Goal: Information Seeking & Learning: Learn about a topic

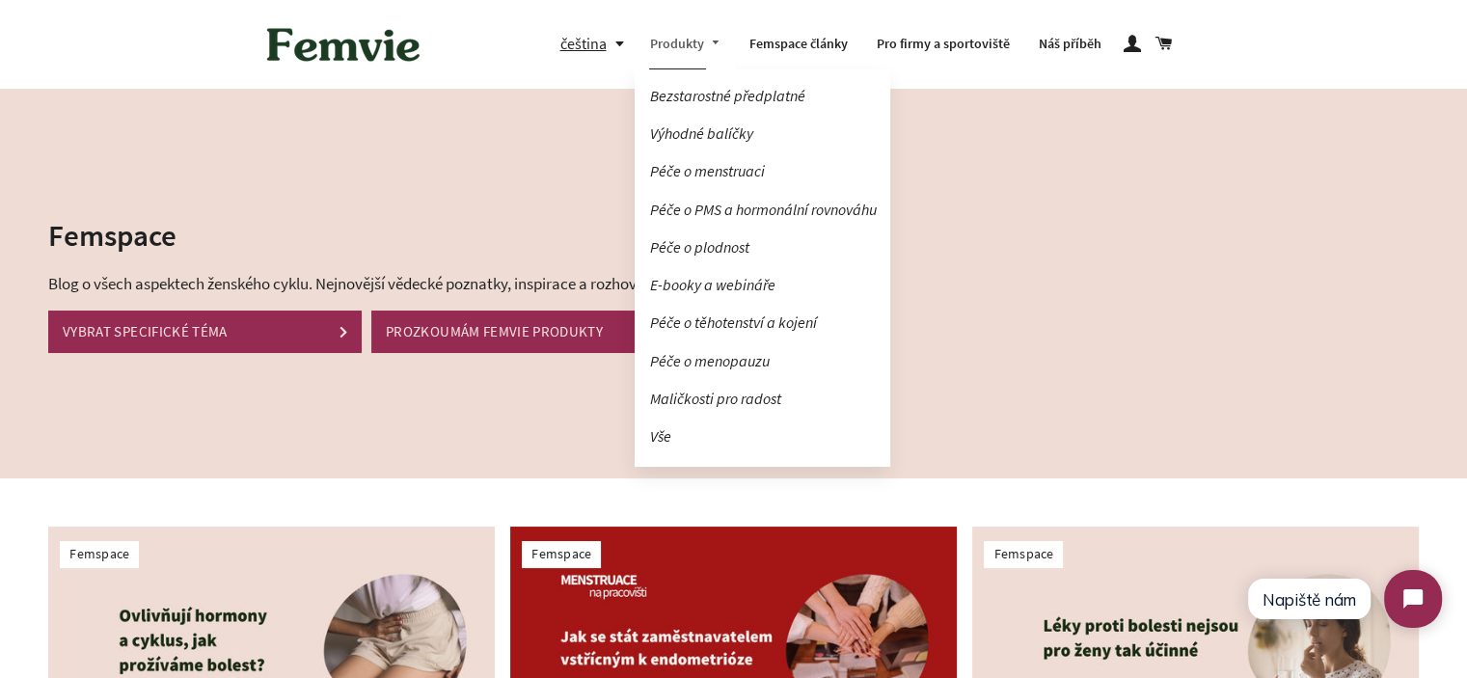
drag, startPoint x: 506, startPoint y: 146, endPoint x: 699, endPoint y: 49, distance: 215.6
click at [507, 145] on div "Femspace Blog o všech aspektech ženského cyklu. Nejnovější vědecké poznatky, in…" at bounding box center [719, 284] width 1496 height 390
click at [768, 200] on link "Péče o PMS a hormonální rovnováhu" at bounding box center [763, 210] width 256 height 34
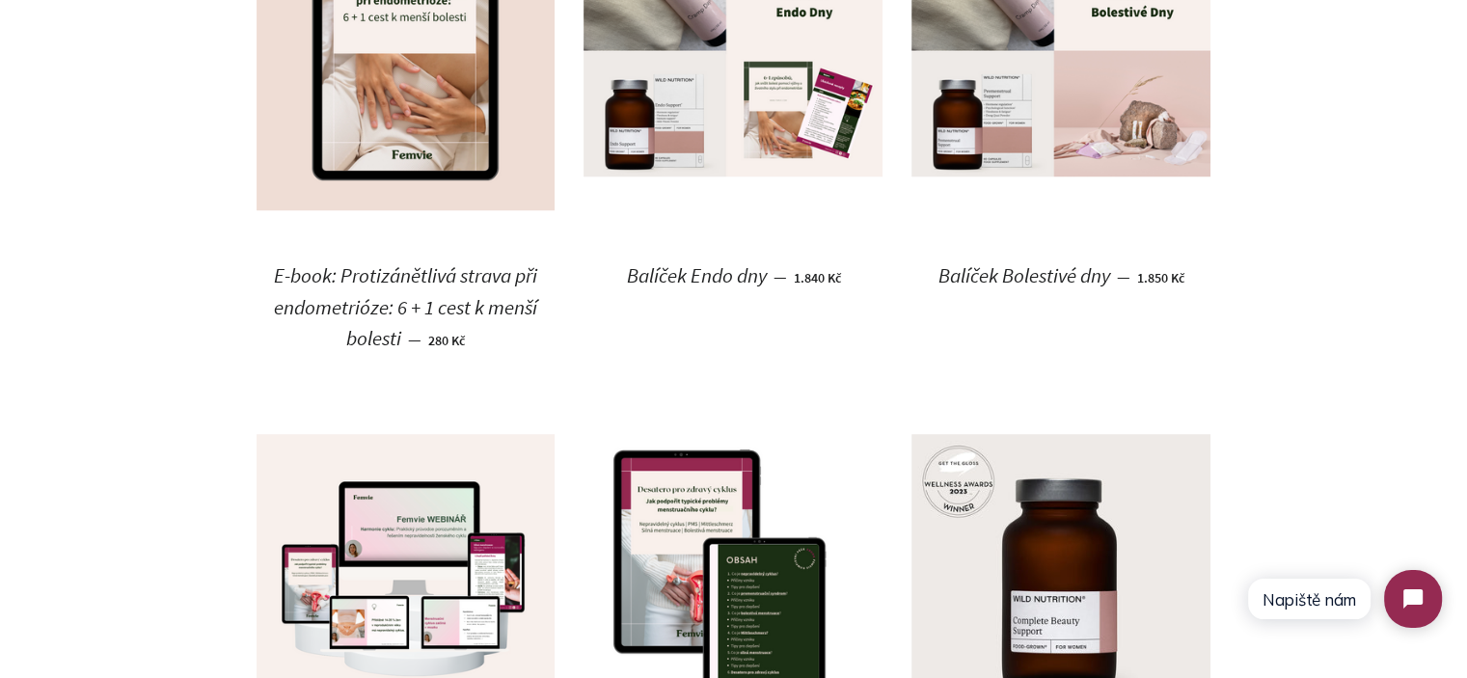
scroll to position [1832, 0]
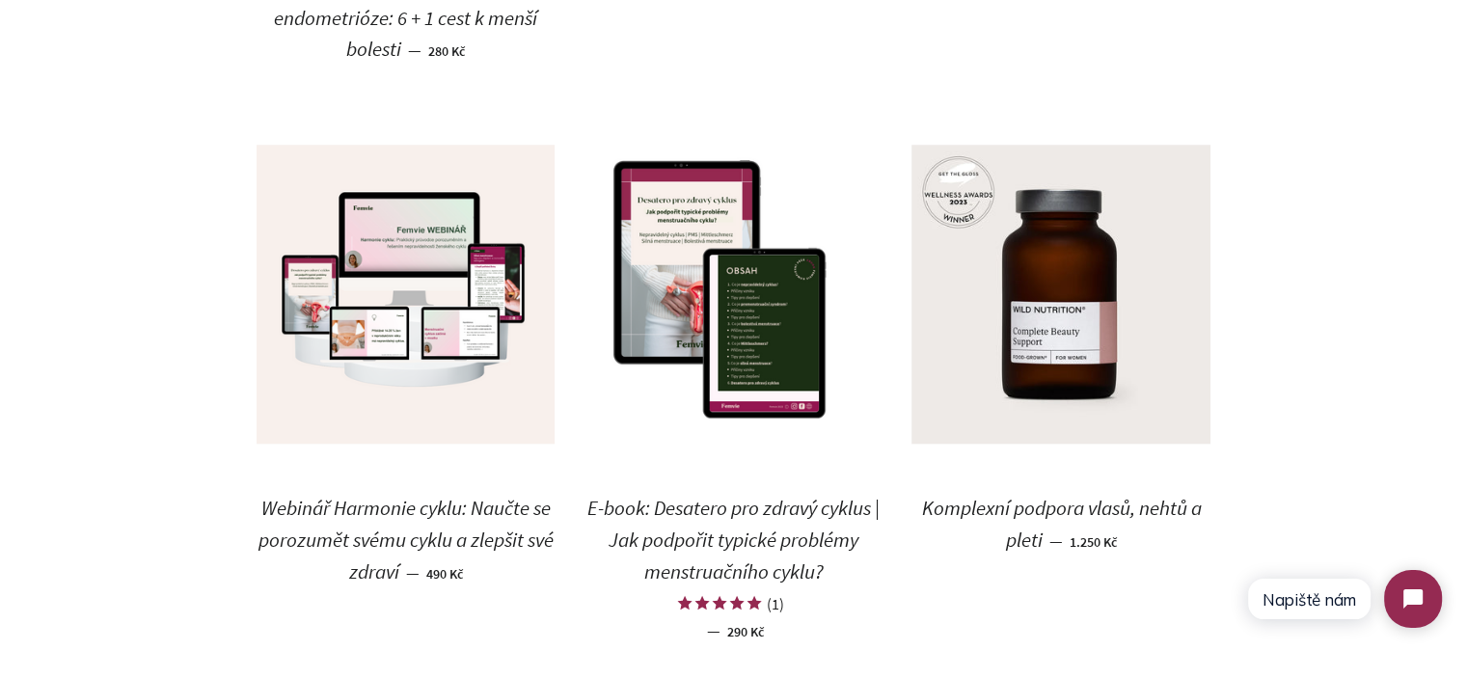
click at [1052, 504] on span "Komplexní podpora vlasů, nehtů a pleti" at bounding box center [1061, 524] width 280 height 58
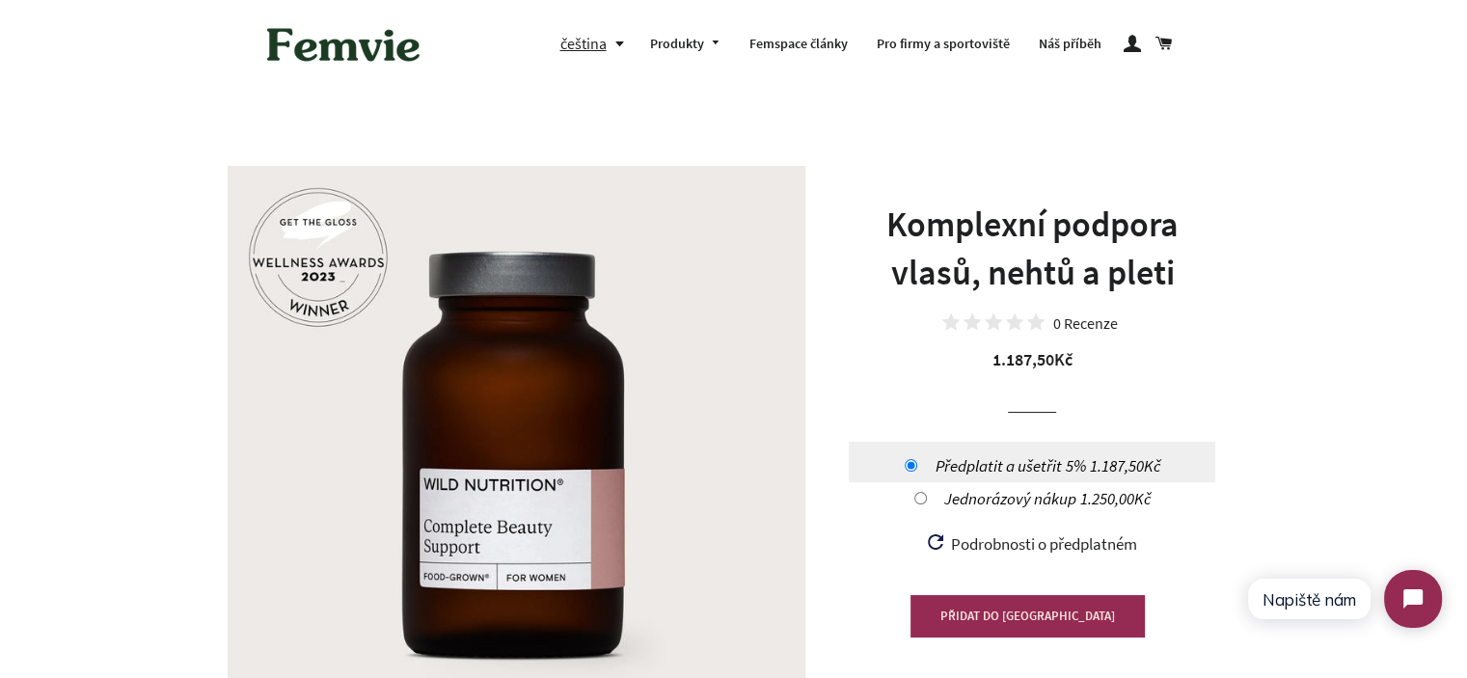
scroll to position [386, 0]
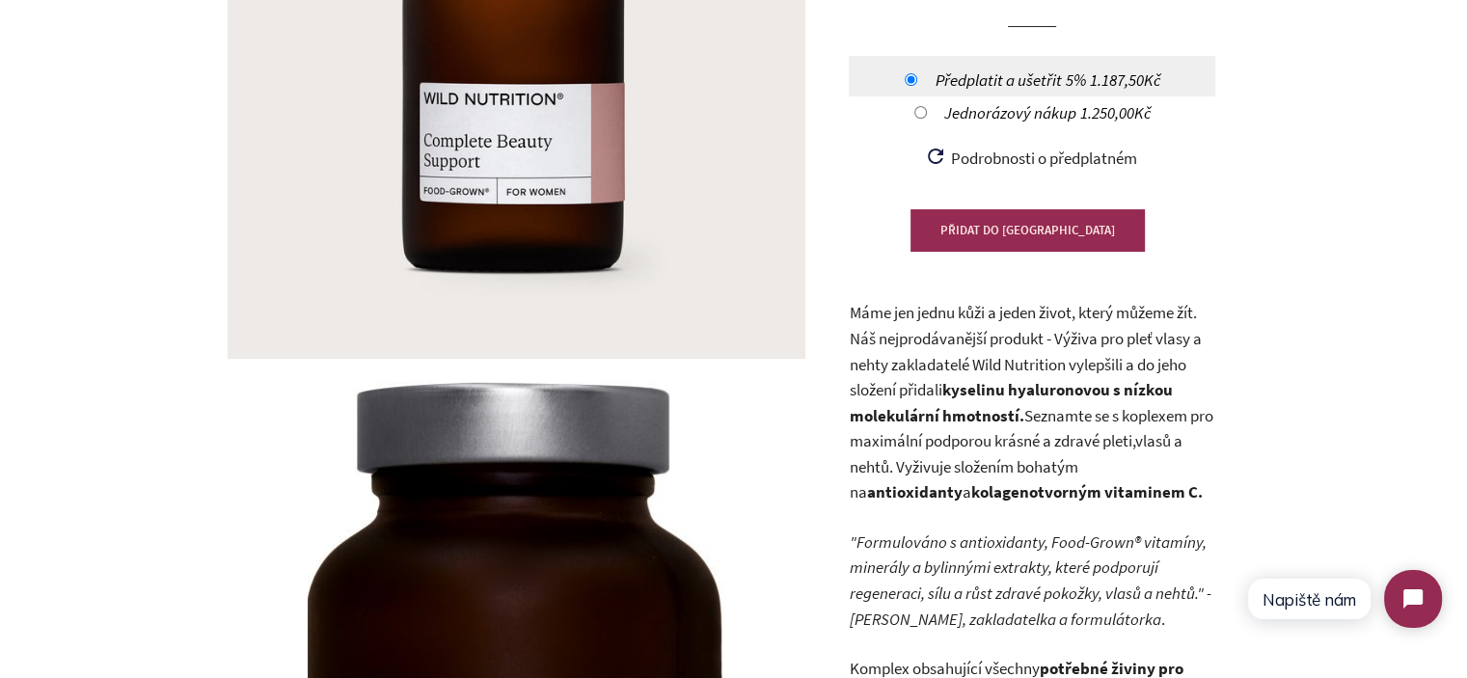
click at [992, 350] on p "Máme jen jednu kůži a jeden život, který můžeme žít. Náš nejprodávanější produk…" at bounding box center [1032, 402] width 366 height 205
click at [992, 349] on p "Máme jen jednu kůži a jeden život, který můžeme žít. Náš nejprodávanější produk…" at bounding box center [1032, 402] width 366 height 205
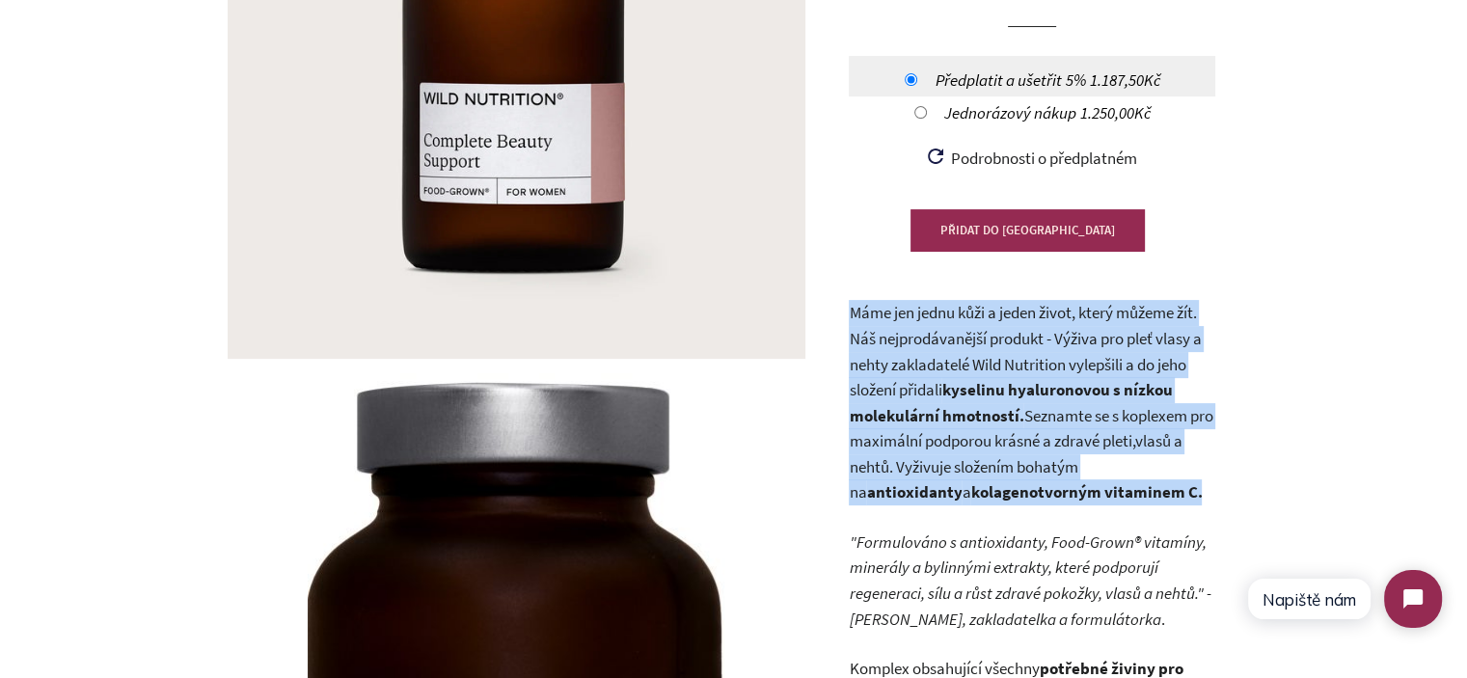
click at [992, 349] on p "Máme jen jednu kůži a jeden život, který můžeme žít. Náš nejprodávanější produk…" at bounding box center [1032, 402] width 366 height 205
click at [1090, 365] on p "Máme jen jednu kůži a jeden život, který můžeme žít. Náš nejprodávanější produk…" at bounding box center [1032, 402] width 366 height 205
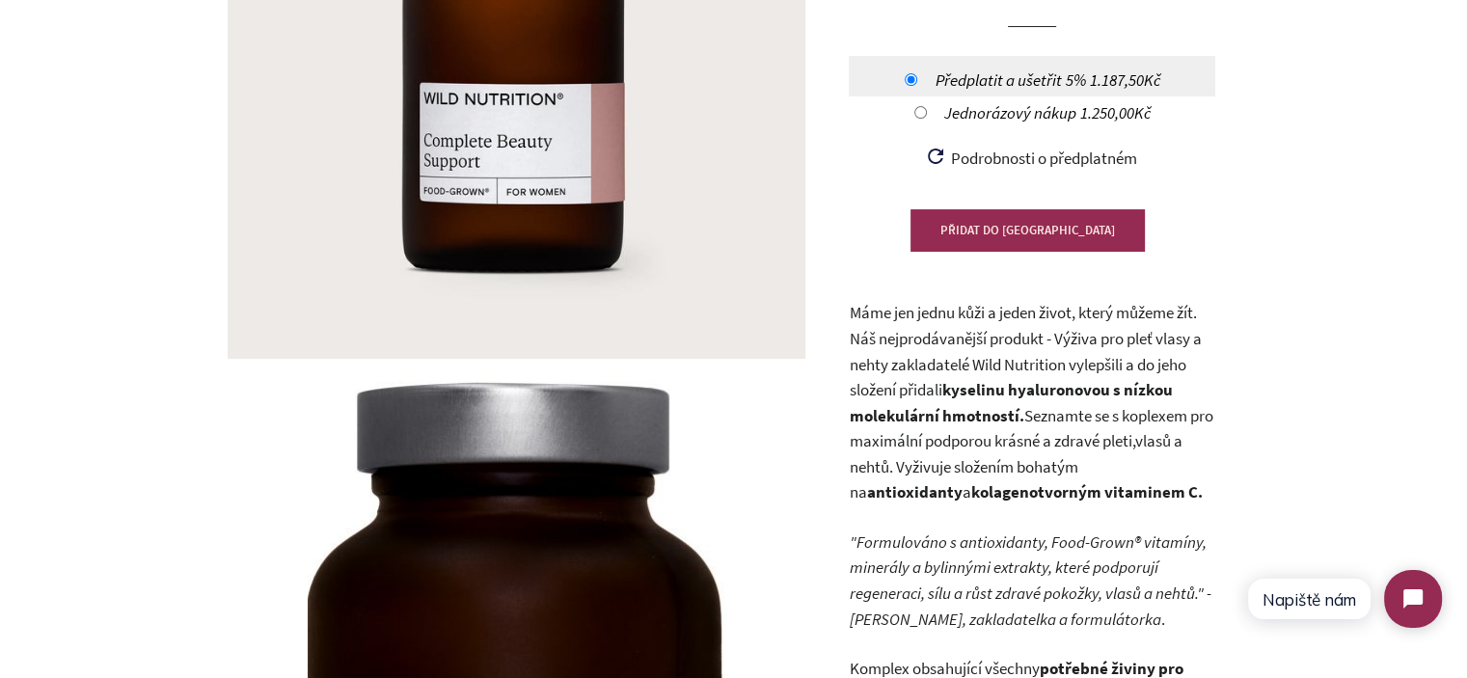
click at [1049, 338] on p "Máme jen jednu kůži a jeden život, který můžeme žít. Náš nejprodávanější produk…" at bounding box center [1032, 402] width 366 height 205
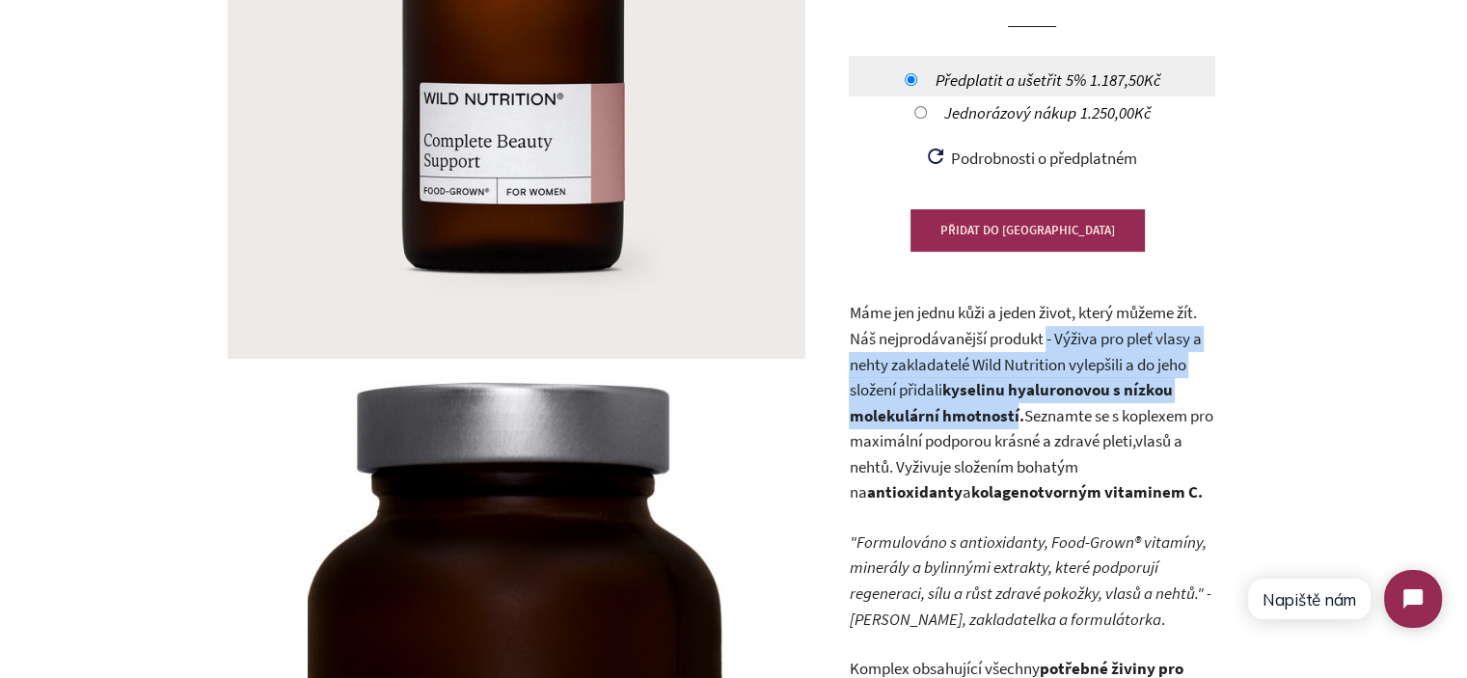
drag, startPoint x: 1049, startPoint y: 338, endPoint x: 1010, endPoint y: 418, distance: 88.4
click at [1010, 418] on p "Máme jen jednu kůži a jeden život, který můžeme žít. Náš nejprodávanější produk…" at bounding box center [1032, 402] width 366 height 205
click at [1016, 415] on strong "kyselinu hyaluronovou s nízkou molekulární hmotností." at bounding box center [1010, 402] width 323 height 47
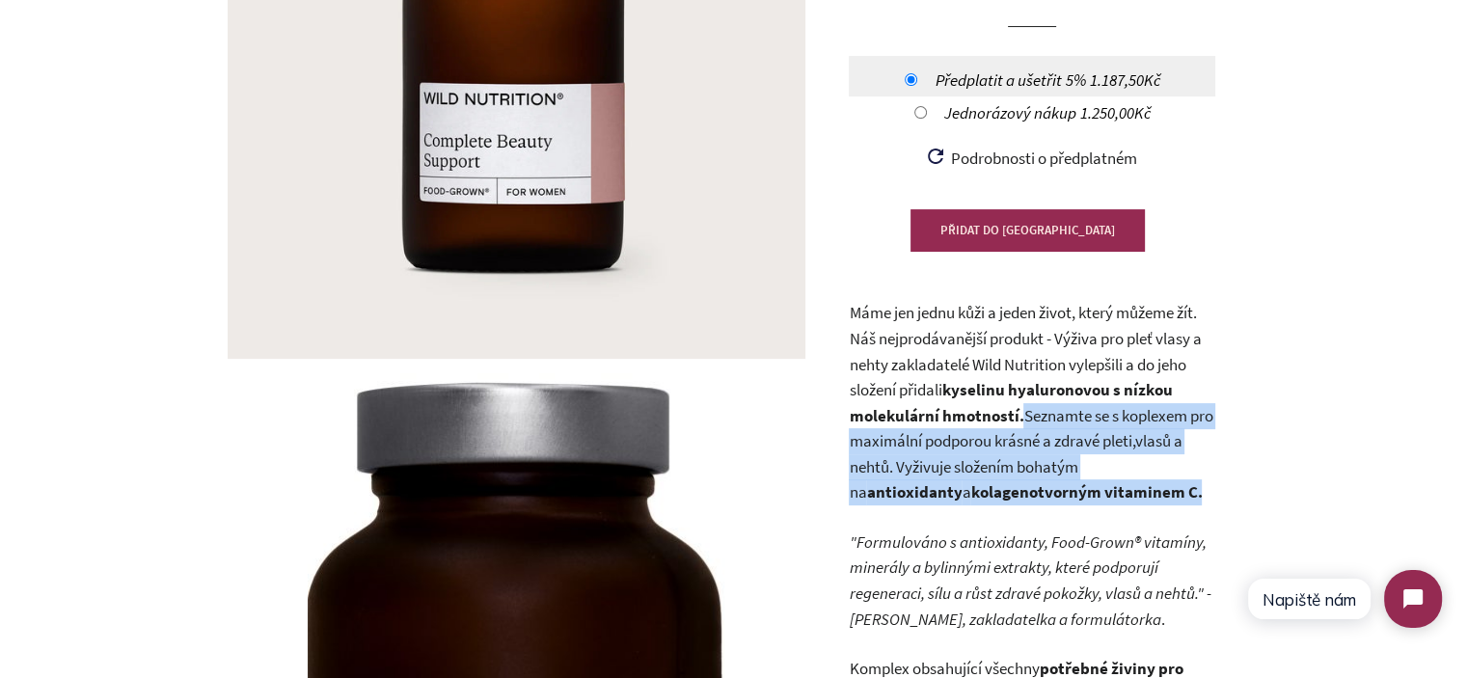
drag, startPoint x: 1018, startPoint y: 413, endPoint x: 1107, endPoint y: 492, distance: 118.8
click at [1112, 501] on p "Máme jen jednu kůži a jeden život, který můžeme žít. Náš nejprodávanější produk…" at bounding box center [1032, 402] width 366 height 205
click at [1107, 489] on p "Máme jen jednu kůži a jeden život, který můžeme žít. Náš nejprodávanější produk…" at bounding box center [1032, 402] width 366 height 205
drag, startPoint x: 1107, startPoint y: 489, endPoint x: 1032, endPoint y: 416, distance: 105.0
click at [1032, 416] on p "Máme jen jednu kůži a jeden život, který můžeme žít. Náš nejprodávanější produk…" at bounding box center [1032, 402] width 366 height 205
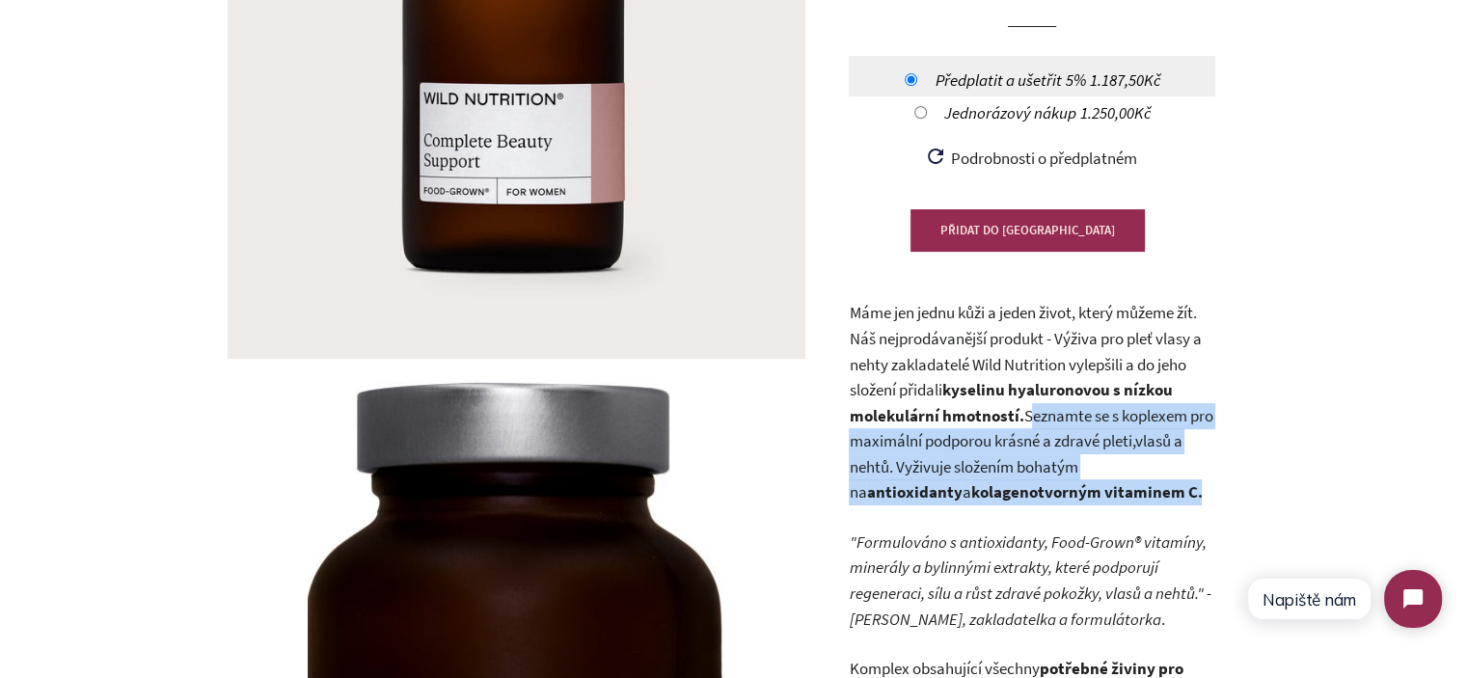
click at [1031, 416] on p "Máme jen jednu kůži a jeden život, který můžeme žít. Náš nejprodávanější produk…" at bounding box center [1032, 402] width 366 height 205
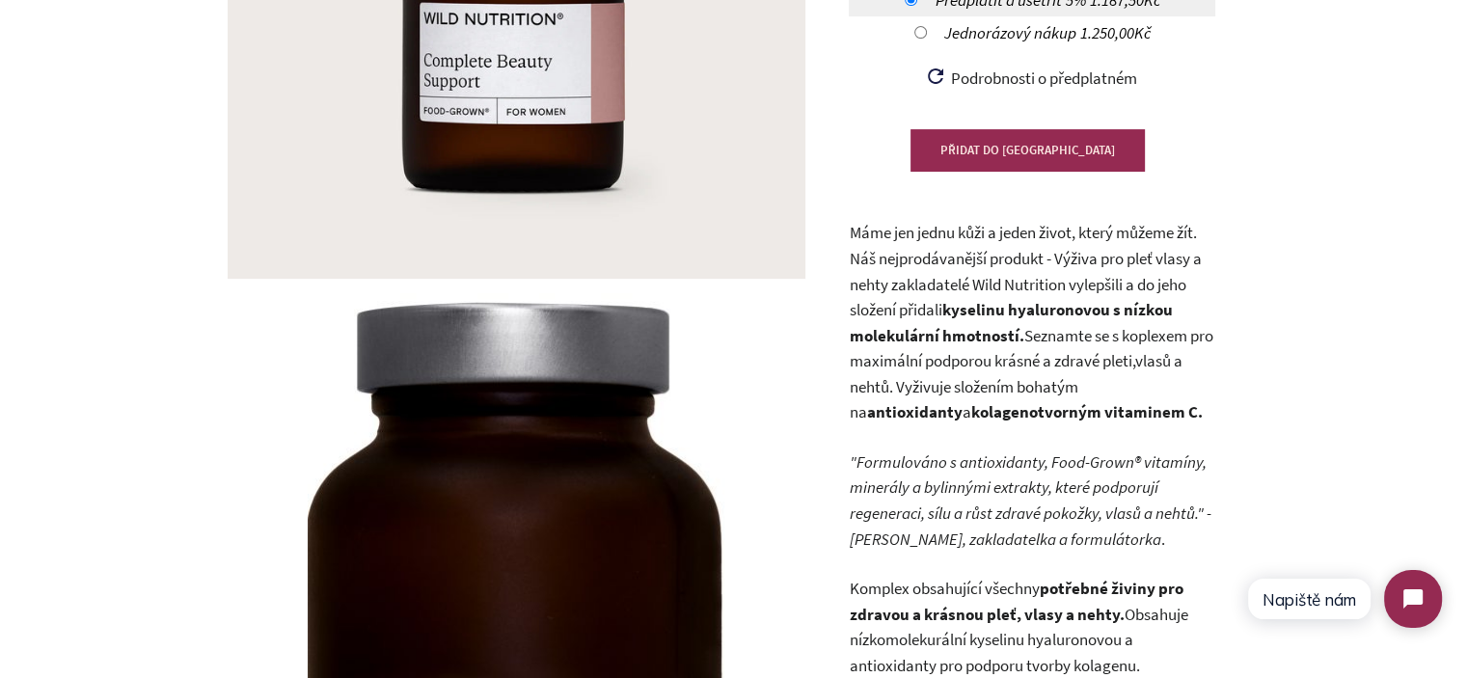
scroll to position [554, 0]
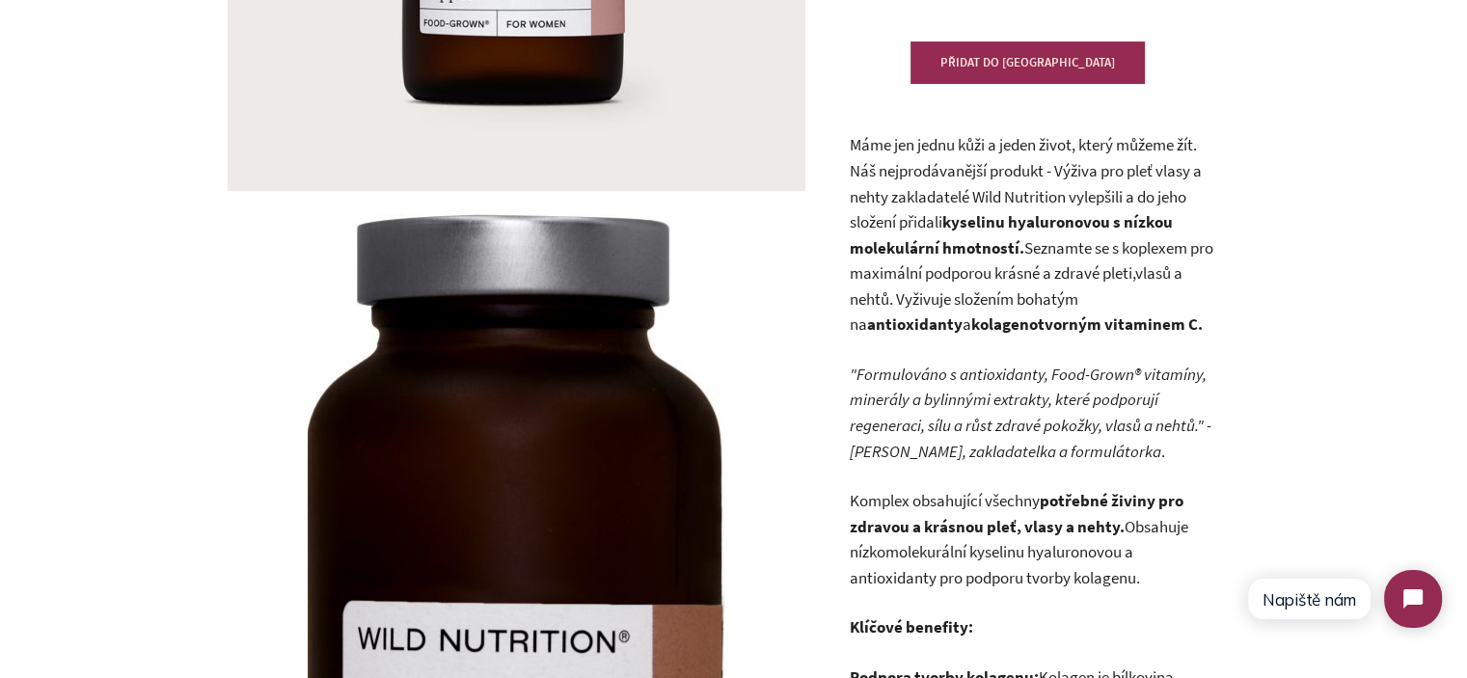
click at [1024, 246] on p "Máme jen jednu kůži a jeden život, který můžeme žít. Náš nejprodávanější produk…" at bounding box center [1032, 234] width 366 height 205
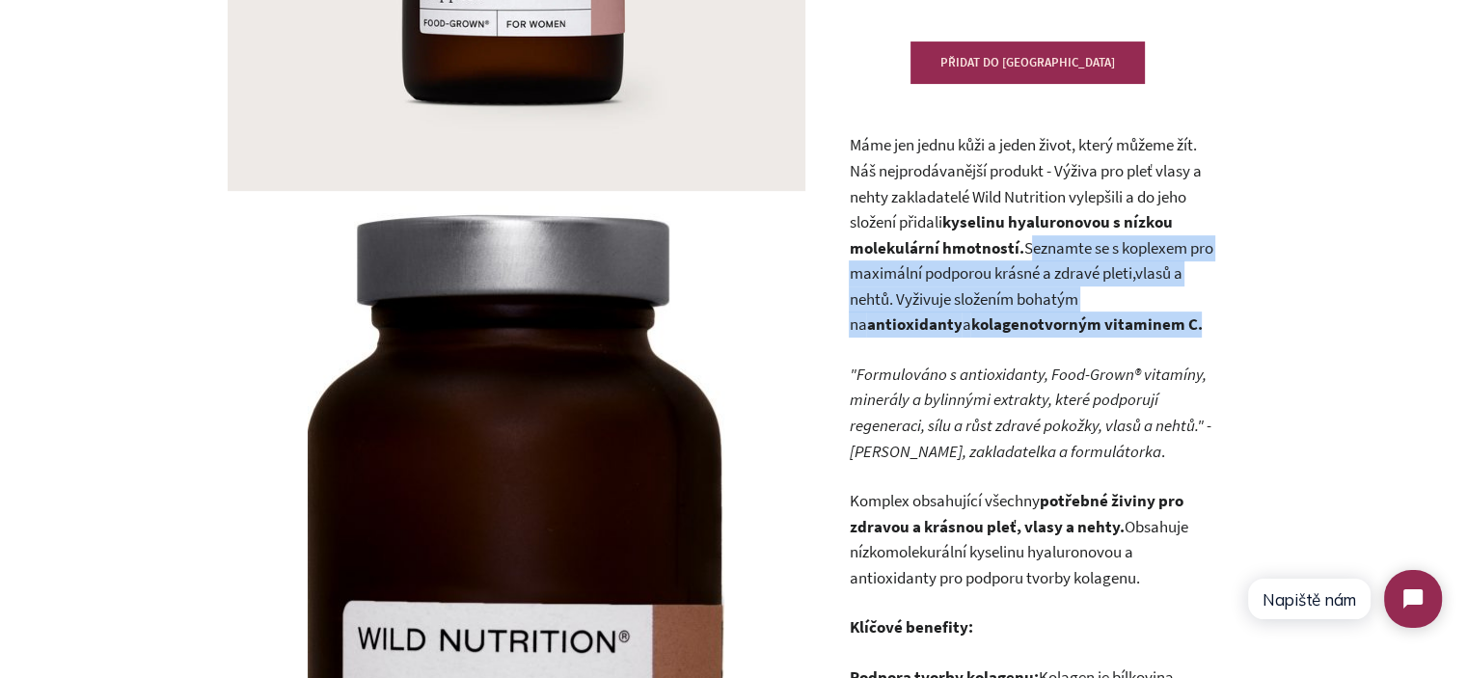
drag, startPoint x: 1057, startPoint y: 274, endPoint x: 1146, endPoint y: 331, distance: 105.4
click at [1146, 331] on p "Máme jen jednu kůži a jeden život, který můžeme žít. Náš nejprodávanější produk…" at bounding box center [1032, 234] width 366 height 205
drag, startPoint x: 1145, startPoint y: 329, endPoint x: 1044, endPoint y: 250, distance: 127.7
click at [1044, 250] on p "Máme jen jednu kůži a jeden život, který můžeme žít. Náš nejprodávanější produk…" at bounding box center [1032, 234] width 366 height 205
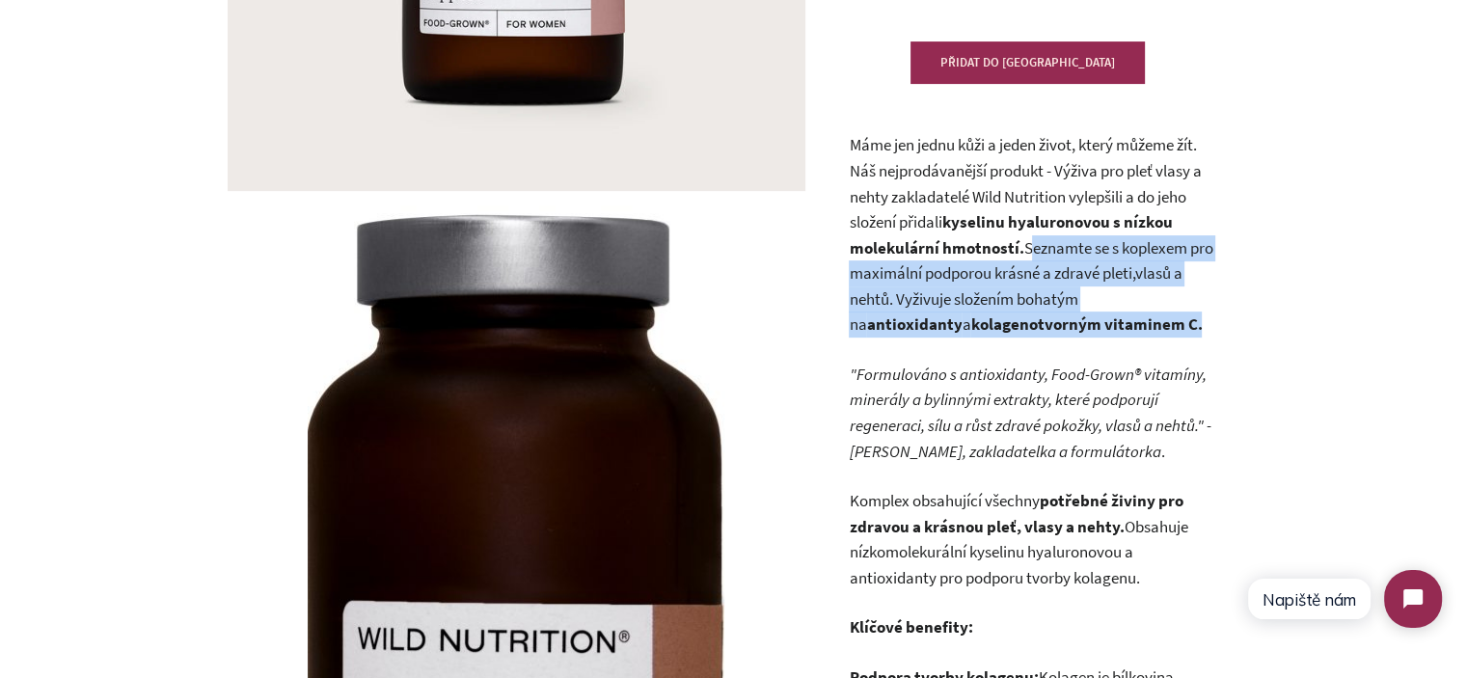
click at [1044, 250] on p "Máme jen jednu kůži a jeden život, který můžeme žít. Náš nejprodávanější produk…" at bounding box center [1032, 234] width 366 height 205
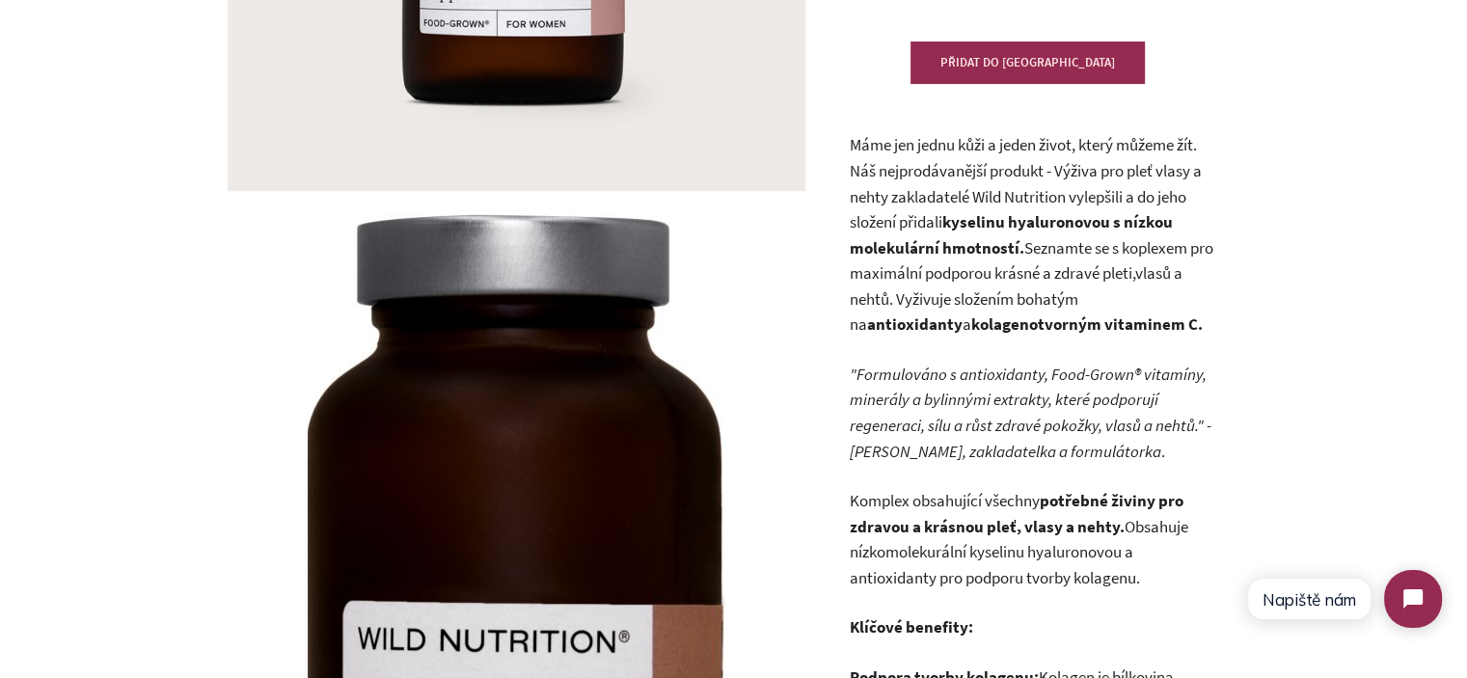
click at [1069, 320] on strong "kolagenotvorným vitaminem C." at bounding box center [1085, 323] width 231 height 21
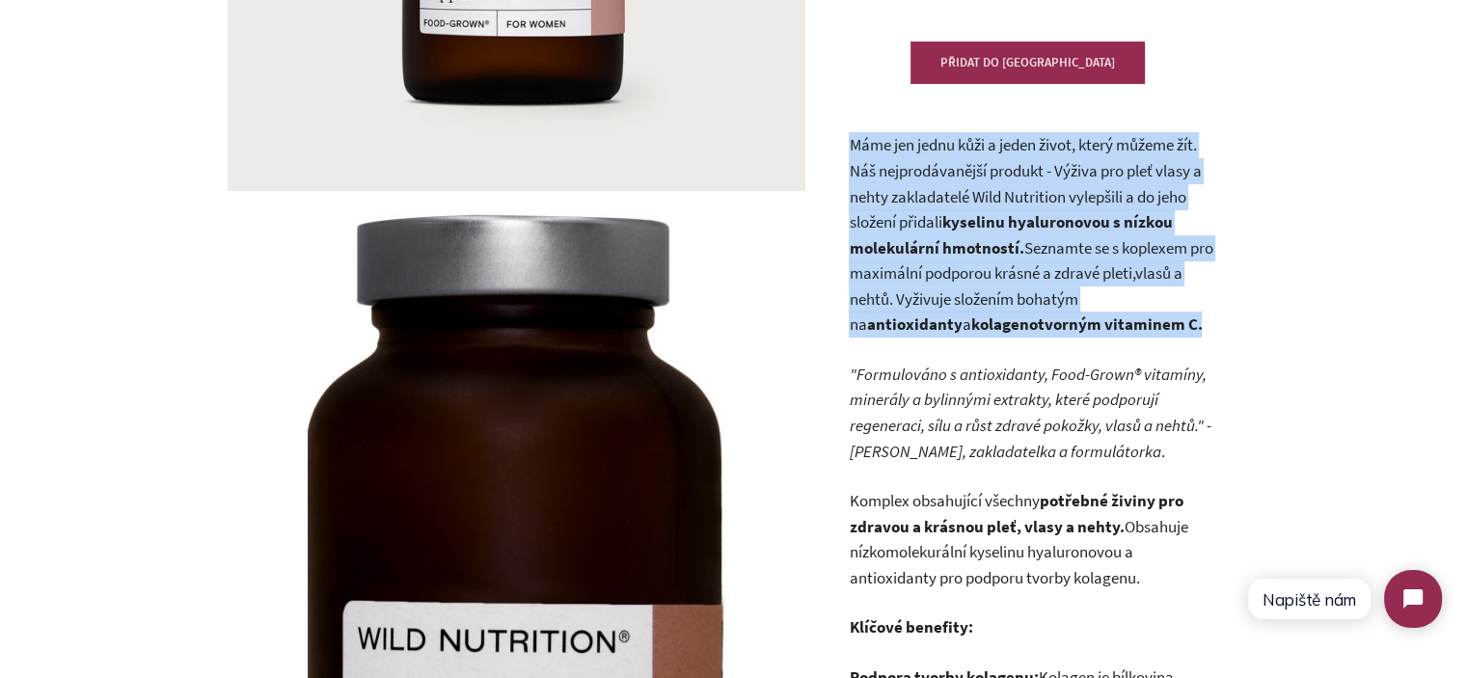
drag, startPoint x: 1069, startPoint y: 320, endPoint x: 1065, endPoint y: 275, distance: 45.6
click at [1066, 275] on p "Máme jen jednu kůži a jeden život, který můžeme žít. Náš nejprodávanější produk…" at bounding box center [1032, 234] width 366 height 205
click at [1065, 275] on p "Máme jen jednu kůži a jeden život, který můžeme žít. Náš nejprodávanější produk…" at bounding box center [1032, 234] width 366 height 205
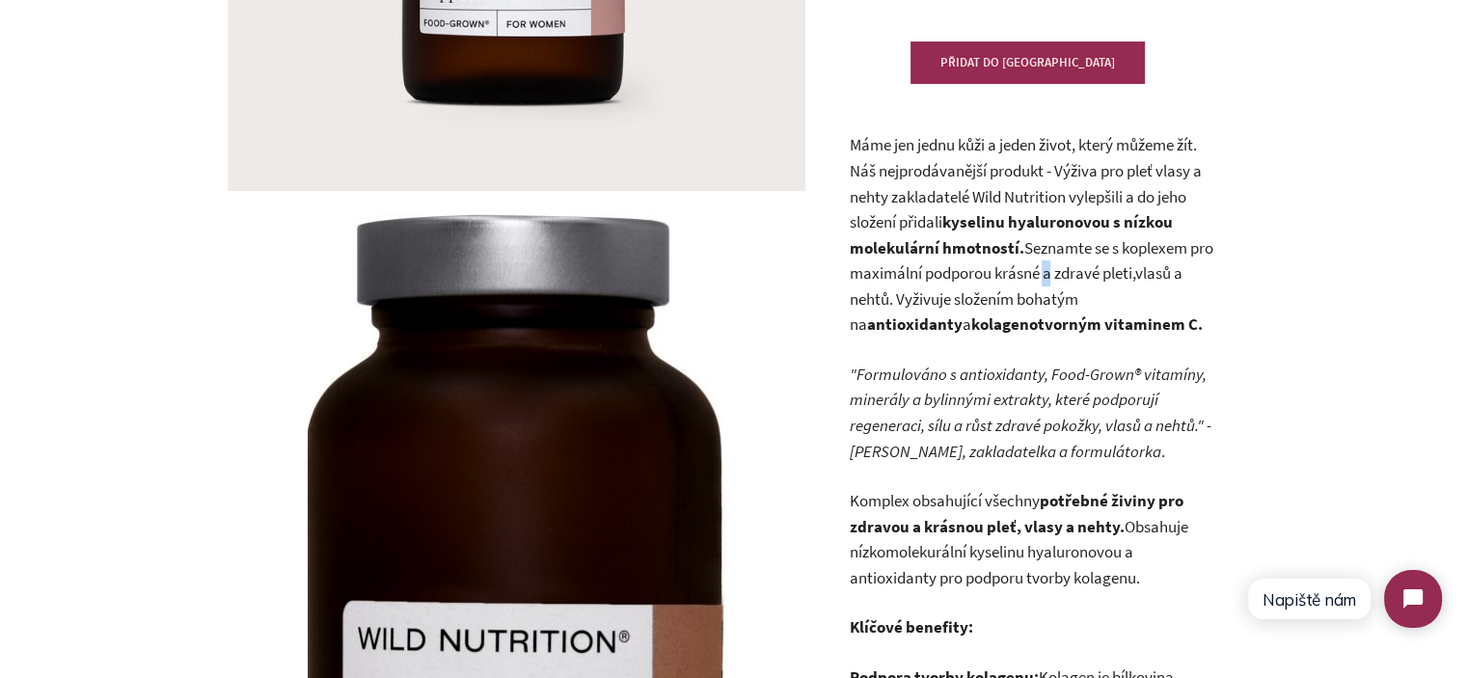
click at [1065, 275] on p "Máme jen jednu kůži a jeden život, který můžeme žít. Náš nejprodávanější produk…" at bounding box center [1032, 234] width 366 height 205
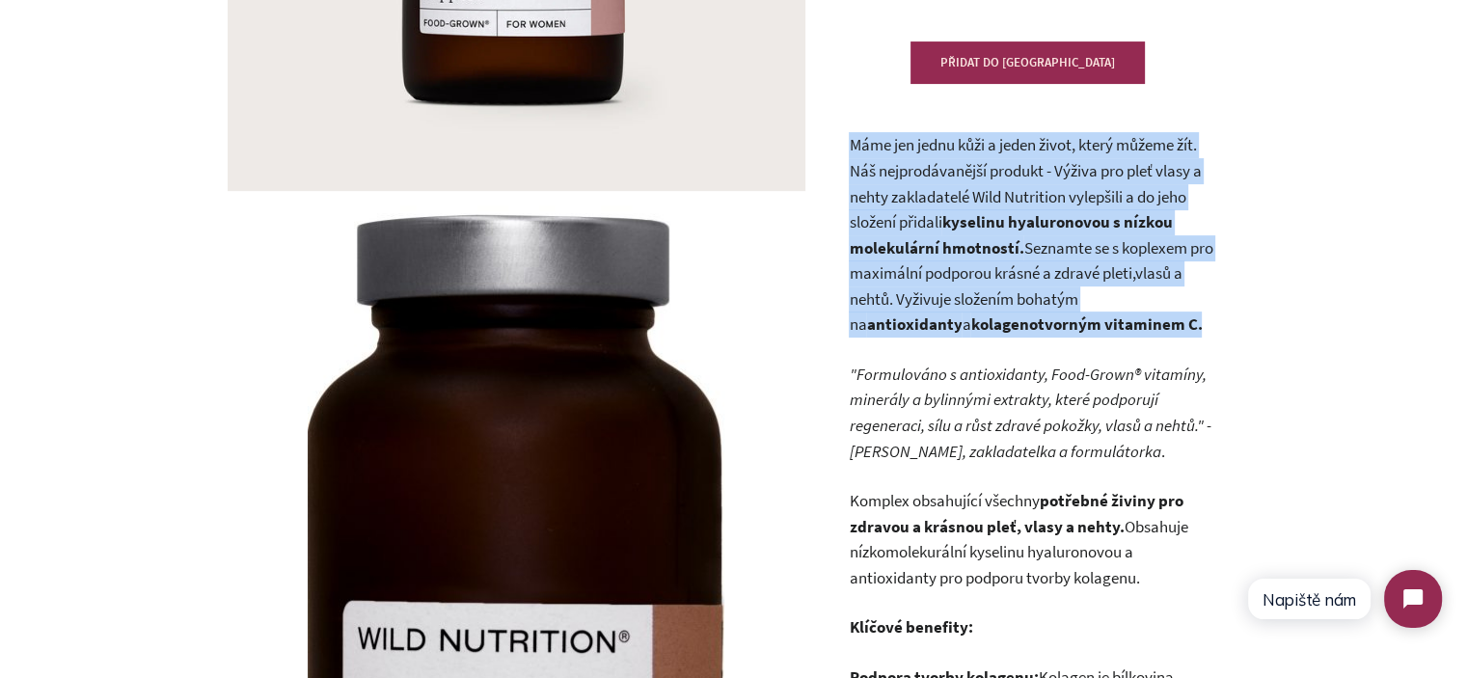
click at [1065, 275] on p "Máme jen jednu kůži a jeden život, který můžeme žít. Náš nejprodávanější produk…" at bounding box center [1032, 234] width 366 height 205
click at [1165, 332] on p "Máme jen jednu kůži a jeden život, který můžeme žít. Náš nejprodávanější produk…" at bounding box center [1032, 234] width 366 height 205
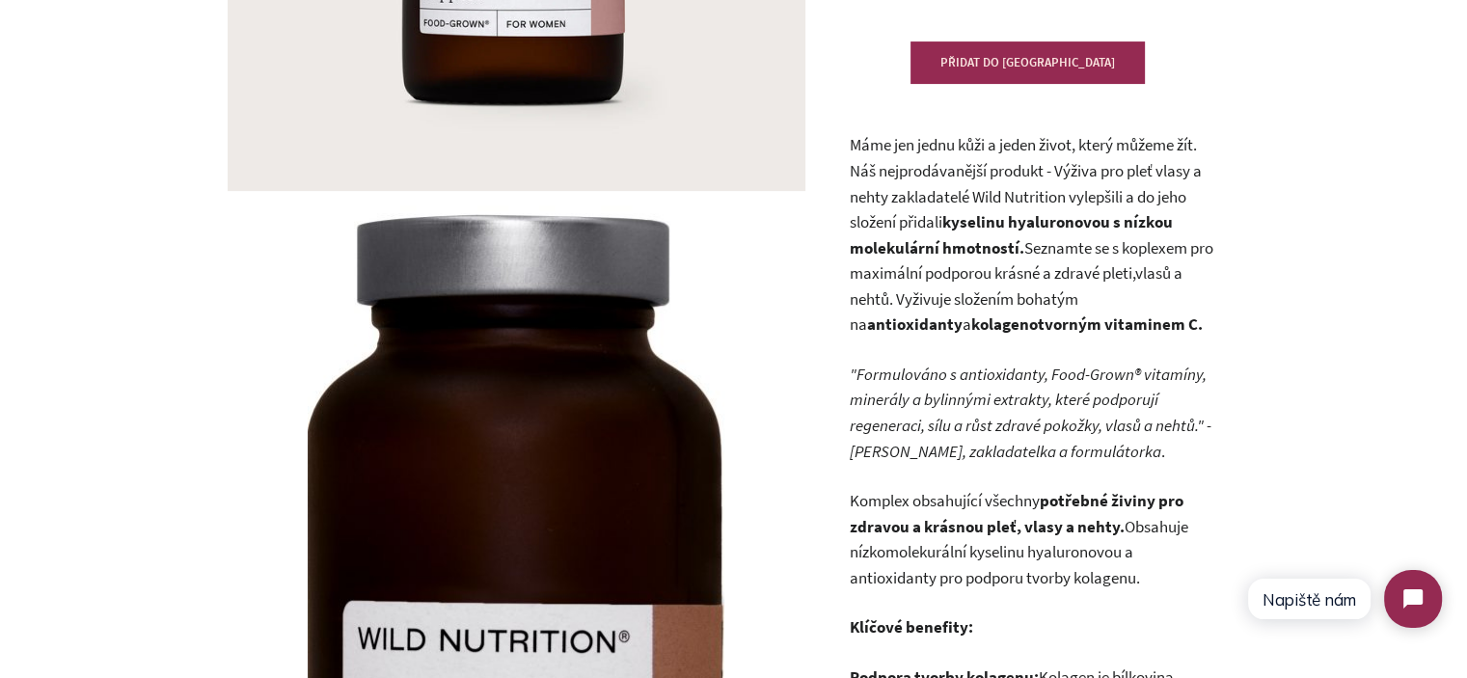
scroll to position [650, 0]
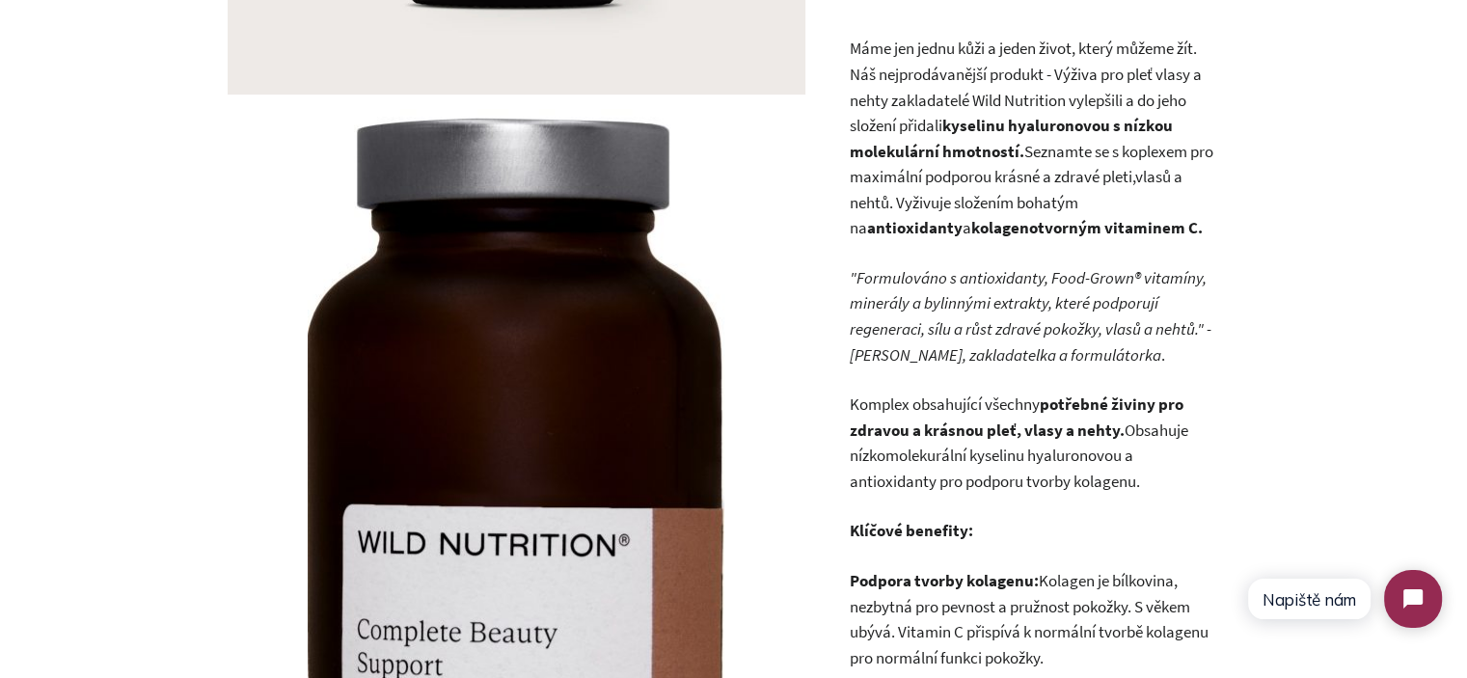
click at [1026, 294] on em ""Formulováno s antioxidanty, Food-Grown® vitamíny, minerály a bylinnými extrakt…" at bounding box center [1030, 303] width 362 height 72
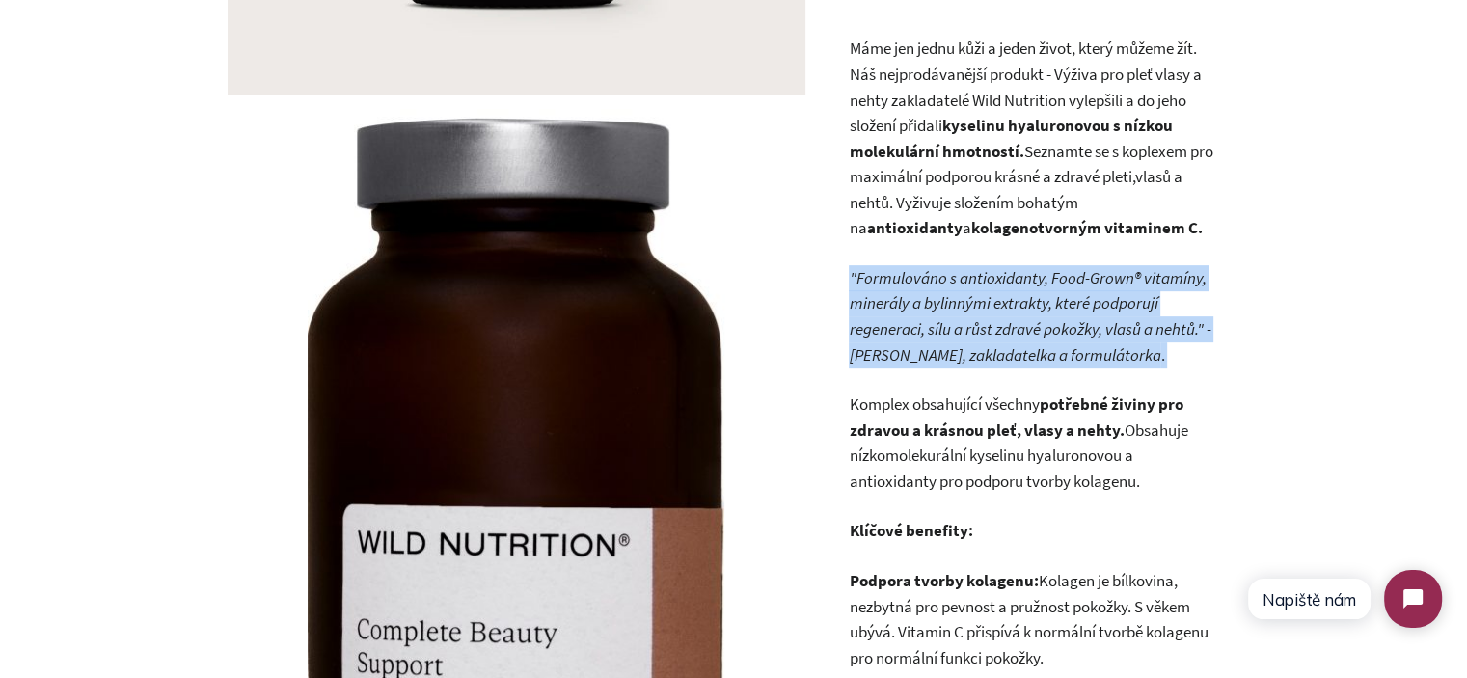
click at [1026, 294] on em ""Formulováno s antioxidanty, Food-Grown® vitamíny, minerály a bylinnými extrakt…" at bounding box center [1030, 303] width 362 height 72
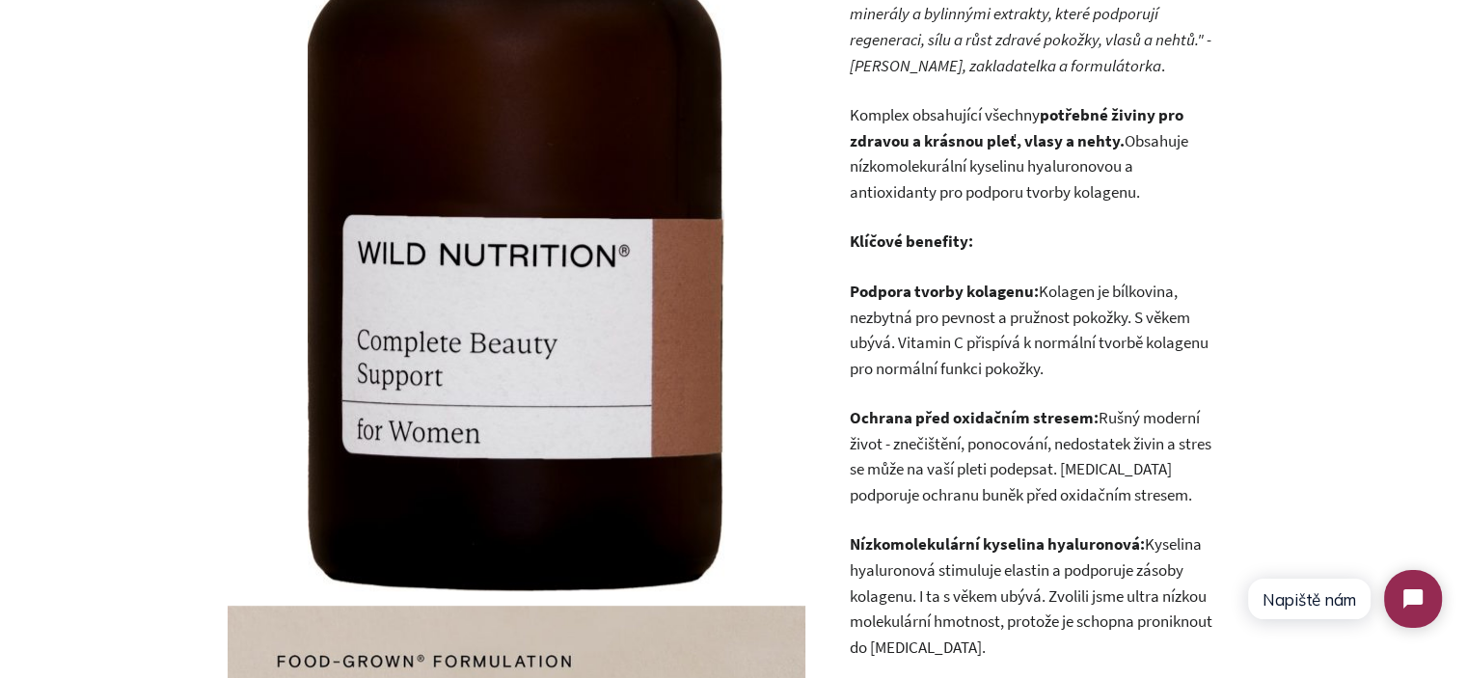
scroll to position [1036, 0]
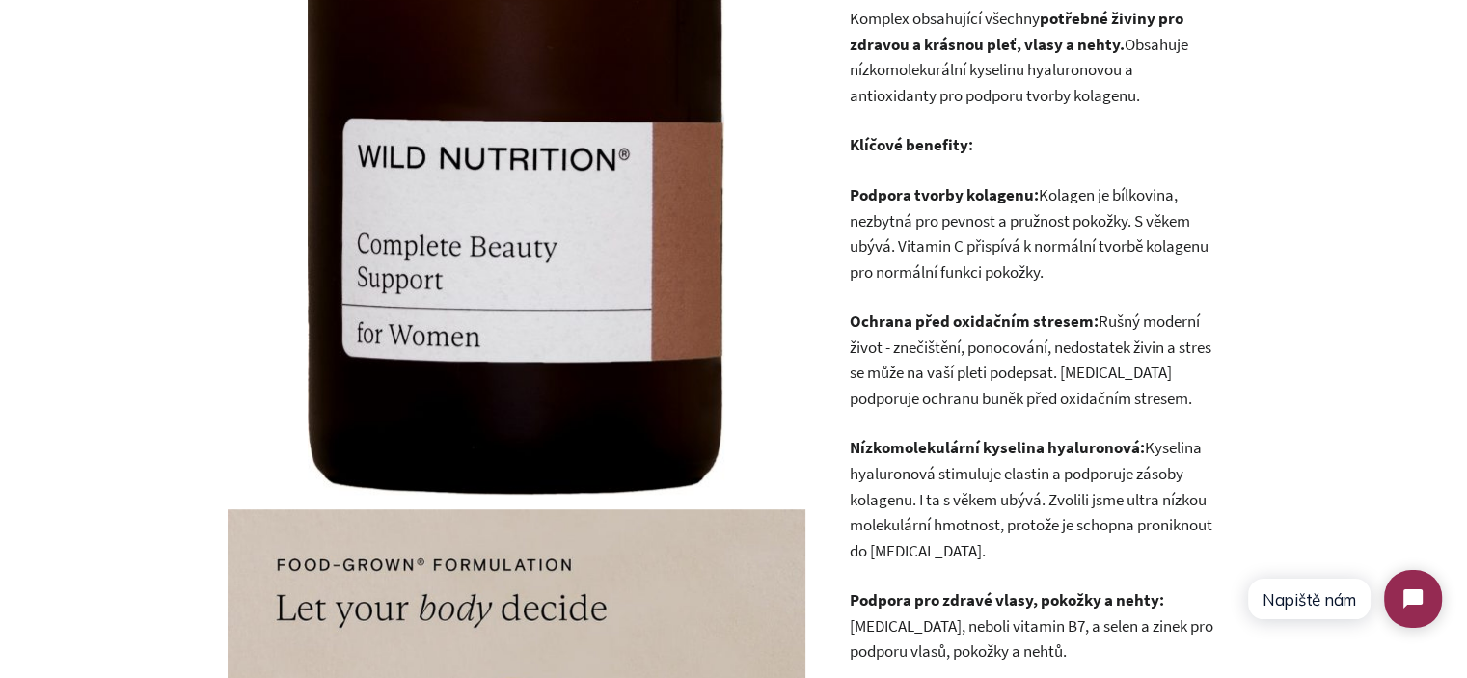
click at [1051, 230] on p "Podpora tvorby kolagenu: Kolagen je bílkovina, nezbytná pro pevnost a pružnost …" at bounding box center [1032, 233] width 366 height 102
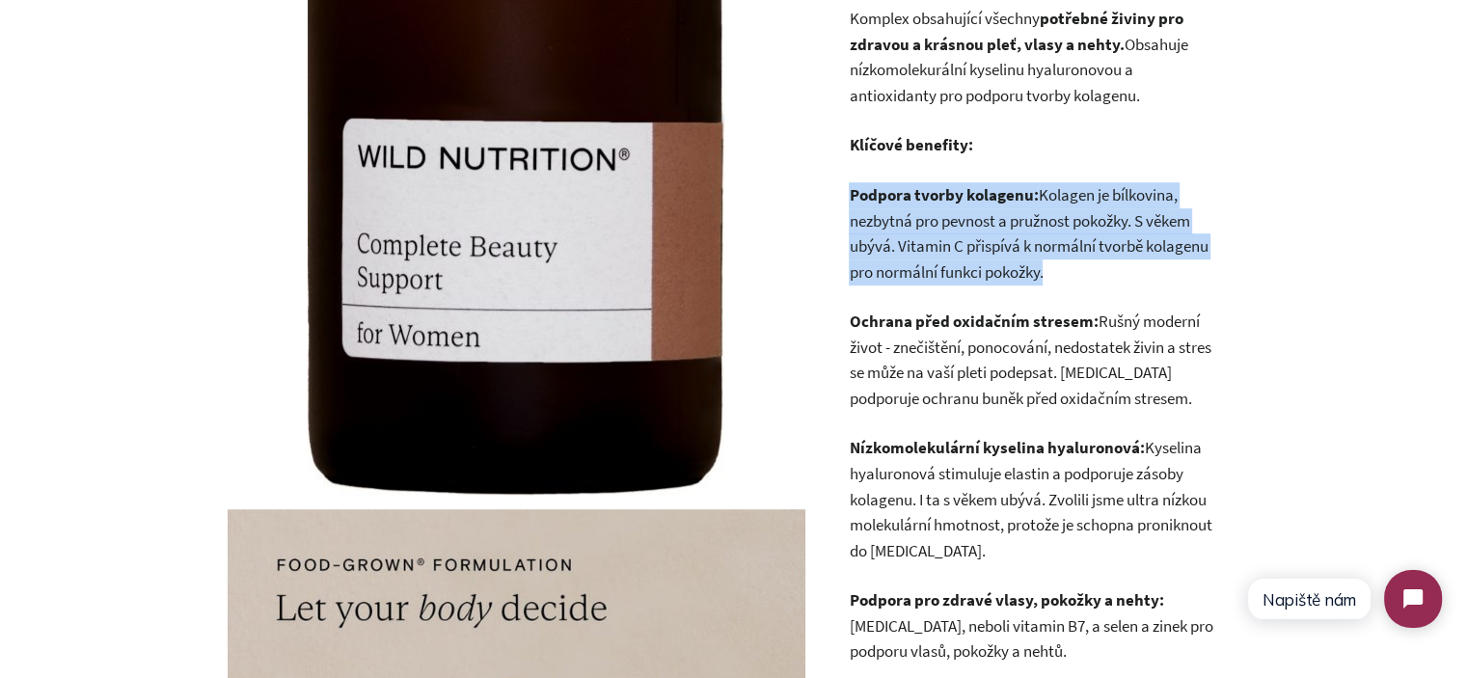
click at [1051, 230] on p "Podpora tvorby kolagenu: Kolagen je bílkovina, nezbytná pro pevnost a pružnost …" at bounding box center [1032, 233] width 366 height 102
click at [1071, 270] on p "Podpora tvorby kolagenu: Kolagen je bílkovina, nezbytná pro pevnost a pružnost …" at bounding box center [1032, 233] width 366 height 102
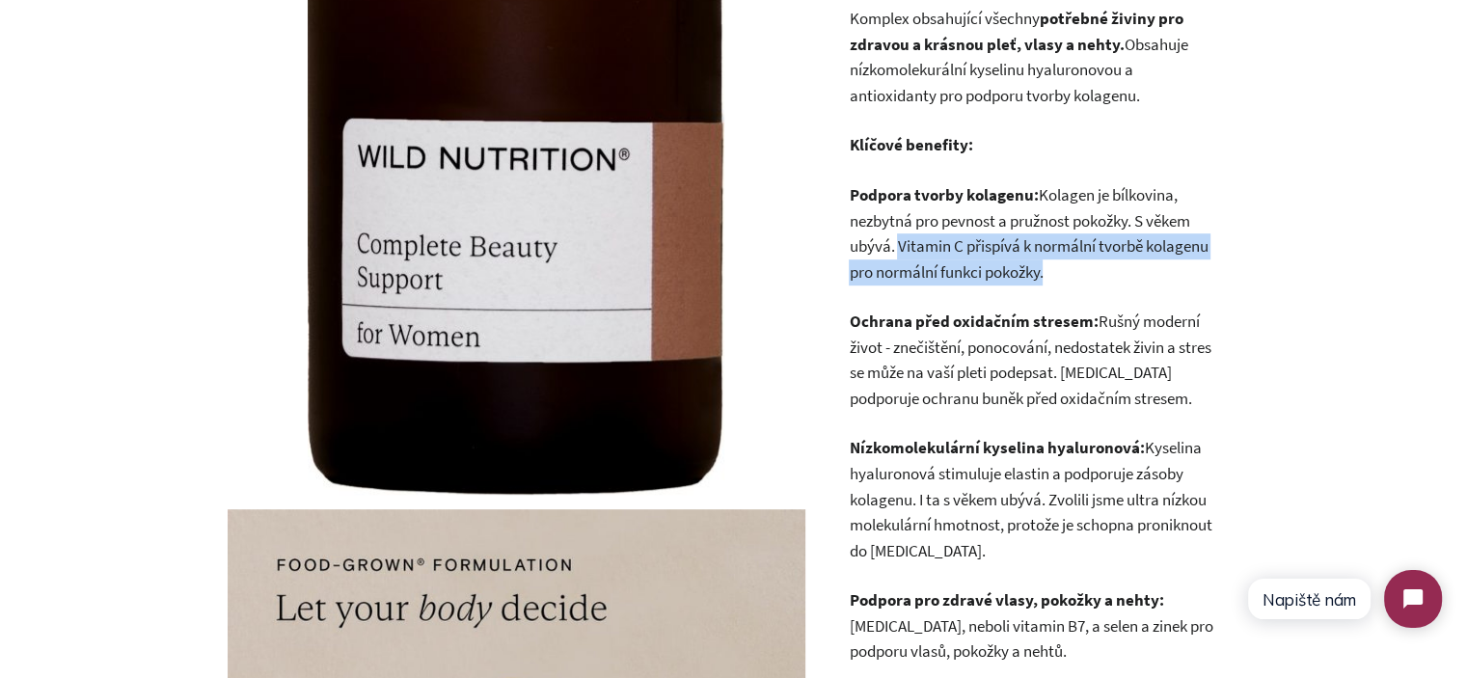
drag, startPoint x: 1071, startPoint y: 270, endPoint x: 907, endPoint y: 250, distance: 166.1
click at [907, 250] on p "Podpora tvorby kolagenu: Kolagen je bílkovina, nezbytná pro pevnost a pružnost …" at bounding box center [1032, 233] width 366 height 102
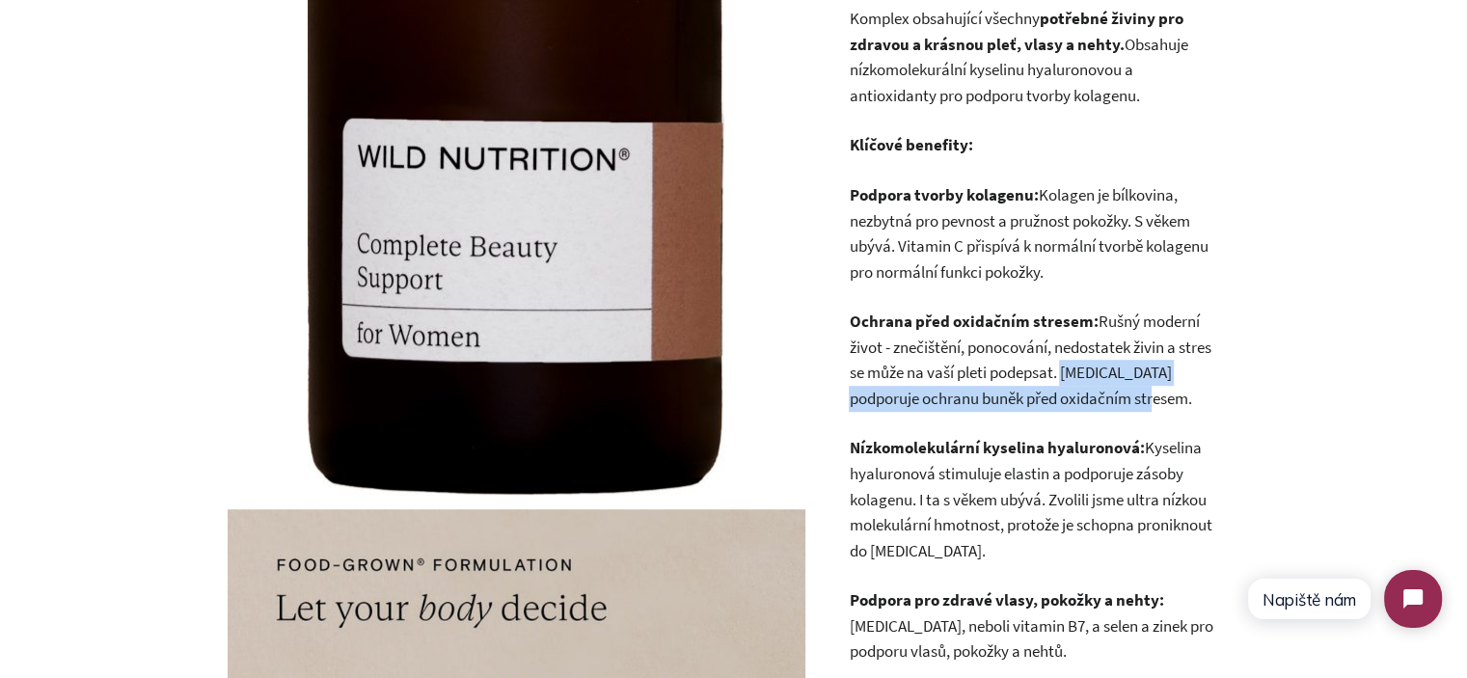
drag, startPoint x: 1119, startPoint y: 389, endPoint x: 1099, endPoint y: 373, distance: 24.7
click at [1099, 373] on p "Ochrana před oxidačním stresem: Rušný moderní život - znečištění, ponocování, n…" at bounding box center [1032, 360] width 366 height 102
copy p "Vitamin E podporuje ochranu buněk před oxidačním stresem."
drag, startPoint x: 1098, startPoint y: 495, endPoint x: 1042, endPoint y: 493, distance: 56.9
click at [1098, 494] on p "Nízkomolekulární kyselina hyaluronová: Kyselina hyaluronová stimuluje elastin a…" at bounding box center [1032, 499] width 366 height 128
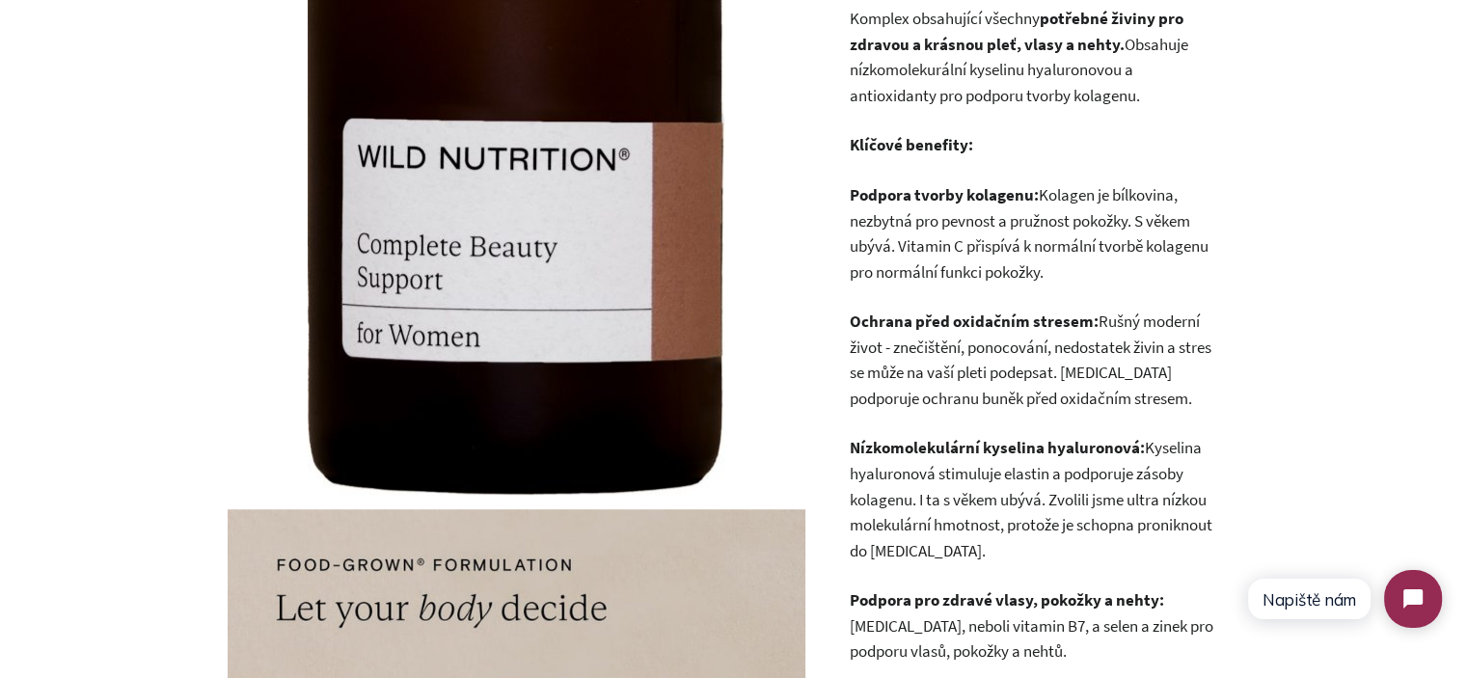
click at [1036, 493] on p "Nízkomolekulární kyselina hyaluronová: Kyselina hyaluronová stimuluje elastin a…" at bounding box center [1032, 499] width 366 height 128
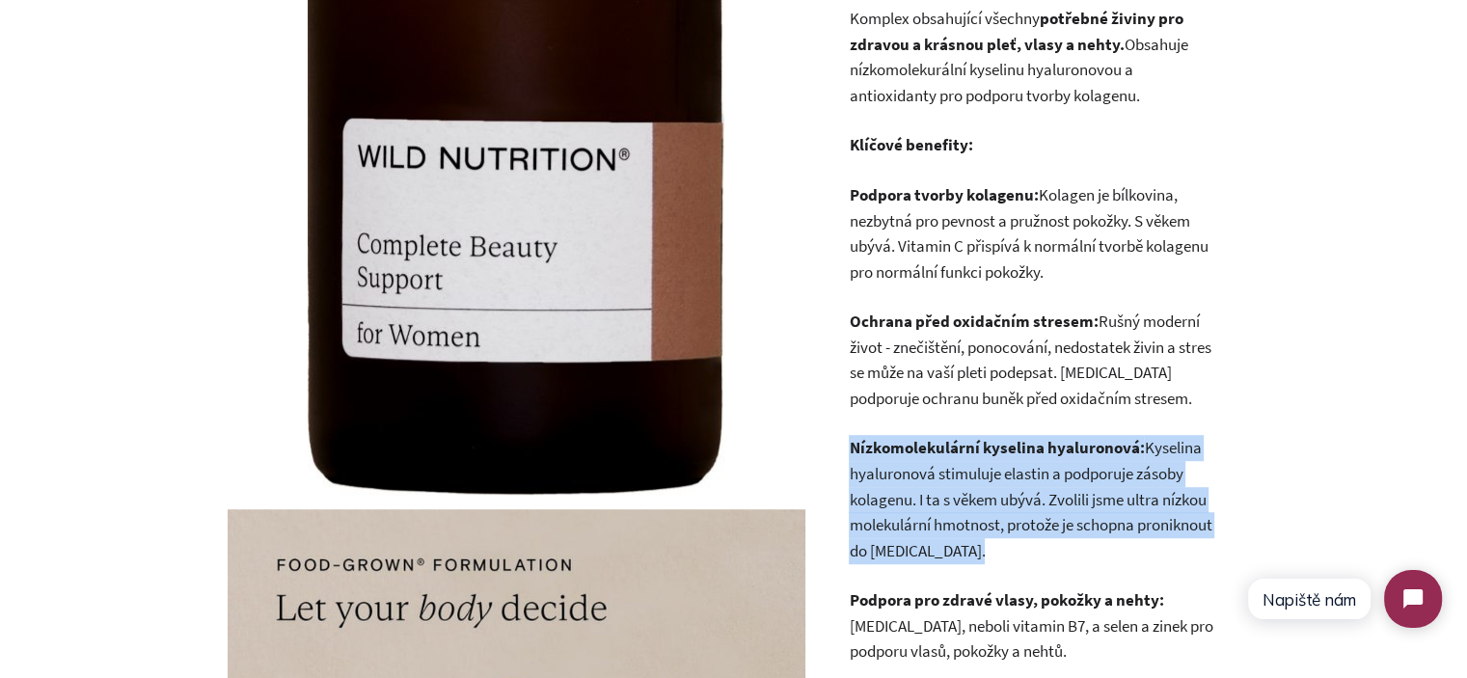
click at [1036, 493] on p "Nízkomolekulární kyselina hyaluronová: Kyselina hyaluronová stimuluje elastin a…" at bounding box center [1032, 499] width 366 height 128
click at [875, 461] on p "Nízkomolekulární kyselina hyaluronová: Kyselina hyaluronová stimuluje elastin a…" at bounding box center [1032, 499] width 366 height 128
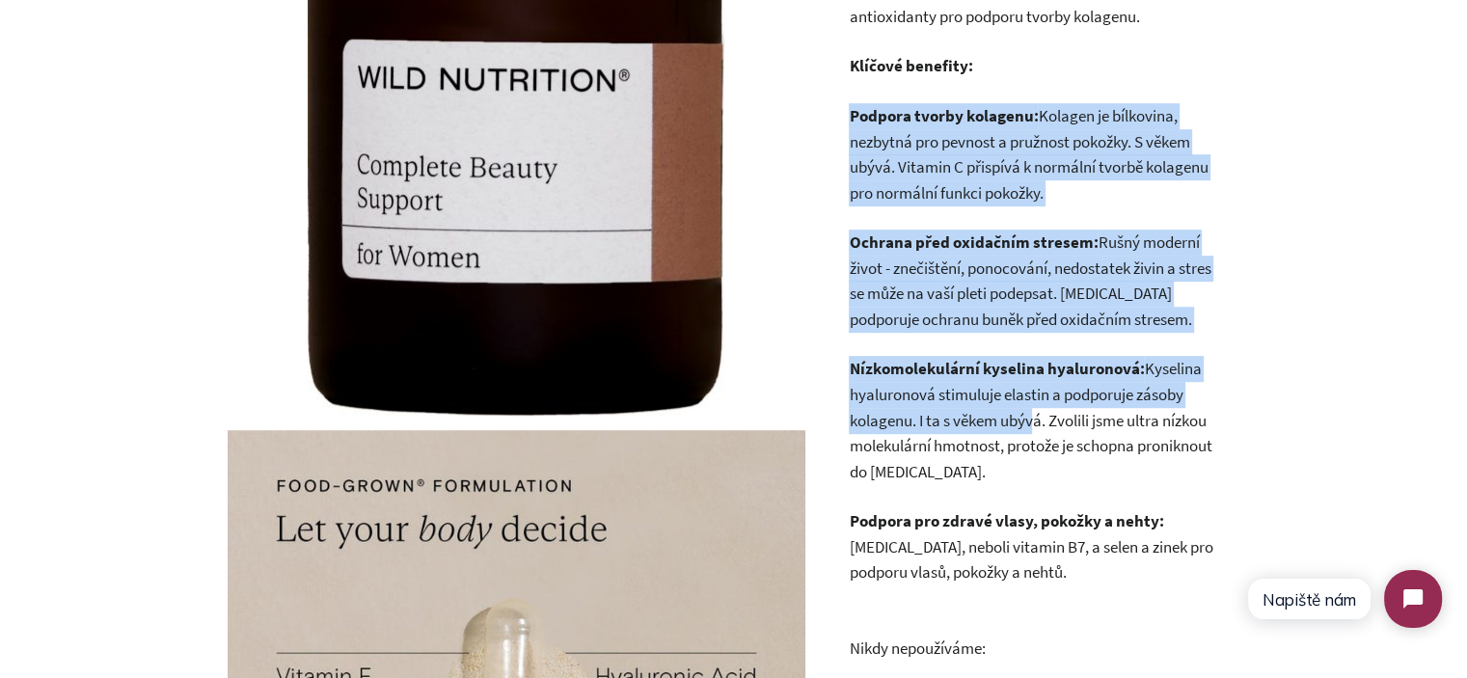
scroll to position [1325, 0]
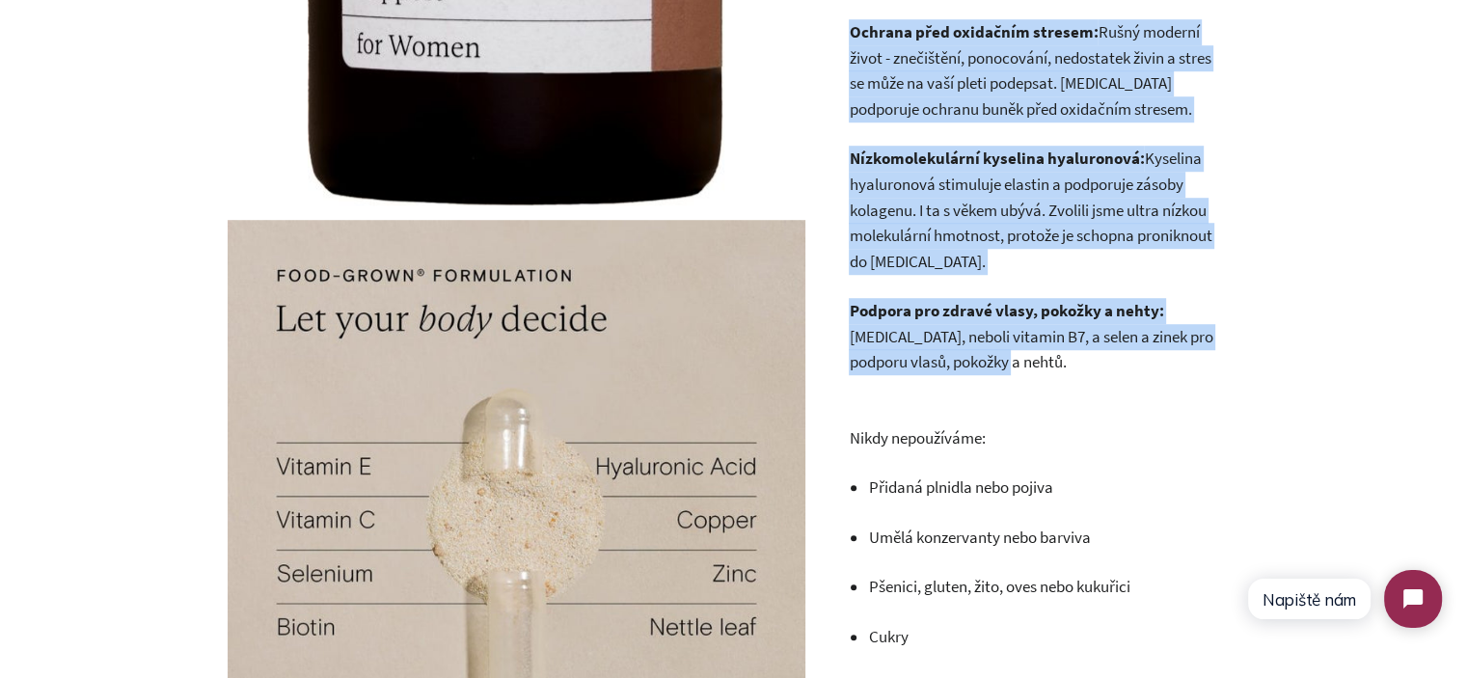
drag, startPoint x: 848, startPoint y: 191, endPoint x: 1065, endPoint y: 355, distance: 272.0
copy div "Podpora tvorby kolagenu: Kolagen je bílkovina, nezbytná pro pevnost a pružnost …"
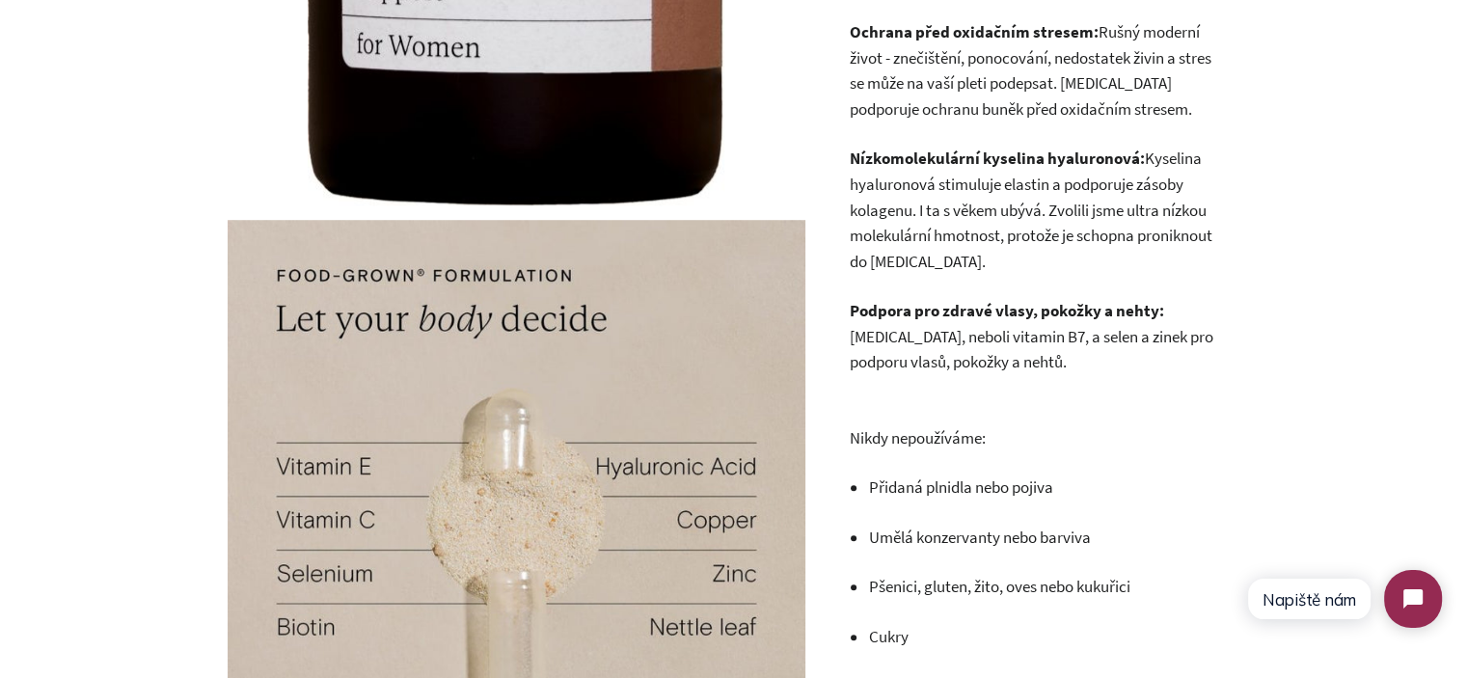
click at [900, 152] on strong "Nízkomolekulární kyselina hyaluronová:" at bounding box center [996, 158] width 295 height 21
drag, startPoint x: 900, startPoint y: 152, endPoint x: 1053, endPoint y: 151, distance: 153.3
click at [1053, 151] on strong "Nízkomolekulární kyselina hyaluronová:" at bounding box center [996, 158] width 295 height 21
copy strong "Nízkomolekulární kyselina hyaluronová"
click at [1096, 300] on strong "Podpora pro zdravé vlasy, pokožky a nehty:" at bounding box center [1006, 310] width 314 height 21
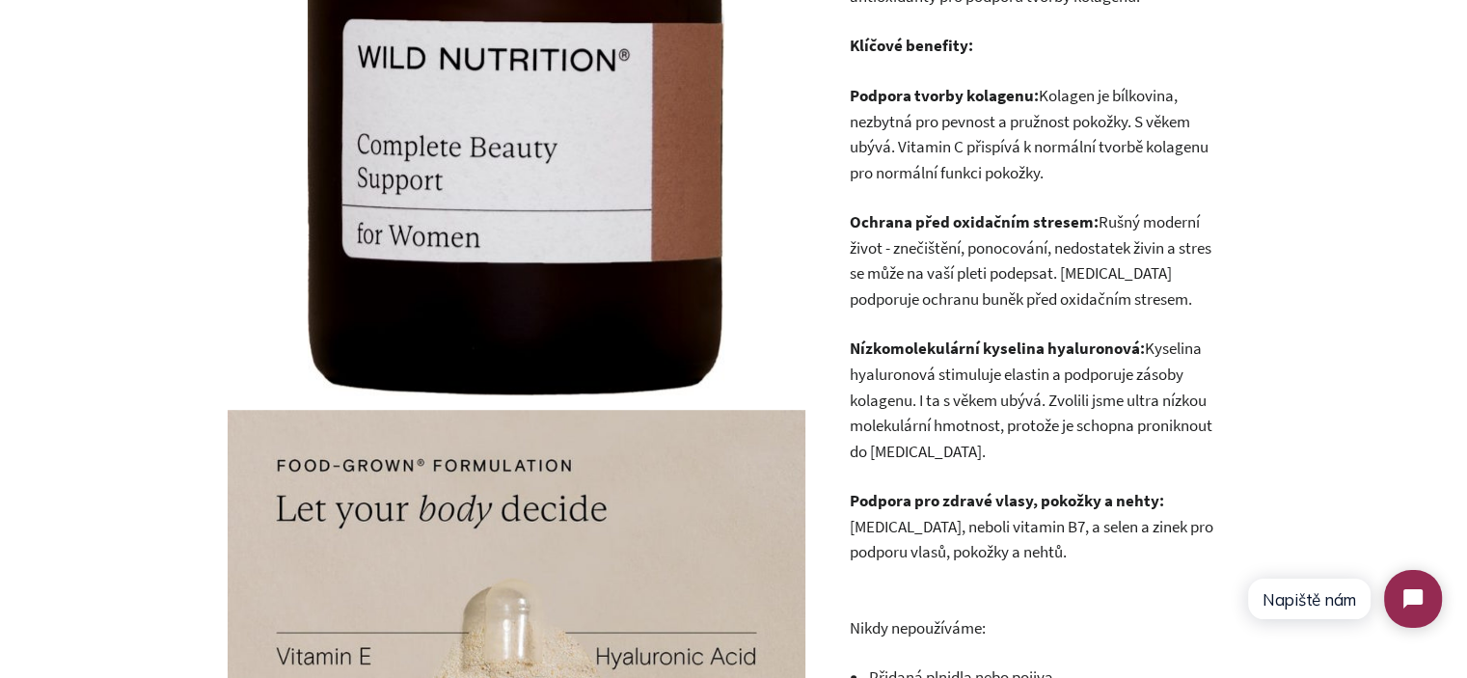
scroll to position [1132, 0]
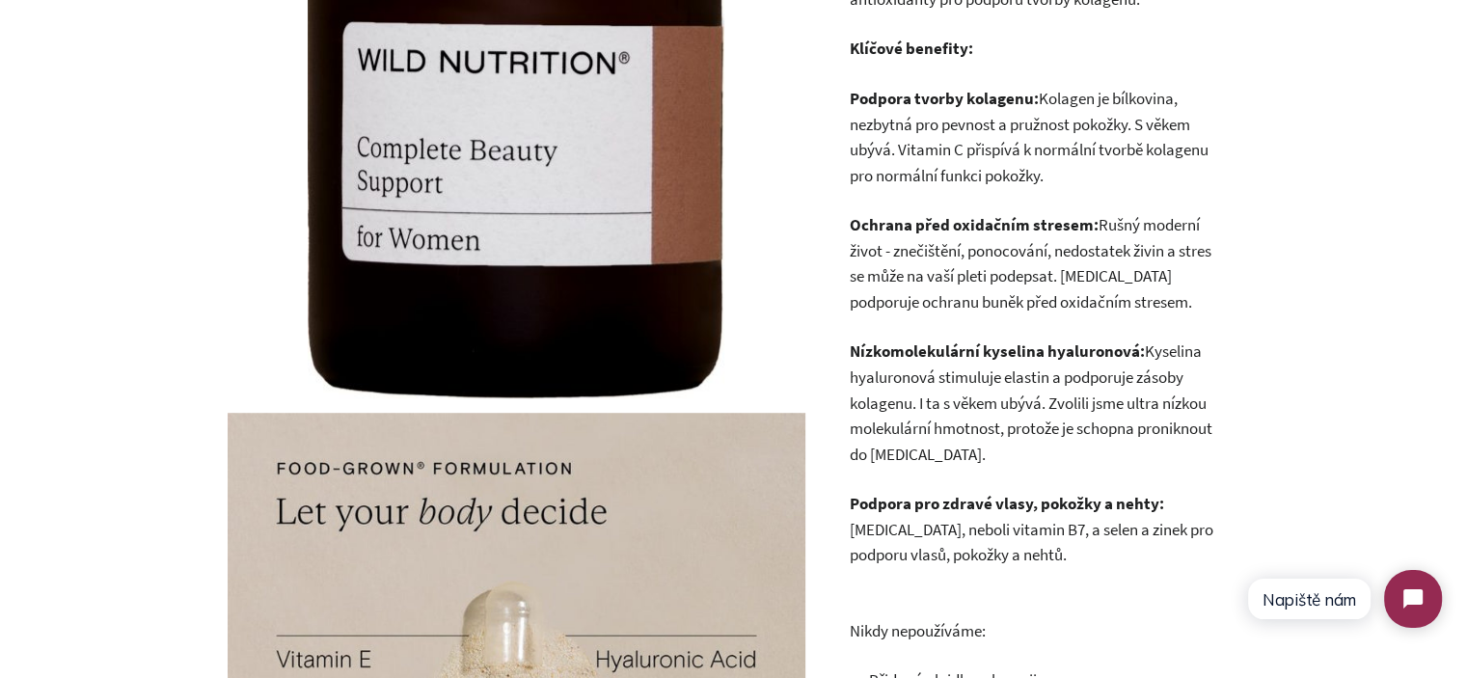
click at [1130, 245] on p "Ochrana před oxidačním stresem: Rušný moderní život - znečištění, ponocování, n…" at bounding box center [1032, 263] width 366 height 102
click at [1130, 244] on p "Ochrana před oxidačním stresem: Rušný moderní život - znečištění, ponocování, n…" at bounding box center [1032, 263] width 366 height 102
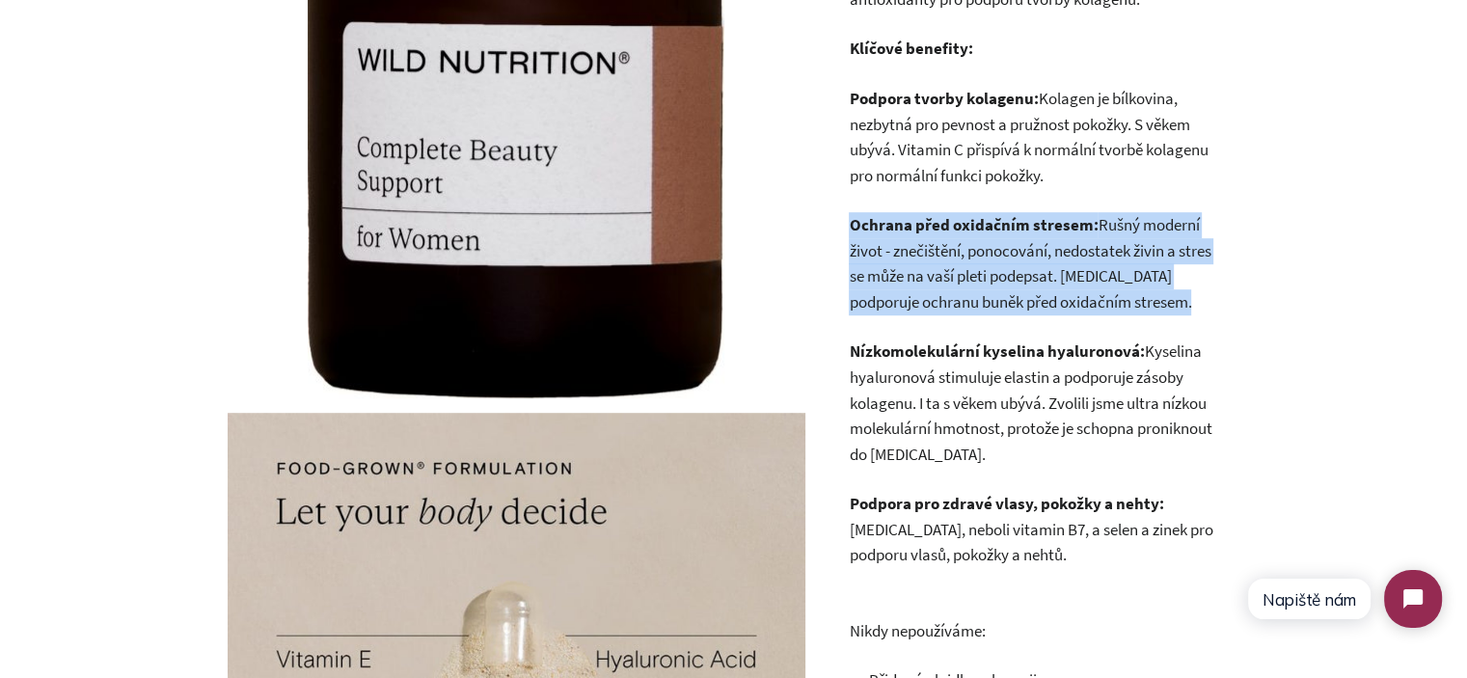
click at [1130, 244] on p "Ochrana před oxidačním stresem: Rušný moderní život - znečištění, ponocování, n…" at bounding box center [1032, 263] width 366 height 102
click at [1152, 264] on p "Ochrana před oxidačním stresem: Rušný moderní život - znečištění, ponocování, n…" at bounding box center [1032, 263] width 366 height 102
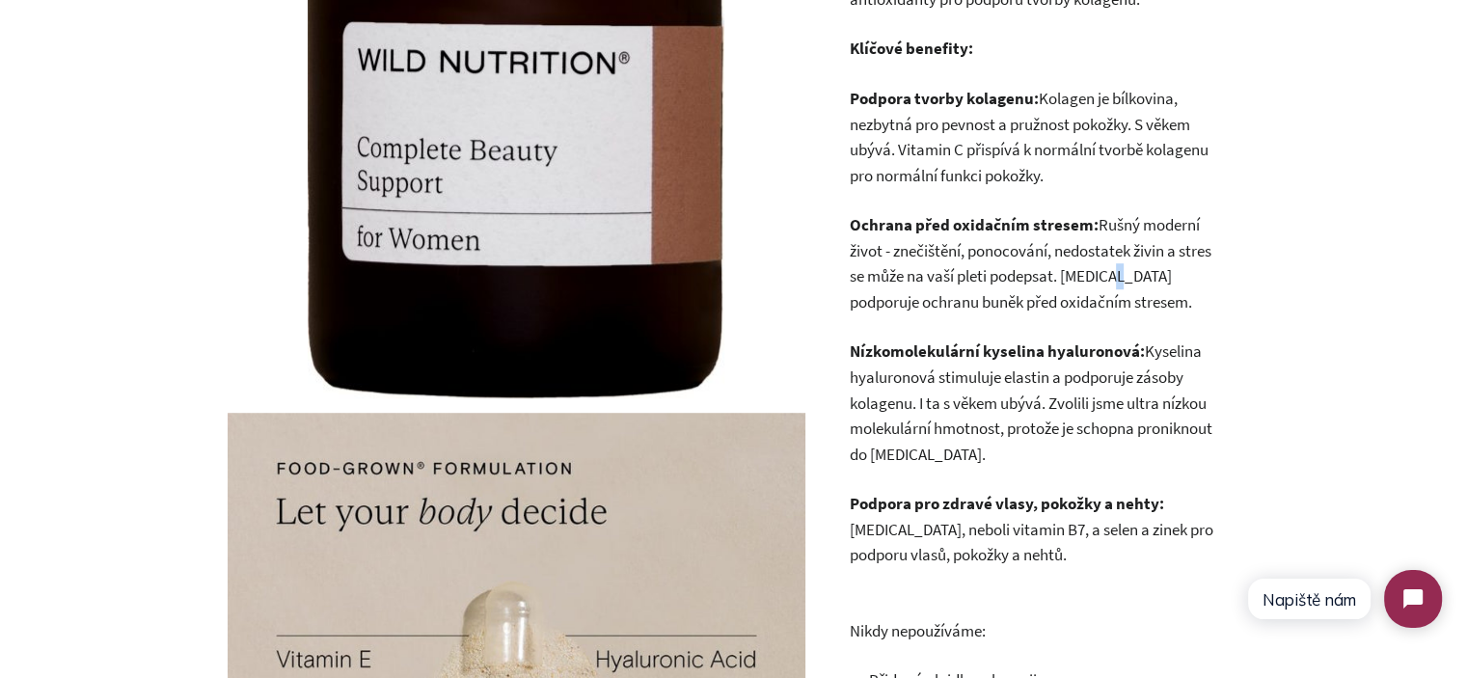
click at [1152, 264] on p "Ochrana před oxidačním stresem: Rušný moderní život - znečištění, ponocování, n…" at bounding box center [1032, 263] width 366 height 102
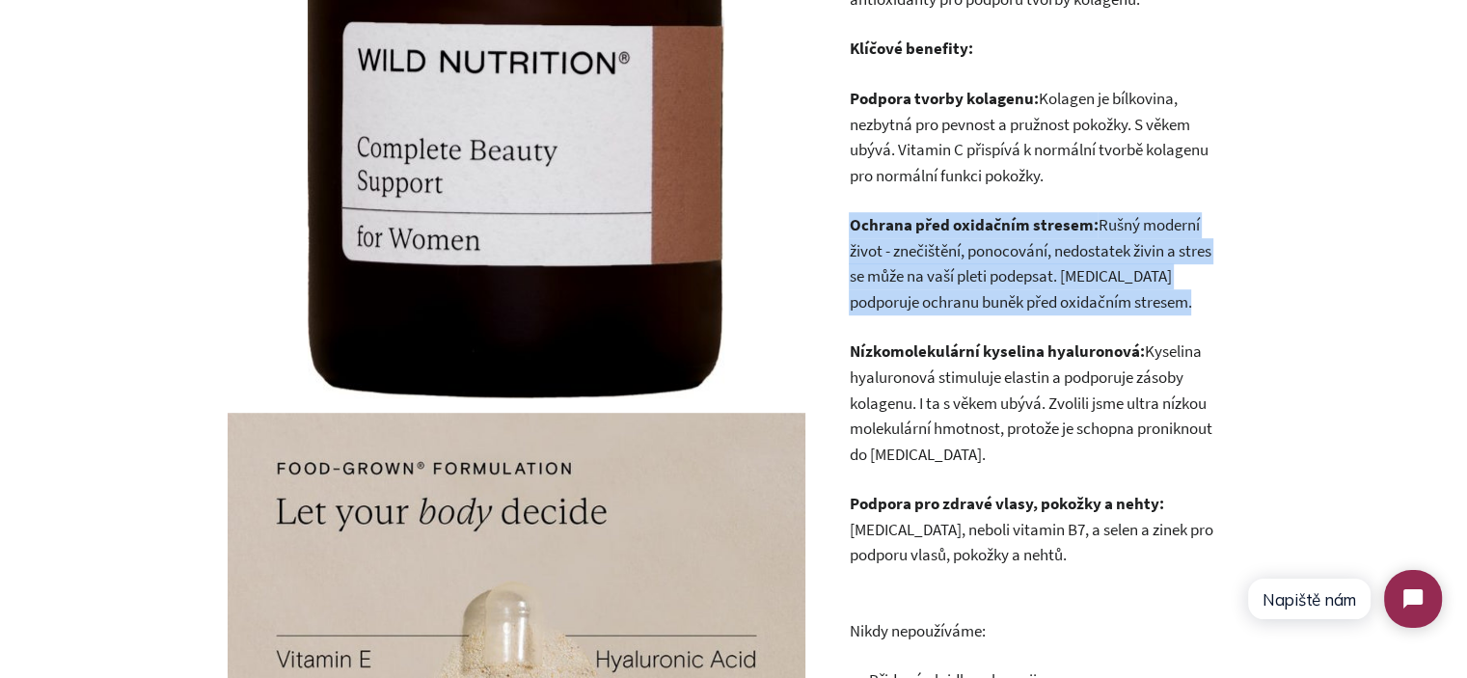
click at [1152, 264] on p "Ochrana před oxidačním stresem: Rušný moderní život - znečištění, ponocování, n…" at bounding box center [1032, 263] width 366 height 102
click at [1188, 288] on p "Ochrana před oxidačním stresem: Rušný moderní život - znečištění, ponocování, n…" at bounding box center [1032, 263] width 366 height 102
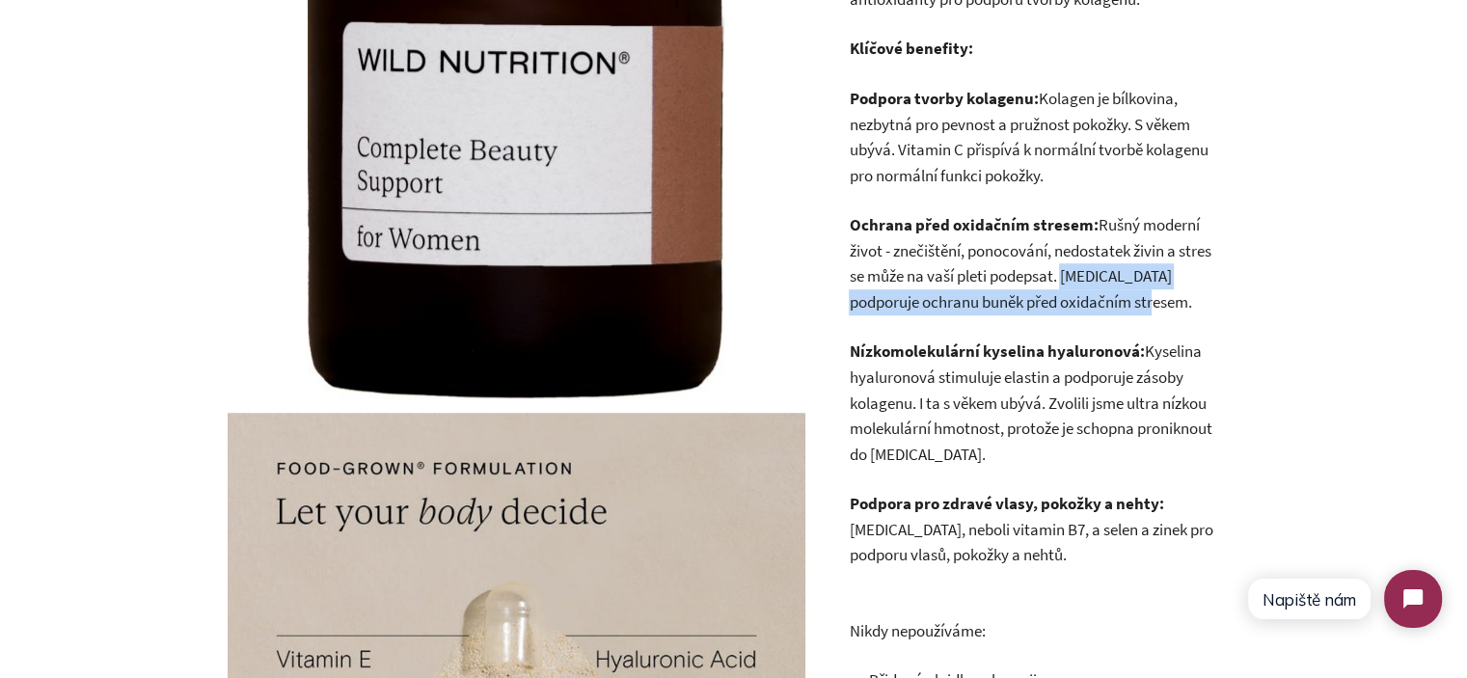
drag, startPoint x: 1211, startPoint y: 298, endPoint x: 1103, endPoint y: 278, distance: 109.9
click at [1103, 278] on p "Ochrana před oxidačním stresem: Rušný moderní život - znečištění, ponocování, n…" at bounding box center [1032, 263] width 366 height 102
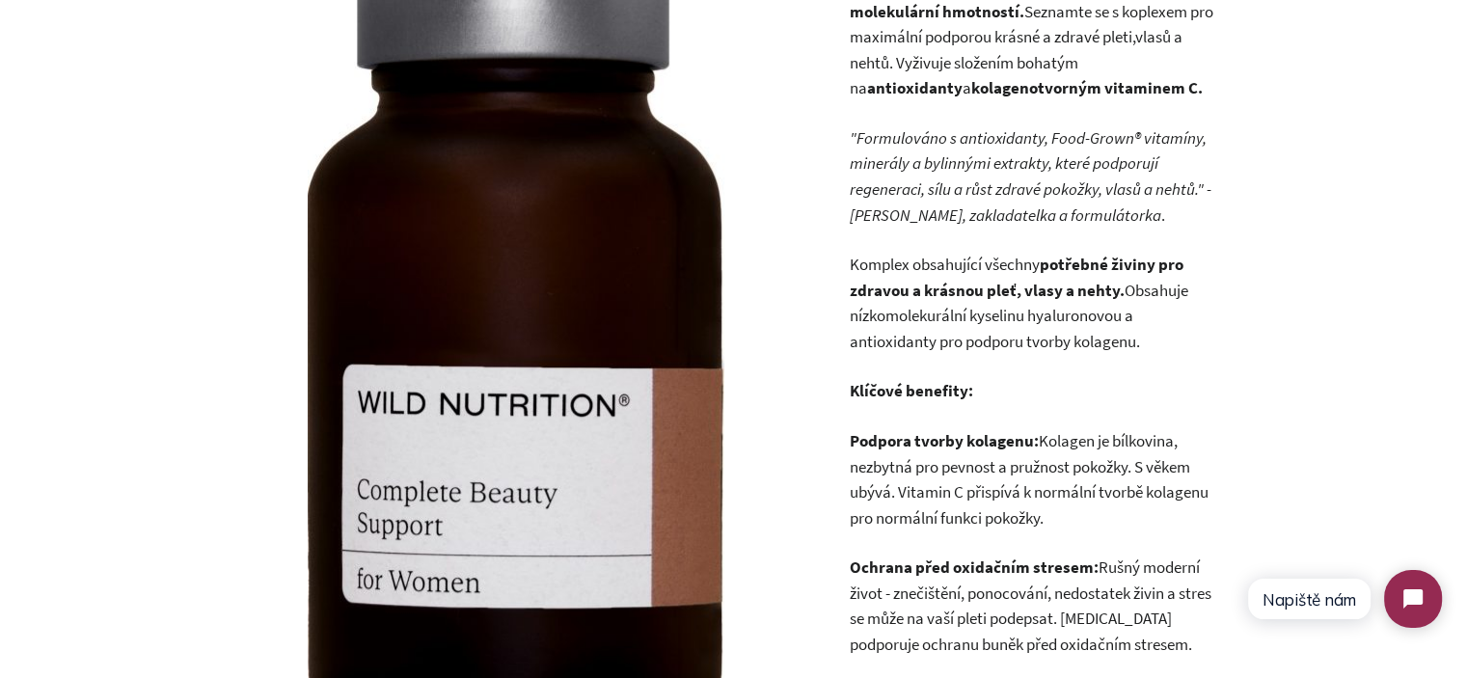
scroll to position [746, 0]
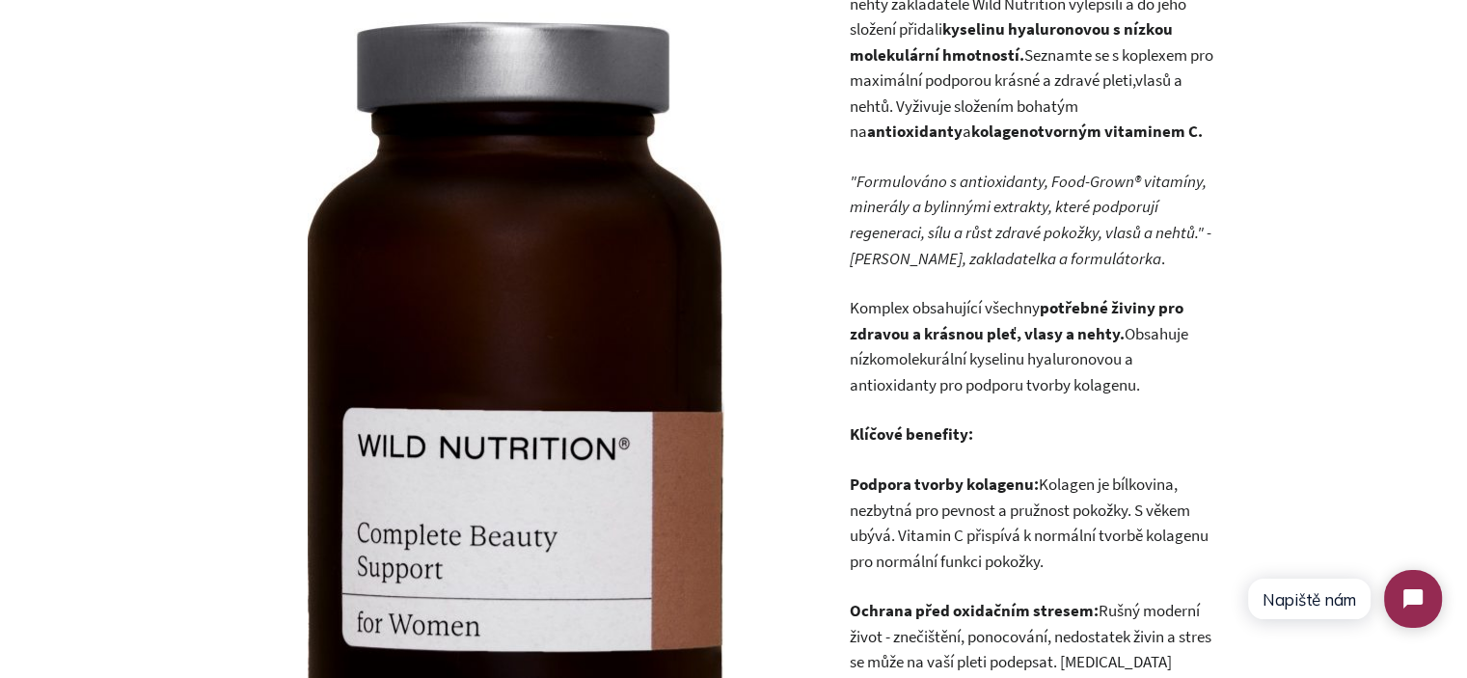
click at [911, 385] on p "Komplex obsahující všechny potřebné živiny pro zdravou a krásnou pleť, vlasy a …" at bounding box center [1032, 346] width 366 height 102
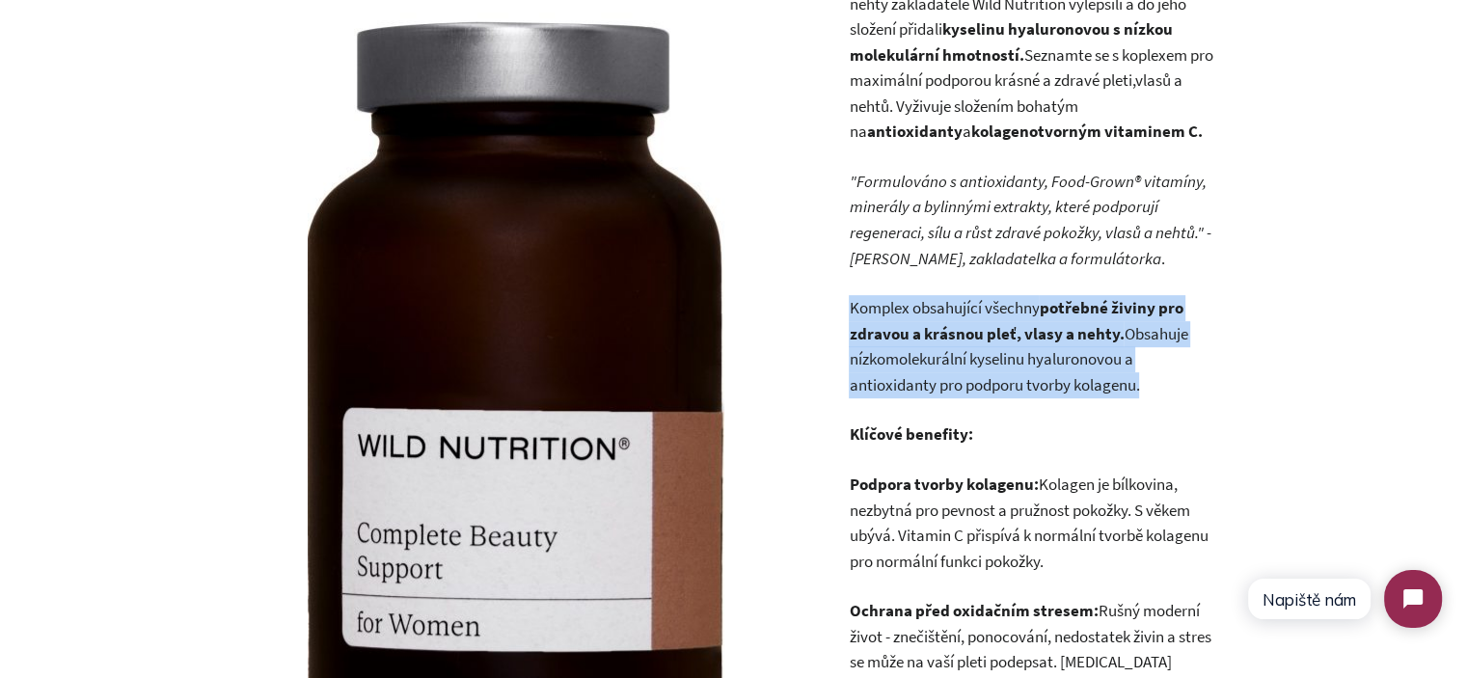
click at [911, 385] on p "Komplex obsahující všechny potřebné živiny pro zdravou a krásnou pleť, vlasy a …" at bounding box center [1032, 346] width 366 height 102
click at [898, 323] on strong "potřebné živiny pro zdravou a krásnou pleť, vlasy a nehty." at bounding box center [1016, 320] width 334 height 47
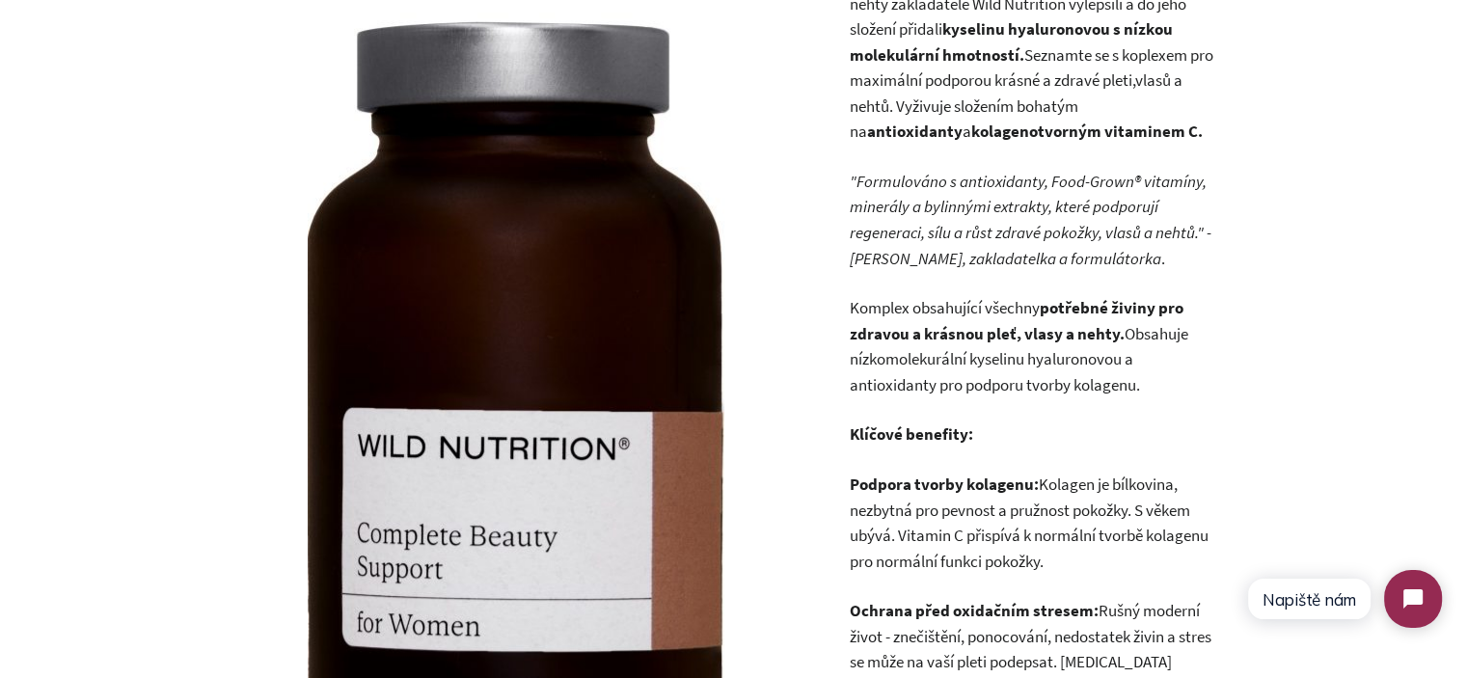
click at [857, 301] on p "Komplex obsahující všechny potřebné živiny pro zdravou a krásnou pleť, vlasy a …" at bounding box center [1032, 346] width 366 height 102
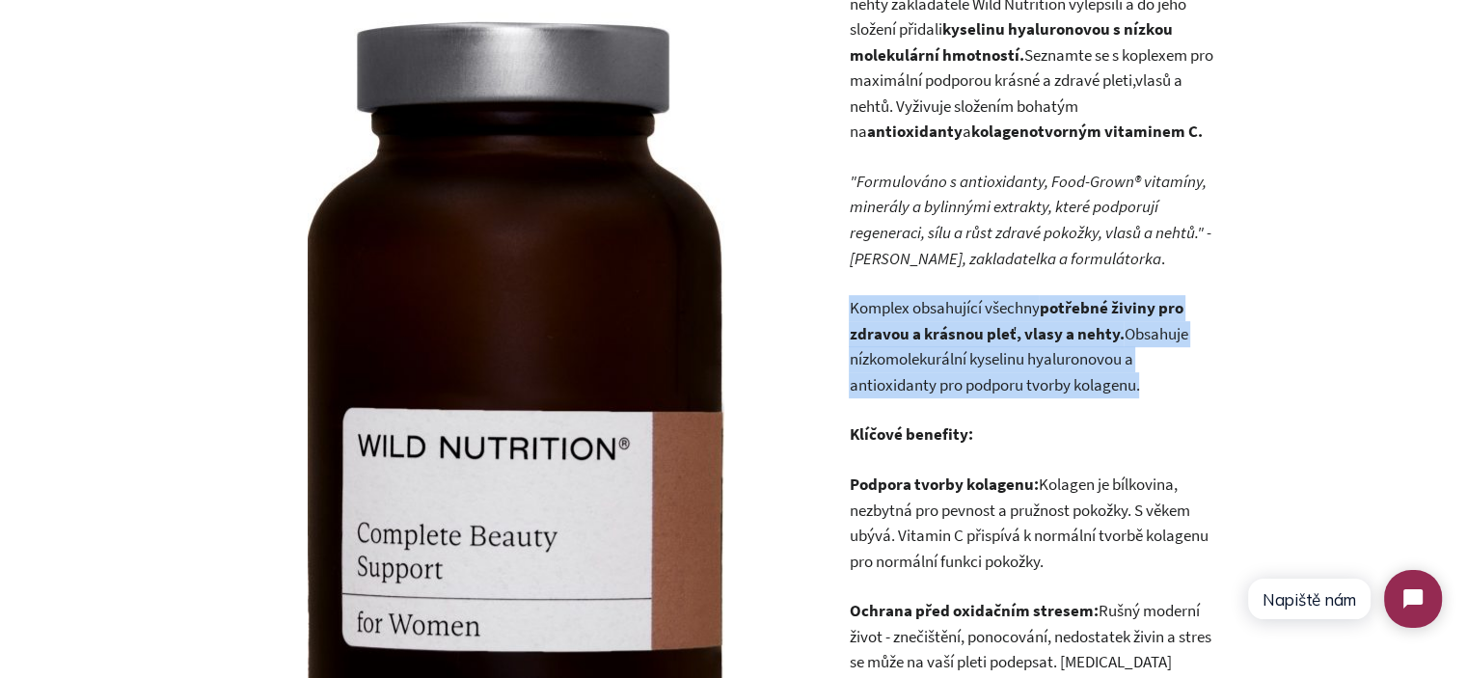
drag, startPoint x: 857, startPoint y: 301, endPoint x: 1170, endPoint y: 374, distance: 320.9
click at [1170, 374] on p "Komplex obsahující všechny potřebné živiny pro zdravou a krásnou pleť, vlasy a …" at bounding box center [1032, 346] width 366 height 102
click at [1171, 375] on p "Komplex obsahující všechny potřebné živiny pro zdravou a krásnou pleť, vlasy a …" at bounding box center [1032, 346] width 366 height 102
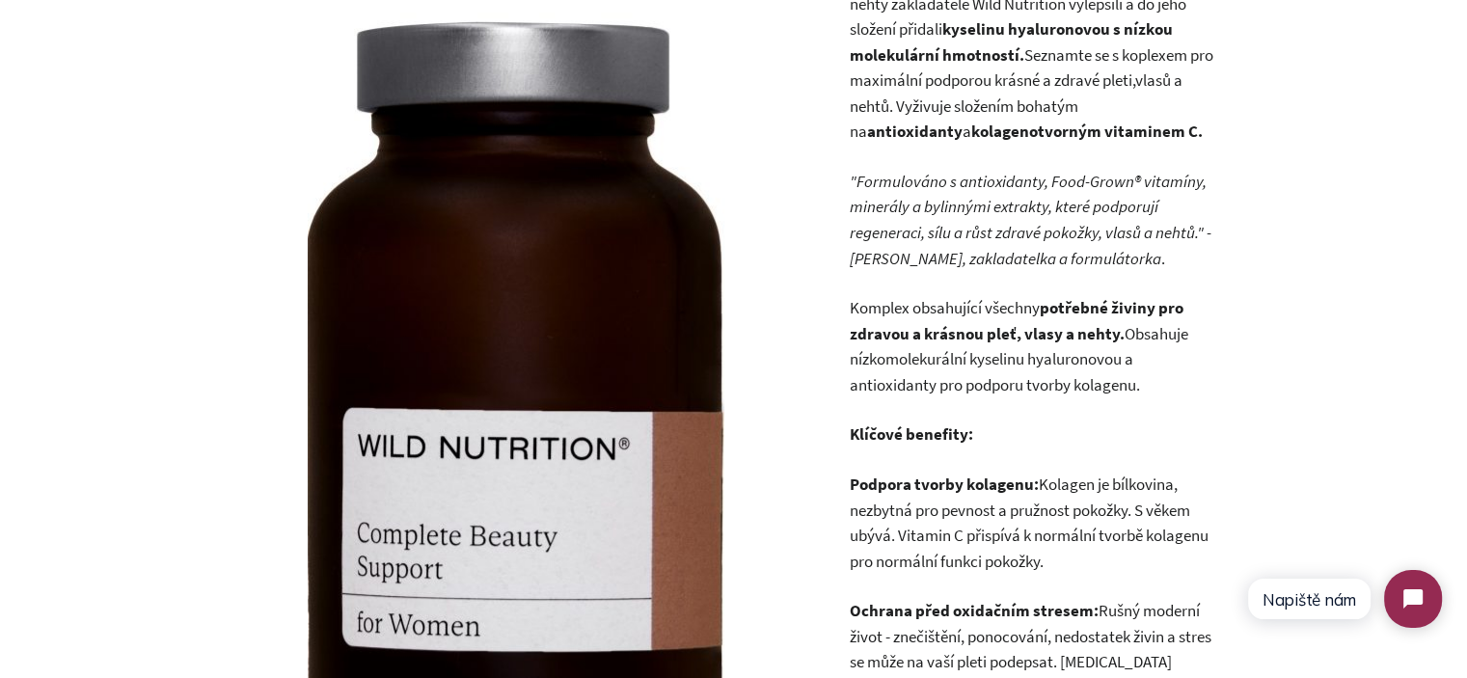
drag, startPoint x: 1173, startPoint y: 382, endPoint x: 797, endPoint y: 292, distance: 386.6
click at [1164, 344] on p "Komplex obsahující všechny potřebné živiny pro zdravou a krásnou pleť, vlasy a …" at bounding box center [1032, 346] width 366 height 102
click at [1124, 375] on p "Komplex obsahující všechny potřebné živiny pro zdravou a krásnou pleť, vlasy a …" at bounding box center [1032, 346] width 366 height 102
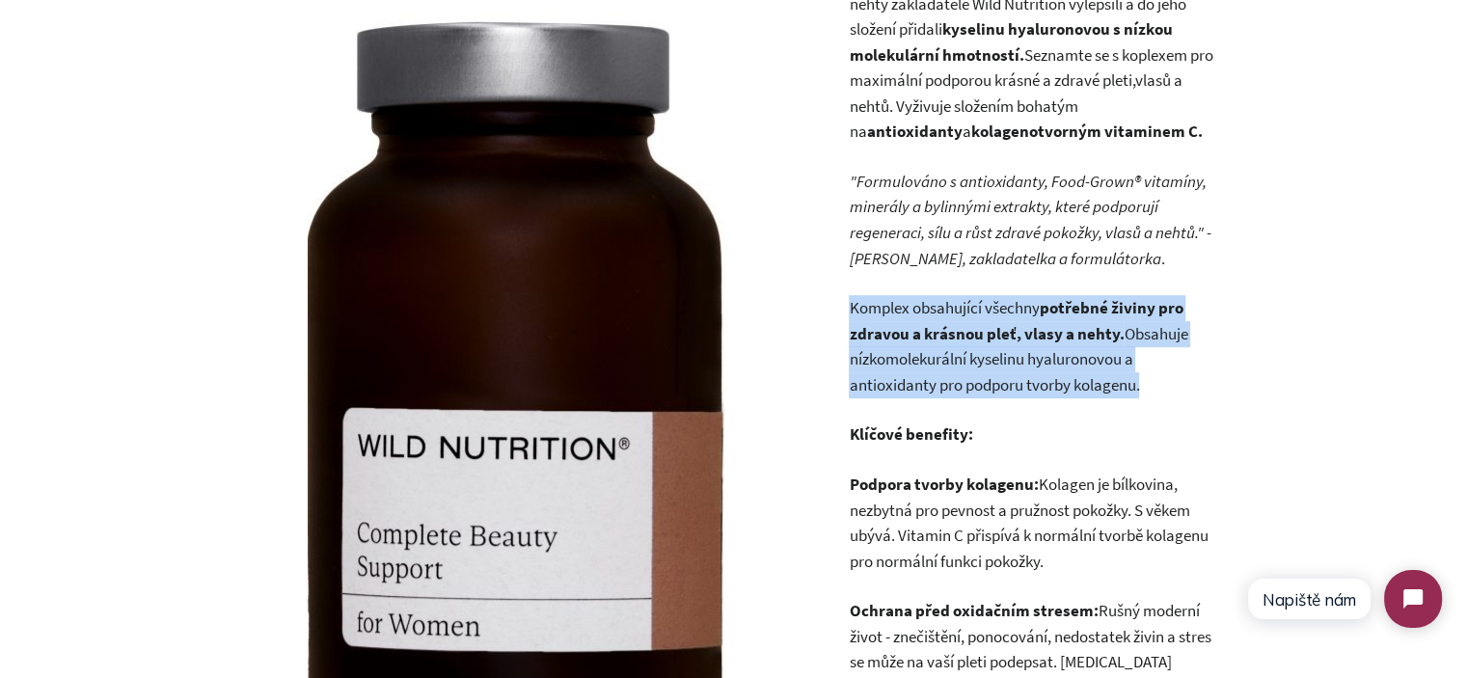
click at [1124, 375] on p "Komplex obsahující všechny potřebné živiny pro zdravou a krásnou pleť, vlasy a …" at bounding box center [1032, 346] width 366 height 102
click at [1212, 390] on p "Komplex obsahující všechny potřebné živiny pro zdravou a krásnou pleť, vlasy a …" at bounding box center [1032, 346] width 366 height 102
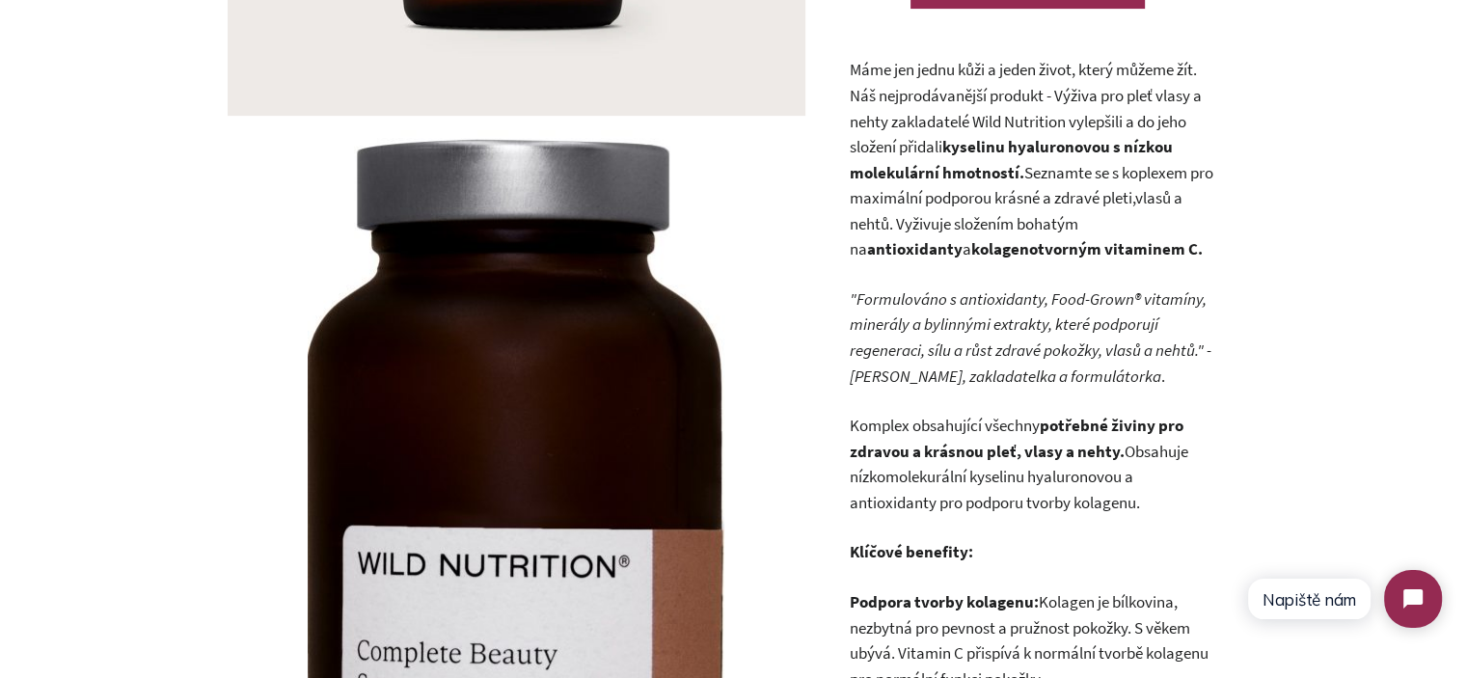
scroll to position [527, 0]
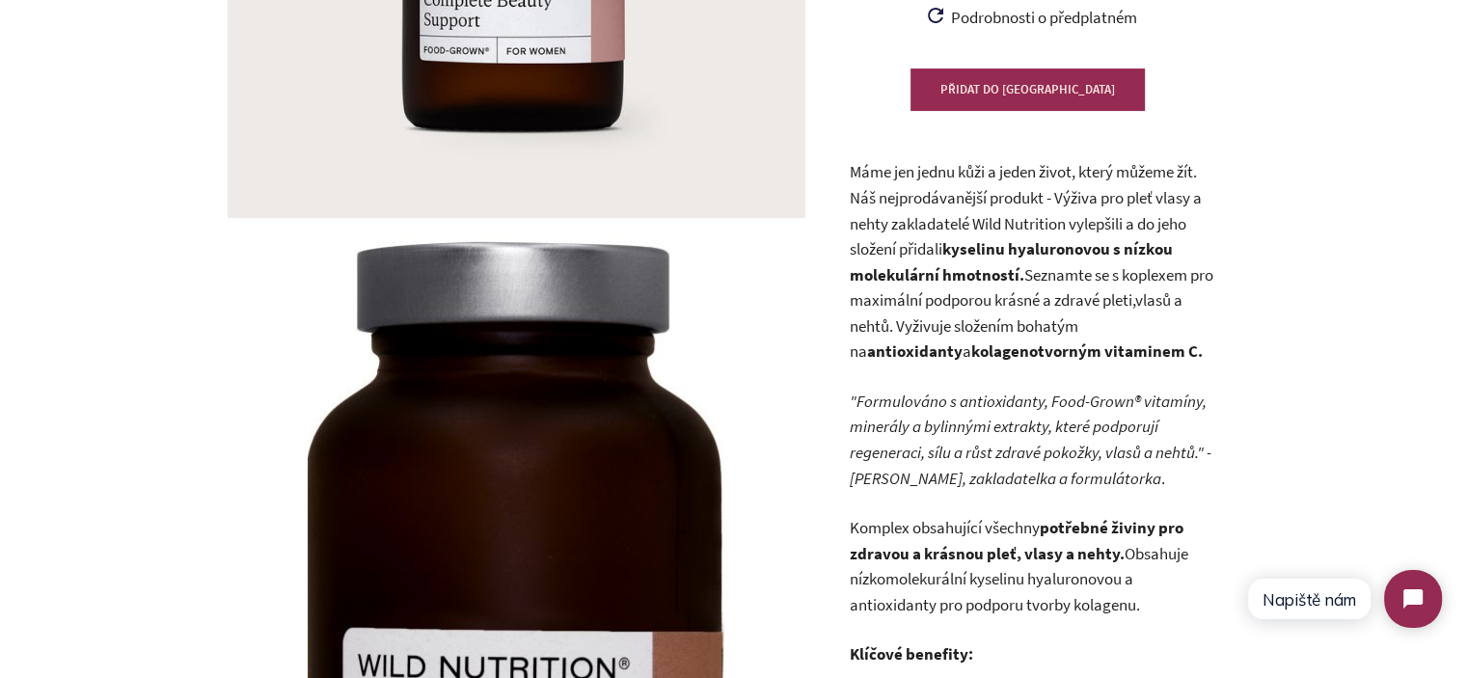
click at [1062, 273] on p "Máme jen jednu kůži a jeden život, který můžeme žít. Náš nejprodávanější produk…" at bounding box center [1032, 261] width 366 height 205
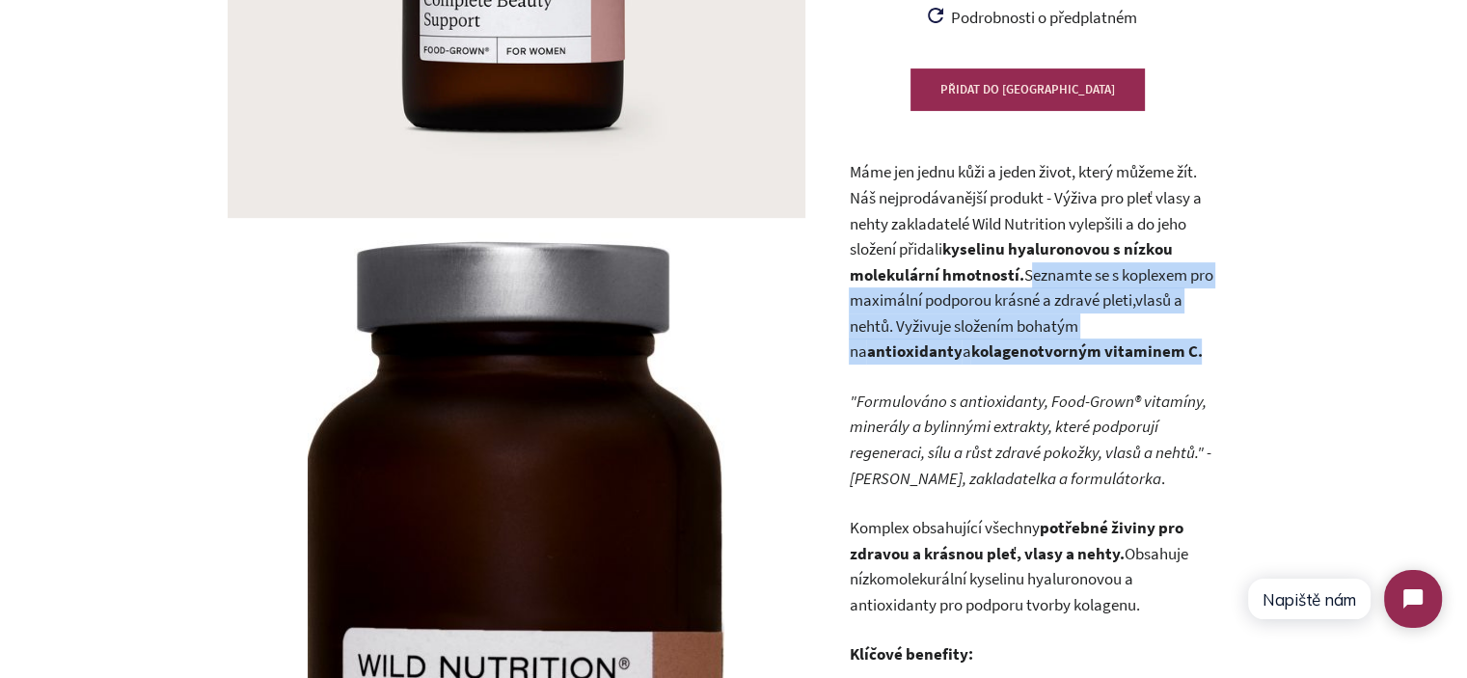
drag, startPoint x: 1062, startPoint y: 273, endPoint x: 1109, endPoint y: 345, distance: 86.4
click at [1109, 345] on p "Máme jen jednu kůži a jeden život, který můžeme žít. Náš nejprodávanější produk…" at bounding box center [1032, 261] width 366 height 205
click at [1110, 345] on p "Máme jen jednu kůži a jeden život, který můžeme žít. Náš nejprodávanější produk…" at bounding box center [1032, 261] width 366 height 205
drag, startPoint x: 1110, startPoint y: 345, endPoint x: 1045, endPoint y: 265, distance: 102.9
click at [1046, 268] on p "Máme jen jednu kůži a jeden život, který můžeme žít. Náš nejprodávanější produk…" at bounding box center [1032, 261] width 366 height 205
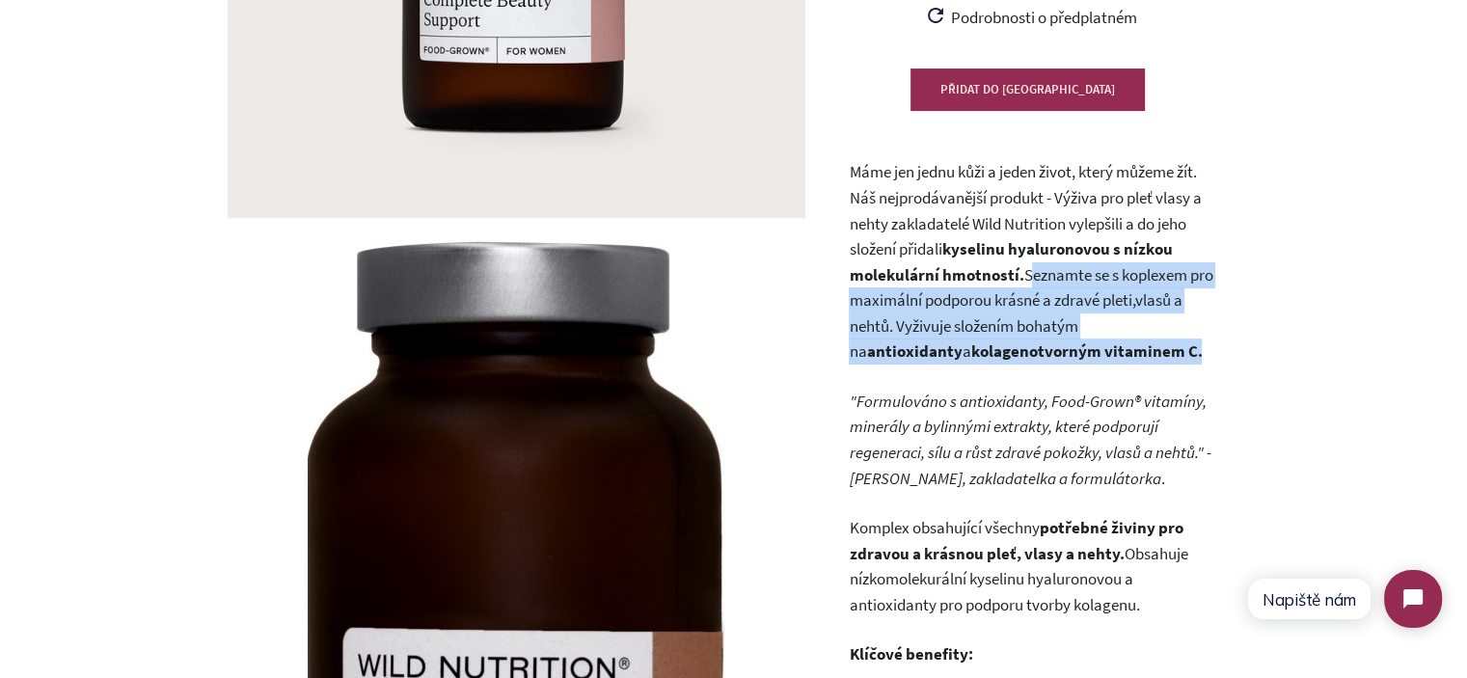
click at [1045, 265] on p "Máme jen jednu kůži a jeden život, který můžeme žít. Náš nejprodávanější produk…" at bounding box center [1032, 261] width 366 height 205
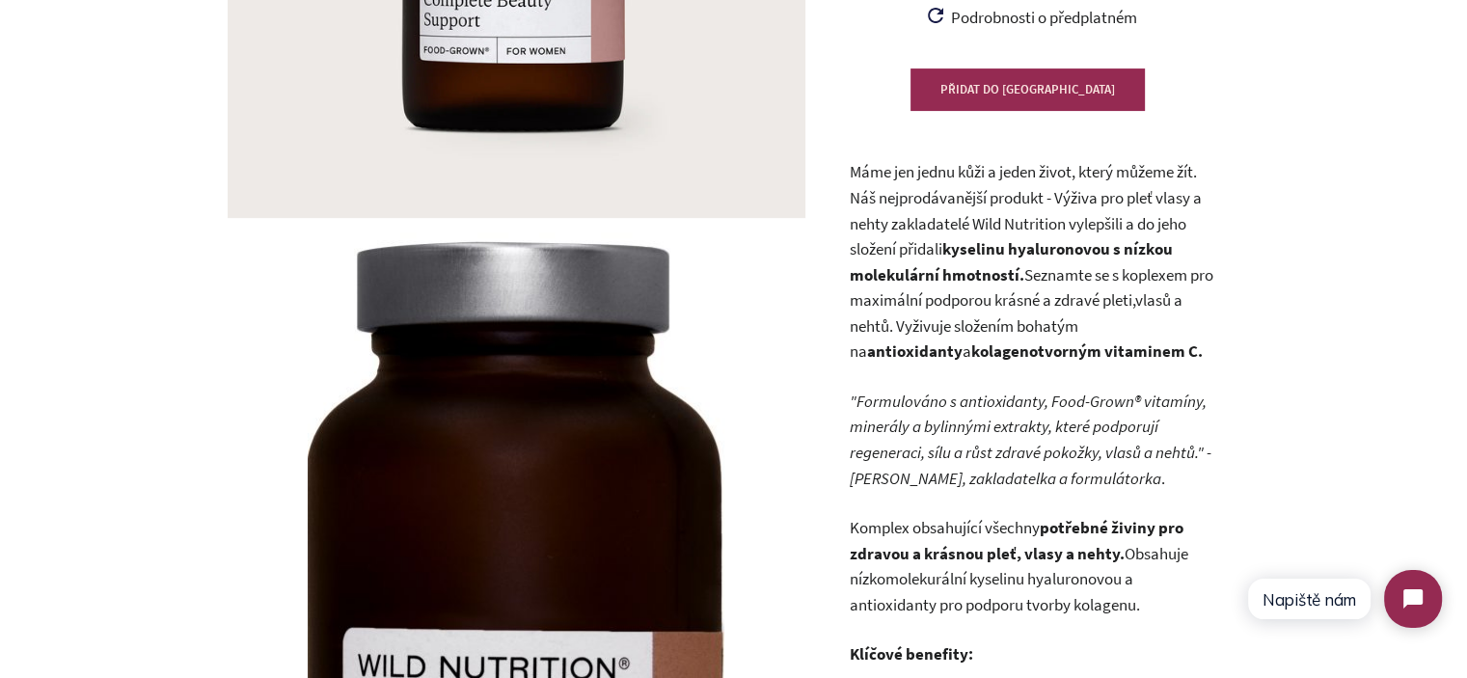
click at [1062, 276] on p "Máme jen jednu kůži a jeden život, který můžeme žít. Náš nejprodávanější produk…" at bounding box center [1032, 261] width 366 height 205
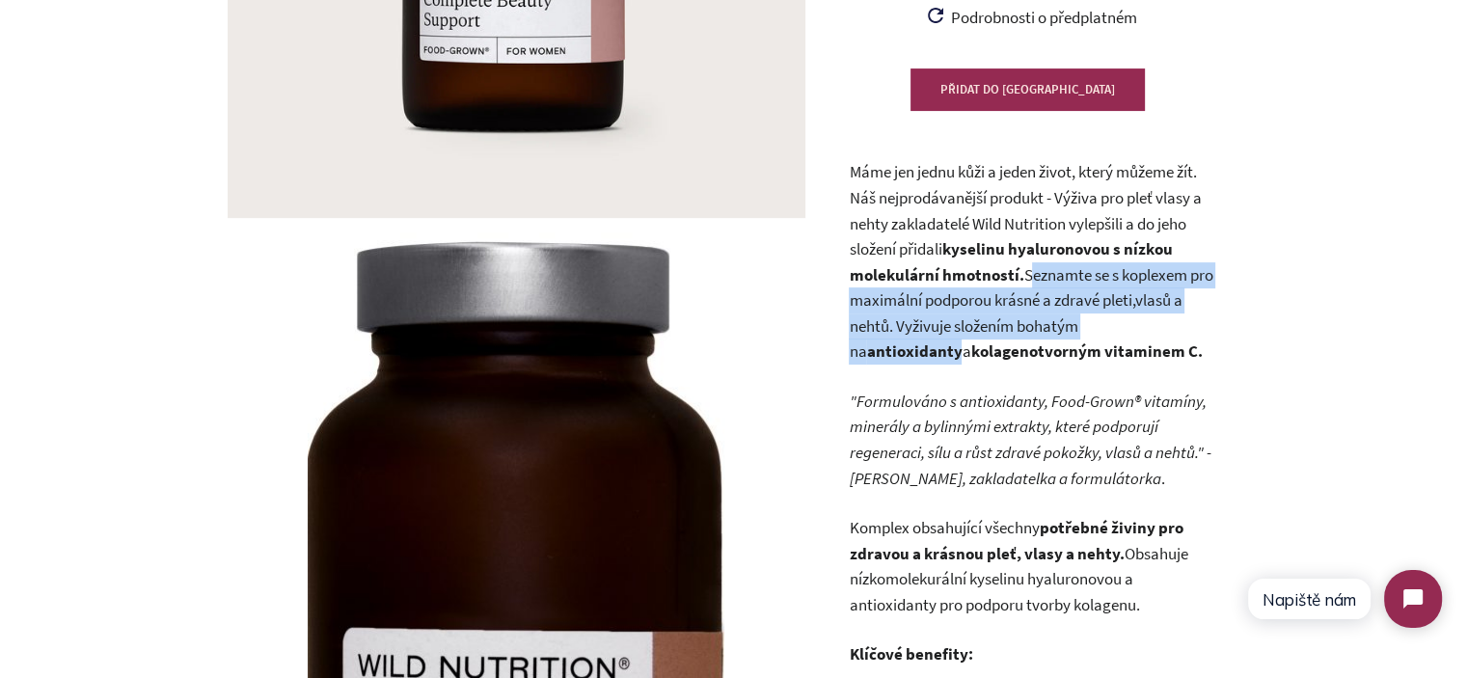
drag, startPoint x: 1062, startPoint y: 276, endPoint x: 1110, endPoint y: 337, distance: 77.6
click at [1109, 337] on p "Máme jen jednu kůži a jeden život, který můžeme žít. Náš nejprodávanější produk…" at bounding box center [1032, 261] width 366 height 205
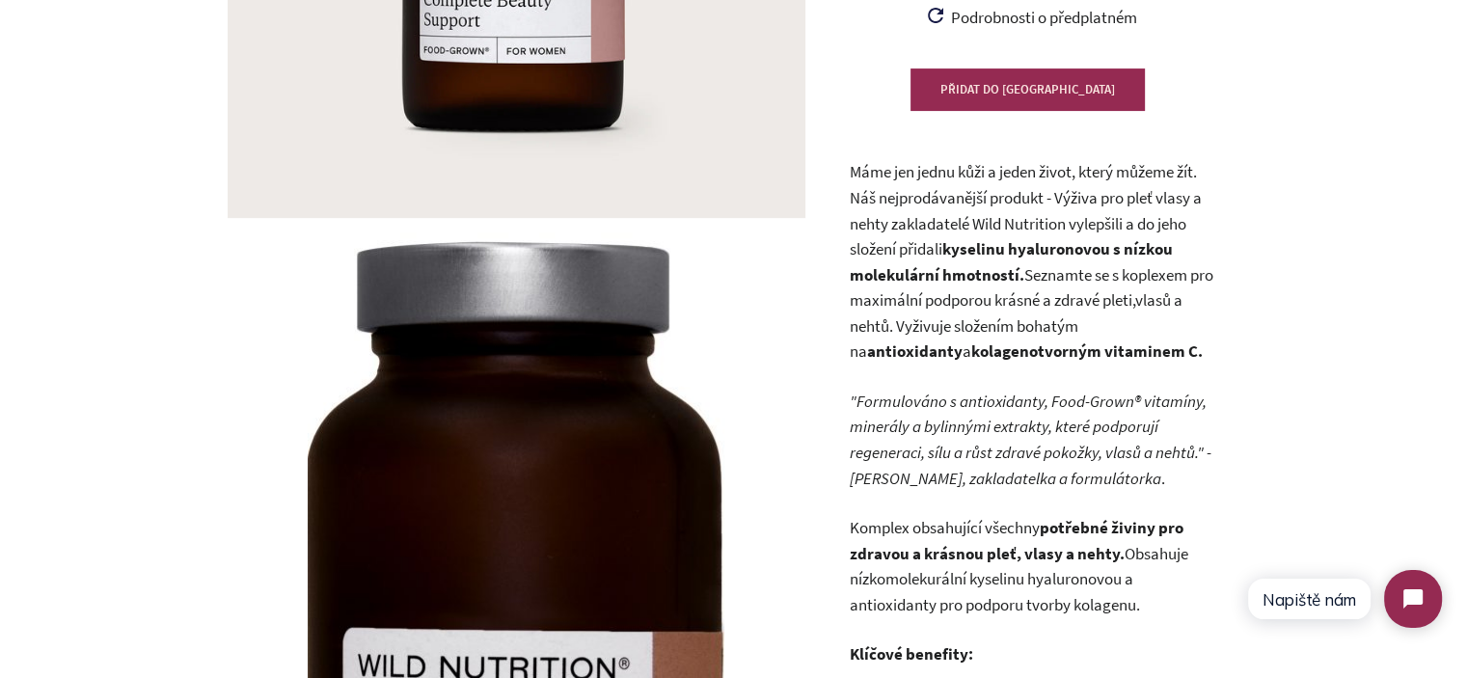
click at [1133, 353] on p "Máme jen jednu kůži a jeden život, který můžeme žít. Náš nejprodávanější produk…" at bounding box center [1032, 261] width 366 height 205
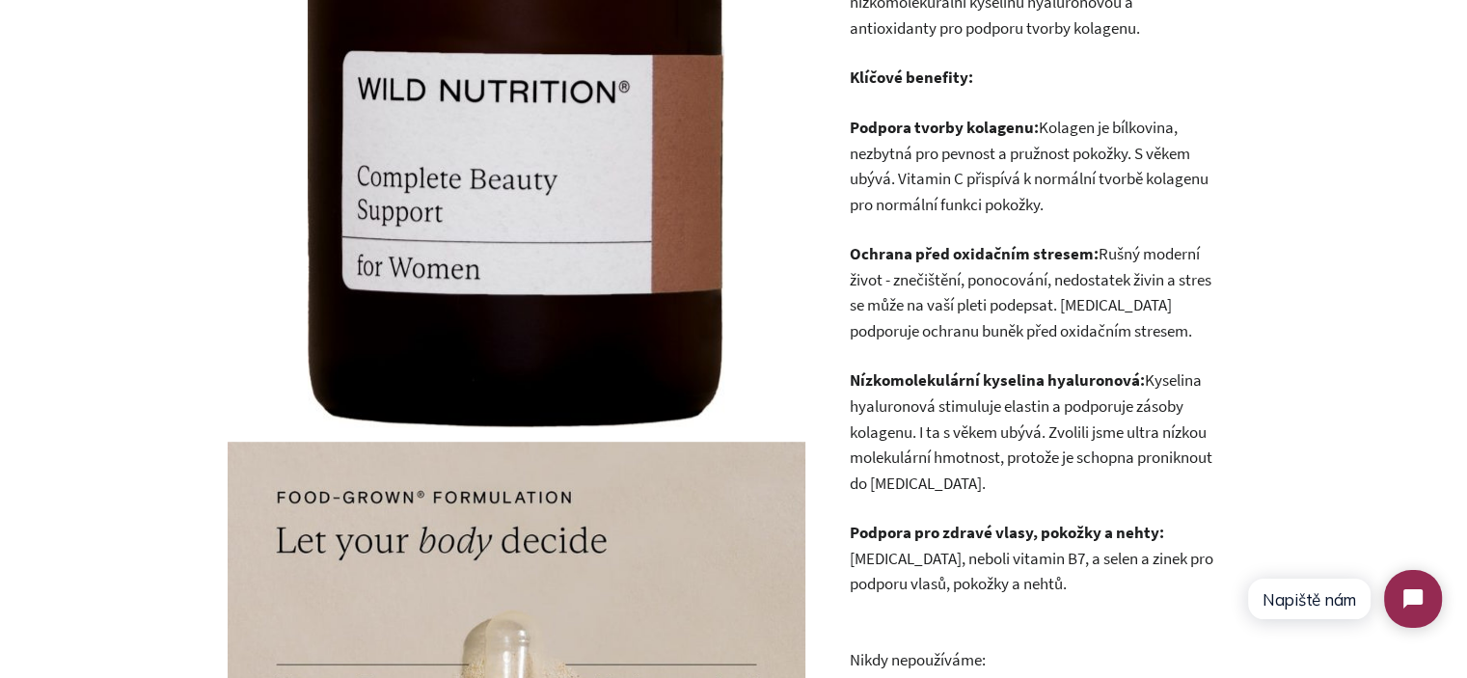
scroll to position [1105, 0]
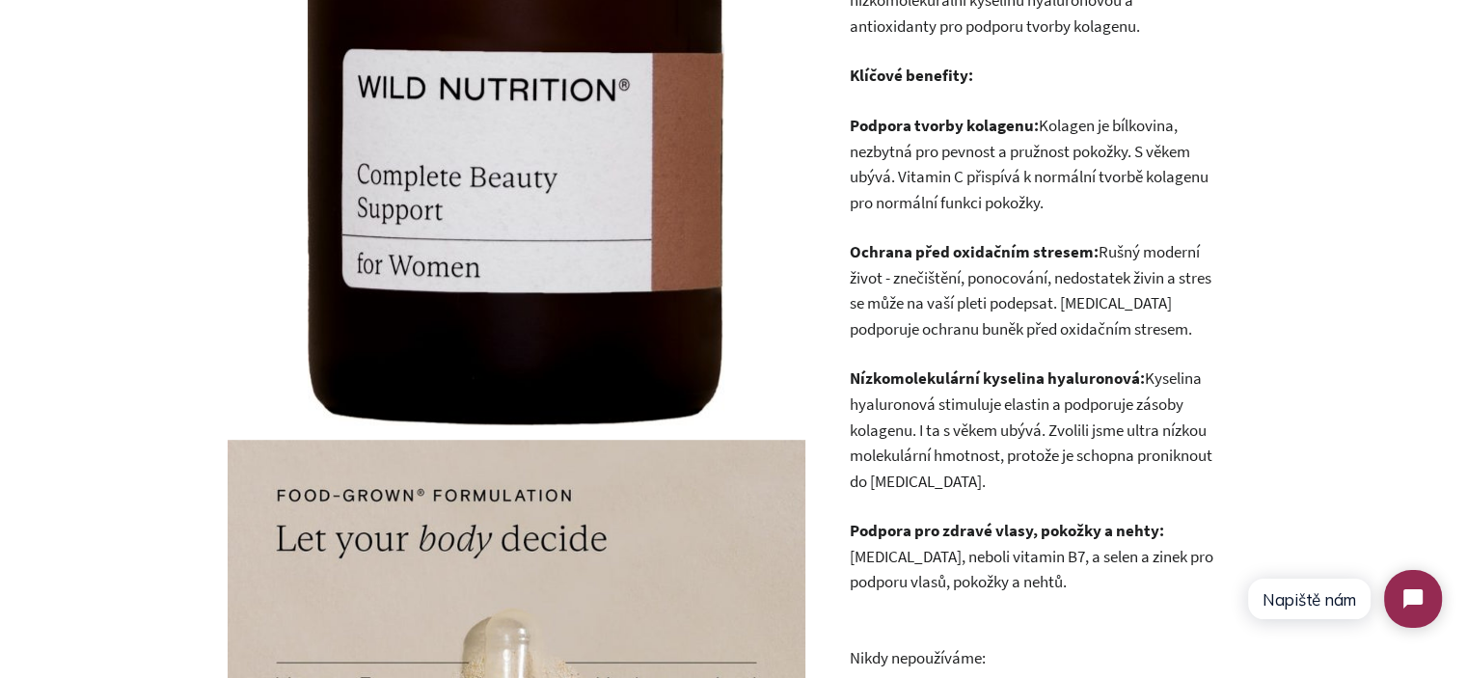
click at [965, 447] on p "Nízkomolekulární kyselina hyaluronová: Kyselina hyaluronová stimuluje elastin a…" at bounding box center [1032, 429] width 366 height 128
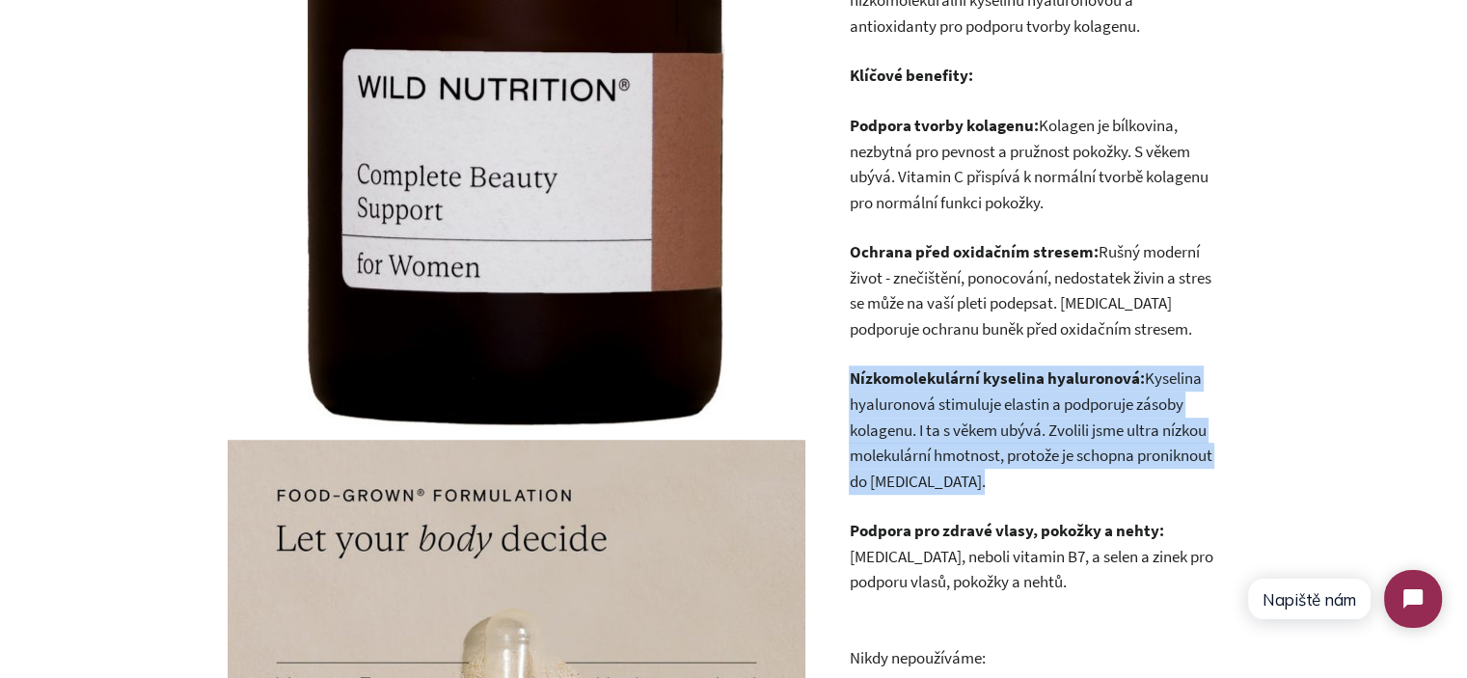
click at [965, 447] on p "Nízkomolekulární kyselina hyaluronová: Kyselina hyaluronová stimuluje elastin a…" at bounding box center [1032, 429] width 366 height 128
click at [1124, 477] on p "Nízkomolekulární kyselina hyaluronová: Kyselina hyaluronová stimuluje elastin a…" at bounding box center [1032, 429] width 366 height 128
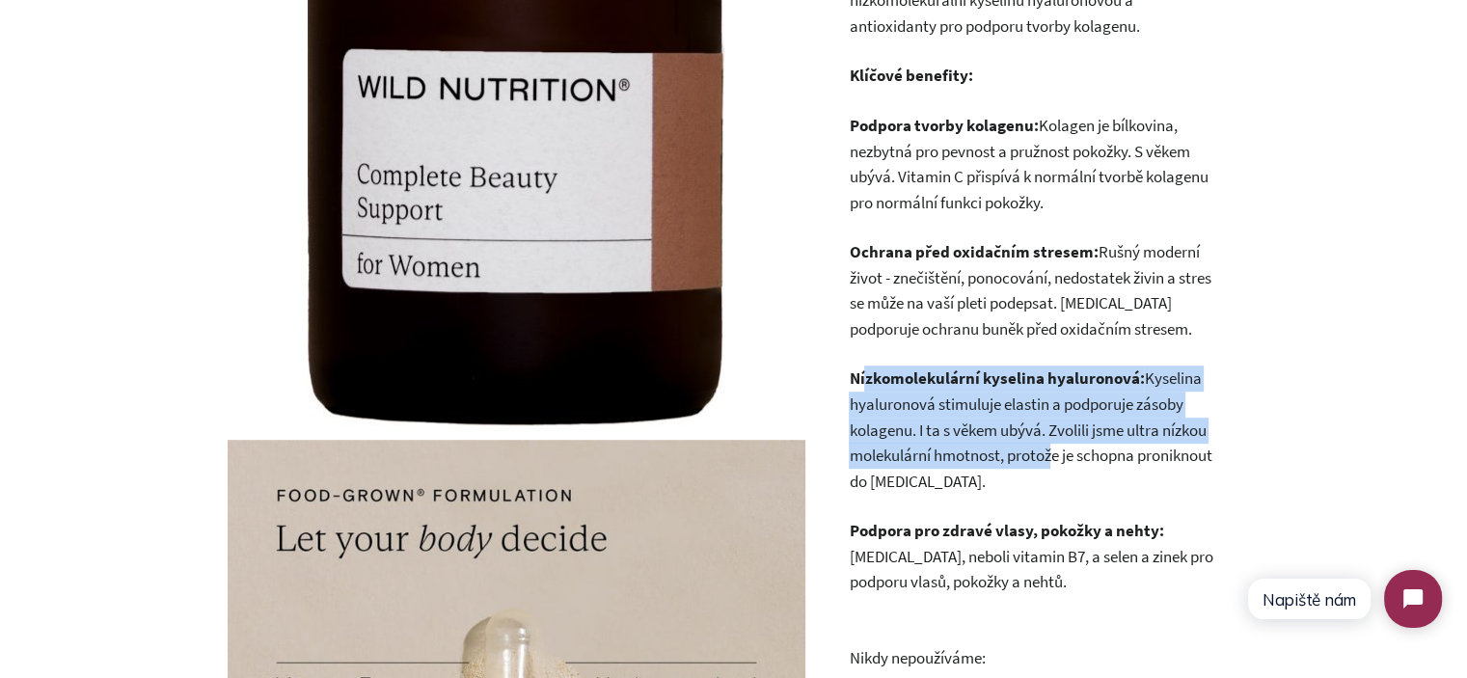
drag, startPoint x: 1054, startPoint y: 464, endPoint x: 865, endPoint y: 385, distance: 204.9
click at [865, 385] on p "Nízkomolekulární kyselina hyaluronová: Kyselina hyaluronová stimuluje elastin a…" at bounding box center [1032, 429] width 366 height 128
click at [865, 384] on strong "Nízkomolekulární kyselina hyaluronová:" at bounding box center [996, 377] width 295 height 21
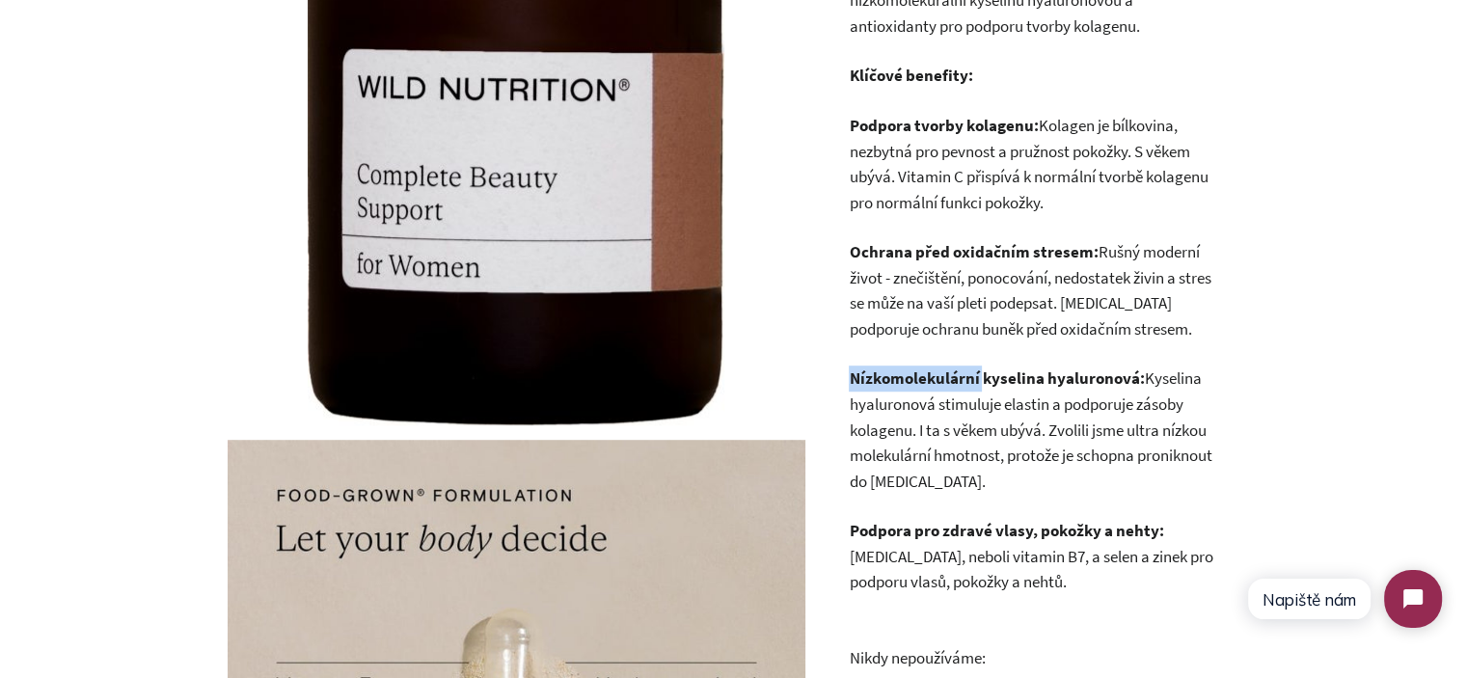
click at [865, 384] on strong "Nízkomolekulární kyselina hyaluronová:" at bounding box center [996, 377] width 295 height 21
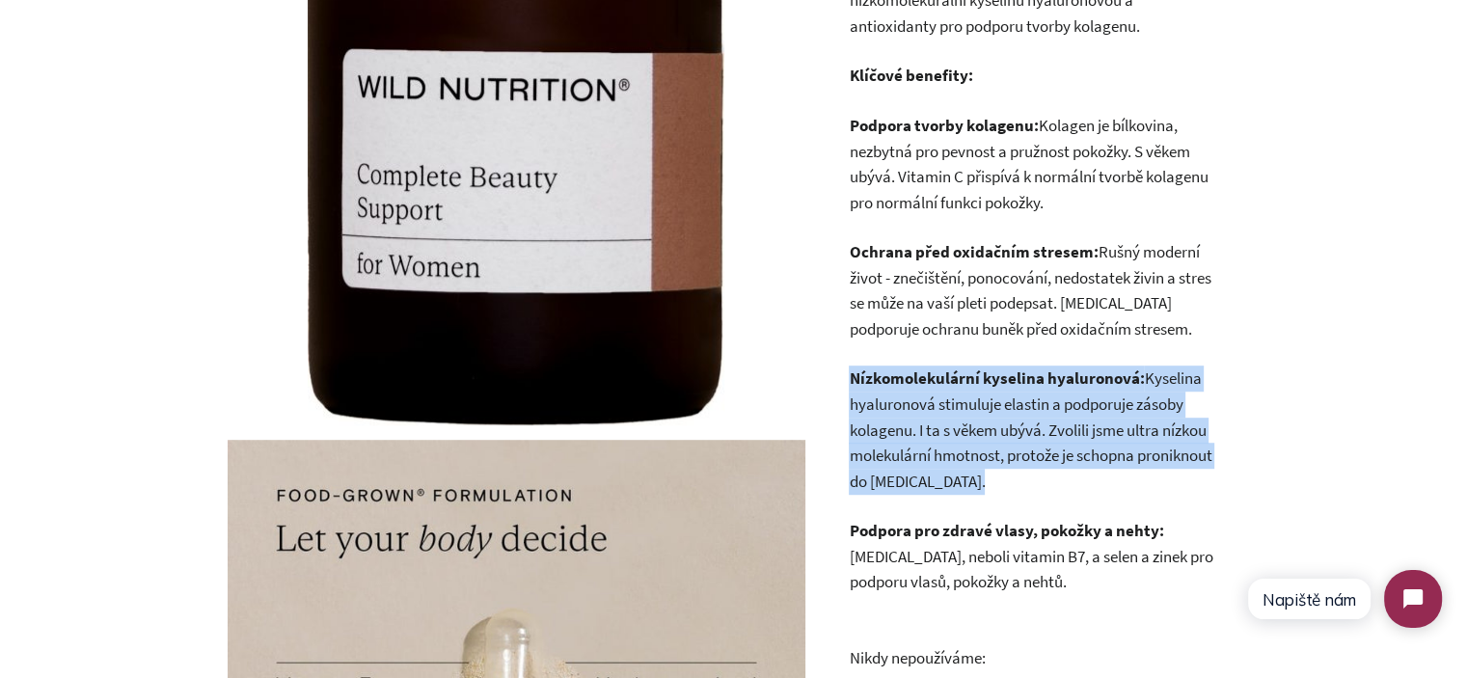
drag, startPoint x: 865, startPoint y: 384, endPoint x: 1037, endPoint y: 487, distance: 200.3
click at [1032, 488] on p "Nízkomolekulární kyselina hyaluronová: Kyselina hyaluronová stimuluje elastin a…" at bounding box center [1032, 429] width 366 height 128
click at [1040, 487] on p "Nízkomolekulární kyselina hyaluronová: Kyselina hyaluronová stimuluje elastin a…" at bounding box center [1032, 429] width 366 height 128
click at [927, 416] on p "Nízkomolekulární kyselina hyaluronová: Kyselina hyaluronová stimuluje elastin a…" at bounding box center [1032, 429] width 366 height 128
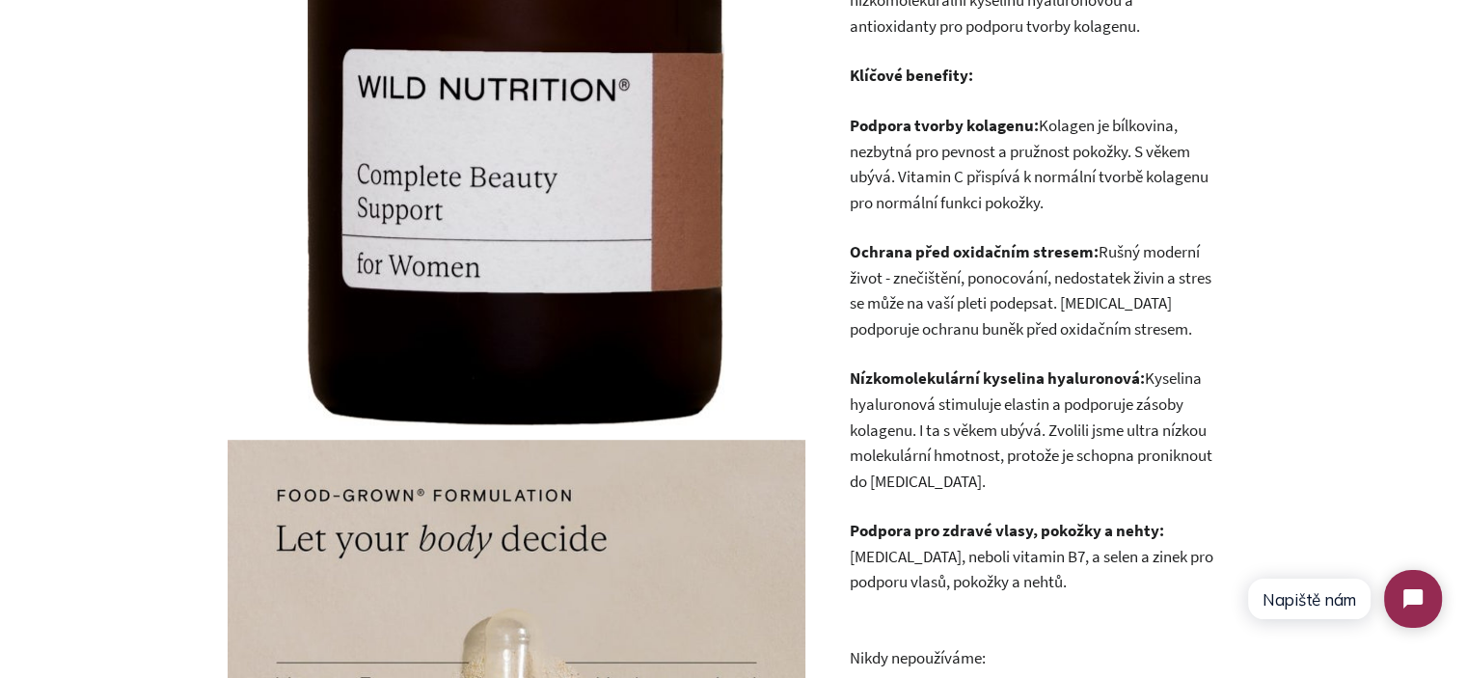
click at [1055, 462] on p "Nízkomolekulární kyselina hyaluronová: Kyselina hyaluronová stimuluje elastin a…" at bounding box center [1032, 429] width 366 height 128
click at [1053, 545] on p "Podpora pro zdravé vlasy, pokožky a nehty: Biotin, neboli vitamin B7, a selen a…" at bounding box center [1032, 556] width 366 height 77
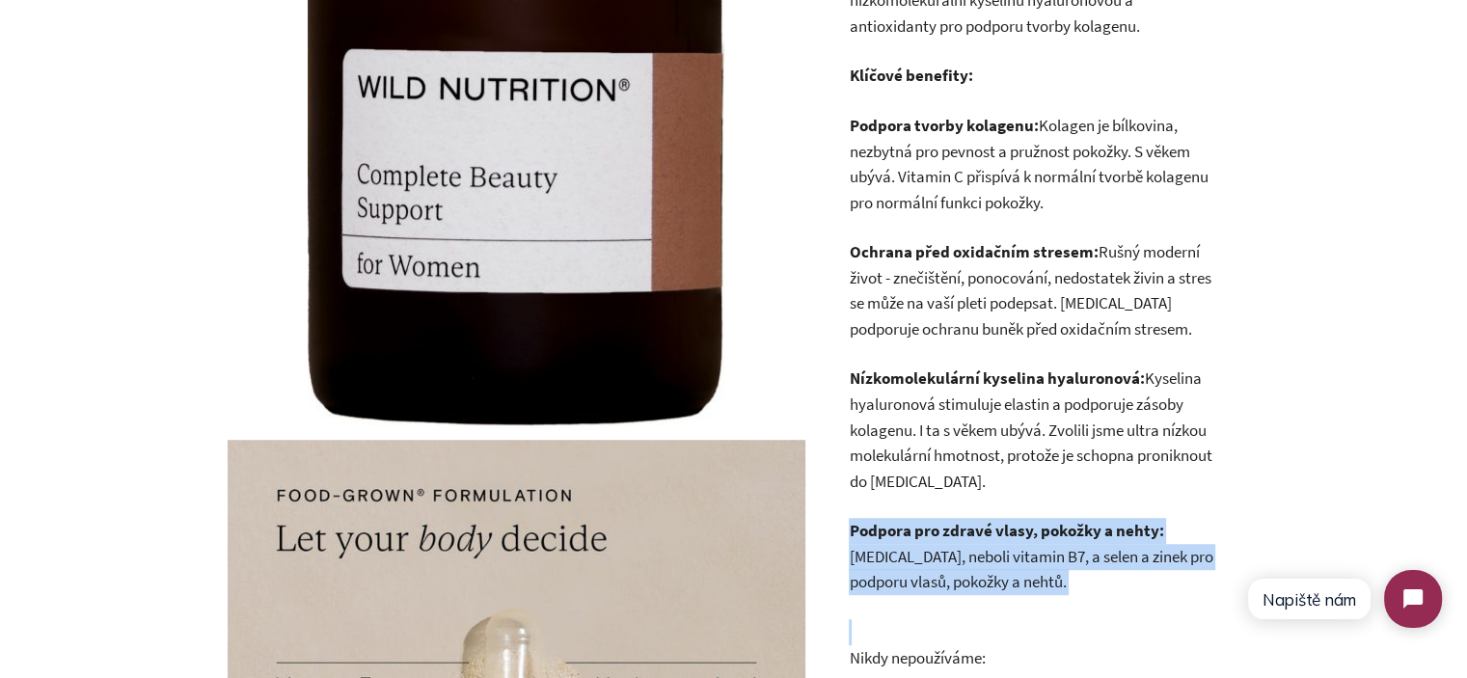
click at [1053, 545] on p "Podpora pro zdravé vlasy, pokožky a nehty: Biotin, neboli vitamin B7, a selen a…" at bounding box center [1032, 556] width 366 height 77
click at [1084, 570] on p "Podpora pro zdravé vlasy, pokožky a nehty: Biotin, neboli vitamin B7, a selen a…" at bounding box center [1032, 556] width 366 height 77
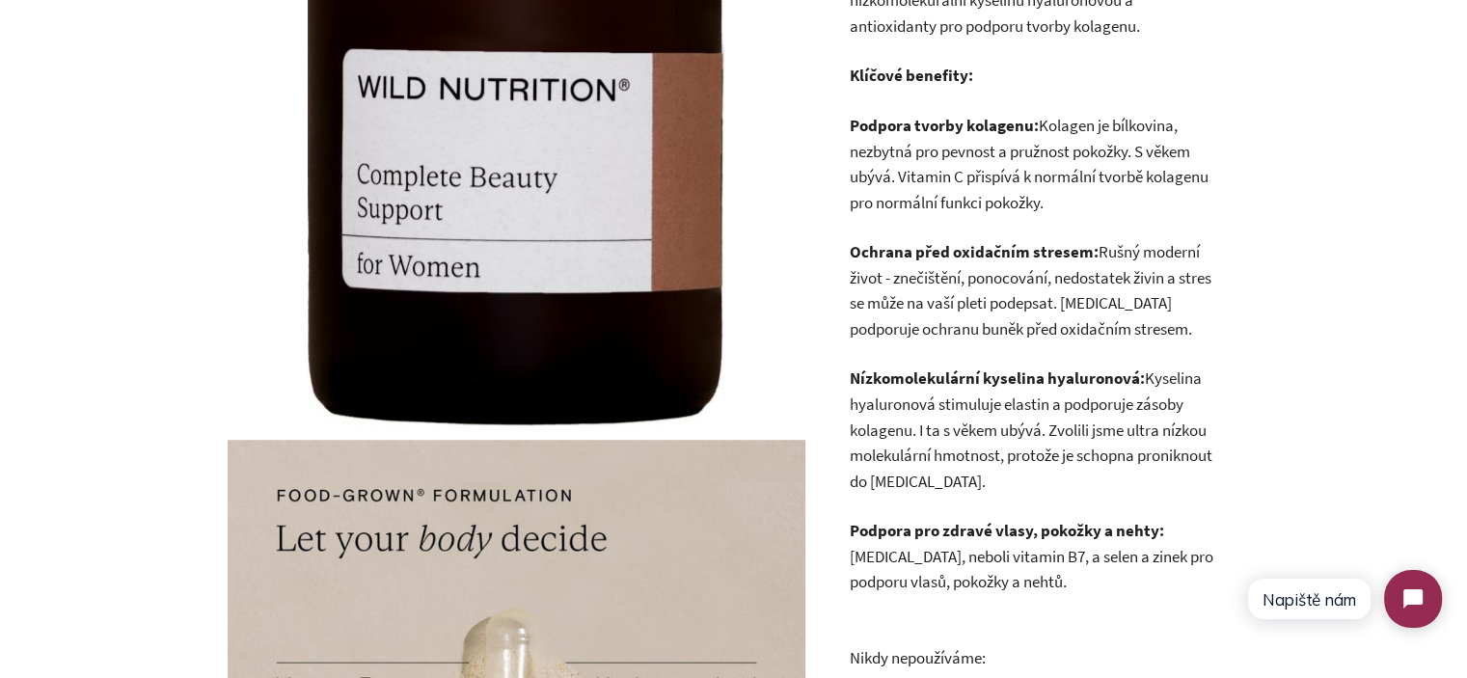
click at [1080, 564] on p "Podpora pro zdravé vlasy, pokožky a nehty: Biotin, neboli vitamin B7, a selen a…" at bounding box center [1032, 556] width 366 height 77
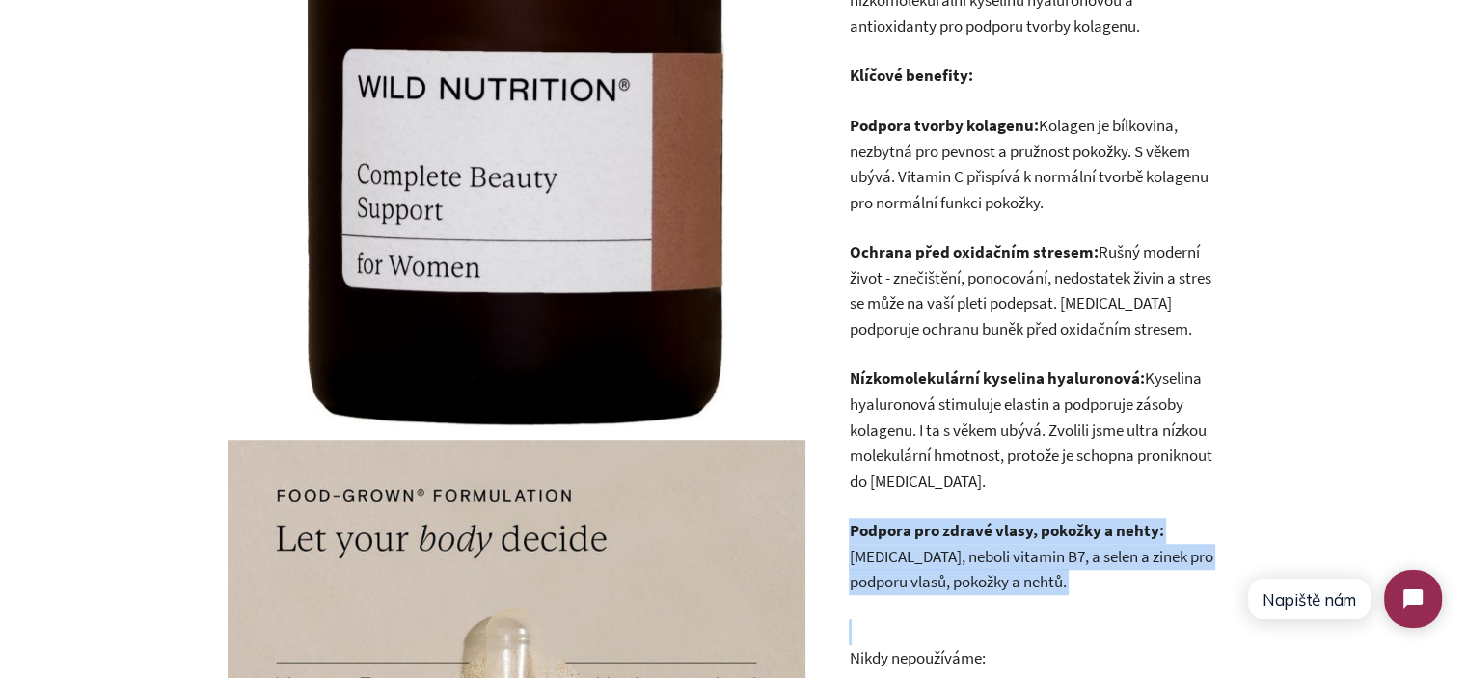
click at [1080, 564] on p "Podpora pro zdravé vlasy, pokožky a nehty: Biotin, neboli vitamin B7, a selen a…" at bounding box center [1032, 556] width 366 height 77
click at [1105, 584] on p "Podpora pro zdravé vlasy, pokožky a nehty: Biotin, neboli vitamin B7, a selen a…" at bounding box center [1032, 556] width 366 height 77
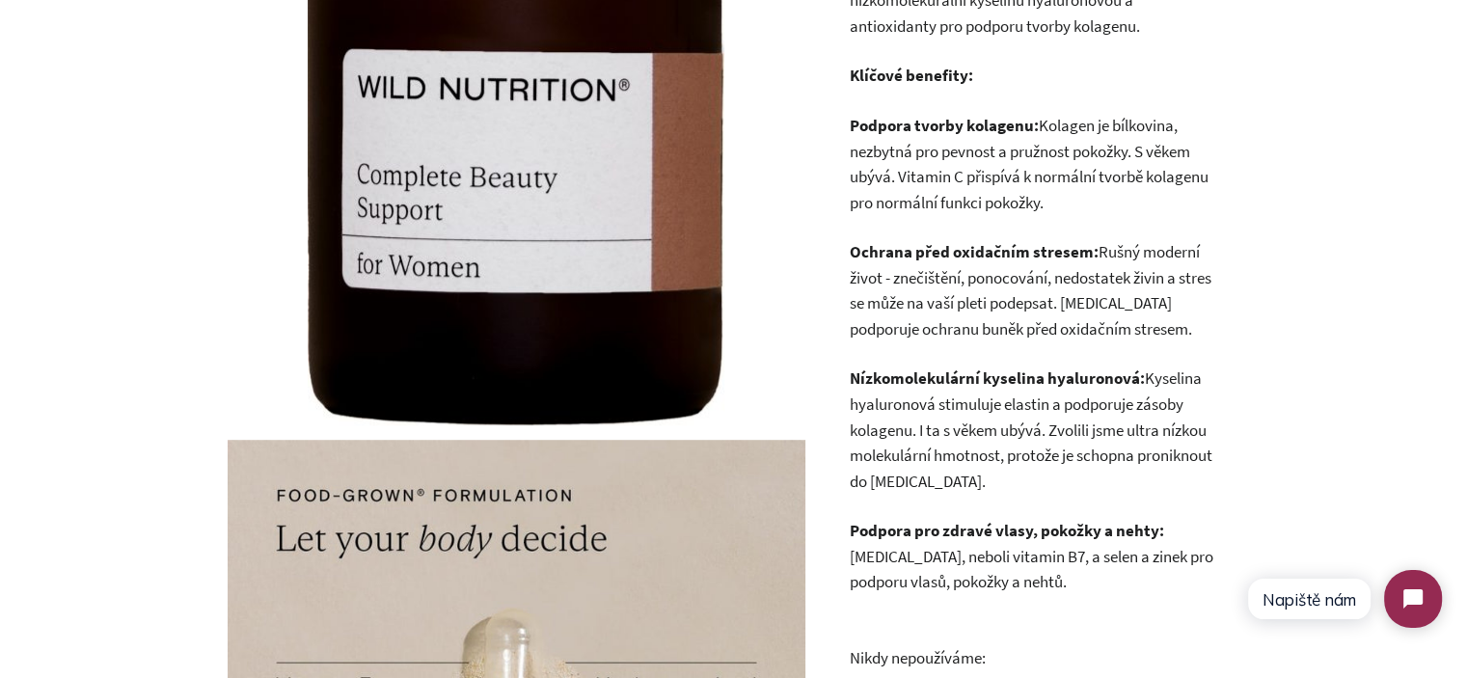
click at [1054, 191] on p "Podpora tvorby kolagenu: Kolagen je bílkovina, nezbytná pro pevnost a pružnost …" at bounding box center [1032, 164] width 366 height 102
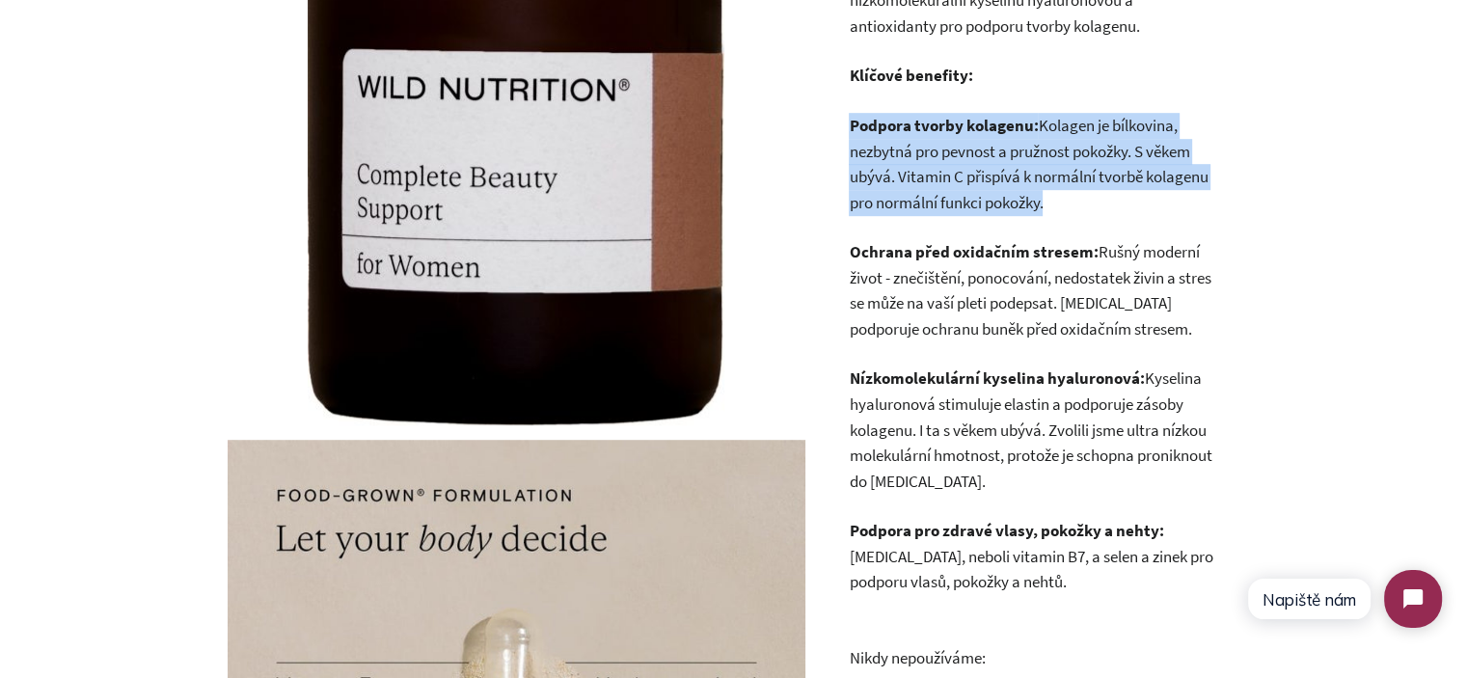
click at [1054, 191] on p "Podpora tvorby kolagenu: Kolagen je bílkovina, nezbytná pro pevnost a pružnost …" at bounding box center [1032, 164] width 366 height 102
click at [1113, 212] on p "Podpora tvorby kolagenu: Kolagen je bílkovina, nezbytná pro pevnost a pružnost …" at bounding box center [1032, 164] width 366 height 102
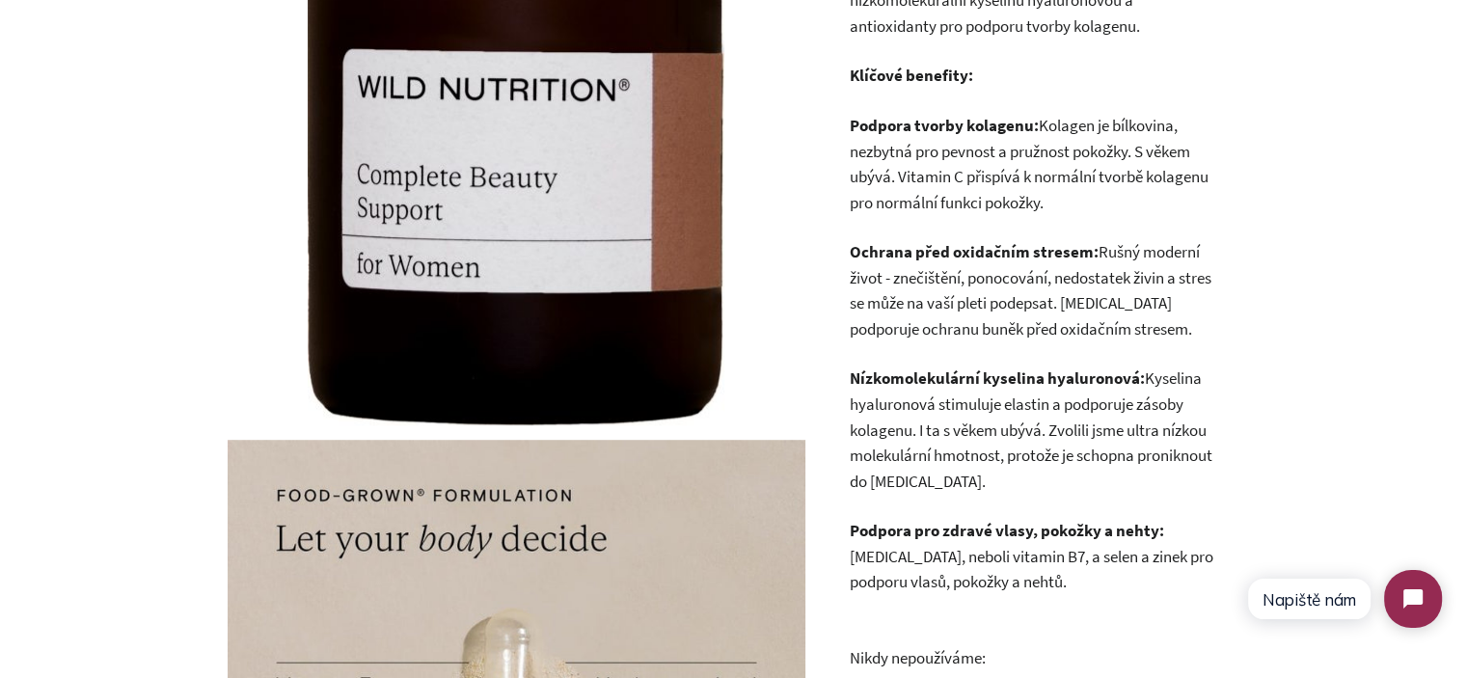
click at [1026, 163] on p "Podpora tvorby kolagenu: Kolagen je bílkovina, nezbytná pro pevnost a pružnost …" at bounding box center [1032, 164] width 366 height 102
click at [1026, 162] on p "Podpora tvorby kolagenu: Kolagen je bílkovina, nezbytná pro pevnost a pružnost …" at bounding box center [1032, 164] width 366 height 102
click at [1076, 190] on p "Podpora tvorby kolagenu: Kolagen je bílkovina, nezbytná pro pevnost a pružnost …" at bounding box center [1032, 164] width 366 height 102
click at [1072, 122] on p "Podpora tvorby kolagenu: Kolagen je bílkovina, nezbytná pro pevnost a pružnost …" at bounding box center [1032, 164] width 366 height 102
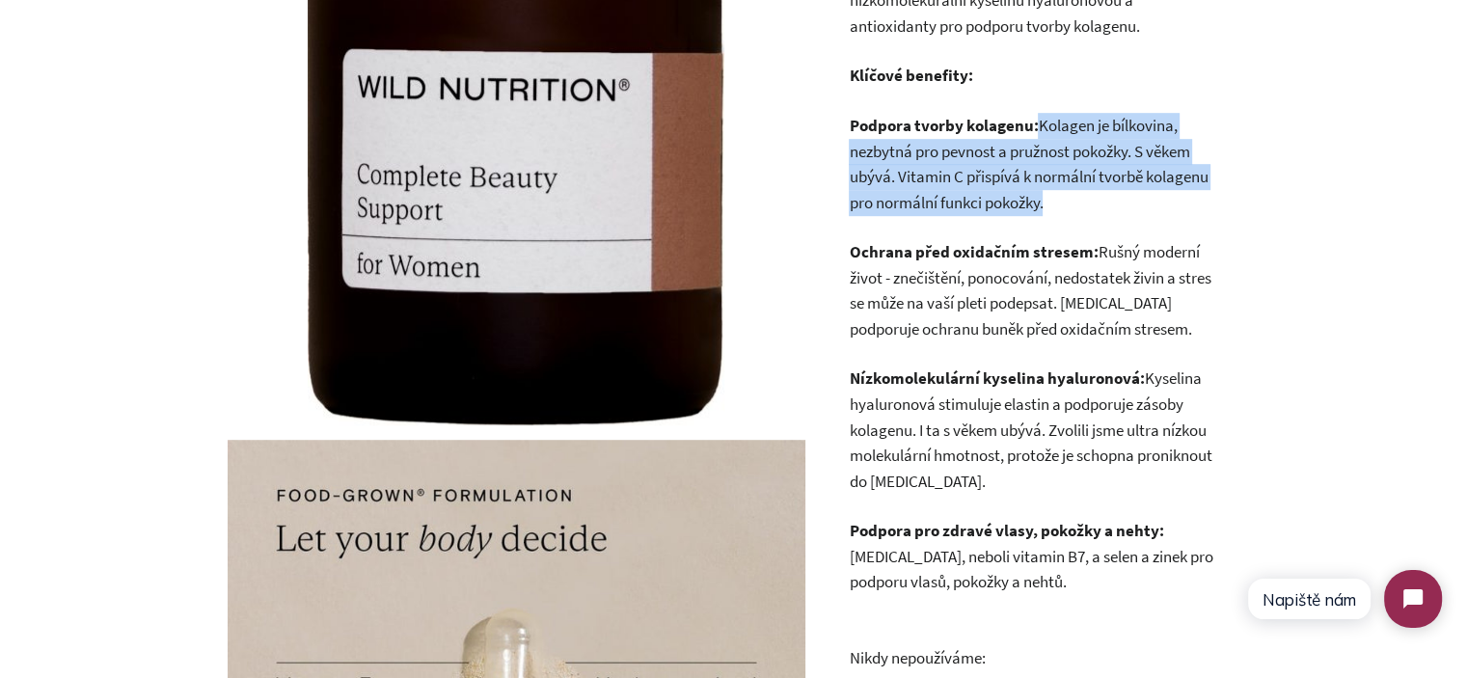
drag, startPoint x: 1072, startPoint y: 122, endPoint x: 1096, endPoint y: 204, distance: 86.1
click at [1096, 204] on p "Podpora tvorby kolagenu: Kolagen je bílkovina, nezbytná pro pevnost a pružnost …" at bounding box center [1032, 164] width 366 height 102
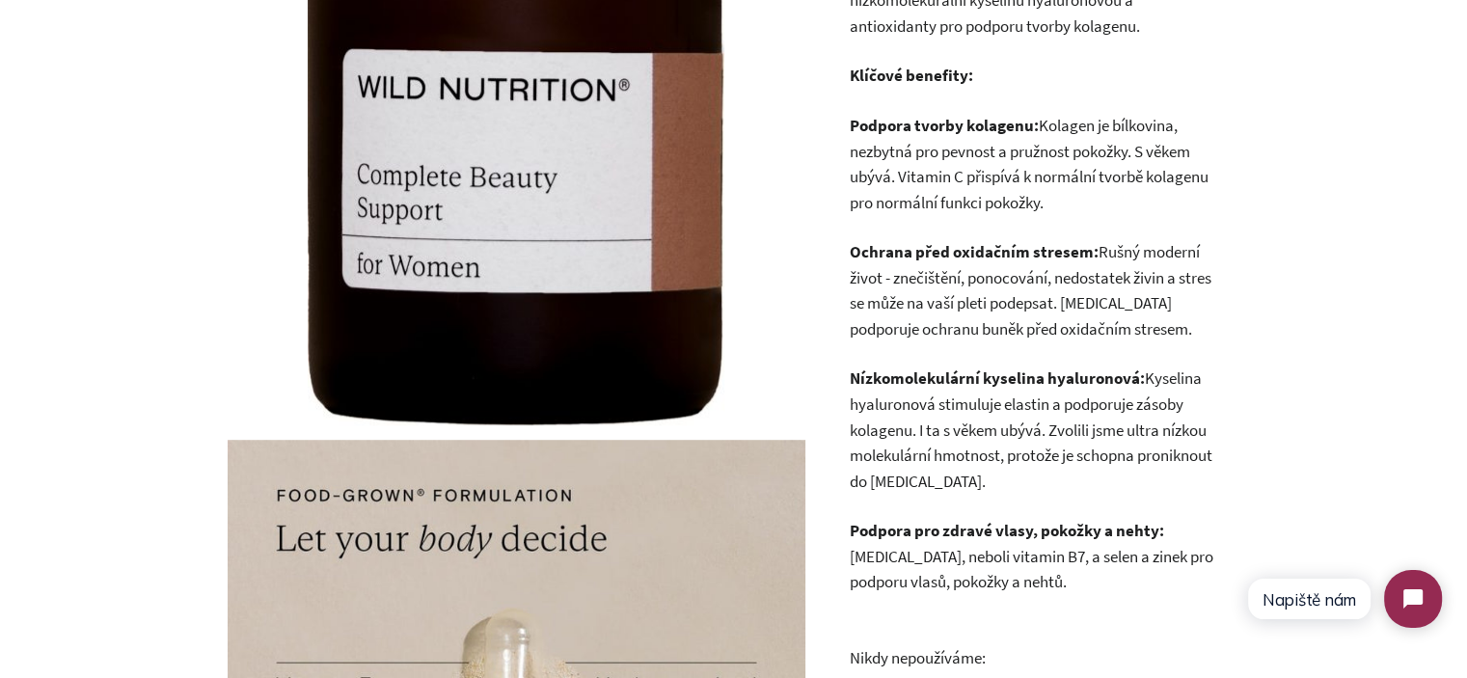
click at [1096, 205] on p "Podpora tvorby kolagenu: Kolagen je bílkovina, nezbytná pro pevnost a pružnost …" at bounding box center [1032, 164] width 366 height 102
click at [992, 555] on p "Podpora pro zdravé vlasy, pokožky a nehty: Biotin, neboli vitamin B7, a selen a…" at bounding box center [1032, 556] width 366 height 77
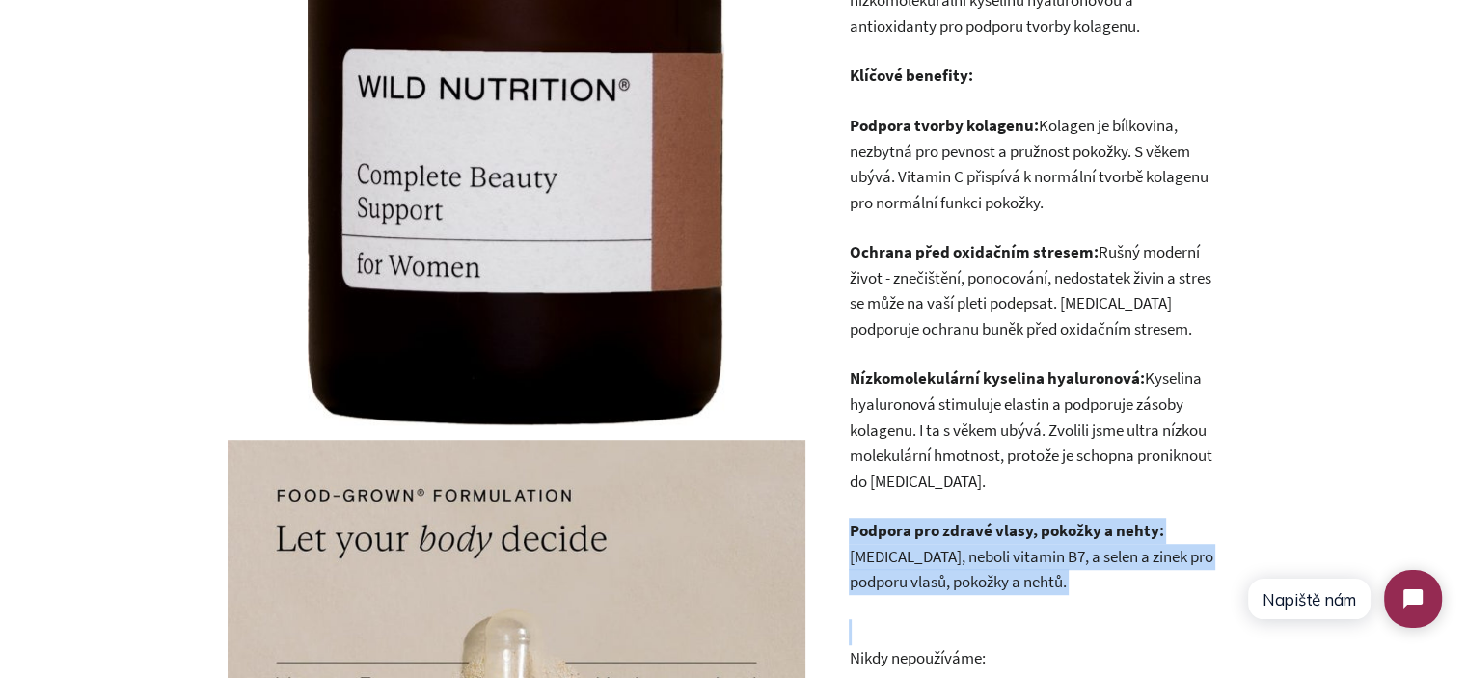
click at [992, 555] on p "Podpora pro zdravé vlasy, pokožky a nehty: Biotin, neboli vitamin B7, a selen a…" at bounding box center [1032, 556] width 366 height 77
click at [997, 582] on p "Podpora pro zdravé vlasy, pokožky a nehty: Biotin, neboli vitamin B7, a selen a…" at bounding box center [1032, 556] width 366 height 77
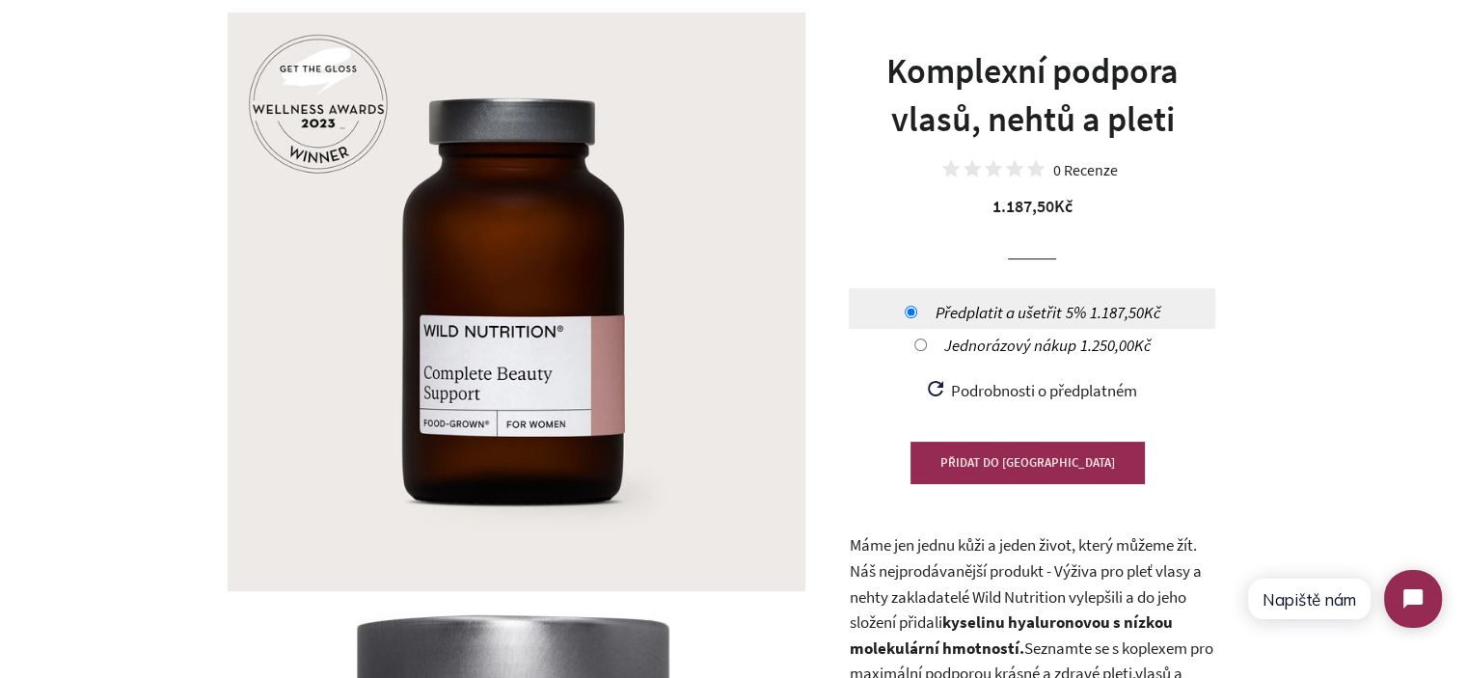
scroll to position [565, 0]
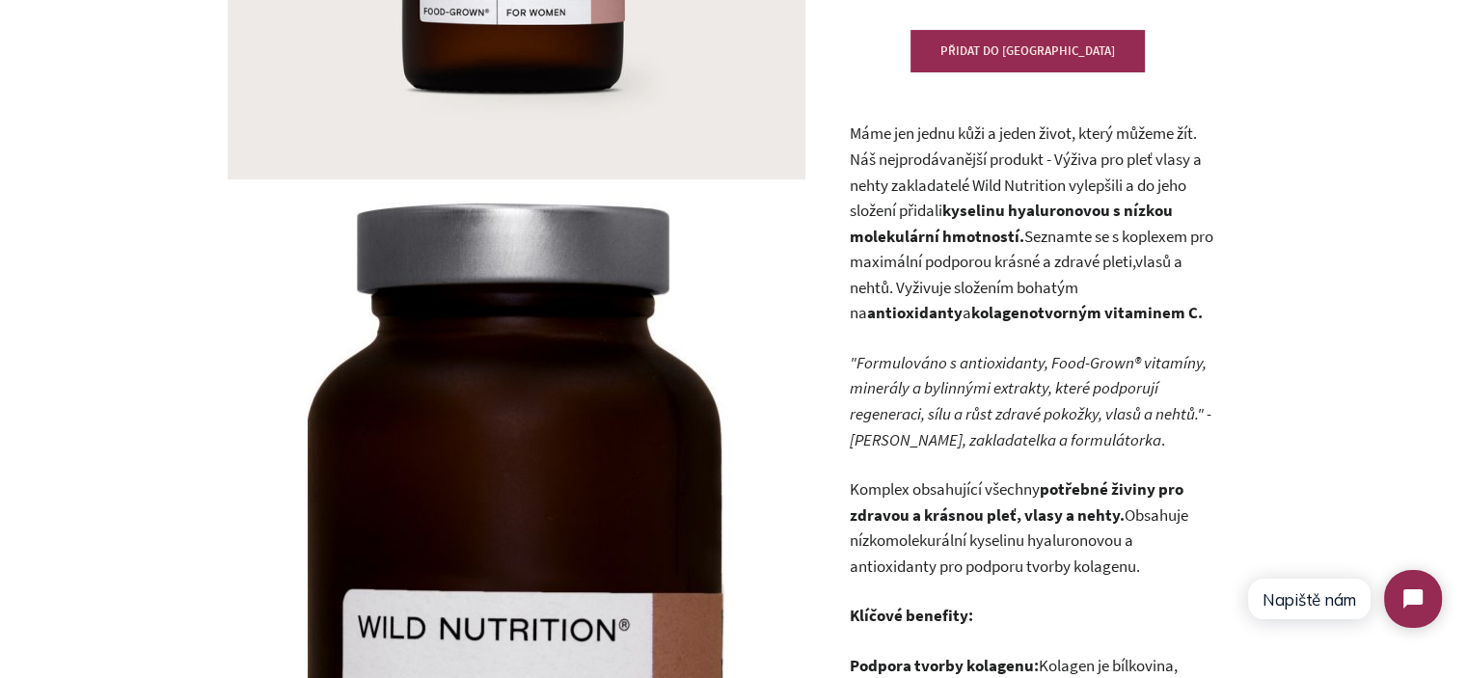
click at [982, 155] on p "Máme jen jednu kůži a jeden život, který můžeme žít. Náš nejprodávanější produk…" at bounding box center [1032, 223] width 366 height 205
click at [982, 156] on p "Máme jen jednu kůži a jeden život, který můžeme žít. Náš nejprodávanější produk…" at bounding box center [1032, 223] width 366 height 205
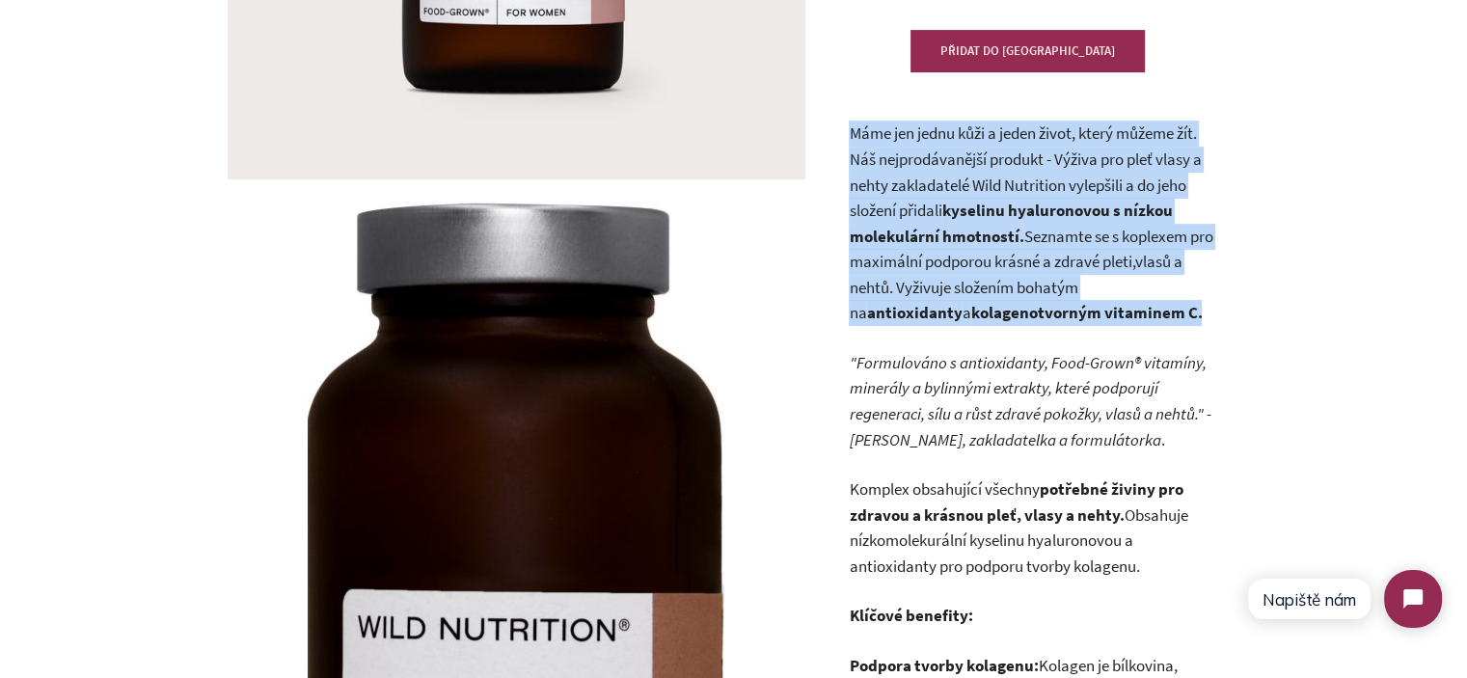
click at [982, 156] on p "Máme jen jednu kůži a jeden život, který můžeme žít. Náš nejprodávanější produk…" at bounding box center [1032, 223] width 366 height 205
click at [950, 158] on p "Máme jen jednu kůži a jeden život, který můžeme žít. Náš nejprodávanější produk…" at bounding box center [1032, 223] width 366 height 205
click at [860, 142] on p "Máme jen jednu kůži a jeden život, který můžeme žít. Náš nejprodávanější produk…" at bounding box center [1032, 223] width 366 height 205
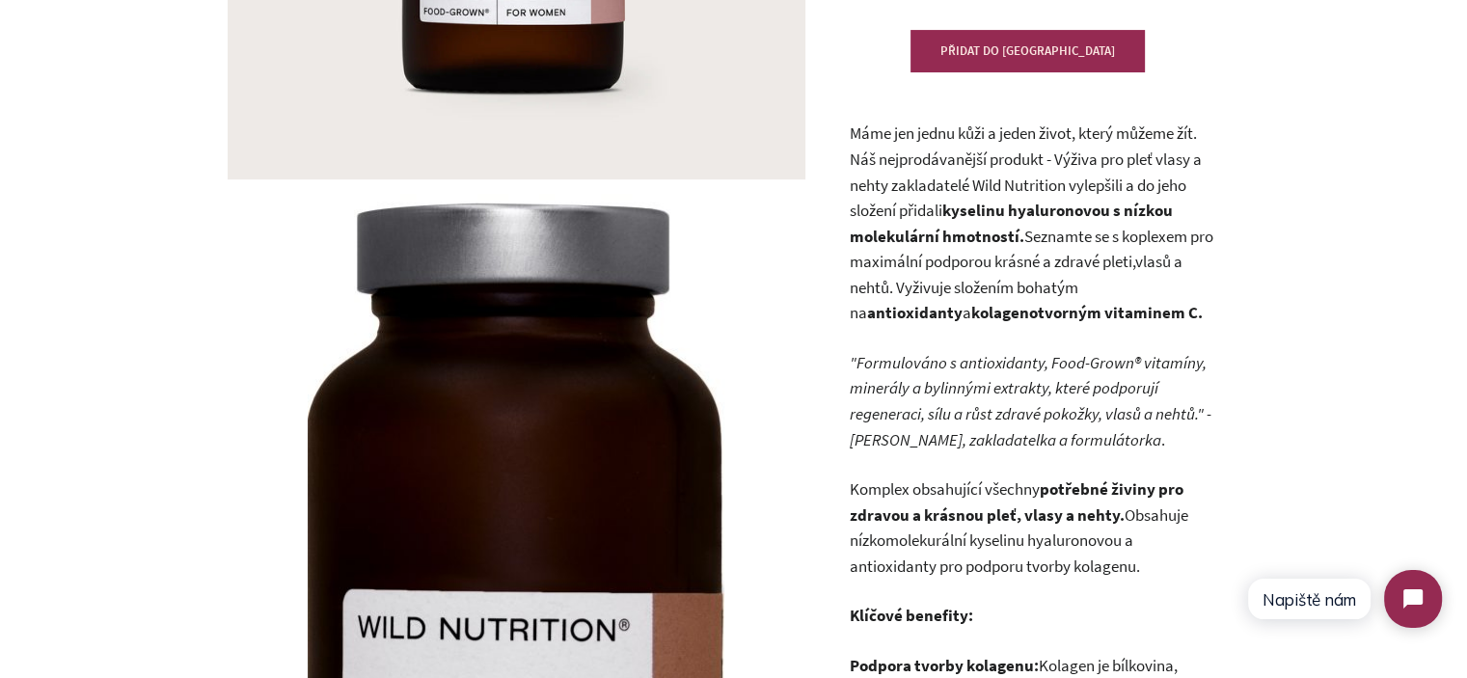
click at [854, 130] on p "Máme jen jednu kůži a jeden život, který můžeme žít. Náš nejprodávanější produk…" at bounding box center [1032, 223] width 366 height 205
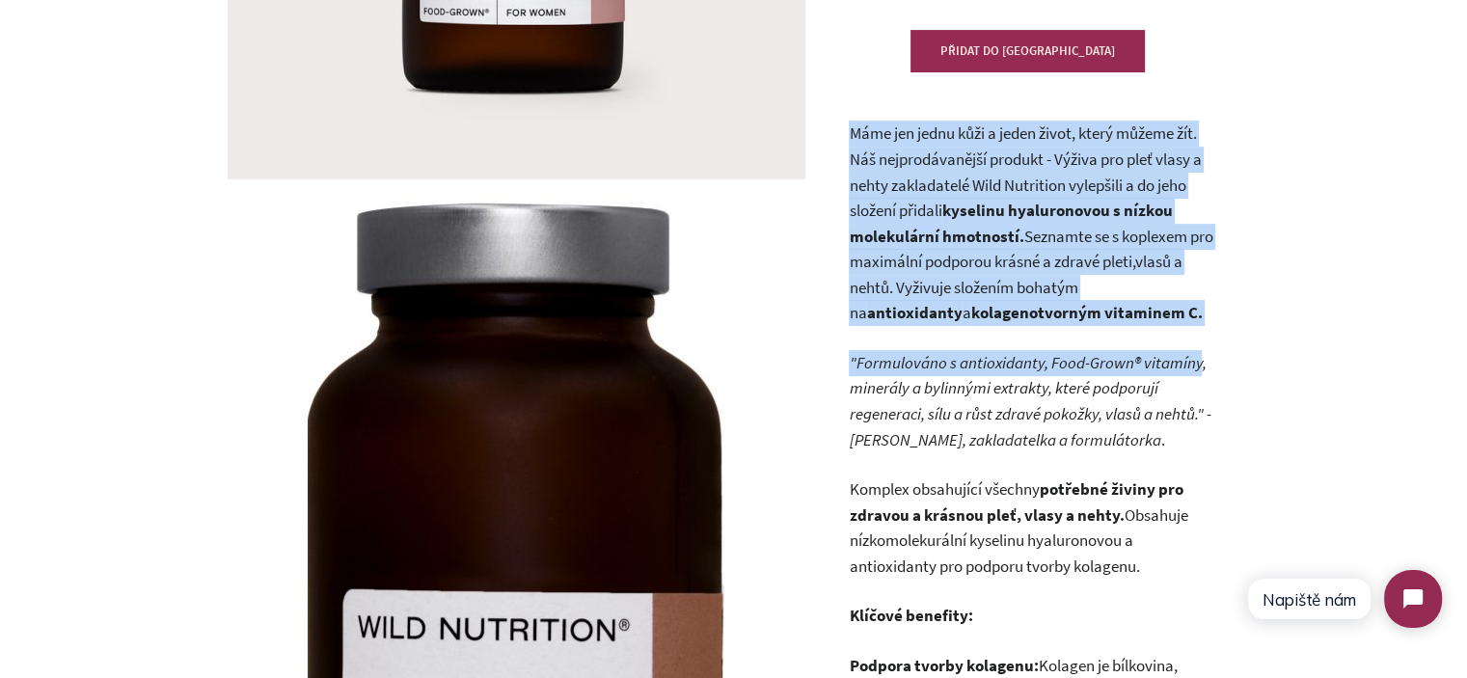
drag, startPoint x: 854, startPoint y: 130, endPoint x: 1184, endPoint y: 328, distance: 384.5
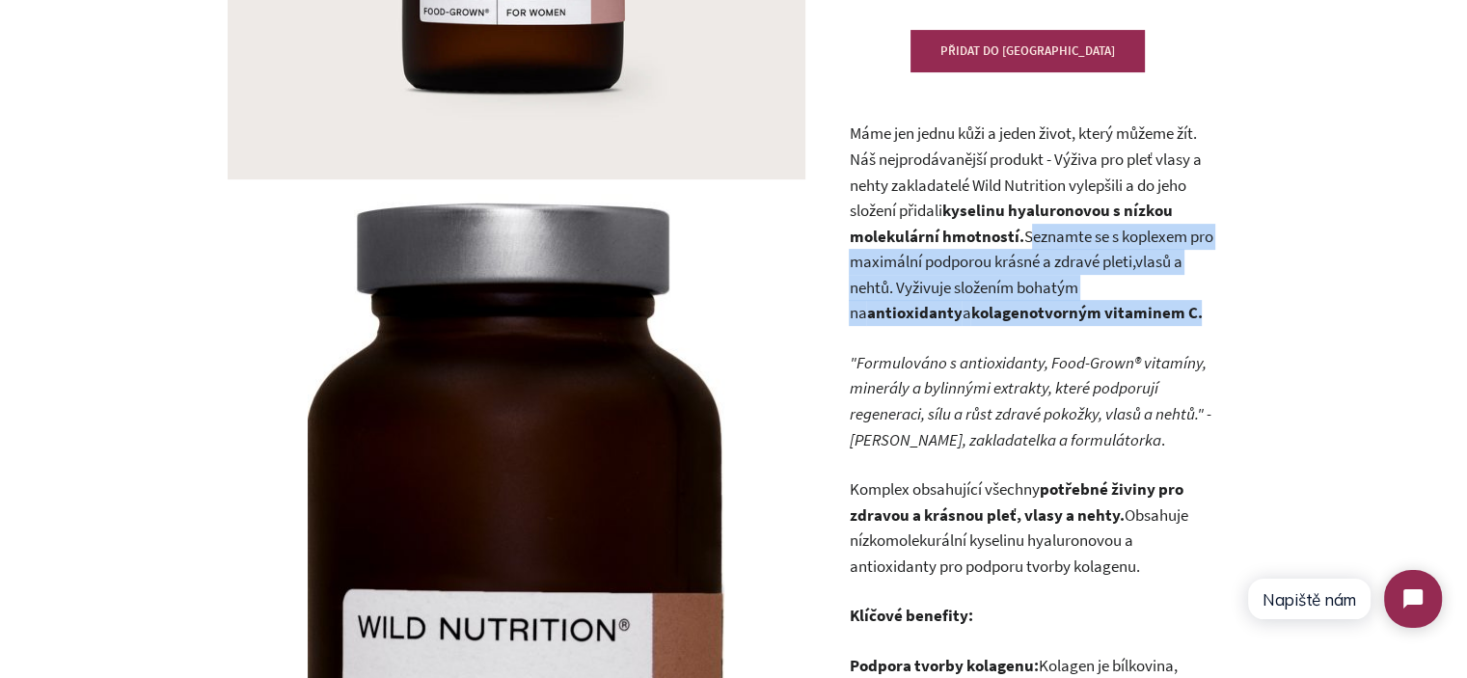
drag, startPoint x: 1157, startPoint y: 306, endPoint x: 1025, endPoint y: 239, distance: 147.9
click at [1025, 239] on p "Máme jen jednu kůži a jeden život, který můžeme žít. Náš nejprodávanější produk…" at bounding box center [1032, 223] width 366 height 205
click at [1068, 269] on p "Máme jen jednu kůži a jeden život, který můžeme žít. Náš nejprodávanější produk…" at bounding box center [1032, 223] width 366 height 205
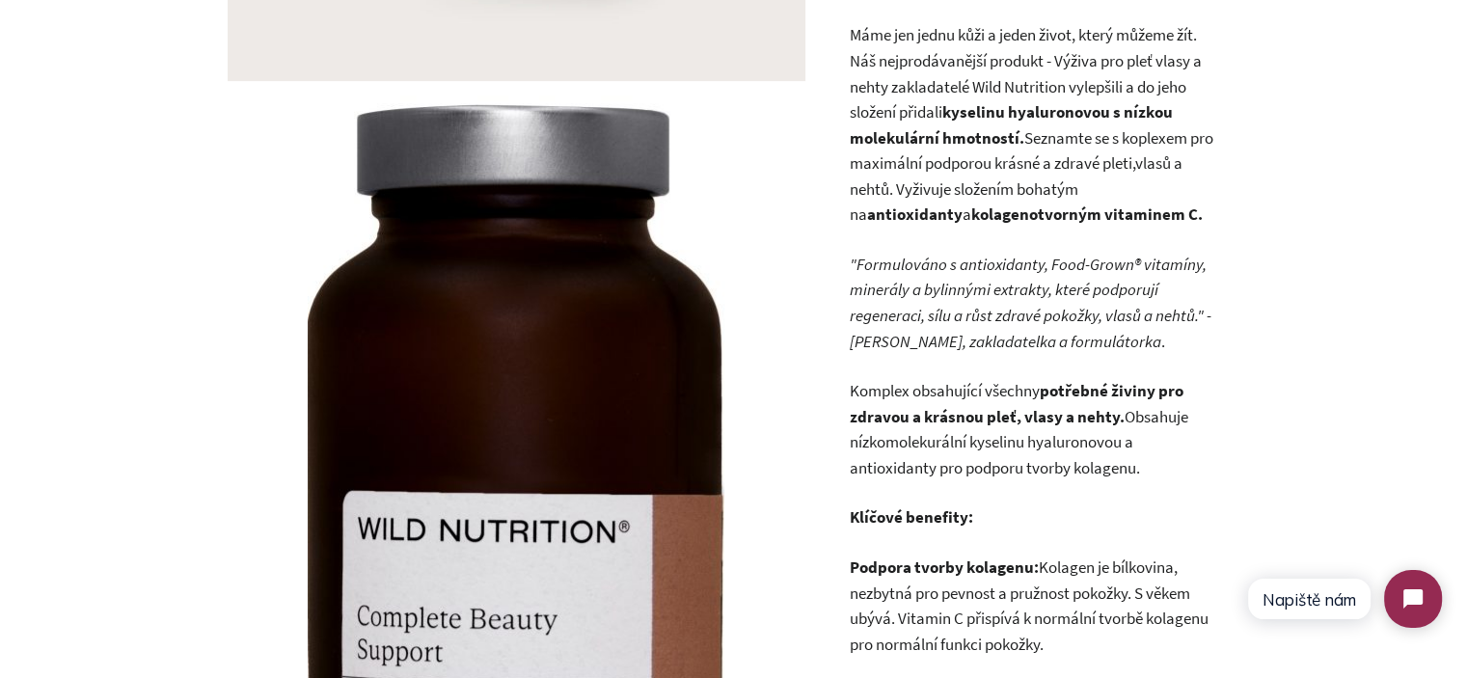
scroll to position [758, 0]
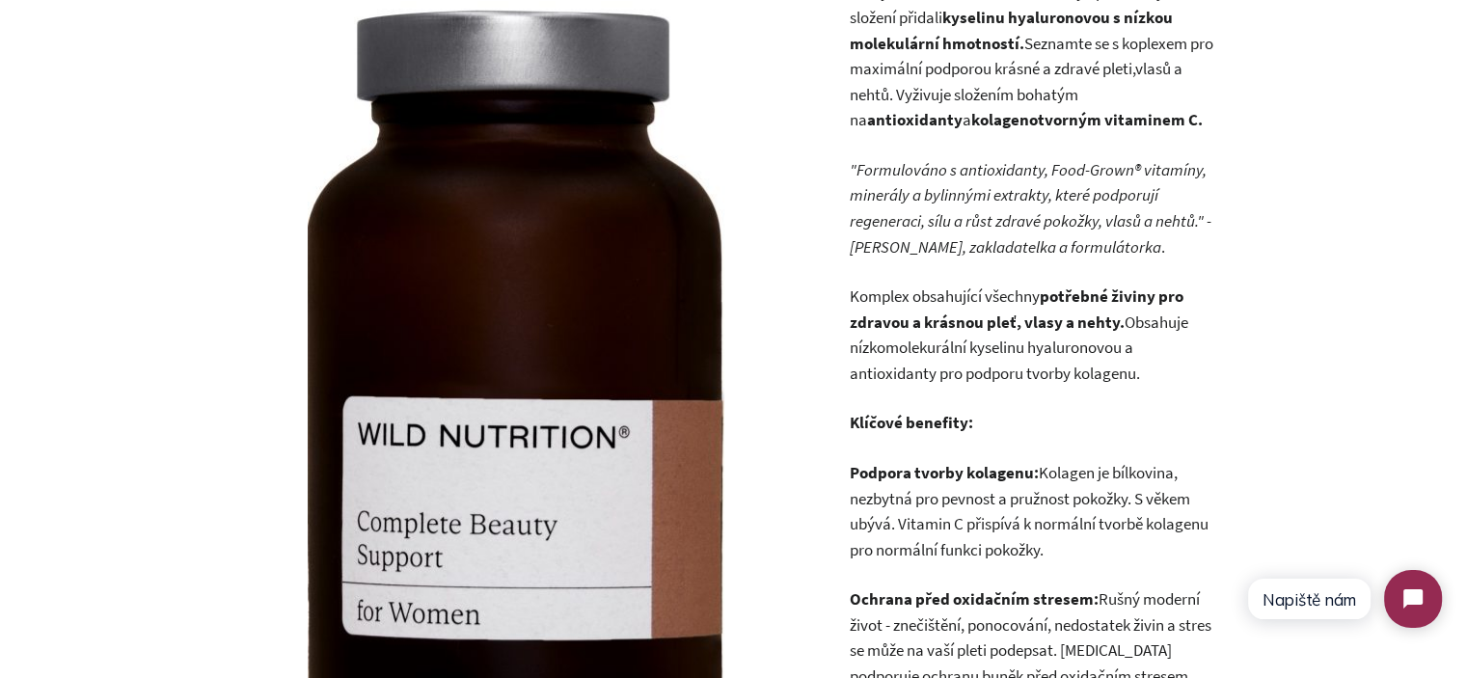
drag, startPoint x: 1123, startPoint y: 323, endPoint x: 1168, endPoint y: 372, distance: 66.9
click at [1168, 372] on p "Komplex obsahující všechny potřebné živiny pro zdravou a krásnou pleť, vlasy a …" at bounding box center [1032, 335] width 366 height 102
copy p "Obsahuje nízkomolekurální kyselinu hyaluronovou a antioxidanty pro podporu tvor…"
click at [999, 329] on strong "potřebné živiny pro zdravou a krásnou pleť, vlasy a nehty." at bounding box center [1016, 308] width 334 height 47
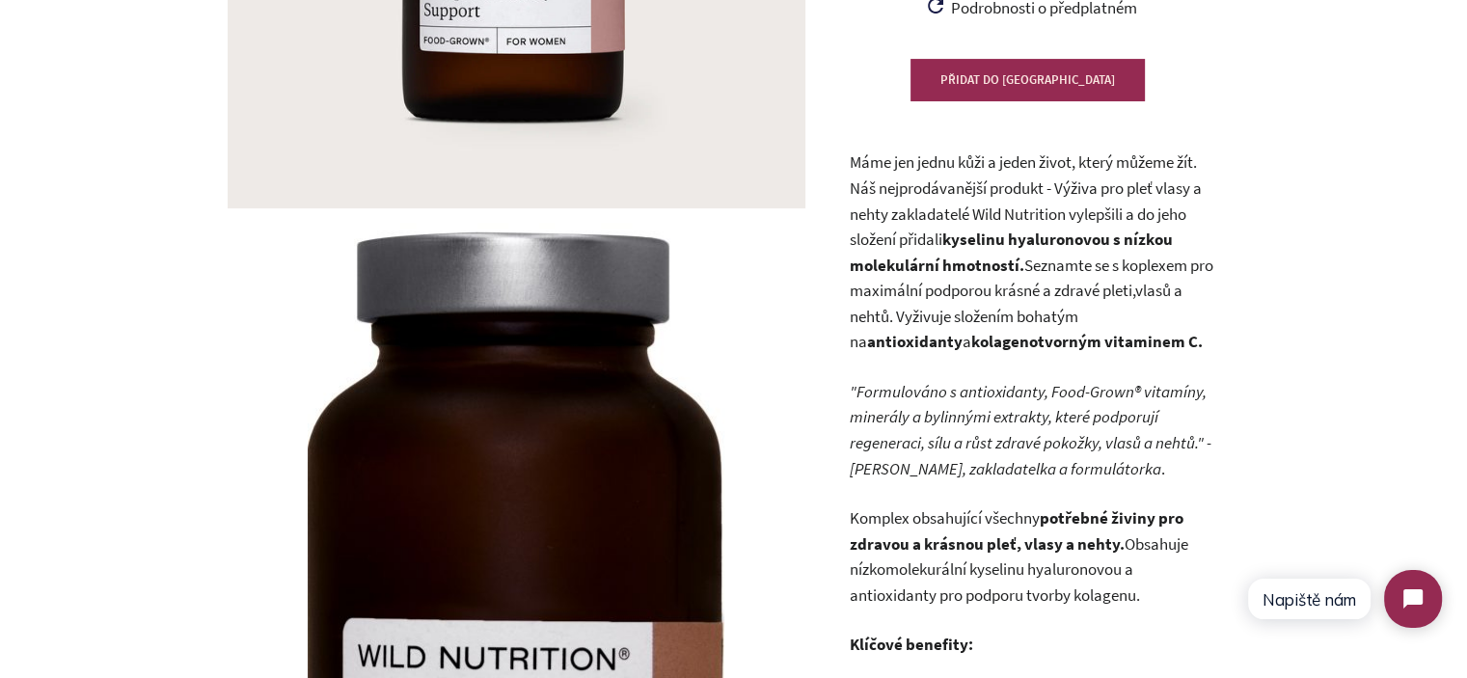
scroll to position [565, 0]
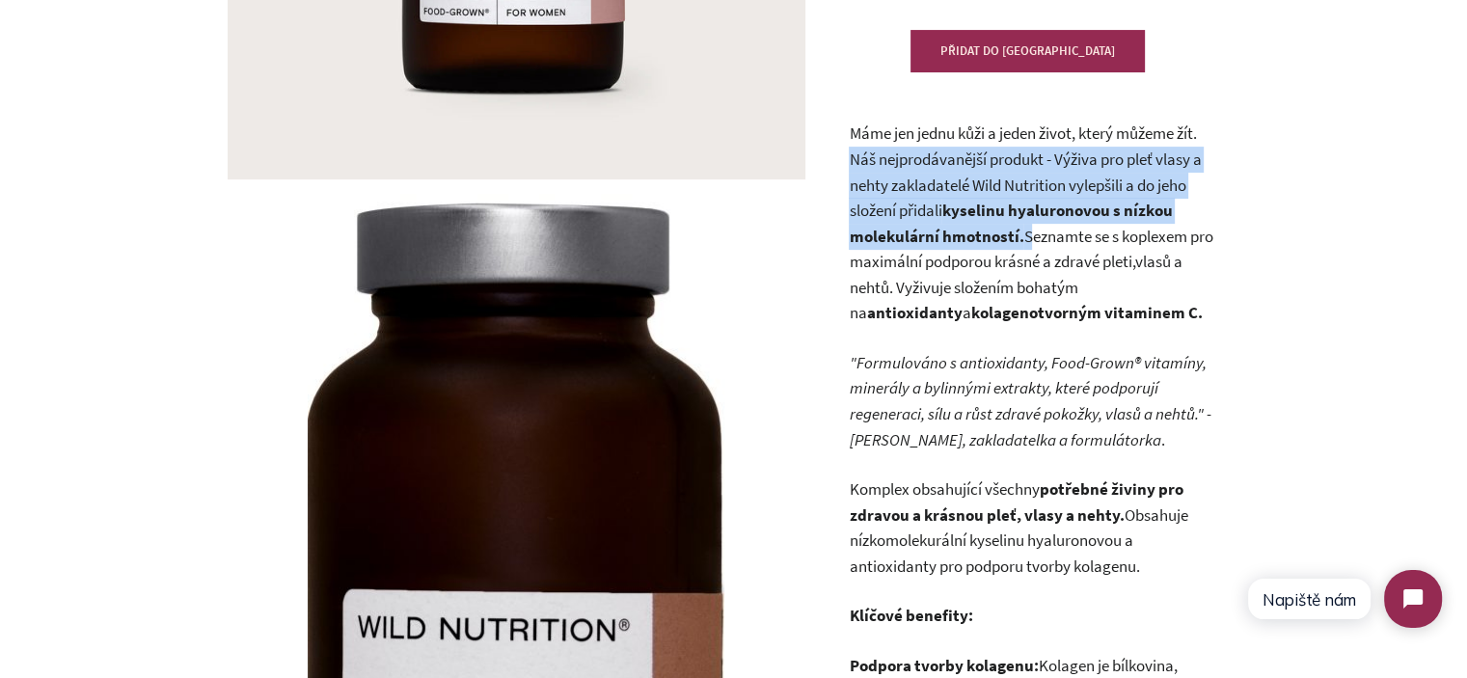
drag, startPoint x: 843, startPoint y: 158, endPoint x: 1022, endPoint y: 230, distance: 193.4
click at [1022, 230] on p "Máme jen jednu kůži a jeden život, který můžeme žít. Náš nejprodávanější produk…" at bounding box center [1032, 223] width 366 height 205
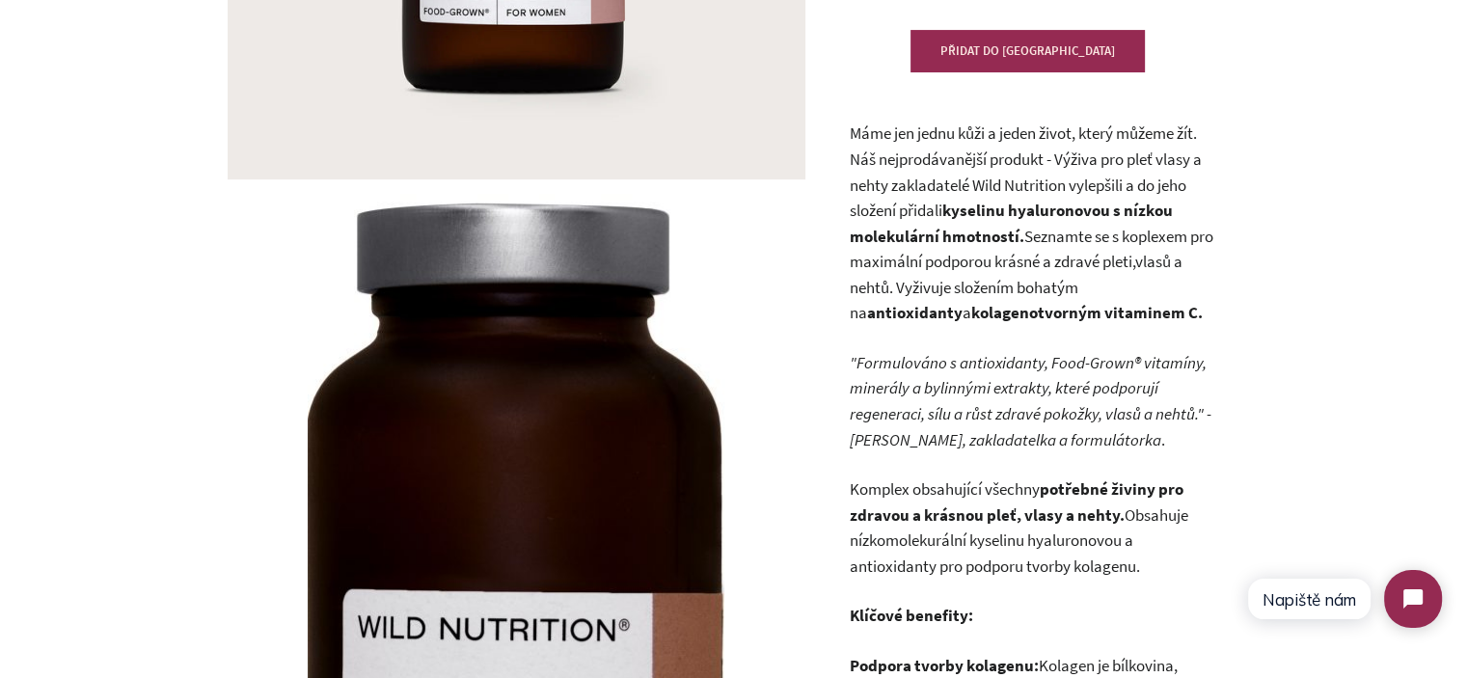
click at [1028, 236] on p "Máme jen jednu kůži a jeden život, který můžeme žít. Náš nejprodávanější produk…" at bounding box center [1032, 223] width 366 height 205
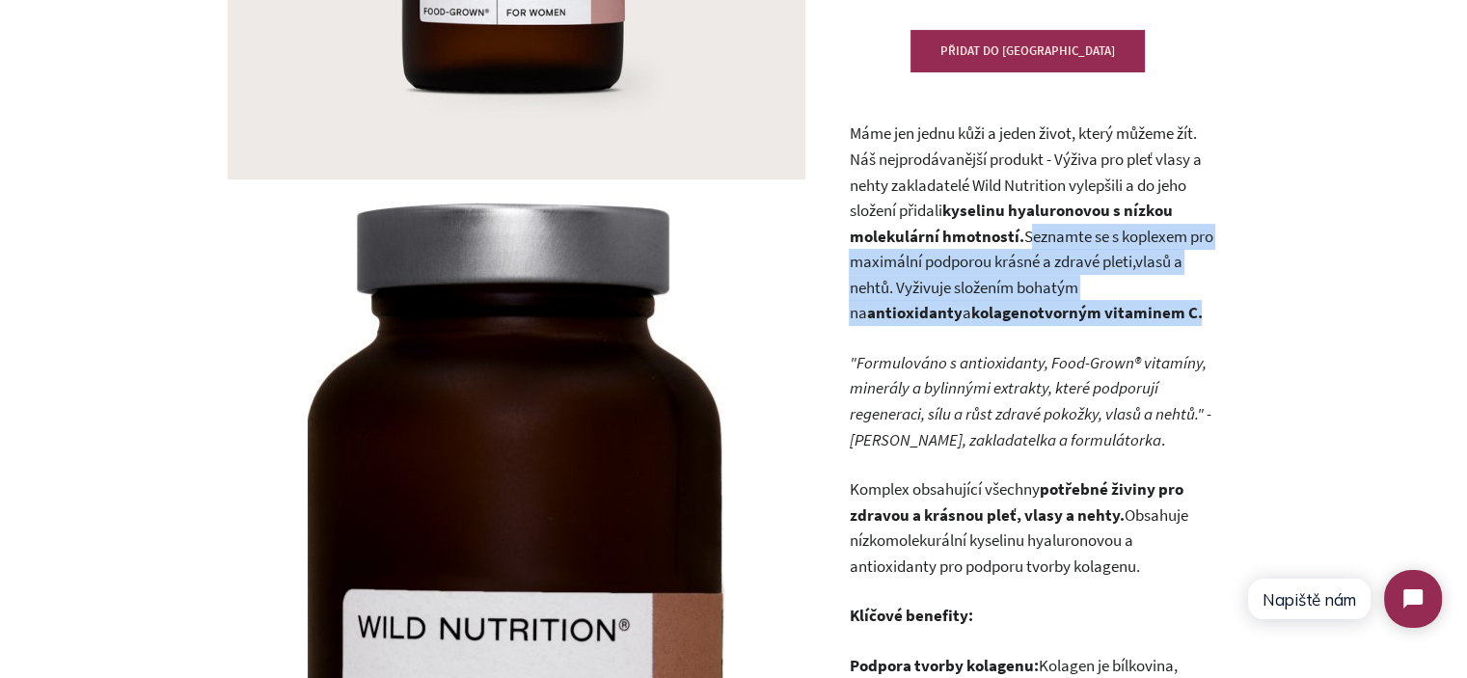
drag, startPoint x: 1021, startPoint y: 230, endPoint x: 1115, endPoint y: 312, distance: 125.0
click at [1115, 312] on p "Máme jen jednu kůži a jeden život, který můžeme žít. Náš nejprodávanější produk…" at bounding box center [1032, 223] width 366 height 205
drag, startPoint x: 1115, startPoint y: 312, endPoint x: 1026, endPoint y: 247, distance: 110.3
click at [1026, 247] on p "Máme jen jednu kůži a jeden život, který můžeme žít. Náš nejprodávanější produk…" at bounding box center [1032, 223] width 366 height 205
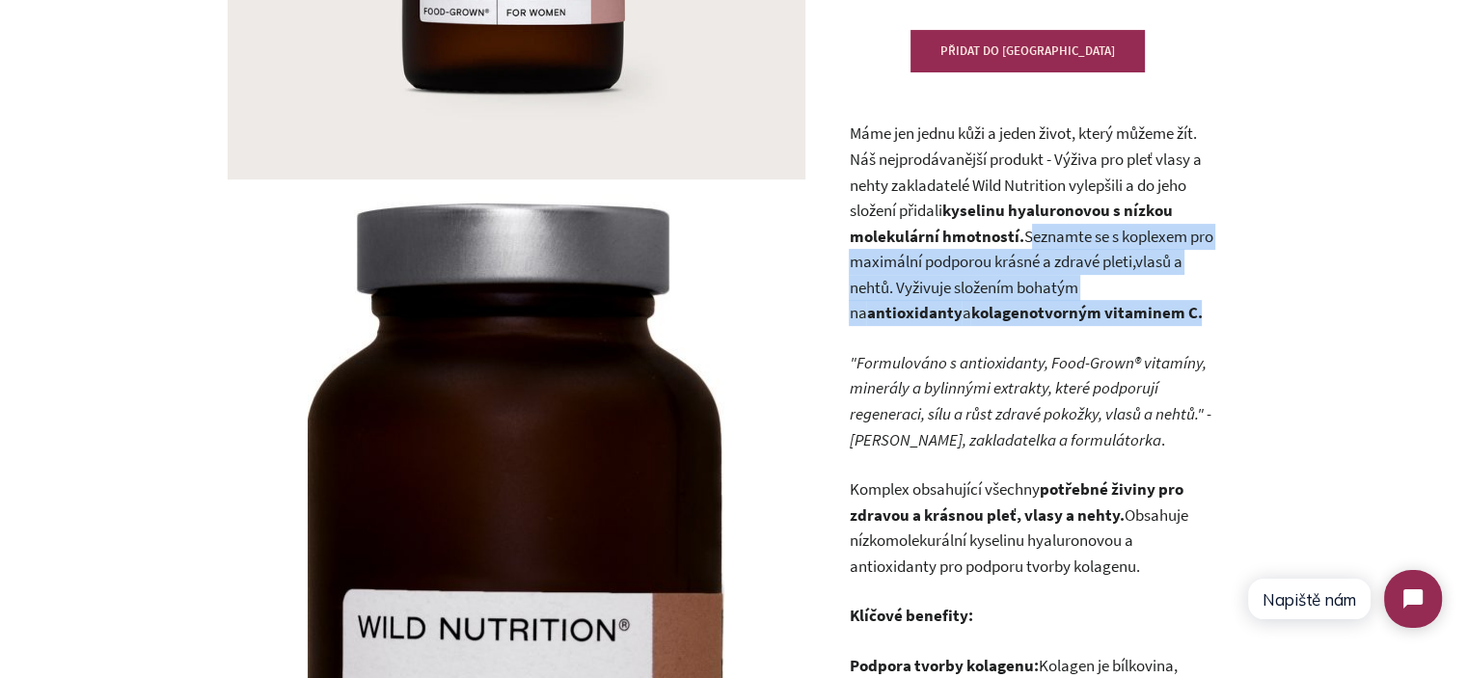
click at [1023, 241] on p "Máme jen jednu kůži a jeden život, který můžeme žít. Náš nejprodávanější produk…" at bounding box center [1032, 223] width 366 height 205
drag, startPoint x: 1023, startPoint y: 238, endPoint x: 1093, endPoint y: 315, distance: 103.8
click at [1093, 315] on p "Máme jen jednu kůži a jeden život, který můžeme žít. Náš nejprodávanější produk…" at bounding box center [1032, 223] width 366 height 205
drag, startPoint x: 1093, startPoint y: 314, endPoint x: 1018, endPoint y: 235, distance: 108.5
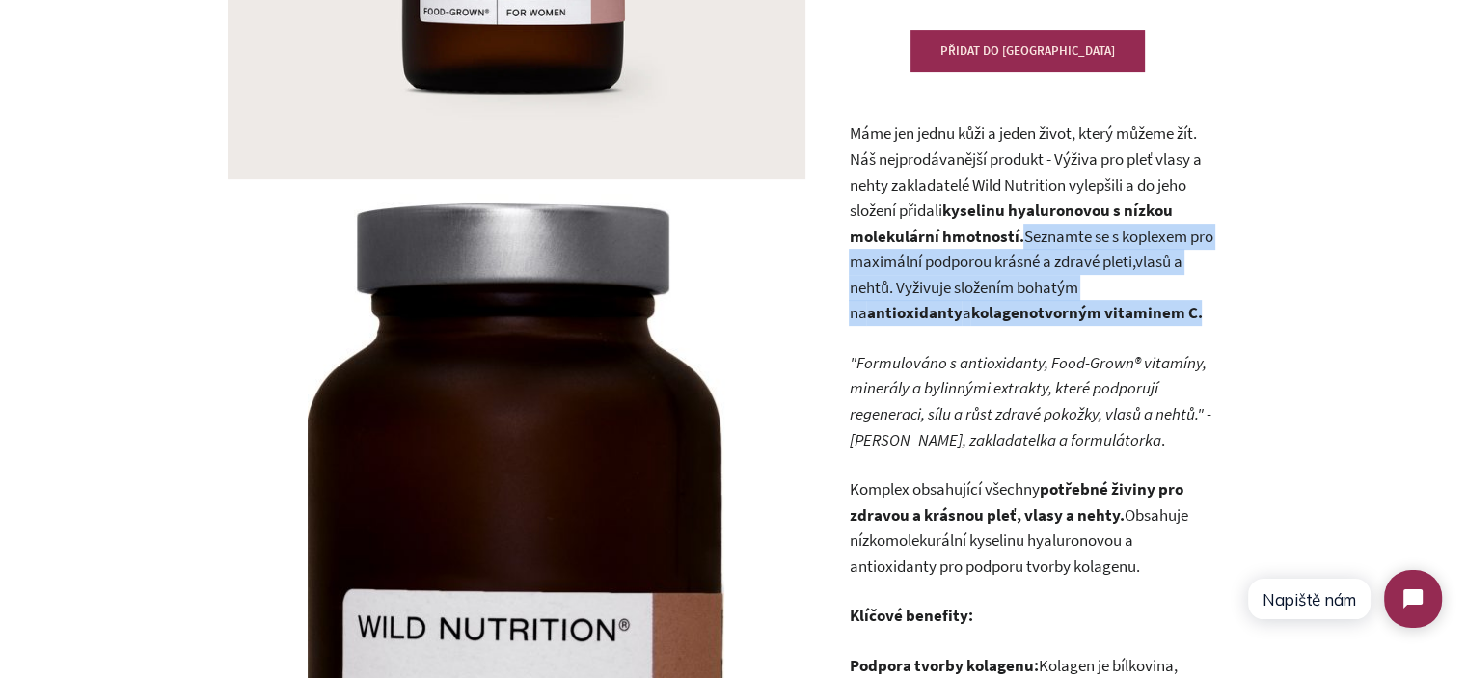
click at [1018, 235] on p "Máme jen jednu kůži a jeden život, který můžeme žít. Náš nejprodávanější produk…" at bounding box center [1032, 223] width 366 height 205
click at [1018, 235] on strong "kyselinu hyaluronovou s nízkou molekulární hmotností." at bounding box center [1010, 223] width 323 height 47
drag, startPoint x: 1023, startPoint y: 235, endPoint x: 1094, endPoint y: 311, distance: 103.0
click at [1094, 311] on p "Máme jen jednu kůži a jeden život, který můžeme žít. Náš nejprodávanější produk…" at bounding box center [1032, 223] width 366 height 205
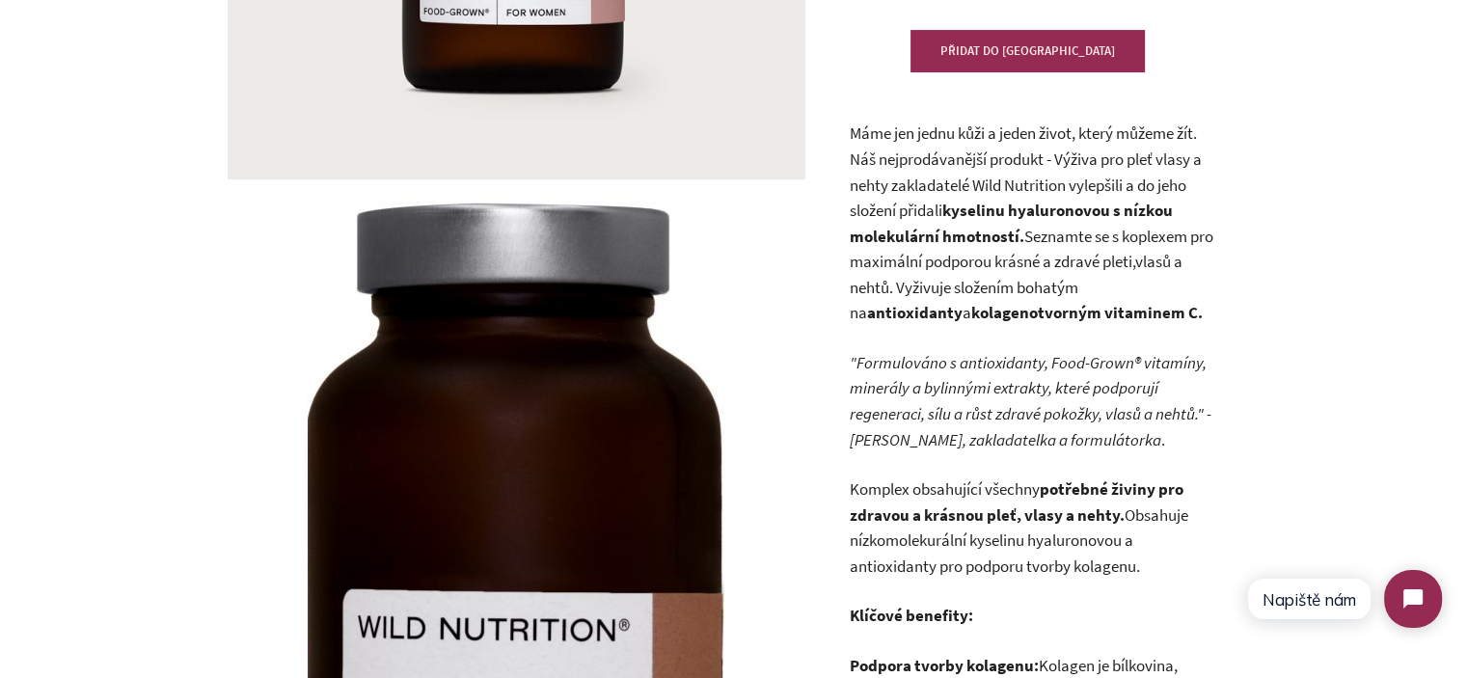
click at [1092, 308] on p "Máme jen jednu kůži a jeden život, který můžeme žít. Náš nejprodávanější produk…" at bounding box center [1032, 223] width 366 height 205
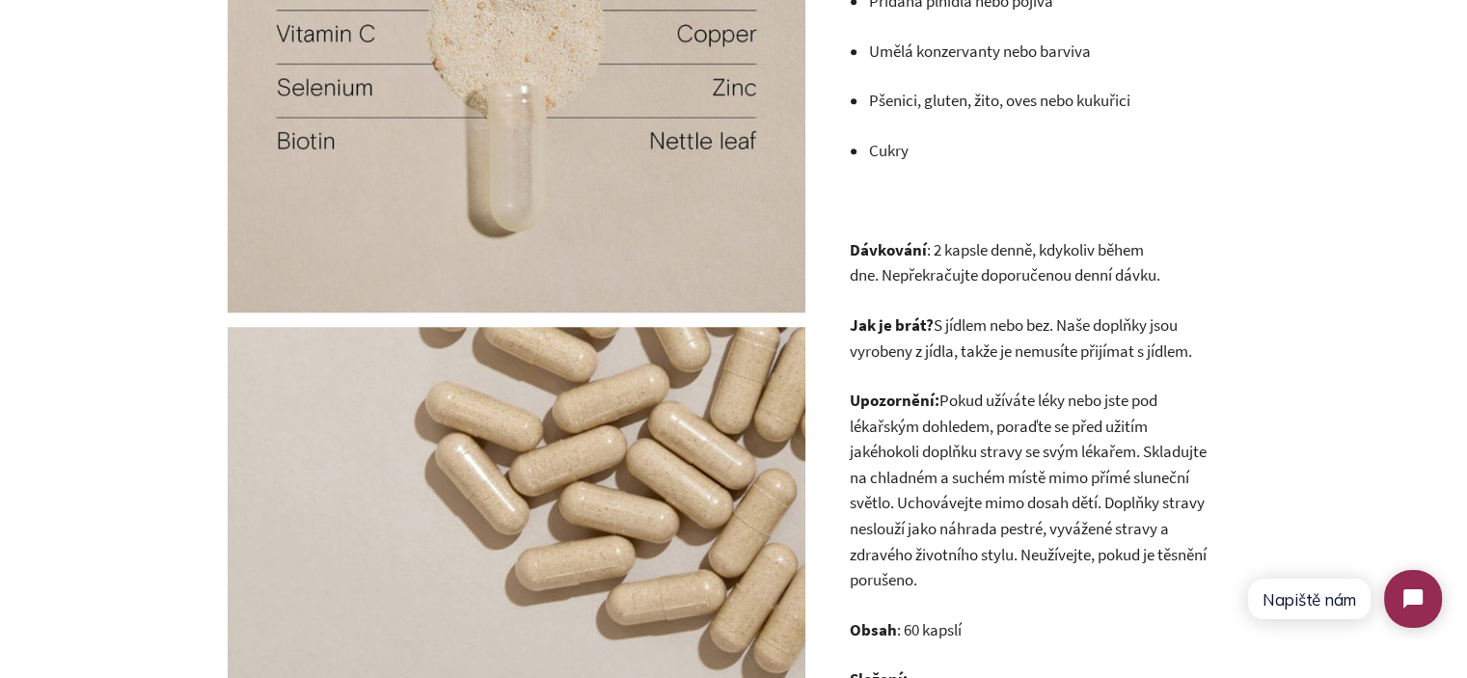
scroll to position [1819, 0]
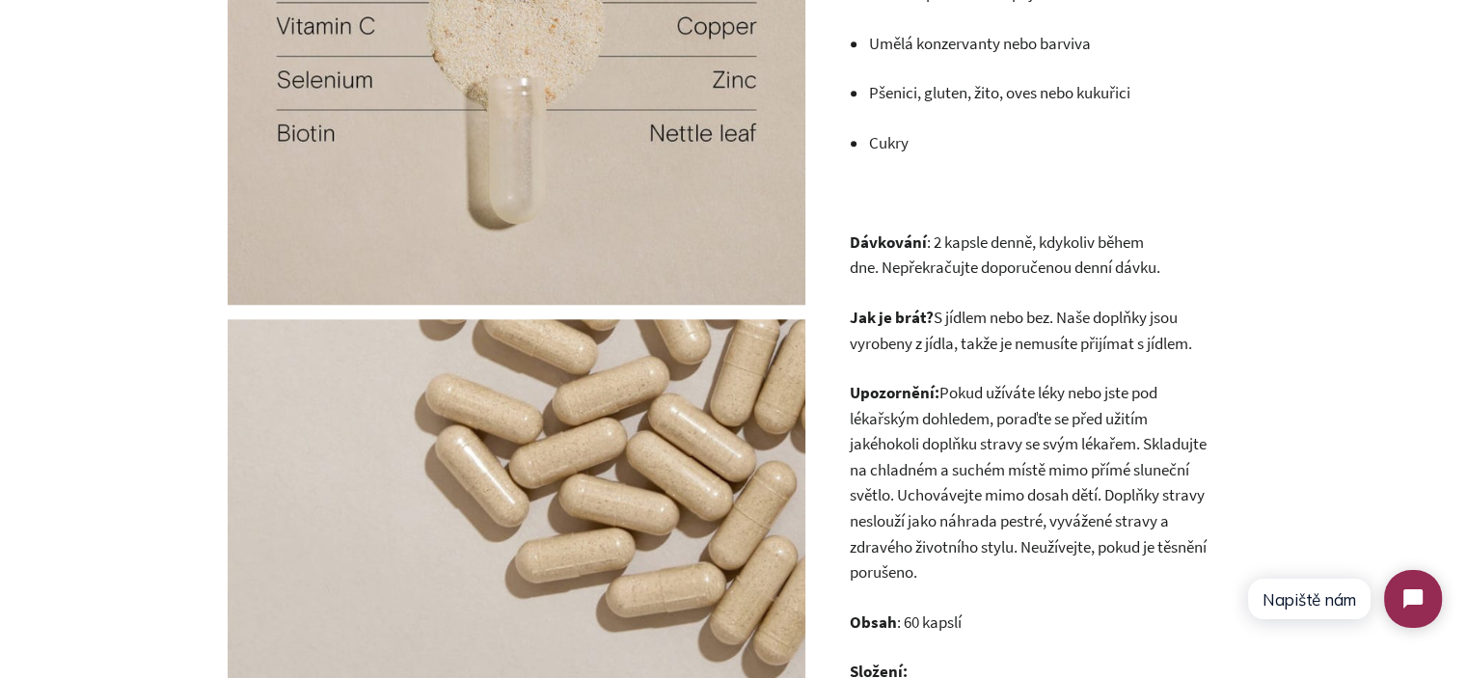
click at [876, 507] on p "Upozornění: Pokud užíváte léky nebo jste pod lékařským dohledem, poraďte se pře…" at bounding box center [1032, 482] width 366 height 205
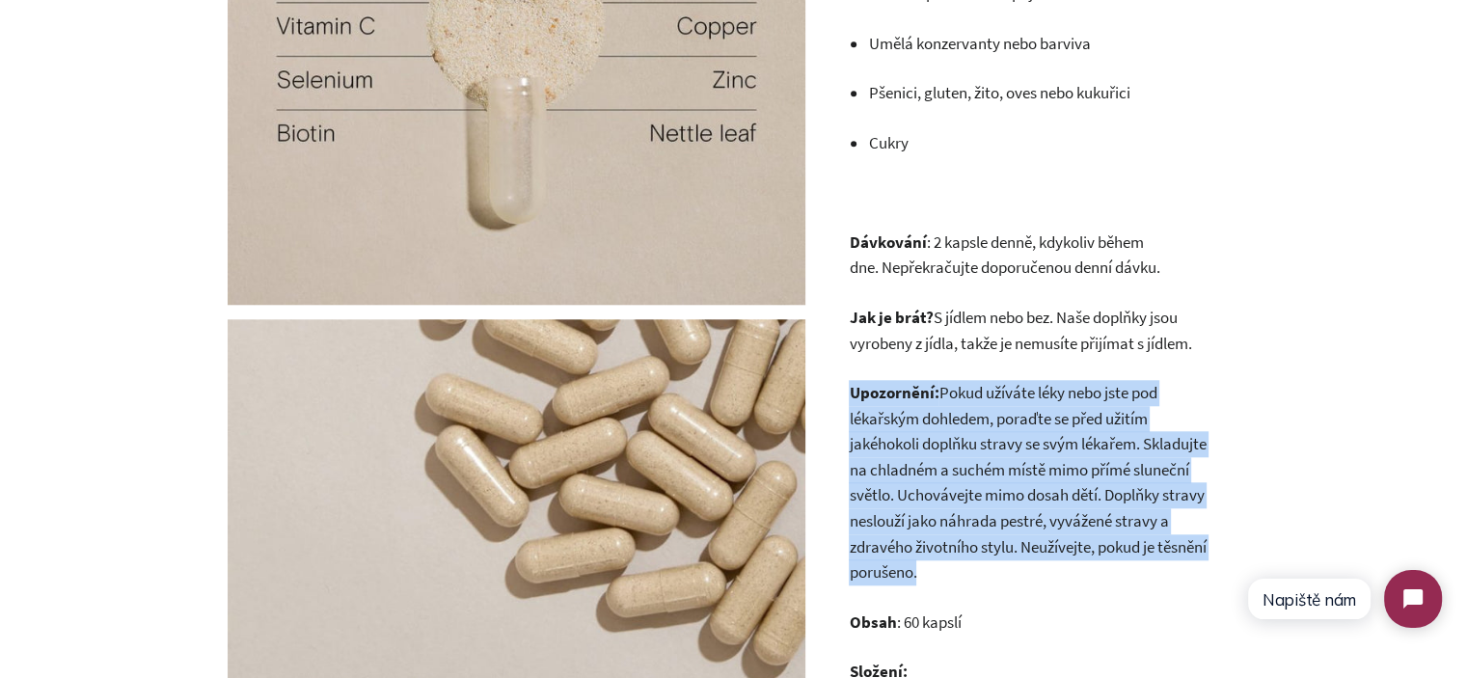
click at [876, 507] on p "Upozornění: Pokud užíváte léky nebo jste pod lékařským dohledem, poraďte se pře…" at bounding box center [1032, 482] width 366 height 205
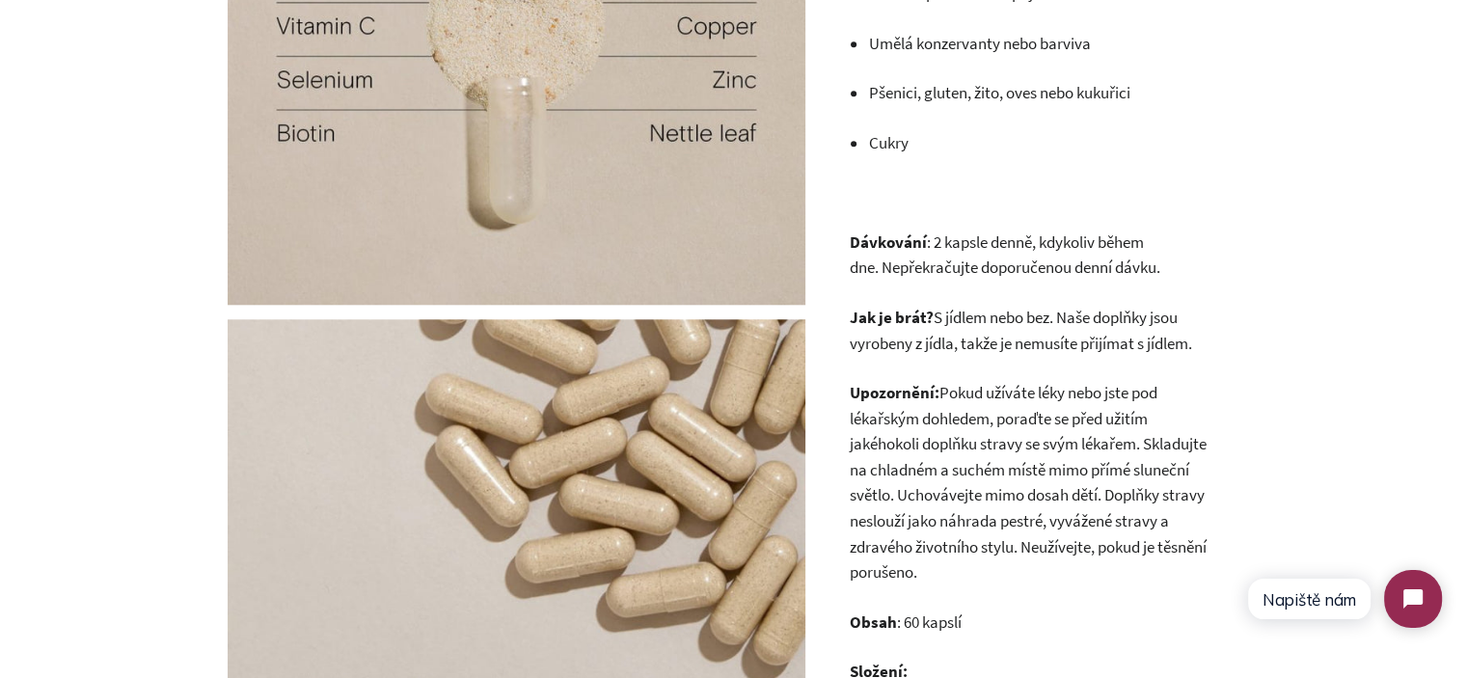
click at [922, 323] on strong "Jak je brát?" at bounding box center [891, 317] width 84 height 21
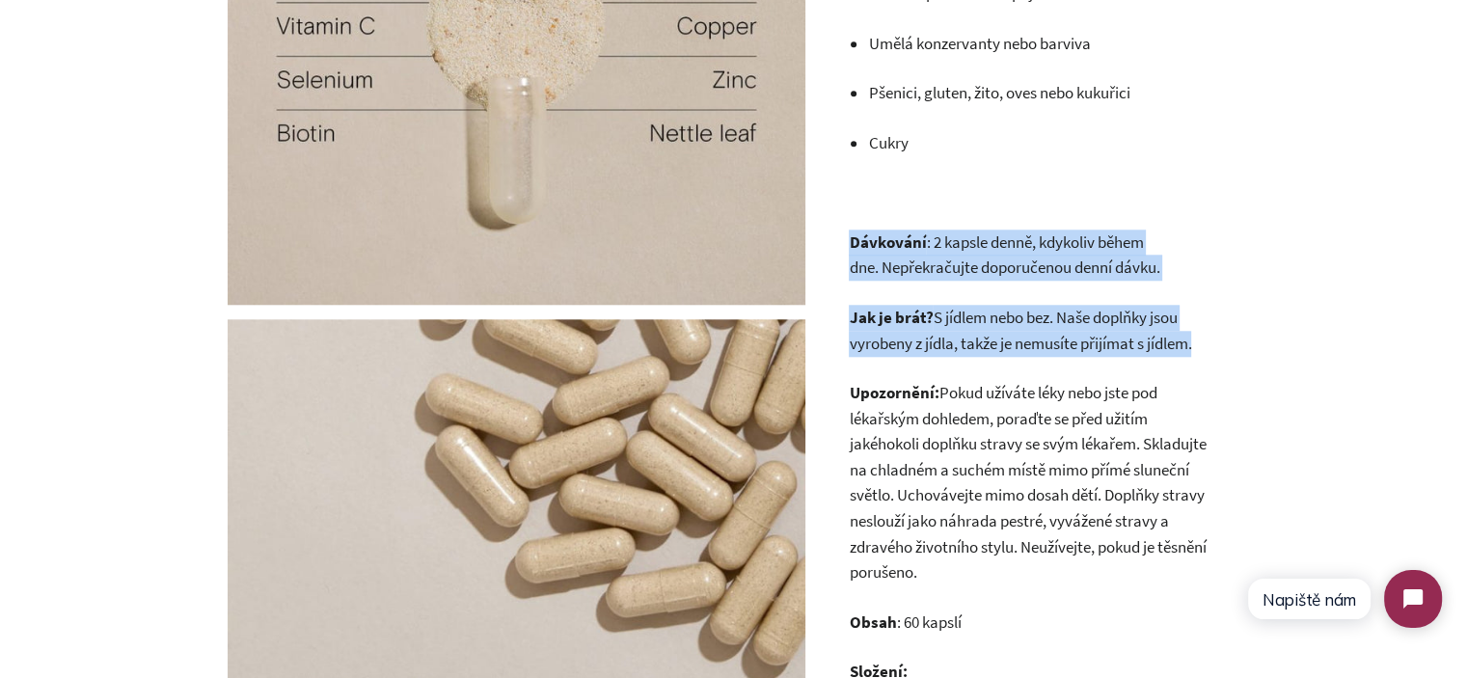
drag, startPoint x: 922, startPoint y: 323, endPoint x: 888, endPoint y: 253, distance: 78.1
click at [888, 253] on div "Máme jen jednu kůži a jeden život, který můžeme žít. Náš nejprodávanější produk…" at bounding box center [1032, 594] width 366 height 3454
click at [888, 253] on p "Dávkování : 2 kapsle denně, kdykoliv během dne. Nepřekračujte doporučenou denní…" at bounding box center [1032, 255] width 366 height 51
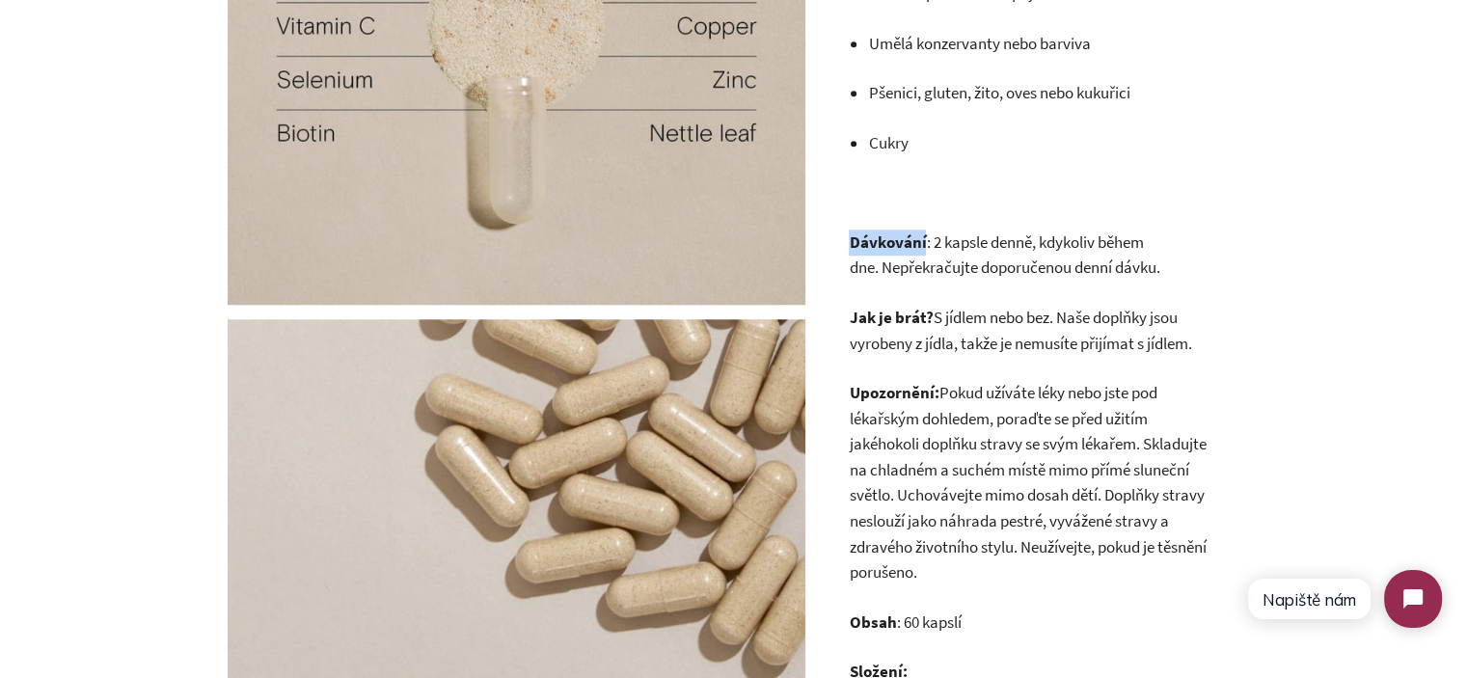
click at [888, 253] on p "Dávkování : 2 kapsle denně, kdykoliv během dne. Nepřekračujte doporučenou denní…" at bounding box center [1032, 255] width 366 height 51
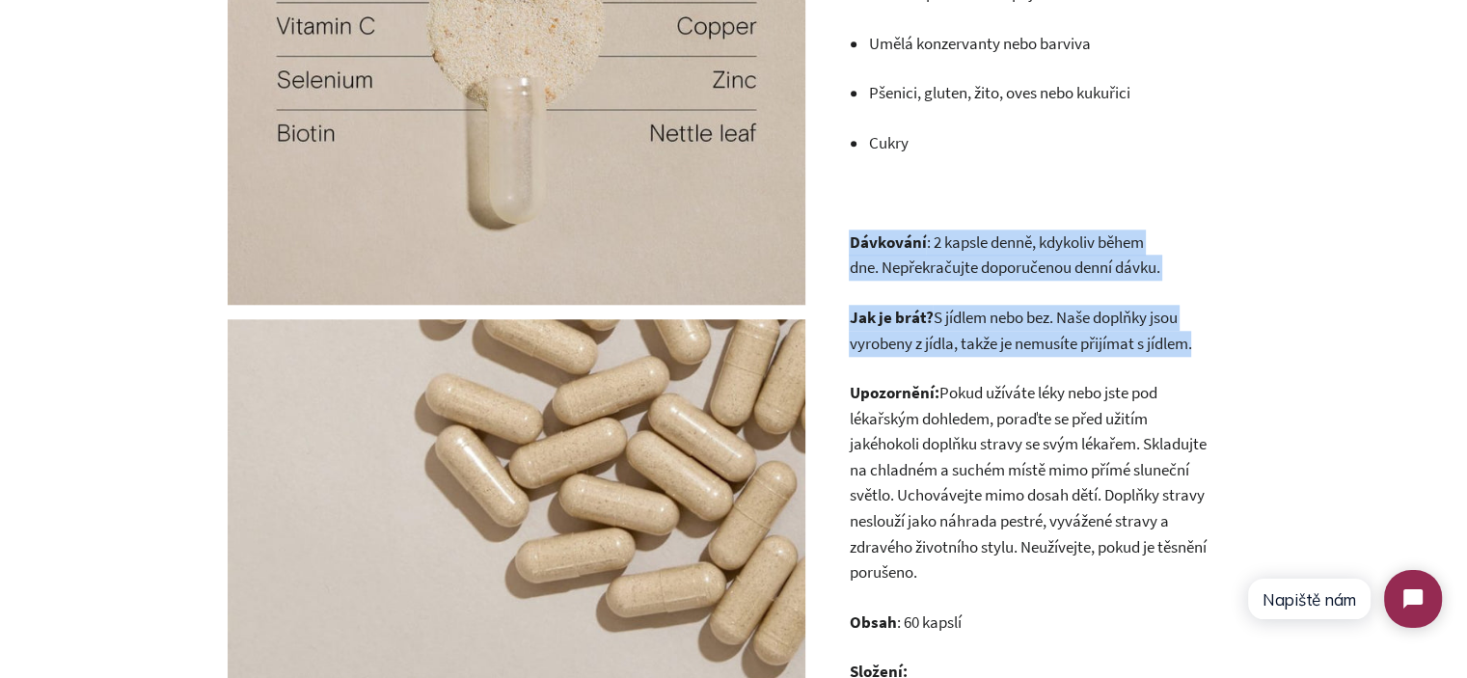
drag, startPoint x: 888, startPoint y: 253, endPoint x: 1022, endPoint y: 335, distance: 157.1
click at [1020, 335] on div "Máme jen jednu kůži a jeden život, který můžeme žít. Náš nejprodávanější produk…" at bounding box center [1032, 594] width 366 height 3454
click at [1022, 335] on p "Jak je brát? S jídlem nebo bez. Naše doplňky jsou vyrobeny z jídla, takže je ne…" at bounding box center [1032, 330] width 366 height 51
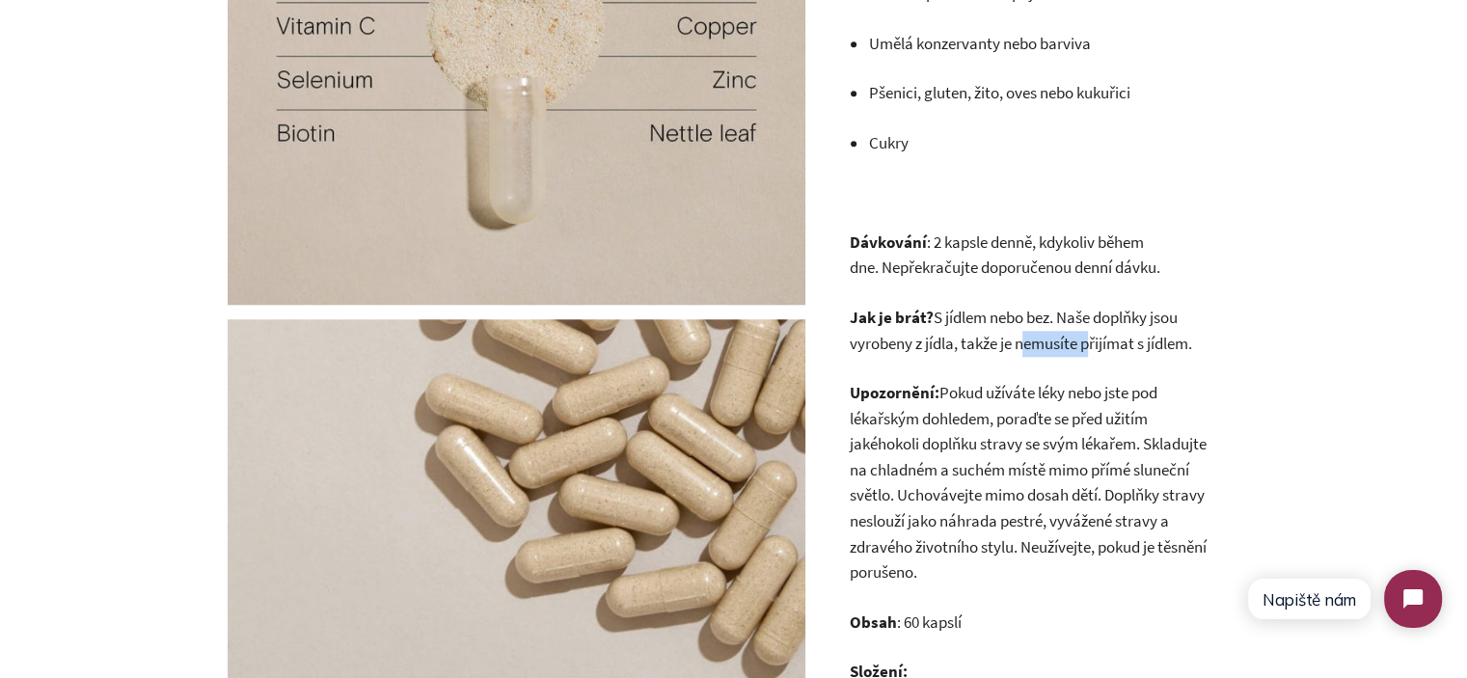
click at [1022, 335] on p "Jak je brát? S jídlem nebo bez. Naše doplňky jsou vyrobeny z jídla, takže je ne…" at bounding box center [1032, 330] width 366 height 51
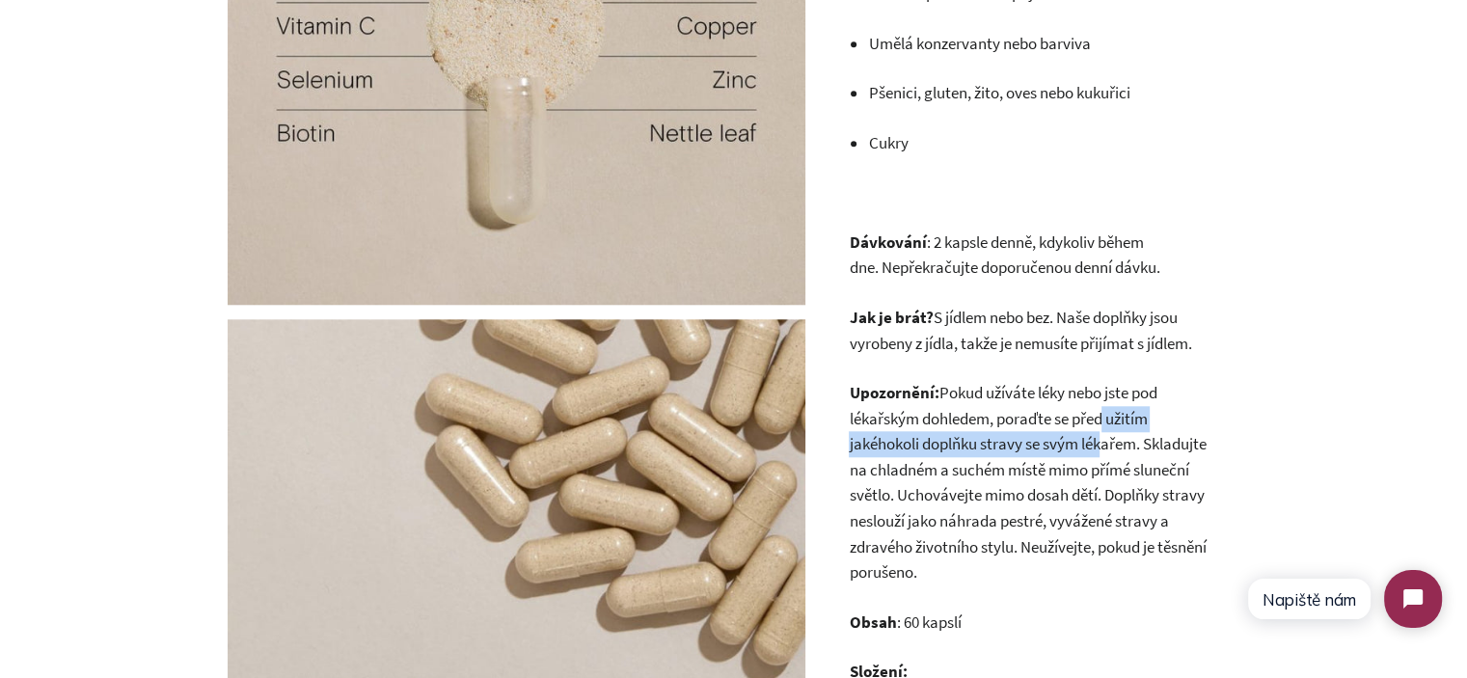
click at [1099, 432] on p "Upozornění: Pokud užíváte léky nebo jste pod lékařským dohledem, poraďte se pře…" at bounding box center [1032, 482] width 366 height 205
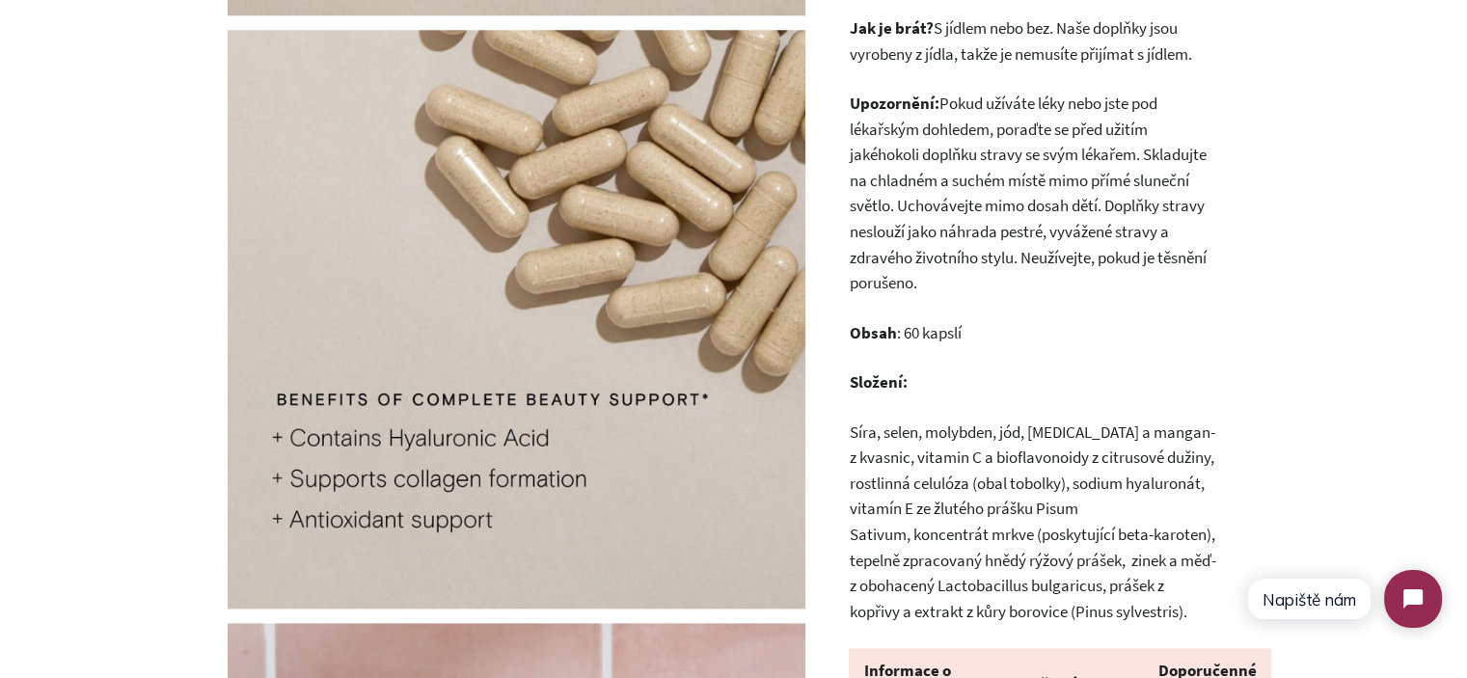
click at [1061, 373] on p "Složení:" at bounding box center [1032, 382] width 366 height 26
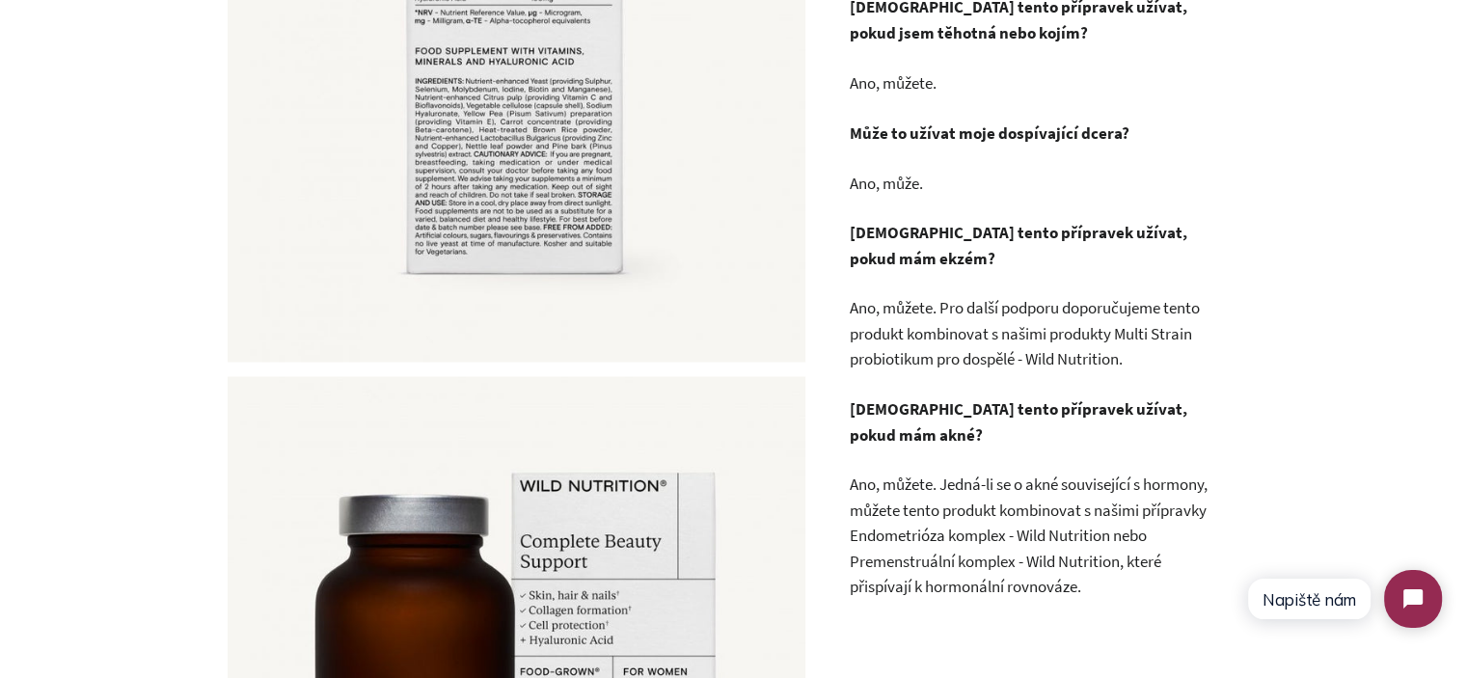
scroll to position [3578, 0]
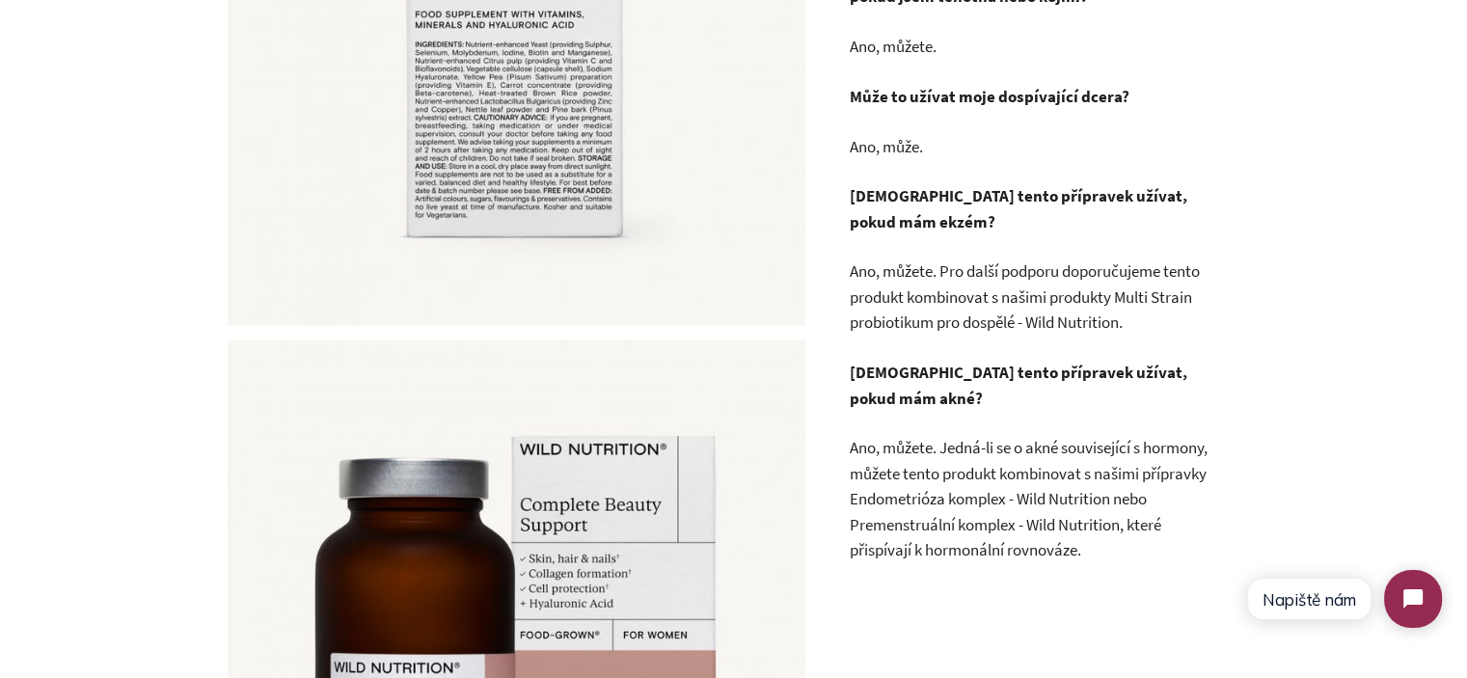
click at [904, 455] on p "Ano, můžete. Jedná-li se o akné související s hormony, můžete tento produkt kom…" at bounding box center [1032, 498] width 366 height 128
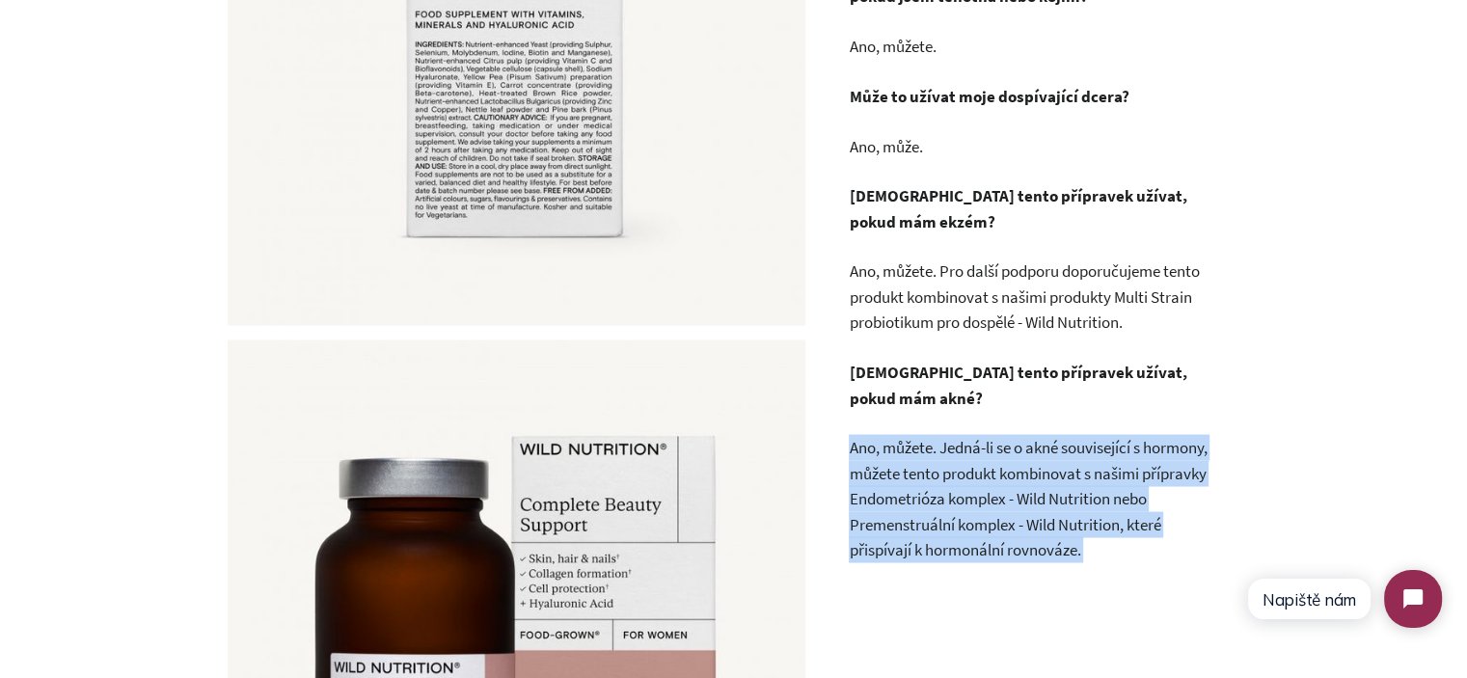
click at [903, 455] on p "Ano, můžete. Jedná-li se o akné související s hormony, můžete tento produkt kom…" at bounding box center [1032, 498] width 366 height 128
click at [1018, 477] on p "Ano, můžete. Jedná-li se o akné související s hormony, můžete tento produkt kom…" at bounding box center [1032, 498] width 366 height 128
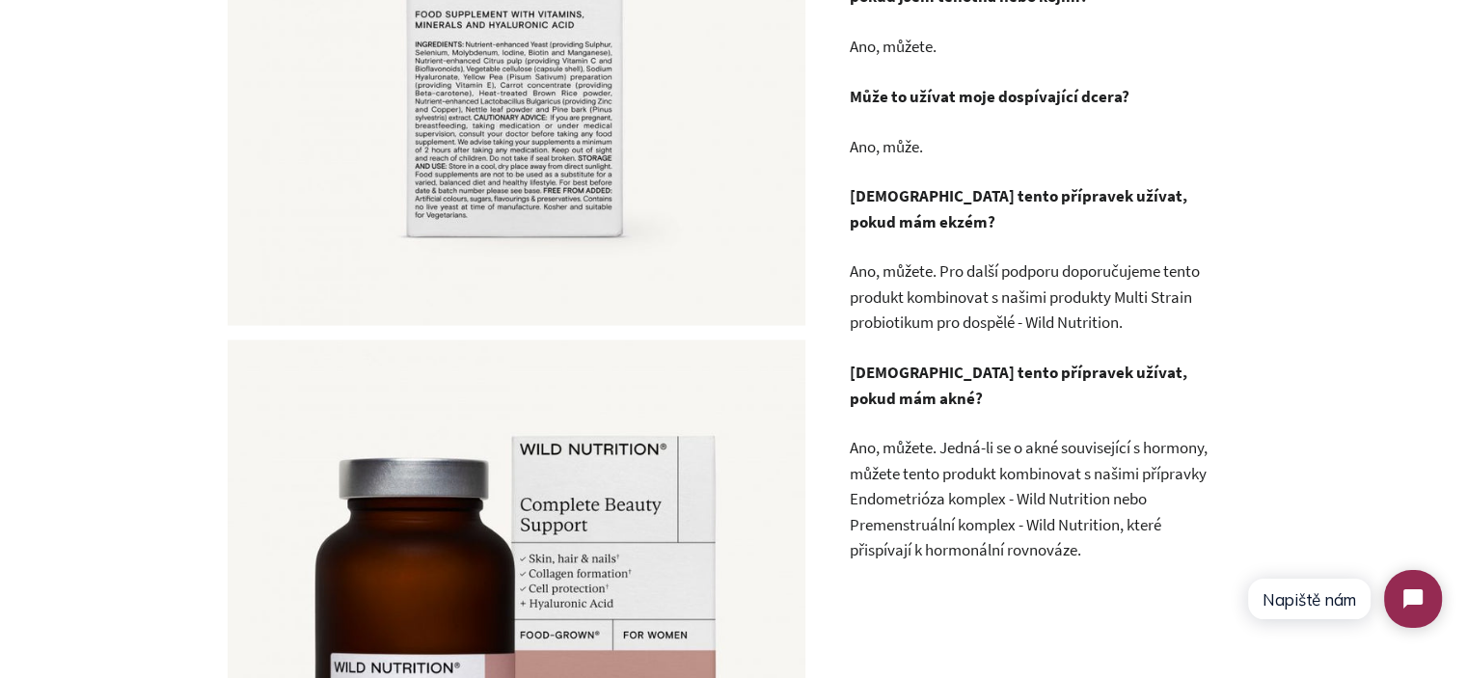
click at [1018, 406] on strong "Mohu tento přípravek užívat, pokud mám akné?" at bounding box center [1018, 384] width 338 height 47
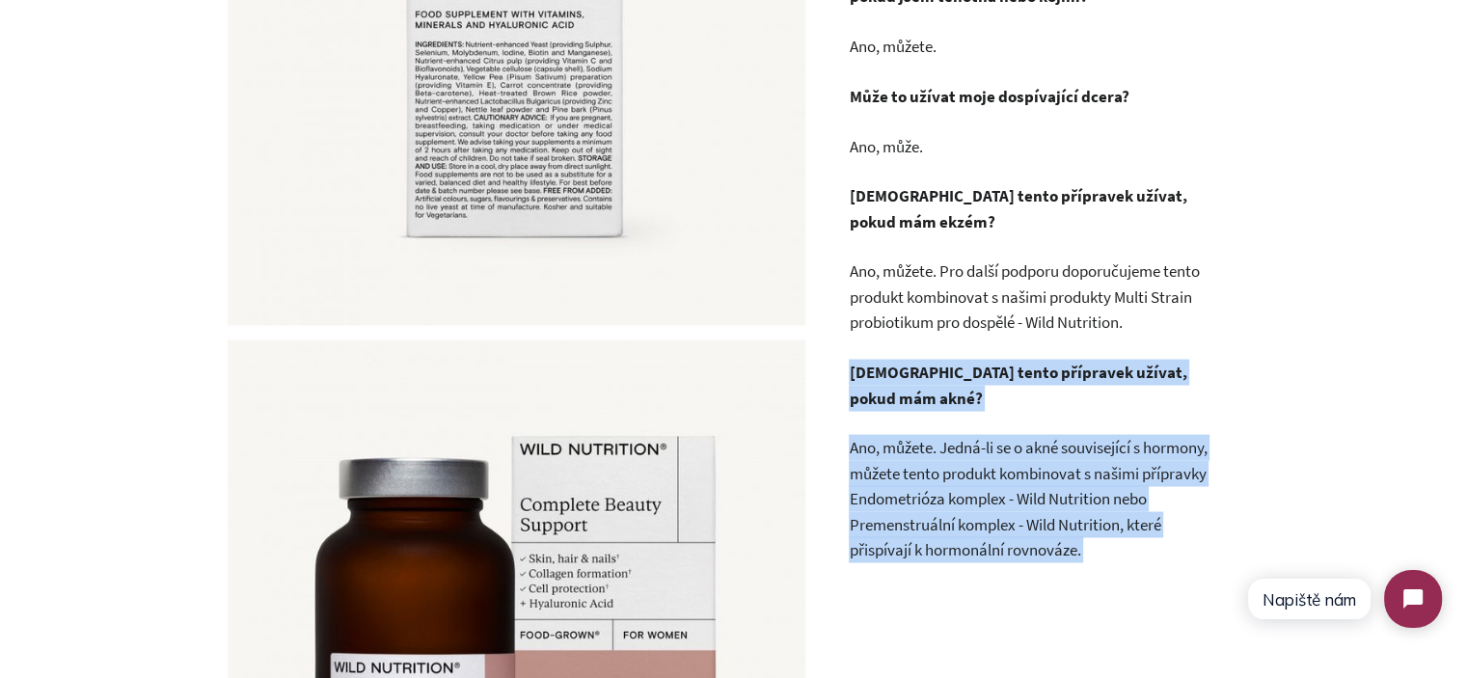
drag, startPoint x: 1018, startPoint y: 406, endPoint x: 1038, endPoint y: 480, distance: 76.7
click at [1038, 480] on p "Ano, můžete. Jedná-li se o akné související s hormony, můžete tento produkt kom…" at bounding box center [1032, 498] width 366 height 128
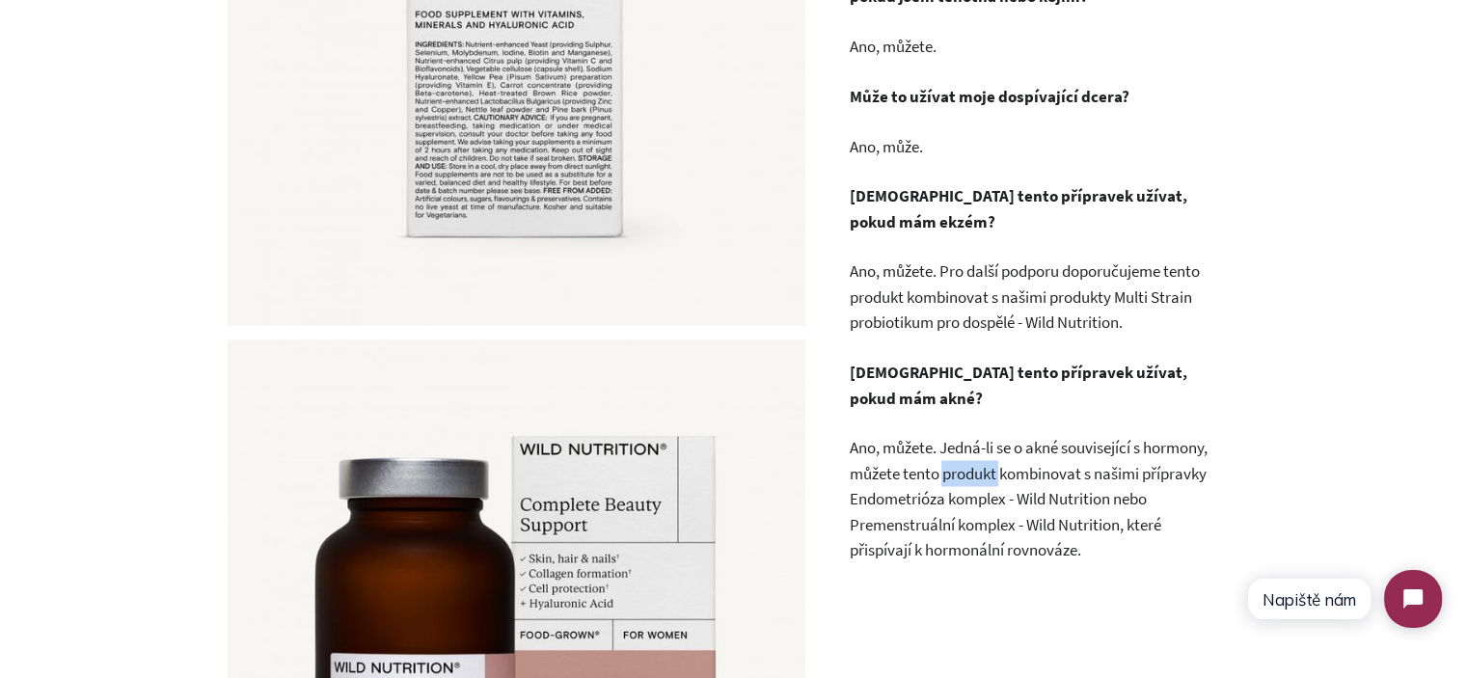
click at [1038, 480] on p "Ano, můžete. Jedná-li se o akné související s hormony, můžete tento produkt kom…" at bounding box center [1032, 498] width 366 height 128
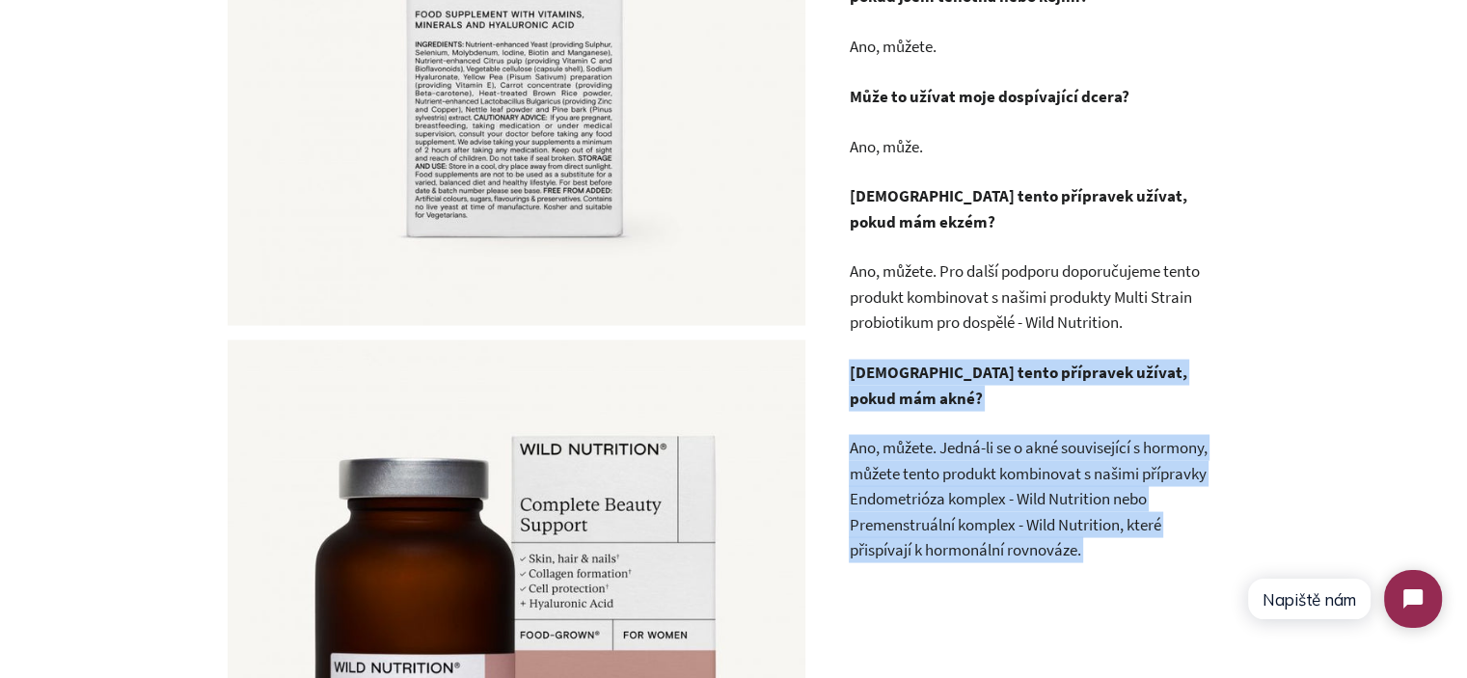
drag, startPoint x: 1038, startPoint y: 480, endPoint x: 1011, endPoint y: 395, distance: 89.1
click at [1011, 395] on strong "Mohu tento přípravek užívat, pokud mám akné?" at bounding box center [1018, 384] width 338 height 47
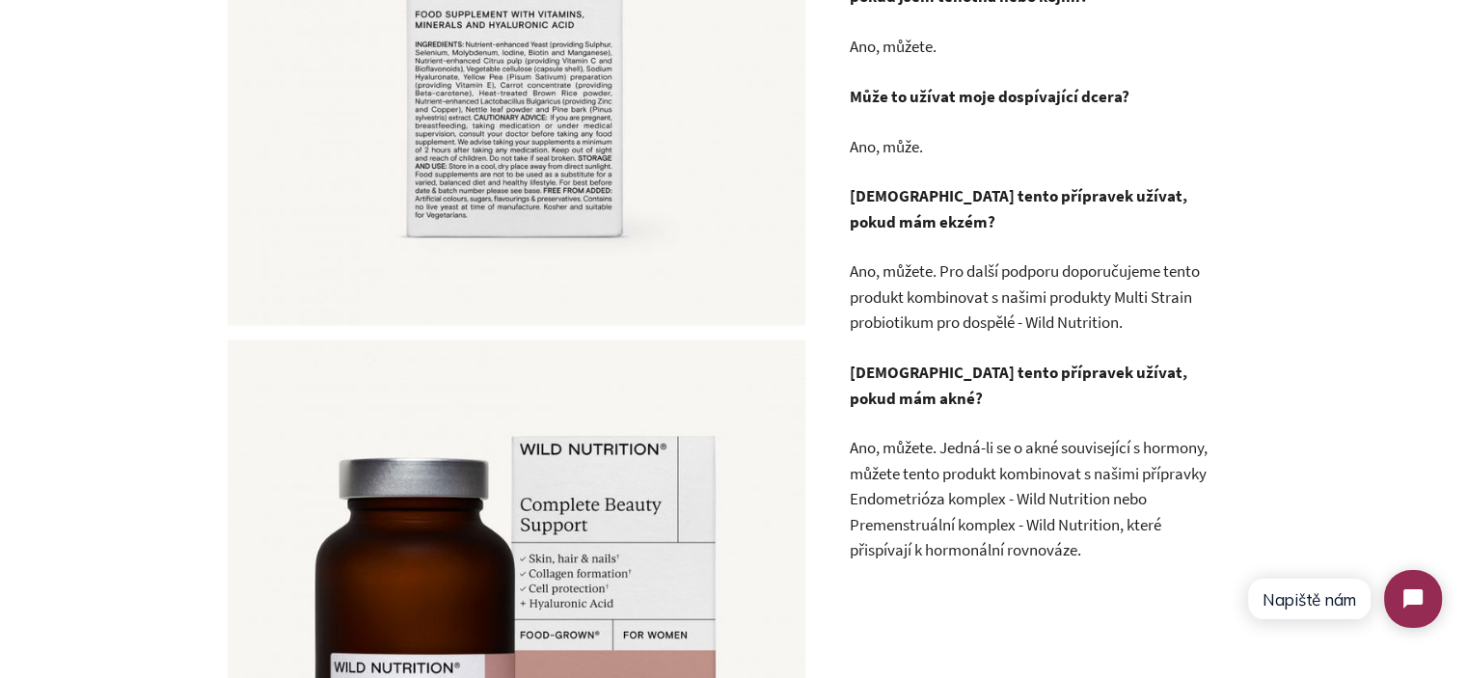
click at [976, 335] on p "Ano, můžete. Pro další podporu doporučujeme tento produkt kombinovat s našimi p…" at bounding box center [1032, 295] width 366 height 77
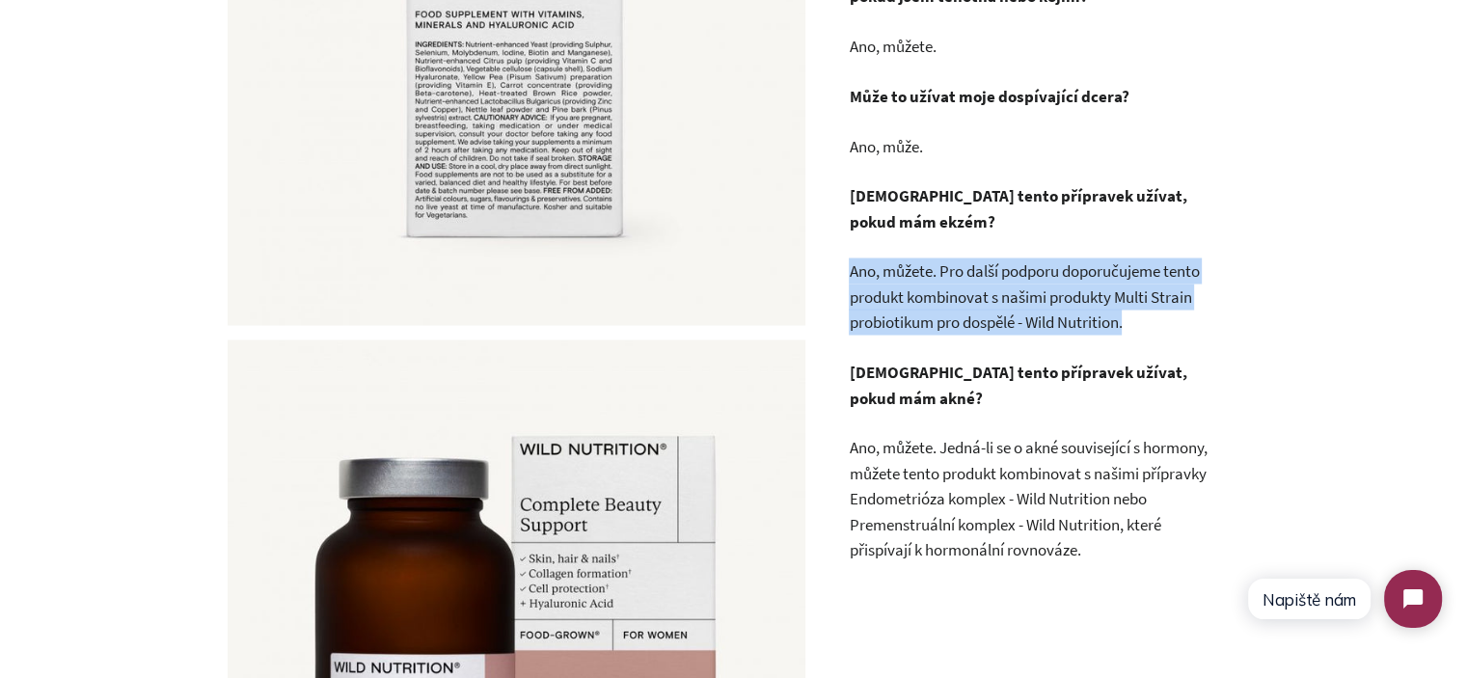
drag, startPoint x: 976, startPoint y: 351, endPoint x: 926, endPoint y: 263, distance: 101.1
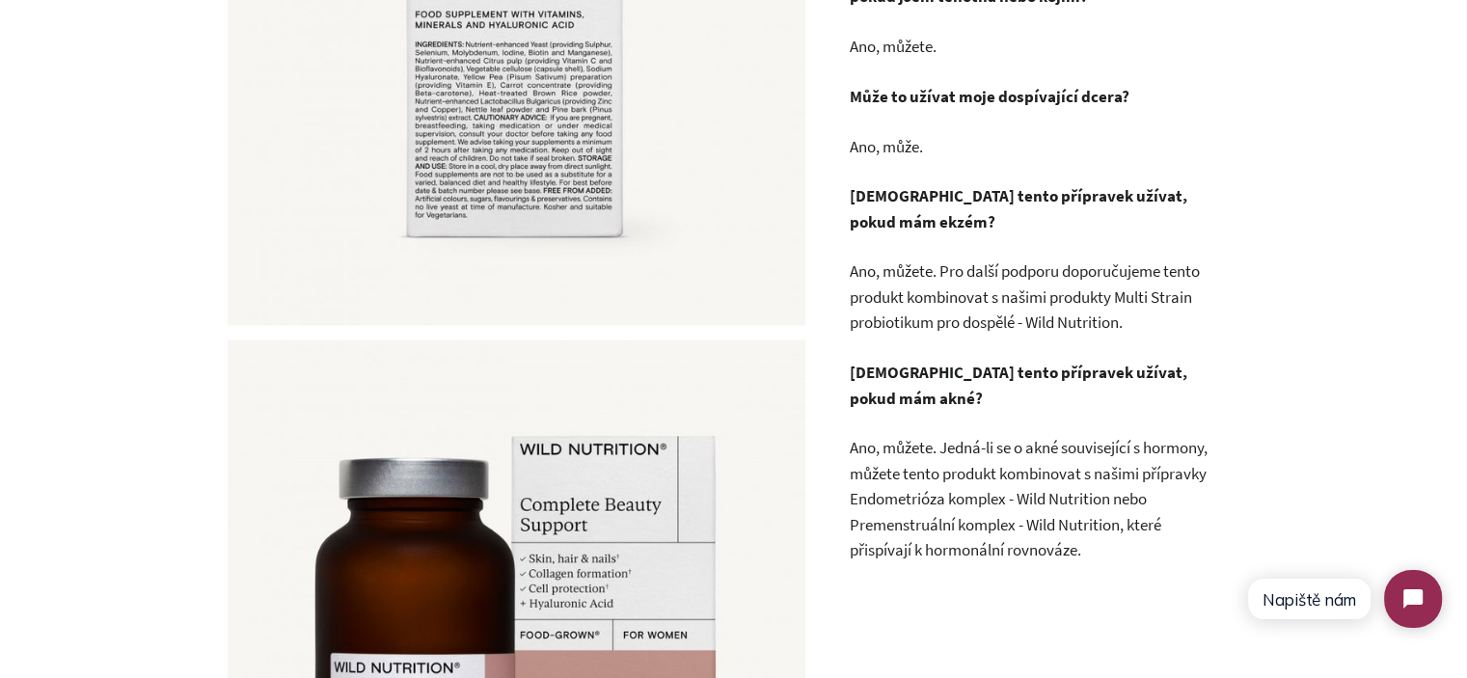
click at [919, 231] on strong "Mohu tento přípravek užívat, pokud mám ekzém?" at bounding box center [1018, 207] width 338 height 47
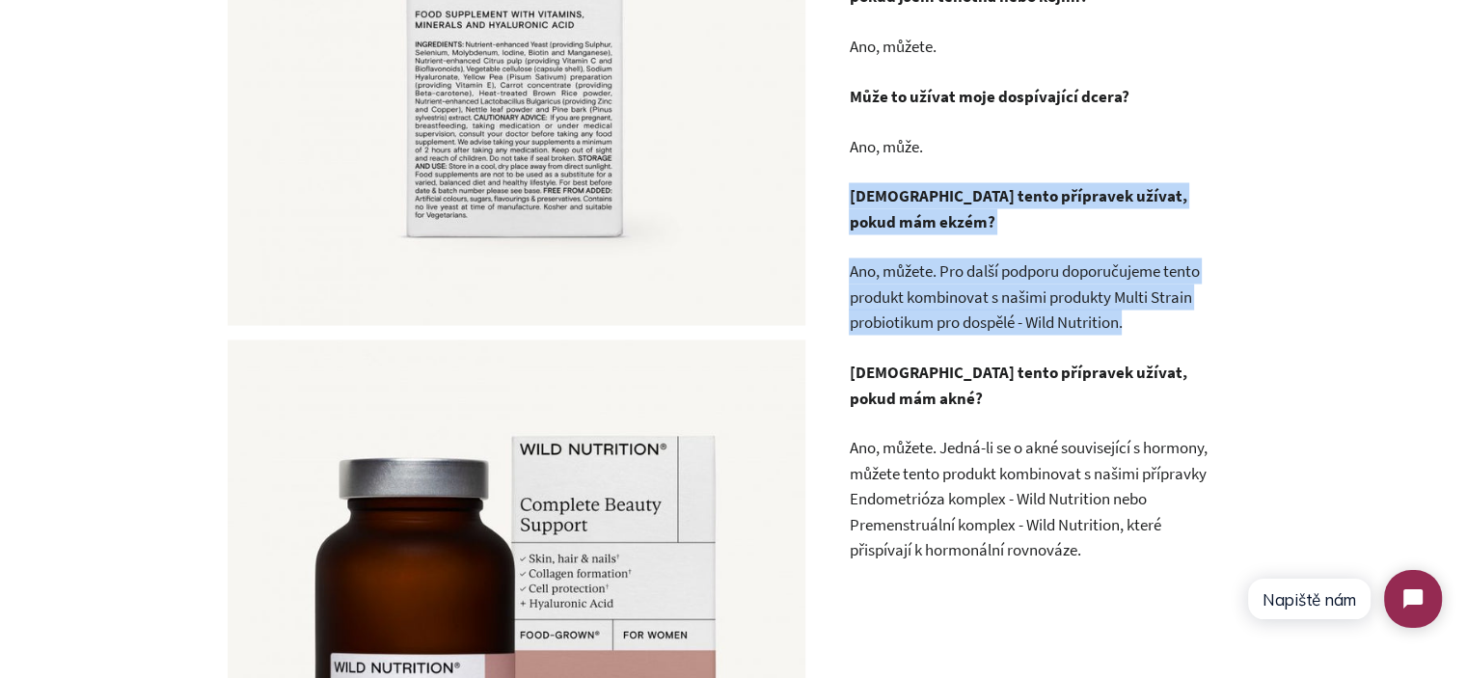
drag, startPoint x: 919, startPoint y: 248, endPoint x: 979, endPoint y: 301, distance: 79.9
click at [982, 304] on p "Ano, můžete. Pro další podporu doporučujeme tento produkt kombinovat s našimi p…" at bounding box center [1032, 295] width 366 height 77
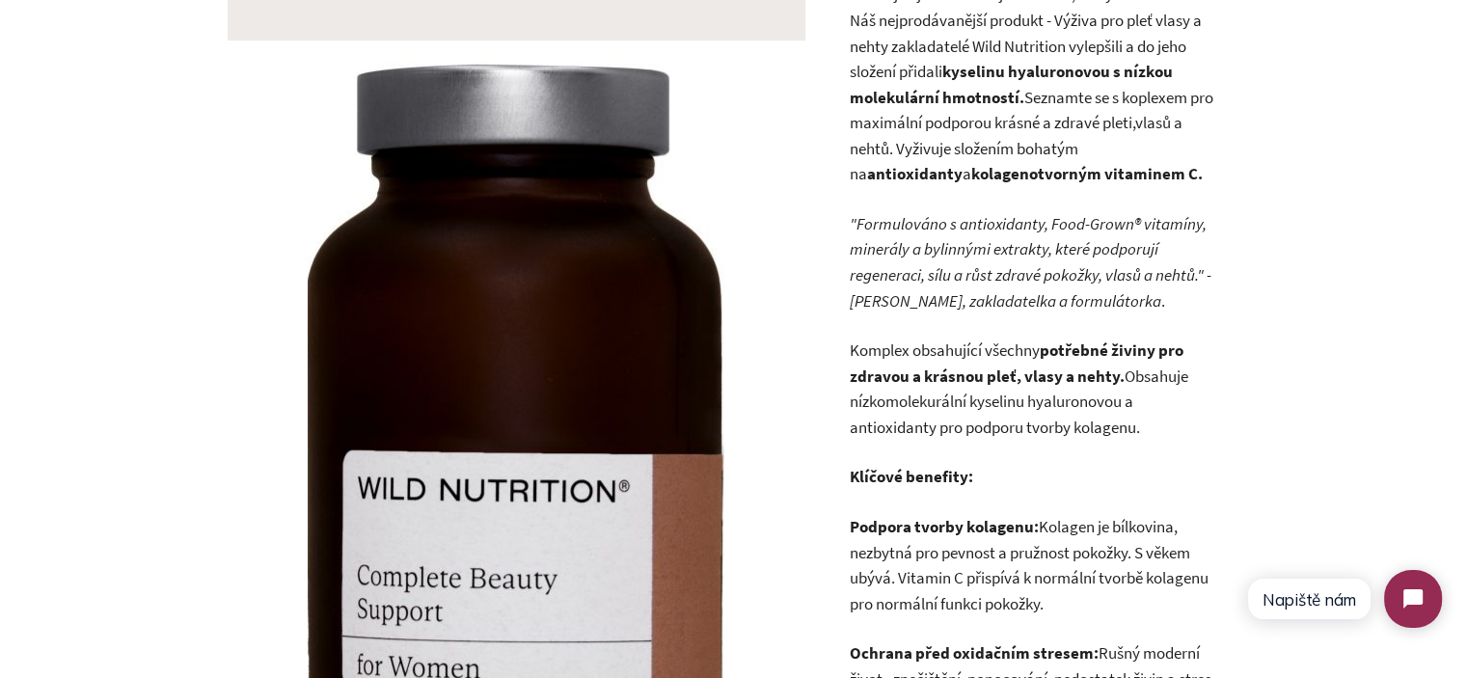
scroll to position [639, 0]
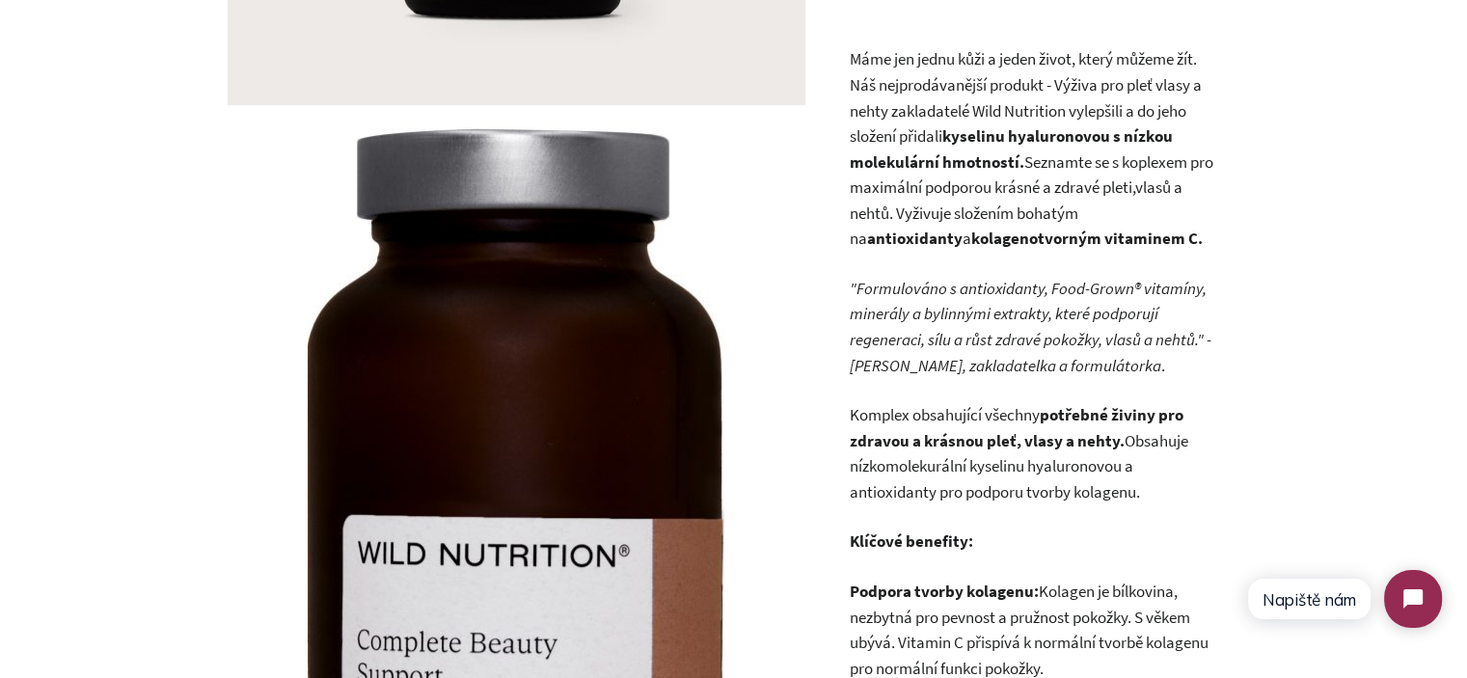
click at [933, 122] on p "Máme jen jednu kůži a jeden život, který můžeme žít. Náš nejprodávanější produk…" at bounding box center [1032, 148] width 366 height 205
click at [888, 78] on p "Máme jen jednu kůži a jeden život, který můžeme žít. Náš nejprodávanější produk…" at bounding box center [1032, 148] width 366 height 205
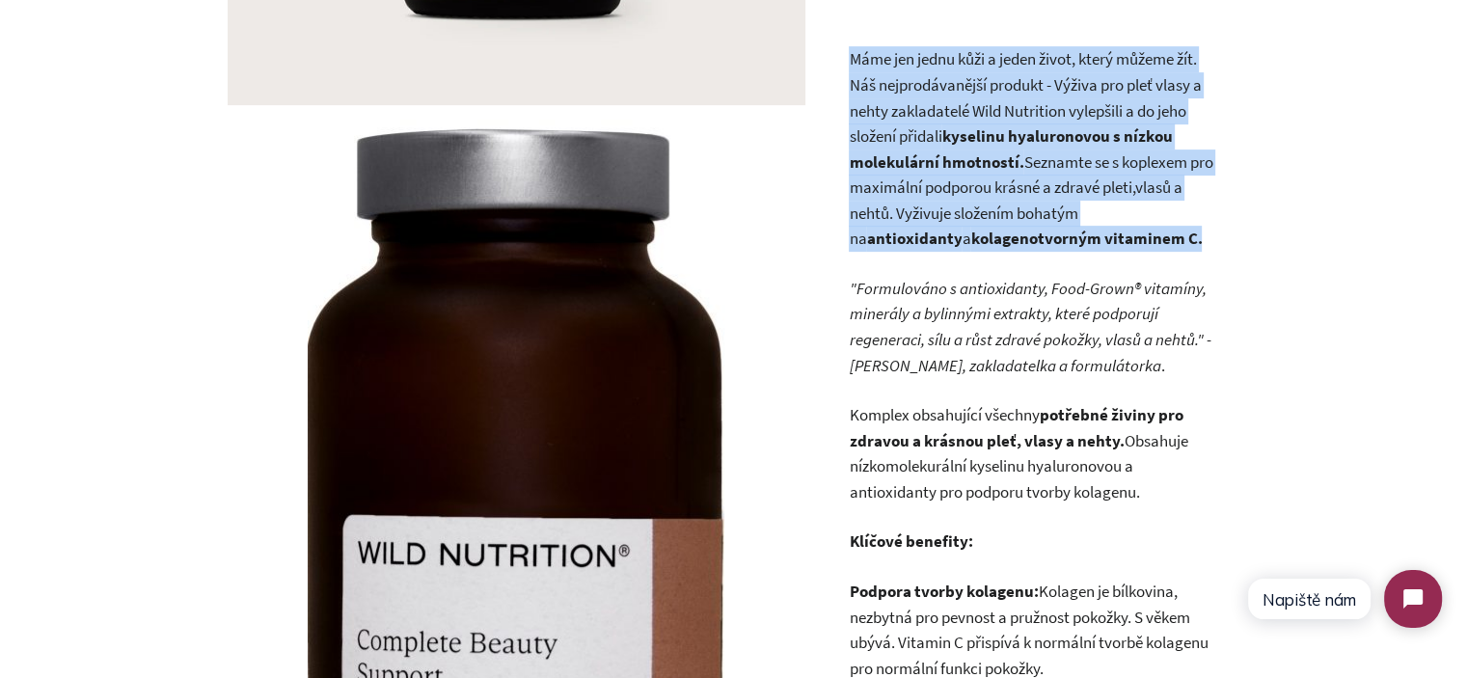
click at [888, 78] on p "Máme jen jednu kůži a jeden život, který můžeme žít. Náš nejprodávanější produk…" at bounding box center [1032, 148] width 366 height 205
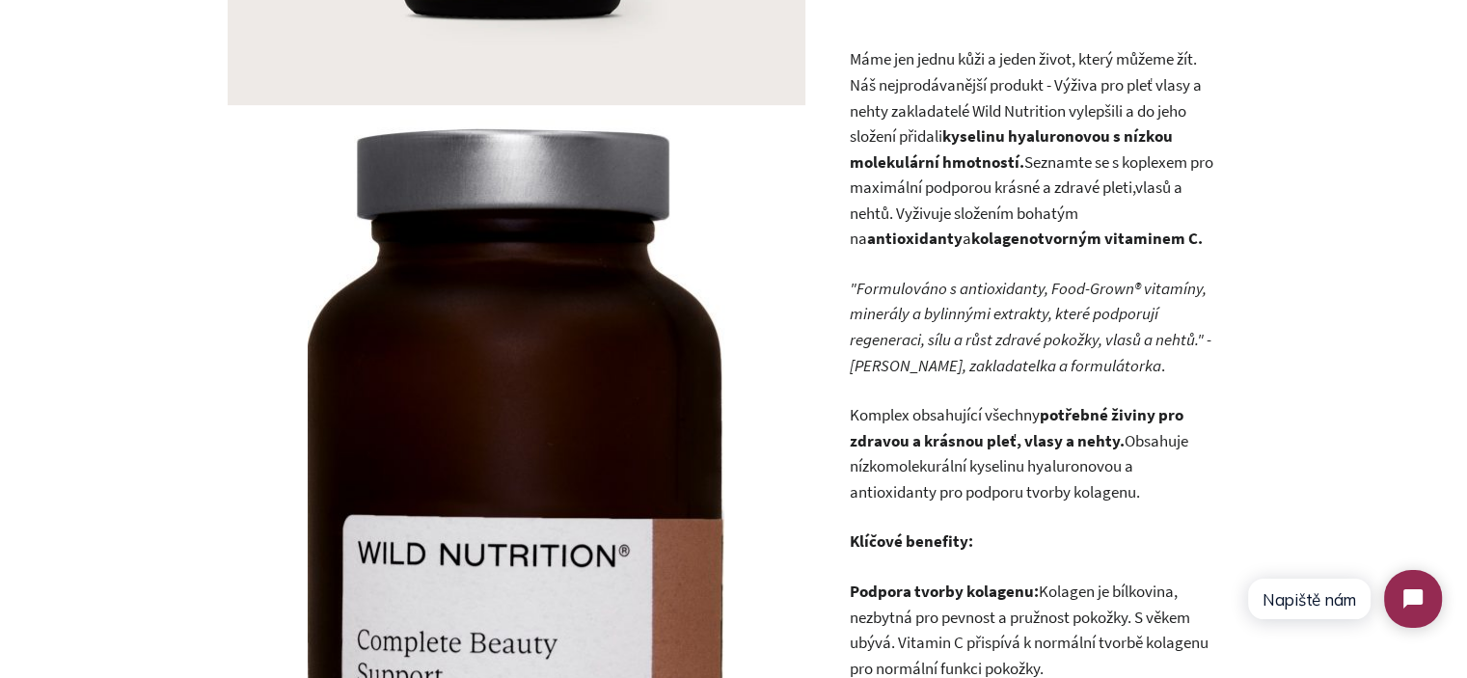
click at [1120, 150] on p "Máme jen jednu kůži a jeden život, který můžeme žít. Náš nejprodávanější produk…" at bounding box center [1032, 148] width 366 height 205
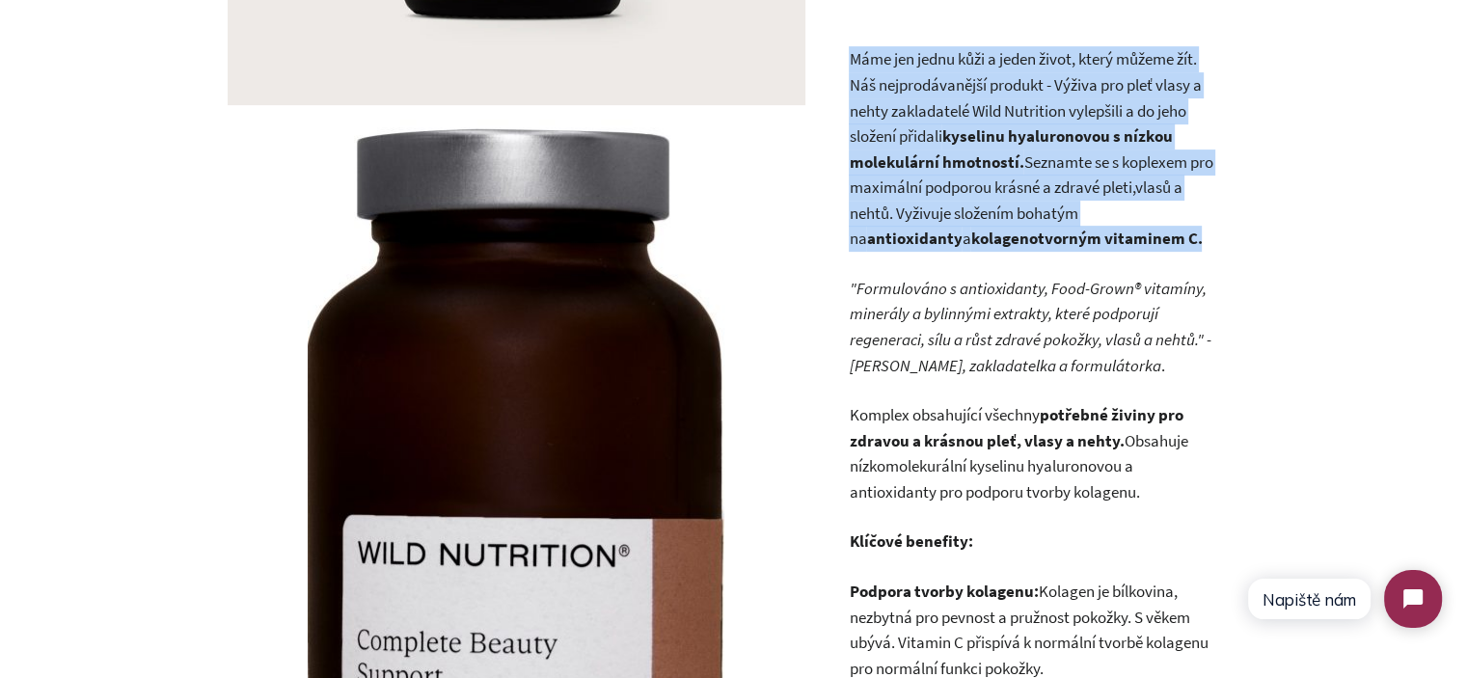
click at [1120, 150] on p "Máme jen jednu kůži a jeden život, který můžeme žít. Náš nejprodávanější produk…" at bounding box center [1032, 148] width 366 height 205
drag, startPoint x: 1146, startPoint y: 245, endPoint x: 832, endPoint y: 57, distance: 365.5
click at [856, 58] on p "Máme jen jednu kůži a jeden život, který můžeme žít. Náš nejprodávanější produk…" at bounding box center [1032, 148] width 366 height 205
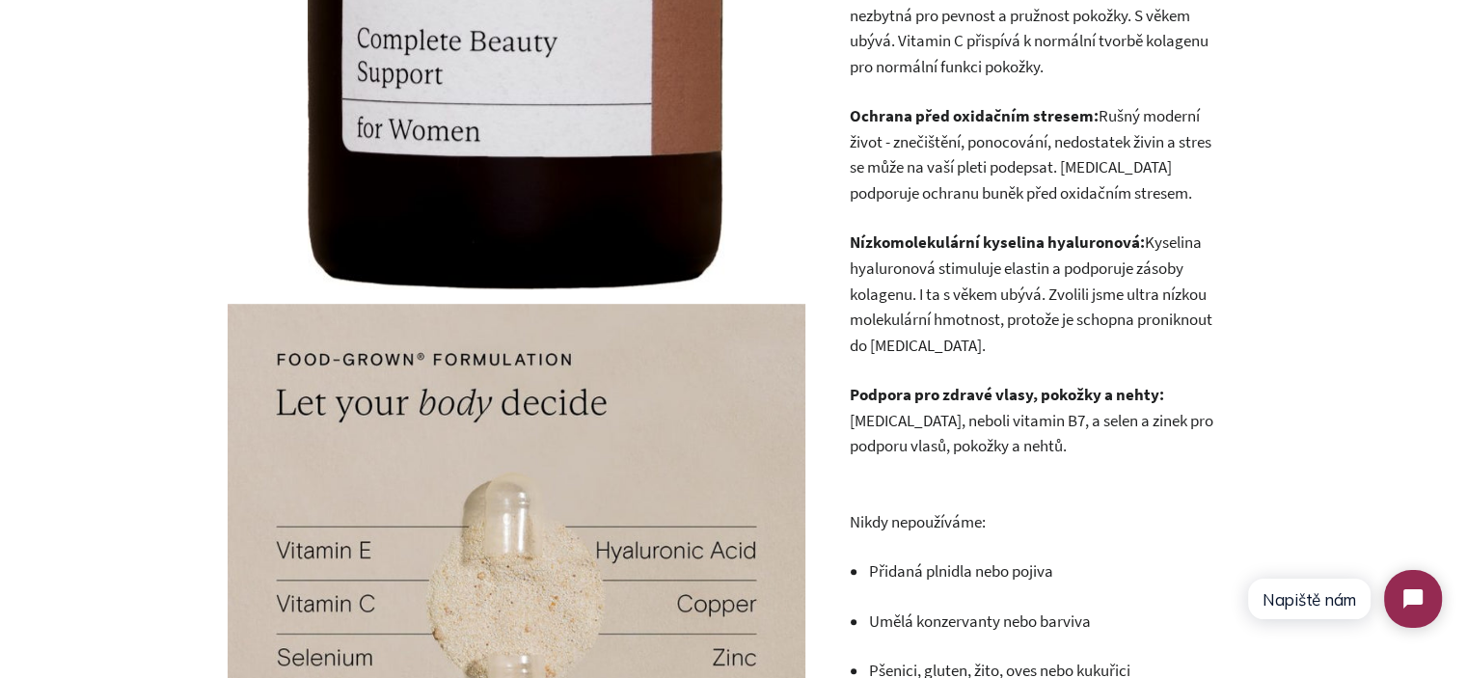
scroll to position [1122, 0]
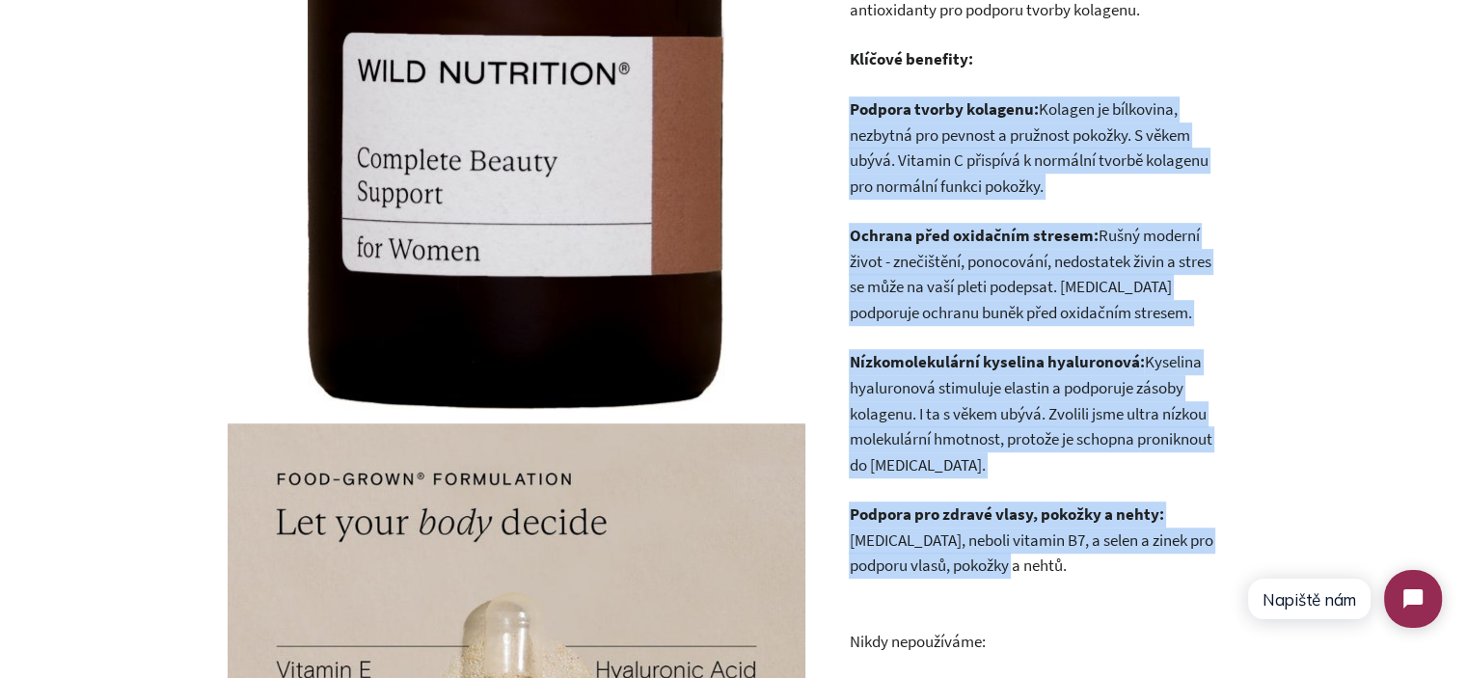
drag, startPoint x: 851, startPoint y: 109, endPoint x: 1007, endPoint y: 570, distance: 486.7
copy div "Podpora tvorby kolagenu: Kolagen je bílkovina, nezbytná pro pevnost a pružnost …"
click at [1004, 572] on p "Podpora pro zdravé vlasy, pokožky a nehty: Biotin, neboli vitamin B7, a selen a…" at bounding box center [1032, 539] width 366 height 77
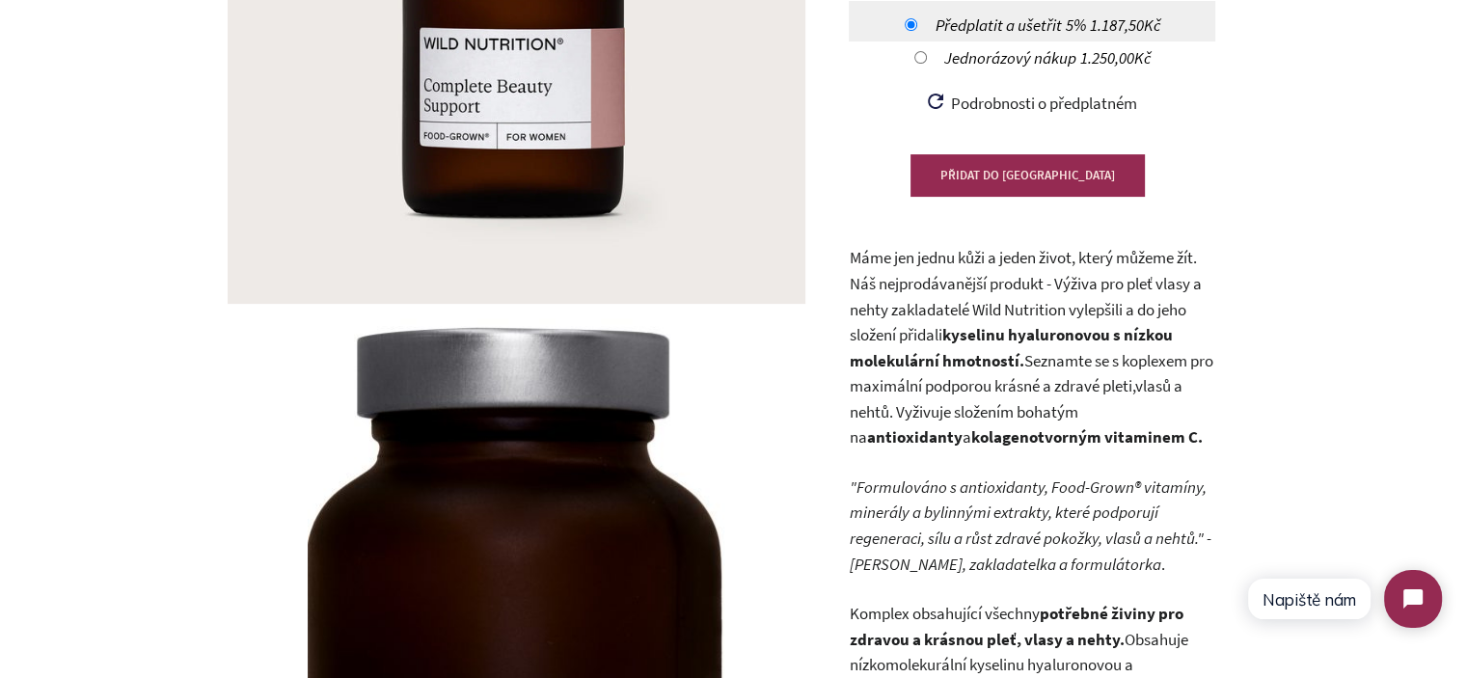
scroll to position [482, 0]
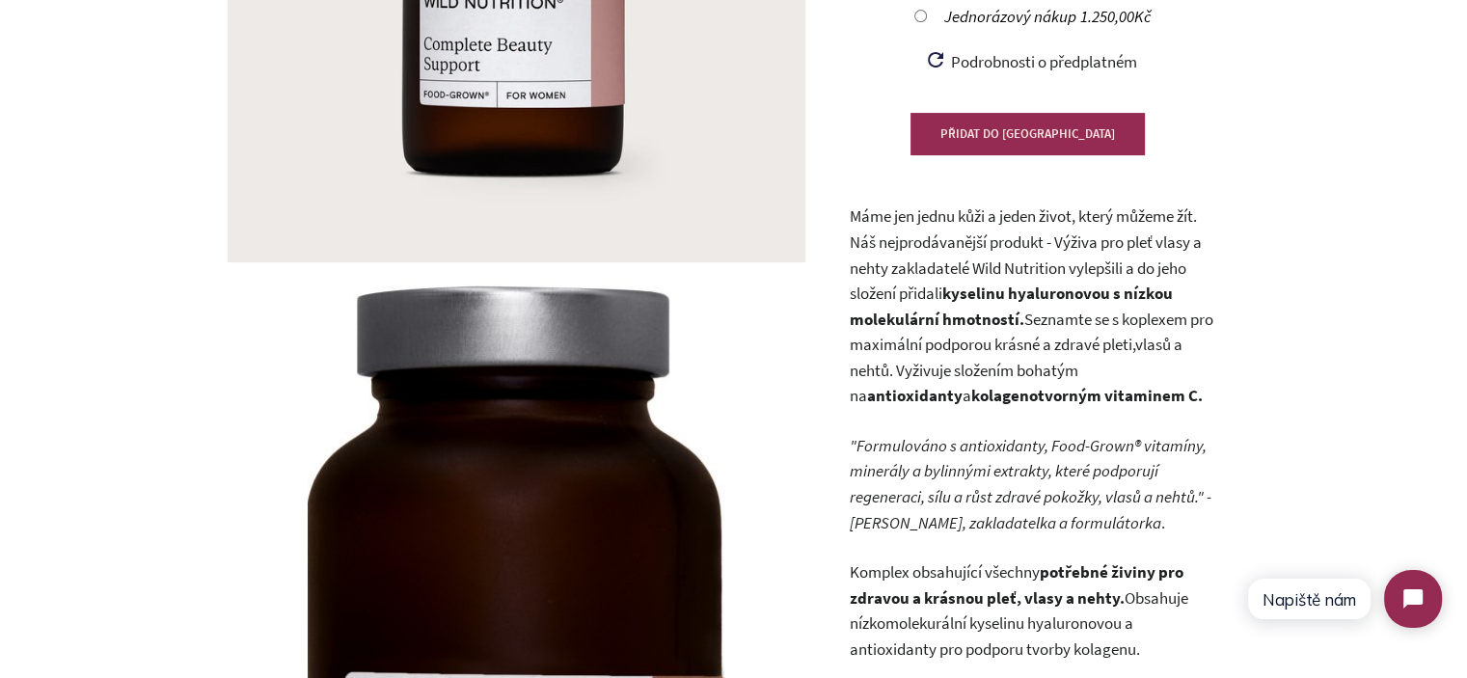
click at [1013, 311] on strong "kyselinu hyaluronovou s nízkou molekulární hmotností." at bounding box center [1010, 306] width 323 height 47
click at [1011, 311] on strong "kyselinu hyaluronovou s nízkou molekulární hmotností." at bounding box center [1010, 306] width 323 height 47
click at [1150, 309] on p "Máme jen jednu kůži a jeden život, který můžeme žít. Náš nejprodávanější produk…" at bounding box center [1032, 305] width 366 height 205
click at [970, 284] on strong "kyselinu hyaluronovou s nízkou molekulární hmotností." at bounding box center [1010, 306] width 323 height 47
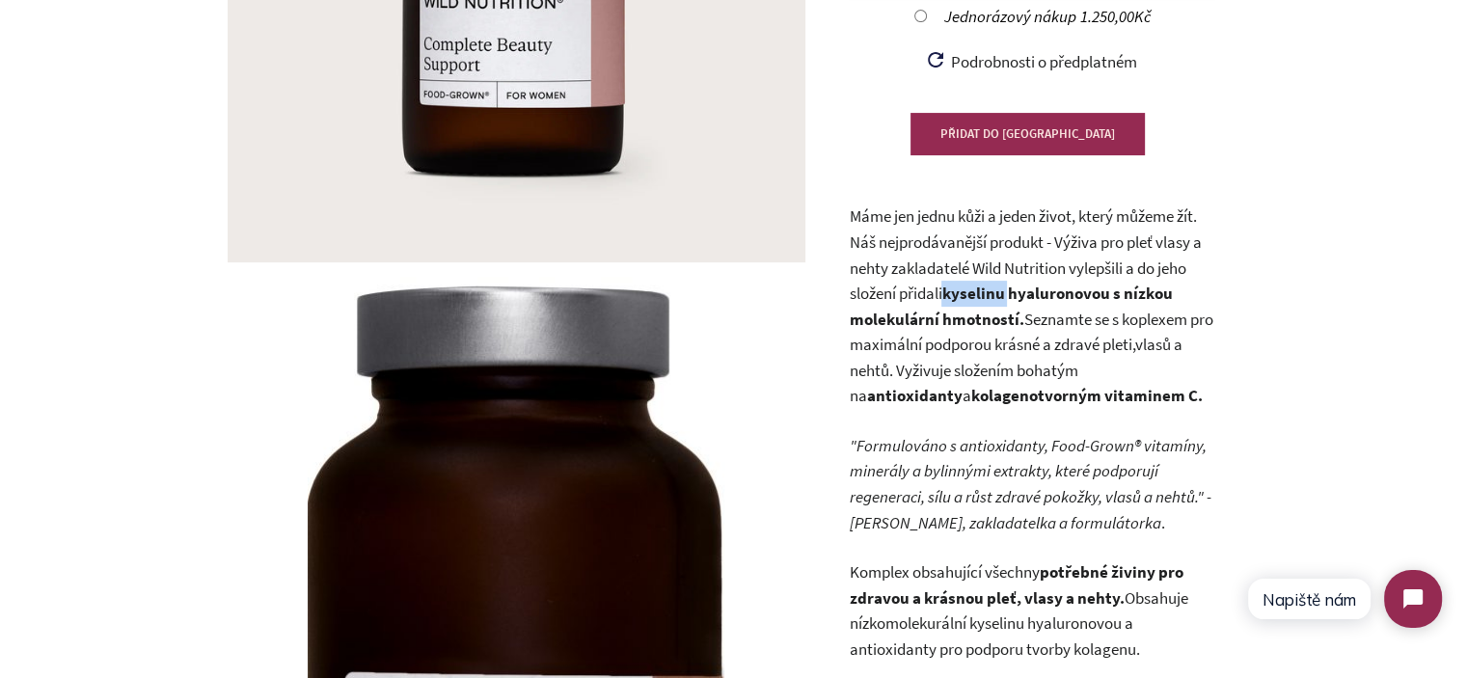
click at [970, 284] on strong "kyselinu hyaluronovou s nízkou molekulární hmotností." at bounding box center [1010, 306] width 323 height 47
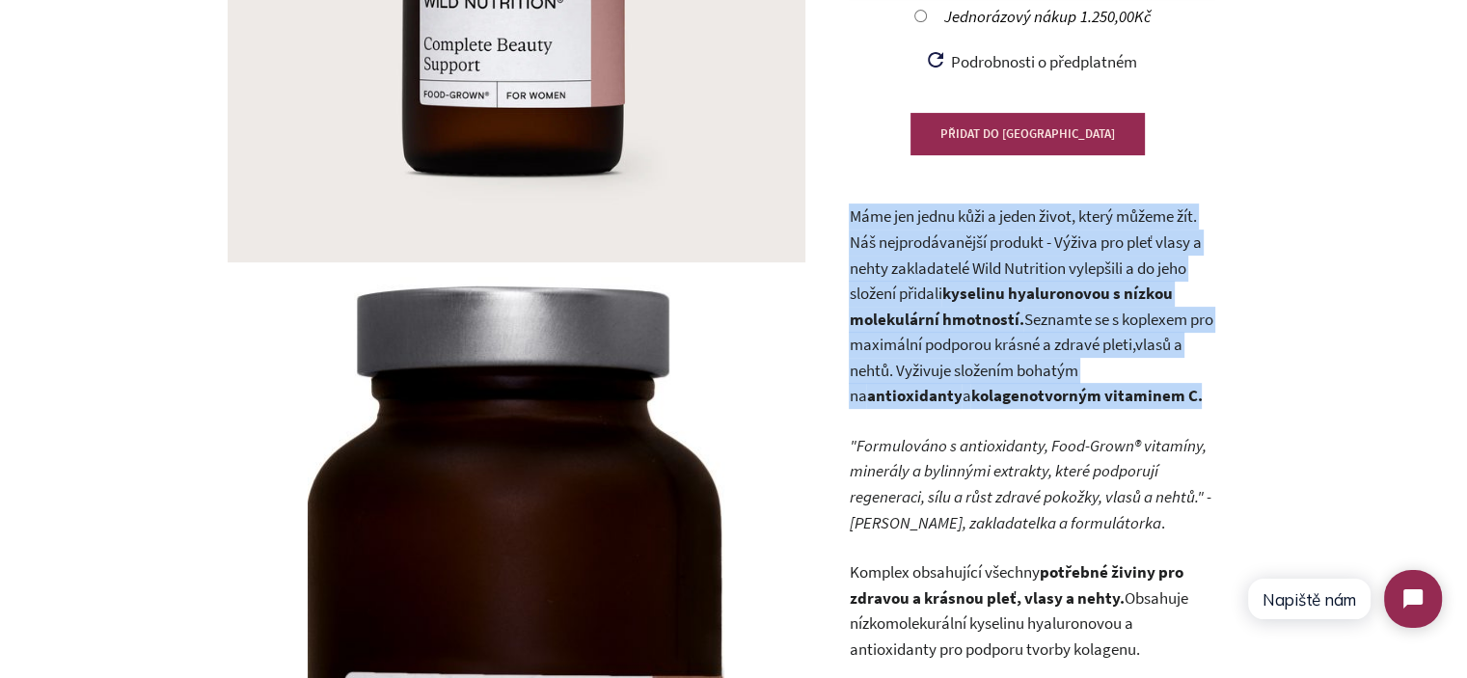
click at [970, 284] on strong "kyselinu hyaluronovou s nízkou molekulární hmotností." at bounding box center [1010, 306] width 323 height 47
click at [914, 230] on p "Máme jen jednu kůži a jeden život, který můžeme žít. Náš nejprodávanější produk…" at bounding box center [1032, 305] width 366 height 205
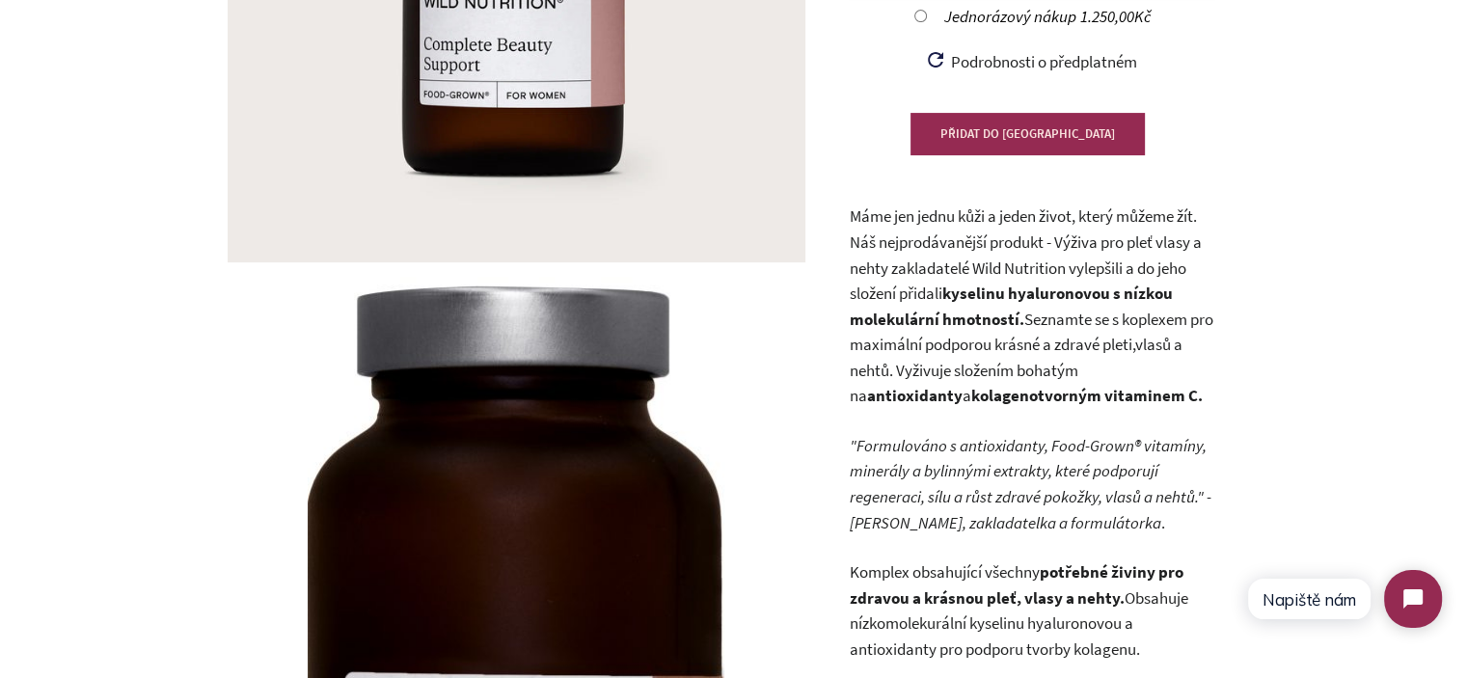
click at [862, 211] on p "Máme jen jednu kůži a jeden život, který můžeme žít. Náš nejprodávanější produk…" at bounding box center [1032, 305] width 366 height 205
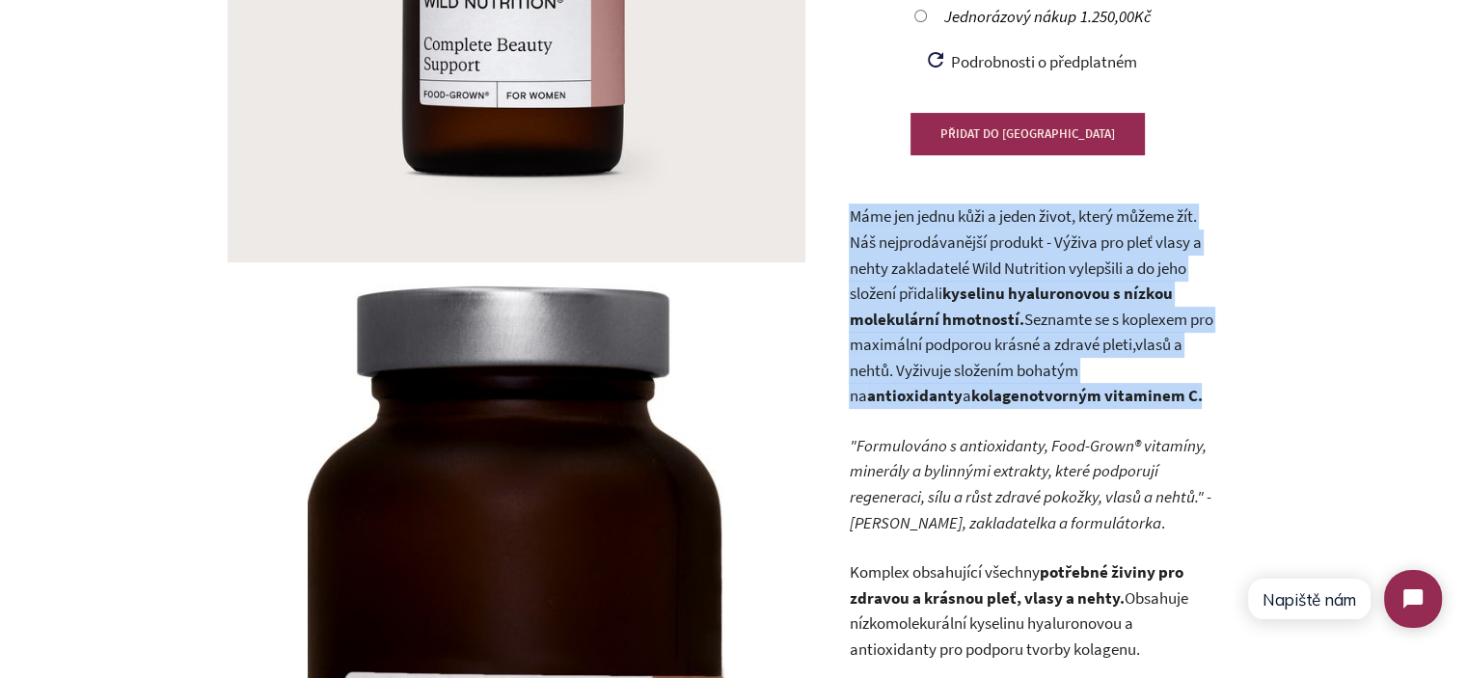
drag, startPoint x: 862, startPoint y: 211, endPoint x: 1122, endPoint y: 401, distance: 321.5
click at [1122, 401] on p "Máme jen jednu kůži a jeden život, který můžeme žít. Náš nejprodávanější produk…" at bounding box center [1032, 305] width 366 height 205
click at [1124, 400] on p "Máme jen jednu kůži a jeden život, který můžeme žít. Náš nejprodávanější produk…" at bounding box center [1032, 305] width 366 height 205
drag, startPoint x: 1123, startPoint y: 398, endPoint x: 899, endPoint y: 223, distance: 285.1
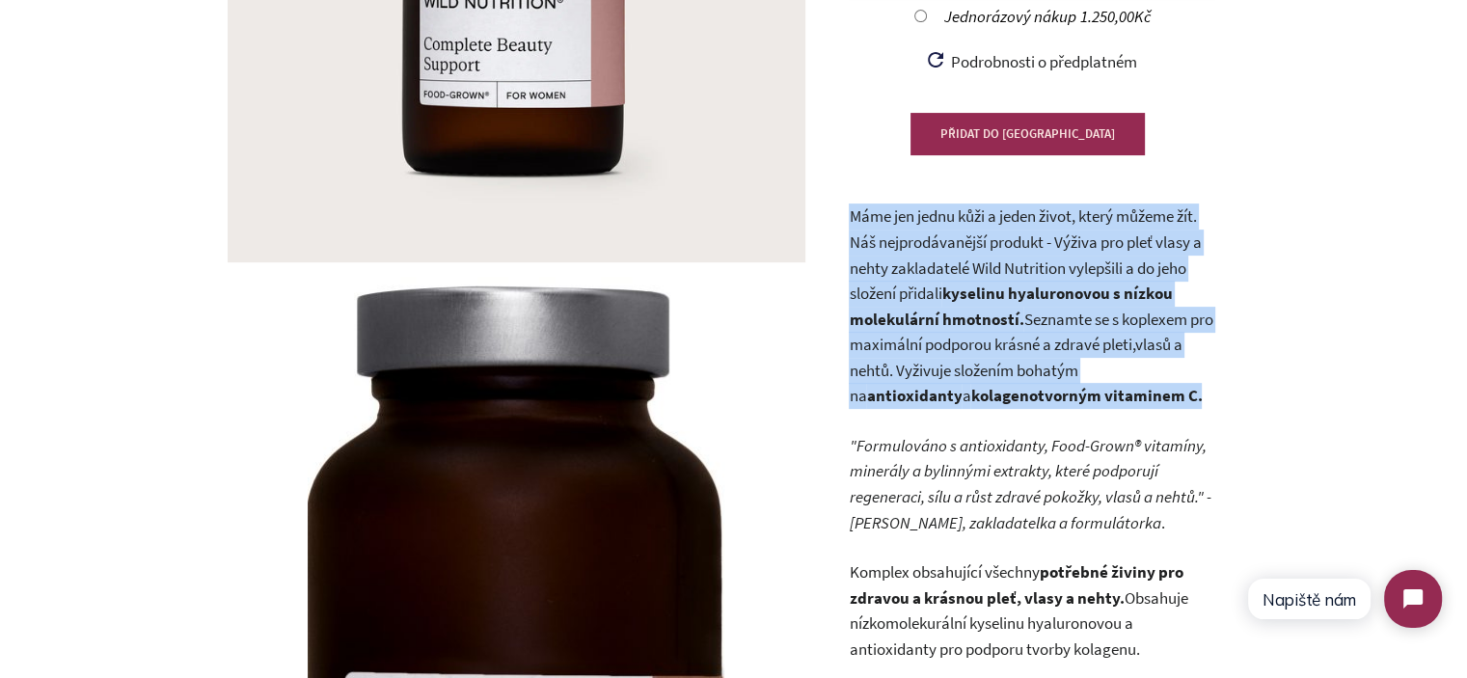
click at [1014, 251] on p "Máme jen jednu kůži a jeden život, který můžeme žít. Náš nejprodávanější produk…" at bounding box center [1032, 305] width 366 height 205
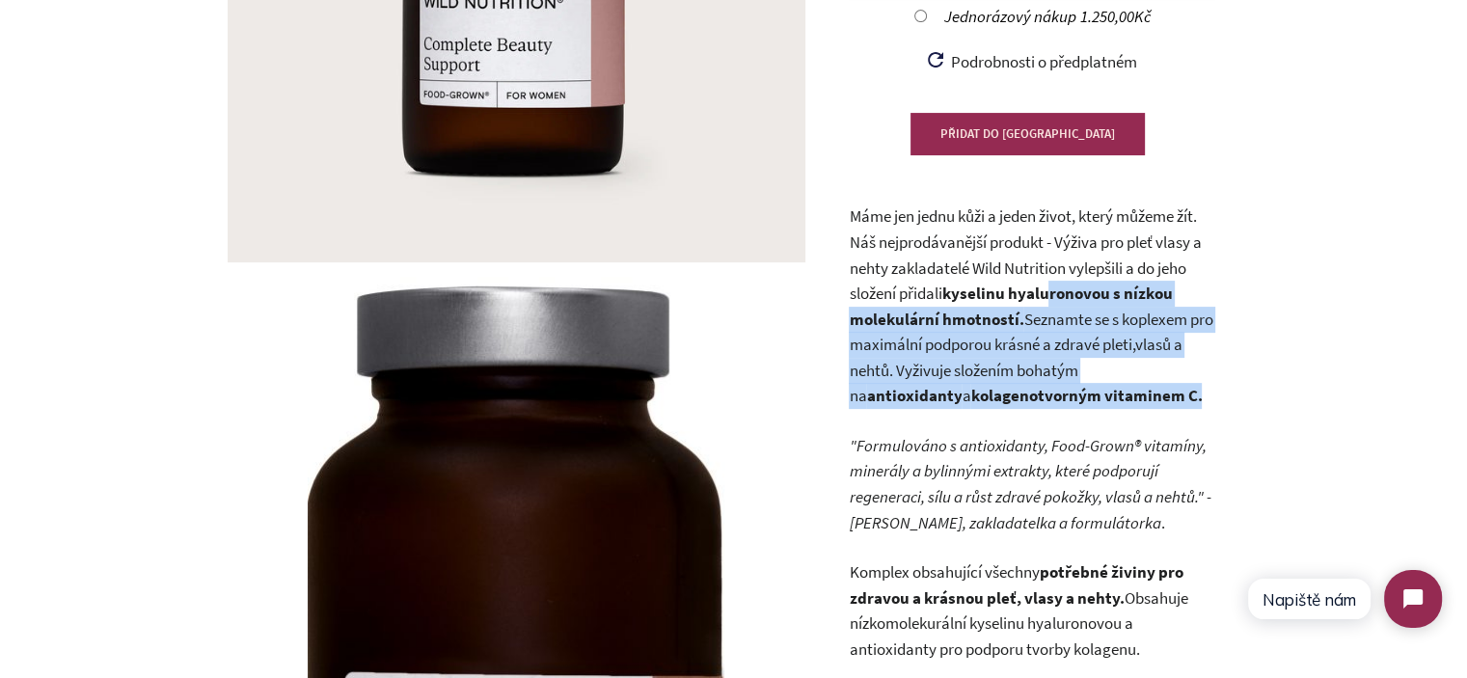
drag, startPoint x: 1067, startPoint y: 329, endPoint x: 1120, endPoint y: 389, distance: 79.9
click at [1120, 389] on p "Máme jen jednu kůži a jeden život, který můžeme žít. Náš nejprodávanější produk…" at bounding box center [1032, 305] width 366 height 205
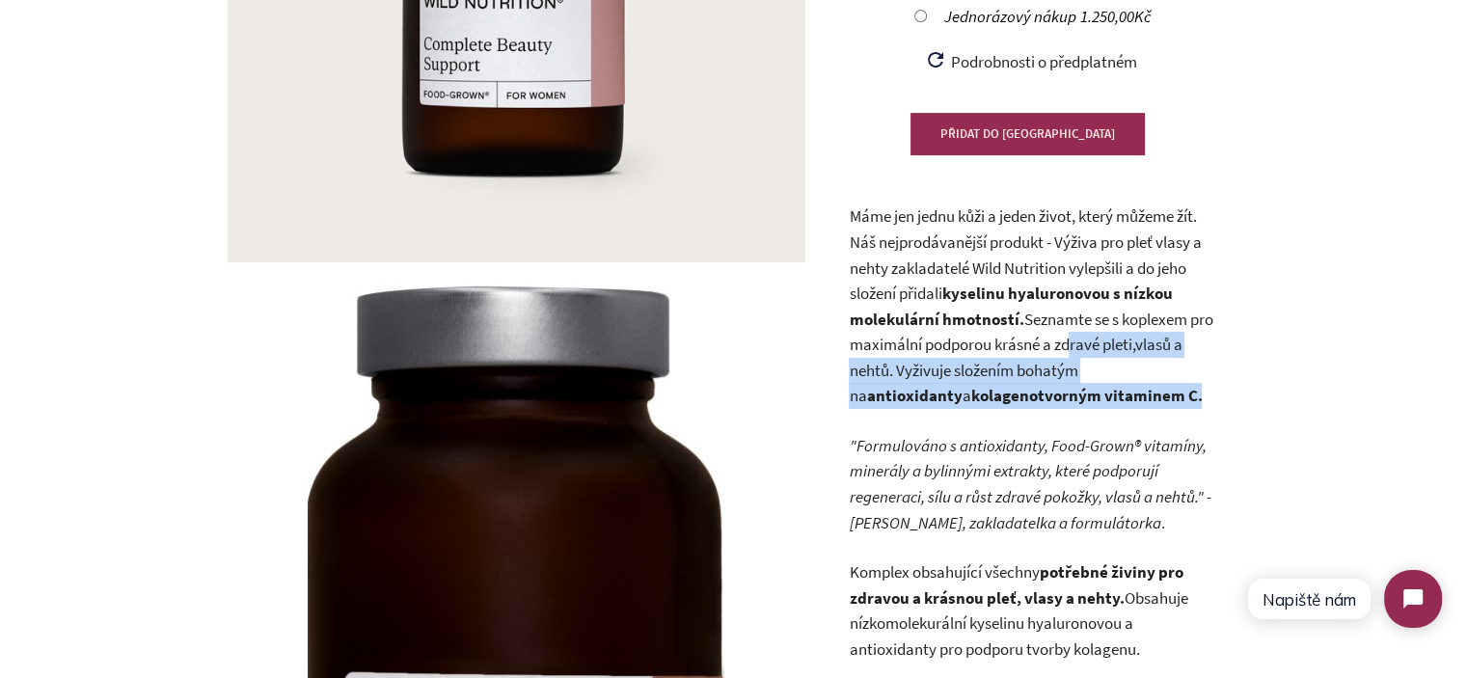
drag, startPoint x: 1126, startPoint y: 392, endPoint x: 1096, endPoint y: 341, distance: 58.4
click at [1094, 342] on p "Máme jen jednu kůži a jeden život, který můžeme žít. Náš nejprodávanější produk…" at bounding box center [1032, 305] width 366 height 205
click at [1119, 349] on p "Máme jen jednu kůži a jeden život, který můžeme žít. Náš nejprodávanější produk…" at bounding box center [1032, 305] width 366 height 205
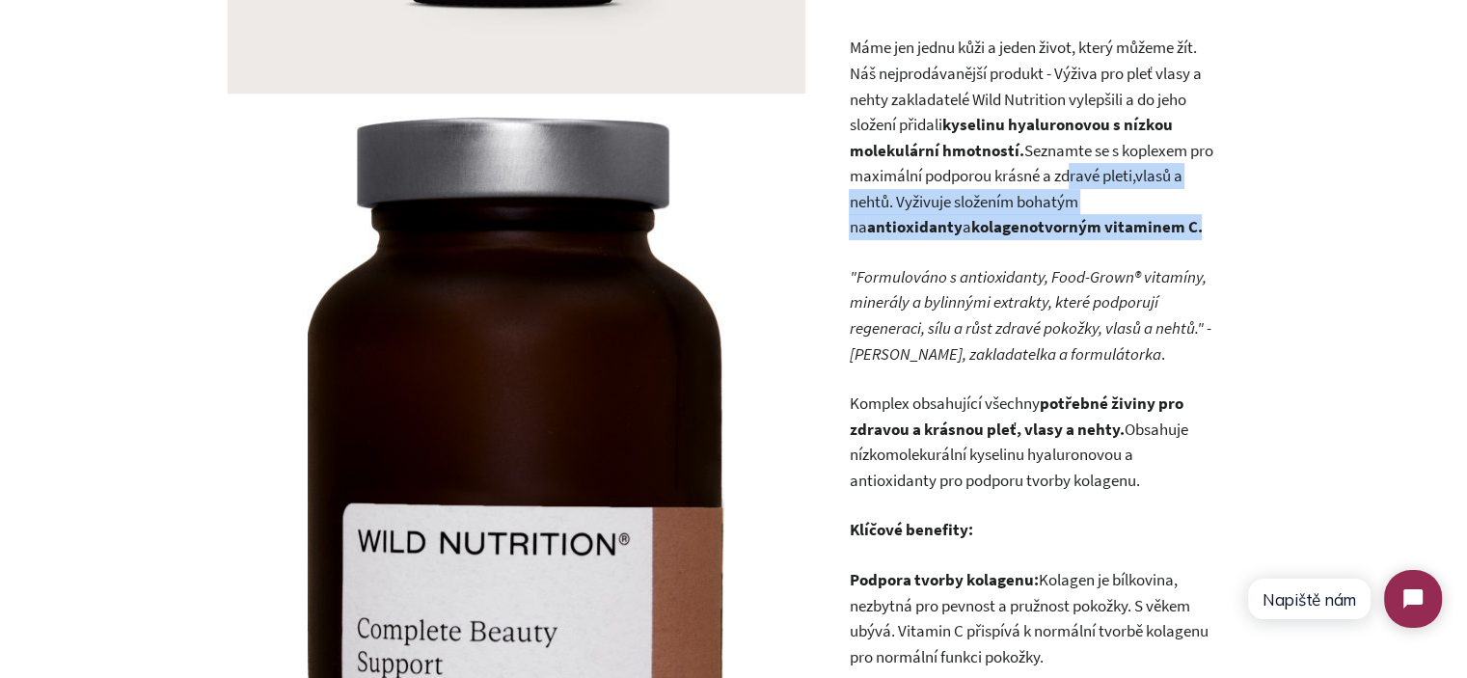
scroll to position [868, 0]
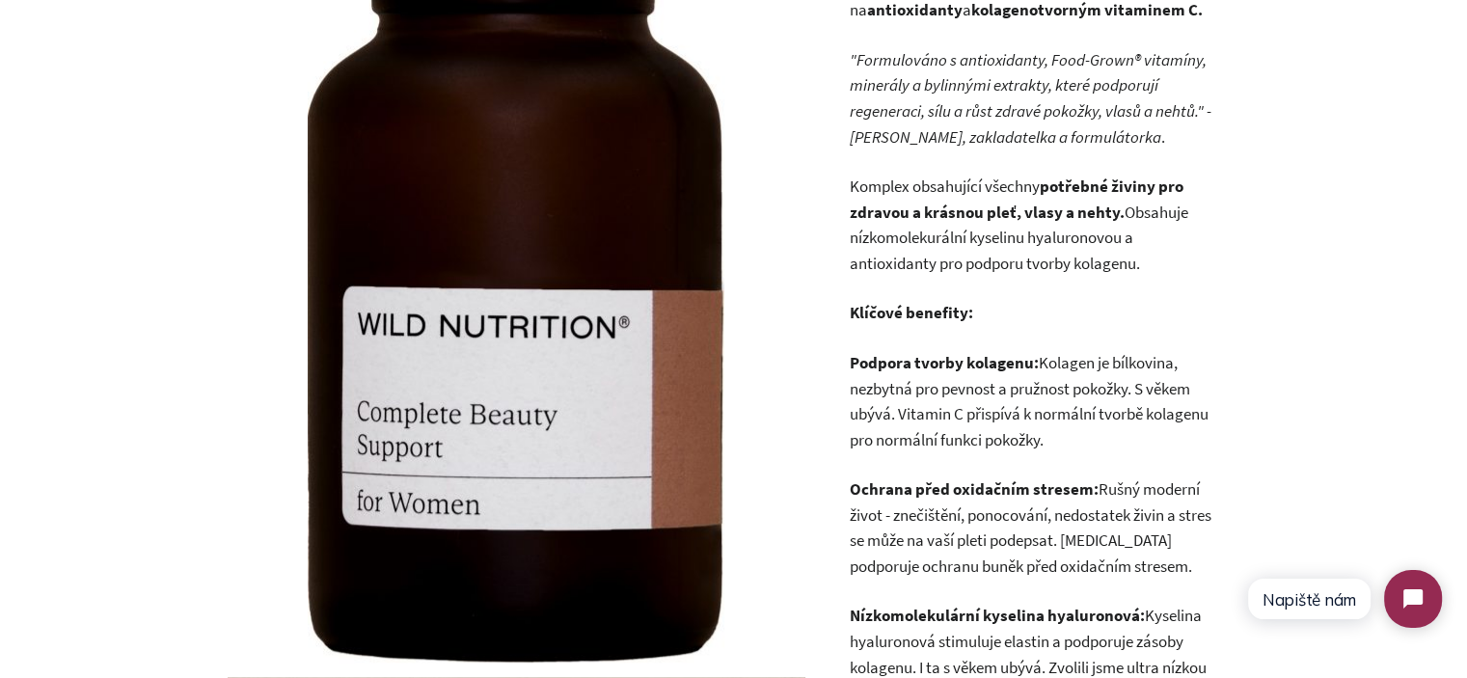
click at [1023, 215] on strong "potřebné živiny pro zdravou a krásnou pleť, vlasy a nehty." at bounding box center [1016, 199] width 334 height 47
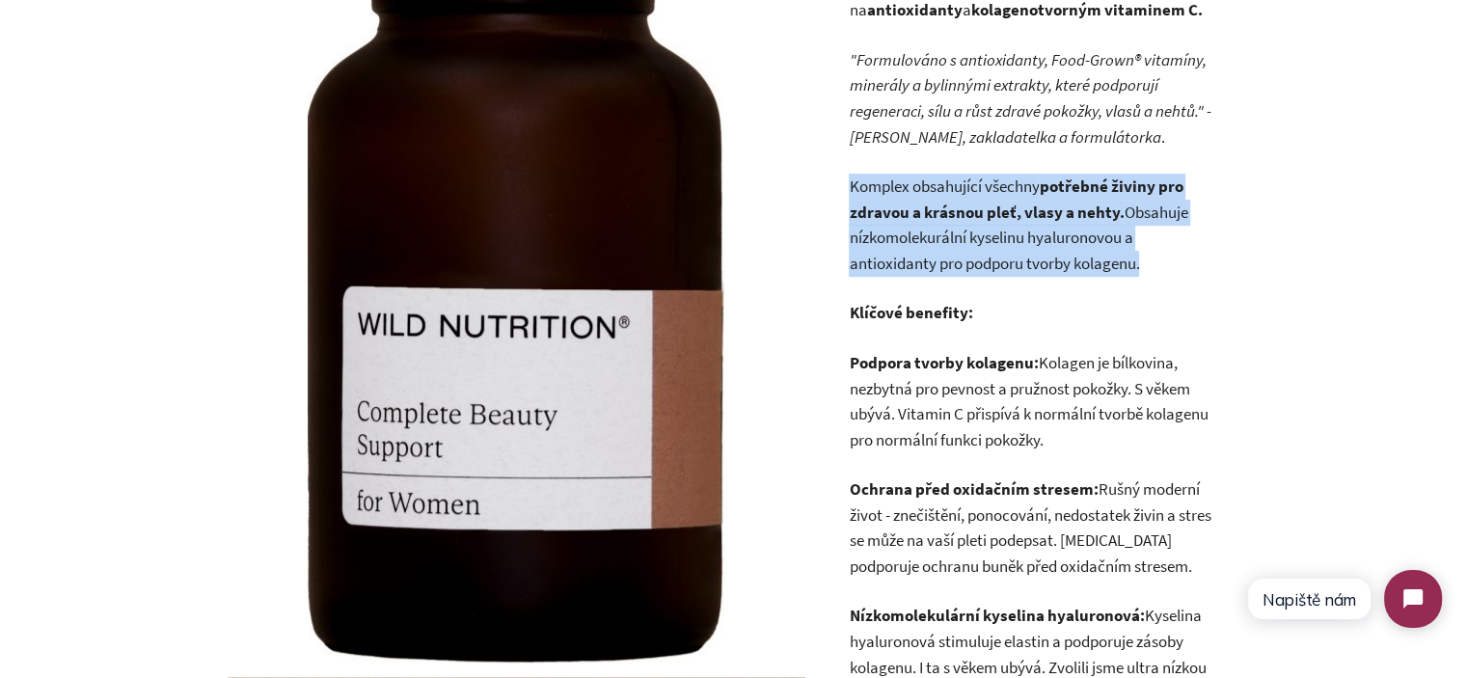
click at [1023, 215] on strong "potřebné živiny pro zdravou a krásnou pleť, vlasy a nehty." at bounding box center [1016, 199] width 334 height 47
click at [1157, 251] on p "Komplex obsahující všechny potřebné živiny pro zdravou a krásnou pleť, vlasy a …" at bounding box center [1032, 225] width 366 height 102
drag, startPoint x: 1194, startPoint y: 270, endPoint x: 846, endPoint y: 196, distance: 356.0
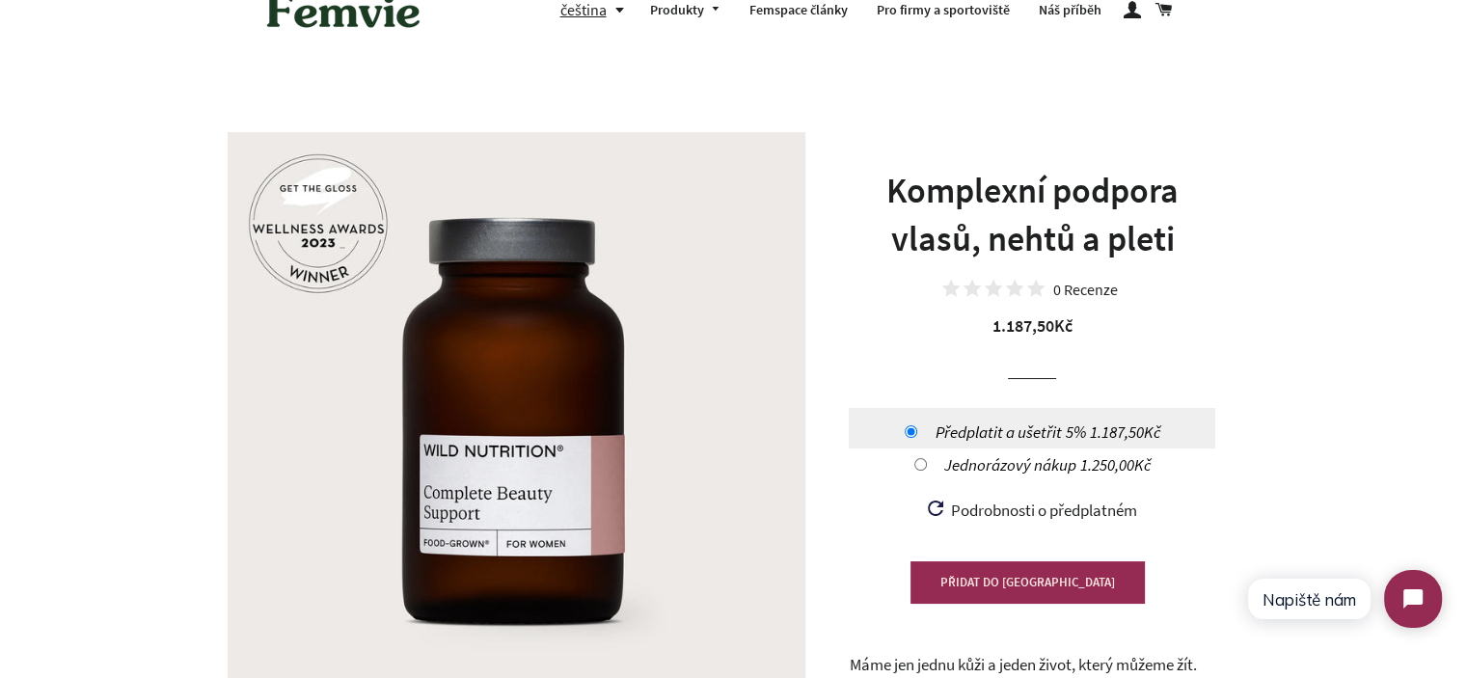
scroll to position [0, 0]
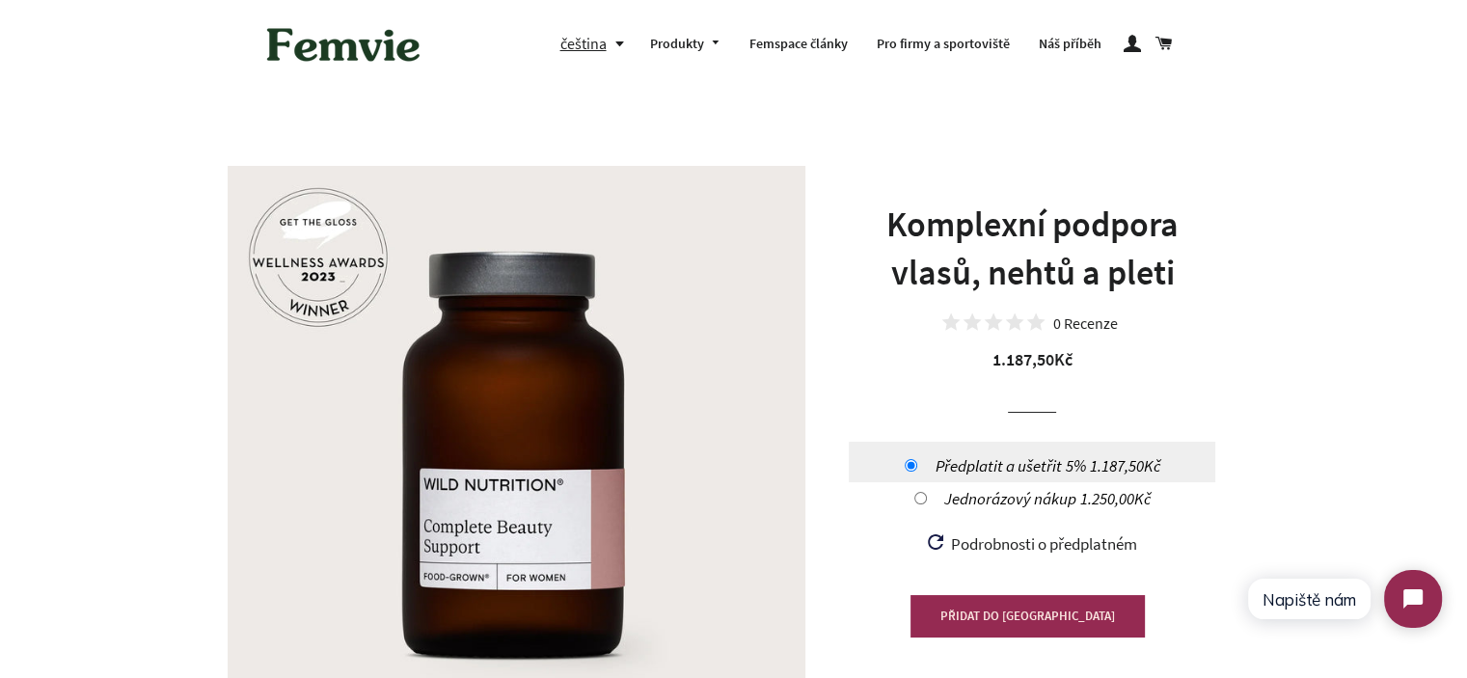
click at [1006, 230] on h1 "Komplexní podpora vlasů, nehtů a pleti" at bounding box center [1032, 249] width 366 height 97
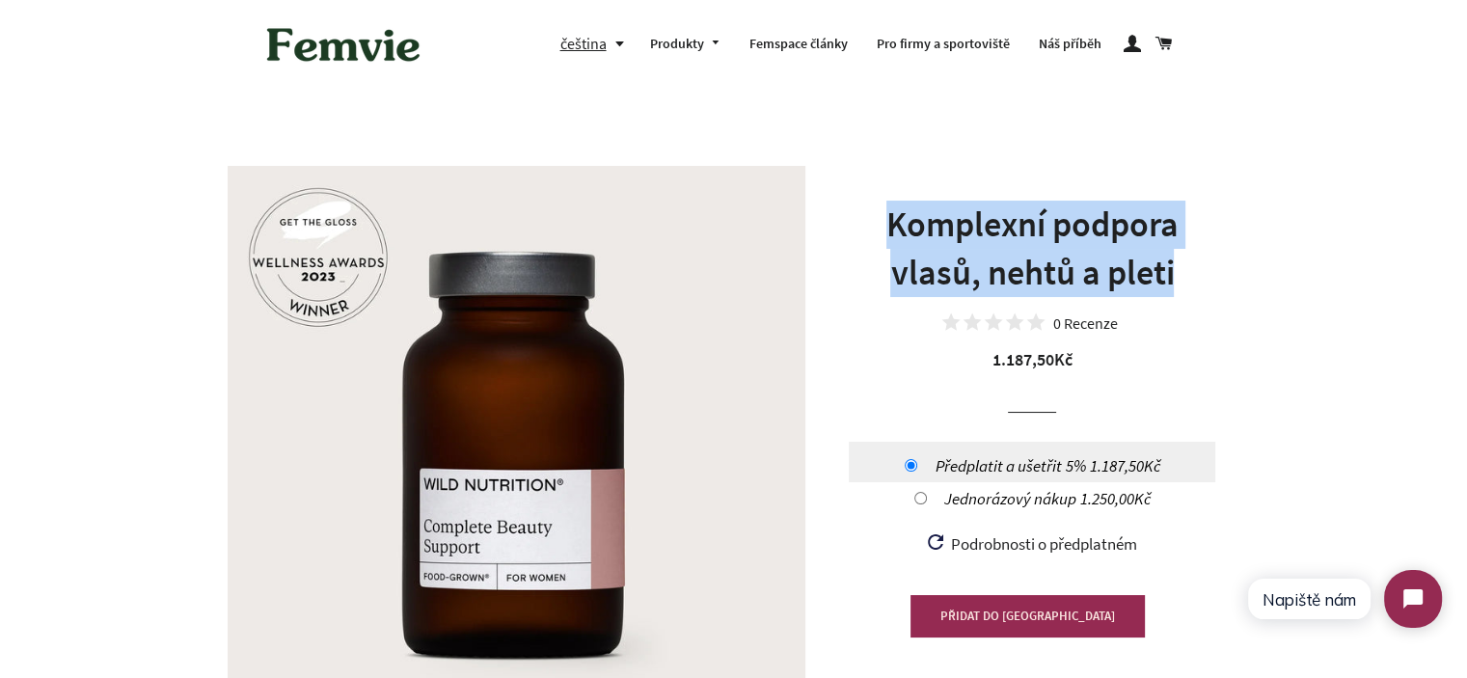
drag, startPoint x: 1006, startPoint y: 230, endPoint x: 1164, endPoint y: 278, distance: 165.1
click at [1164, 278] on h1 "Komplexní podpora vlasů, nehtů a pleti" at bounding box center [1032, 249] width 366 height 97
click at [1175, 277] on h1 "Komplexní podpora vlasů, nehtů a pleti" at bounding box center [1032, 249] width 366 height 97
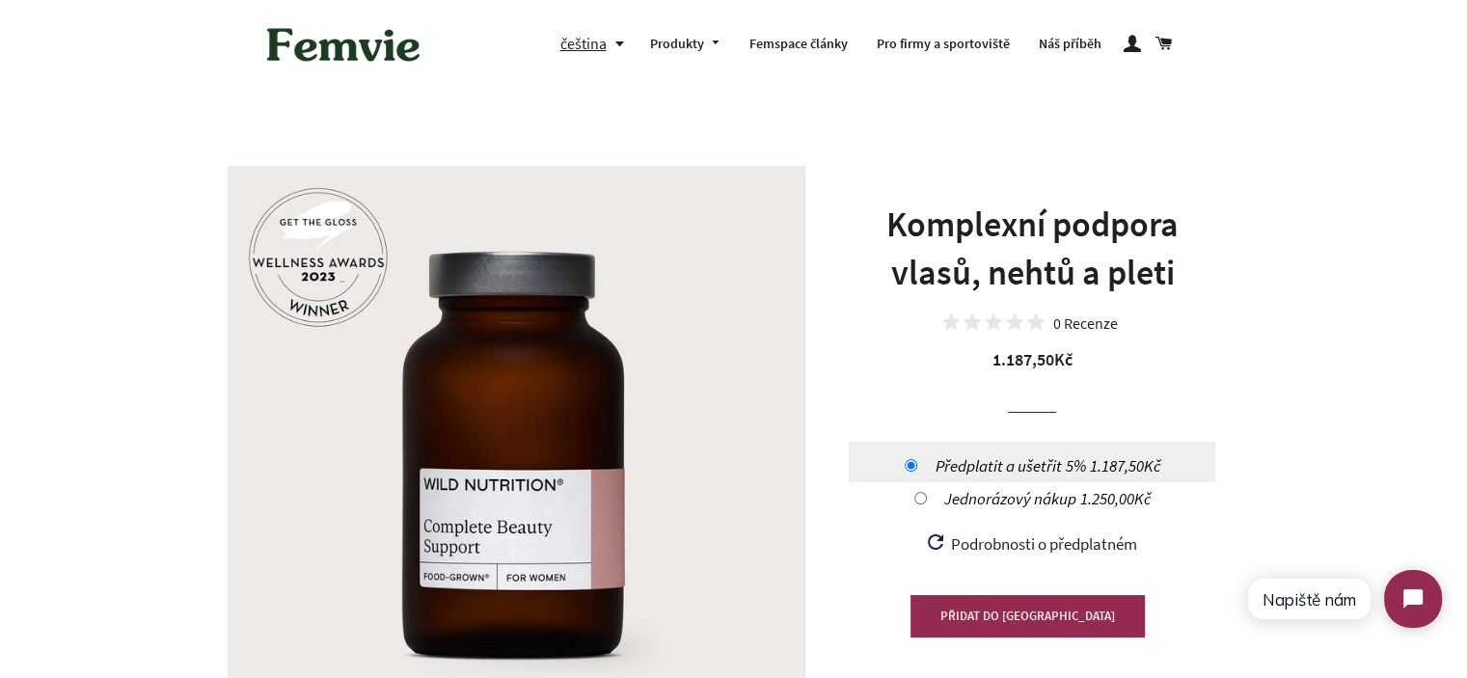
click at [1177, 276] on h1 "Komplexní podpora vlasů, nehtů a pleti" at bounding box center [1032, 249] width 366 height 97
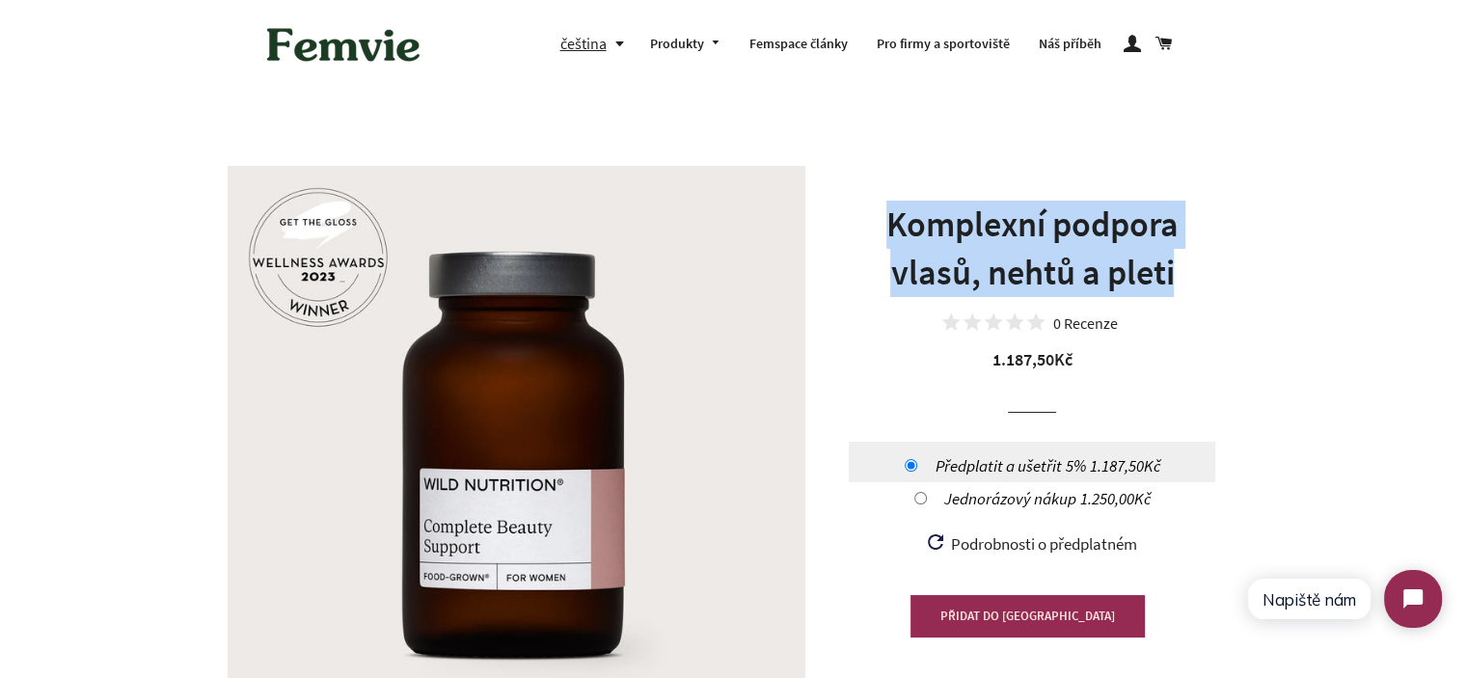
drag, startPoint x: 1177, startPoint y: 276, endPoint x: 926, endPoint y: 234, distance: 255.1
click at [926, 234] on h1 "Komplexní podpora vlasů, nehtů a pleti" at bounding box center [1032, 249] width 366 height 97
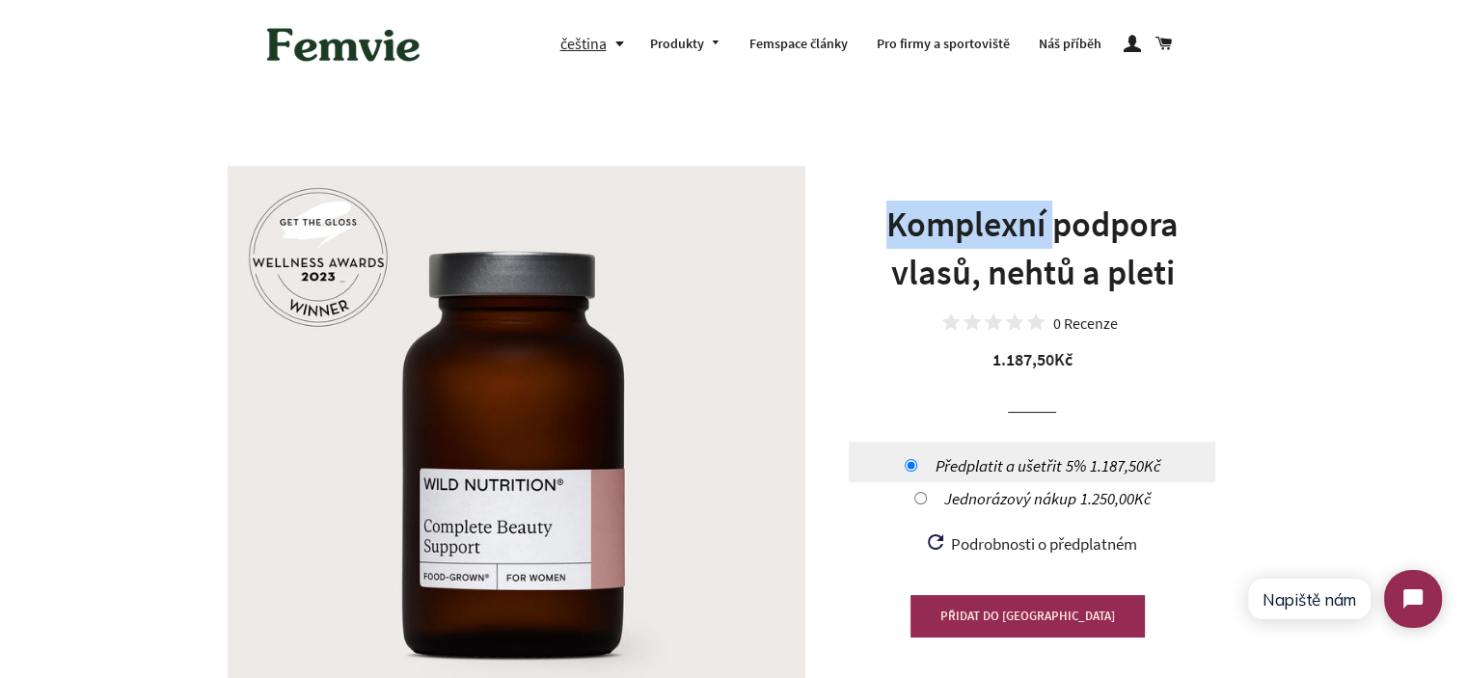
click at [926, 234] on h1 "Komplexní podpora vlasů, nehtů a pleti" at bounding box center [1032, 249] width 366 height 97
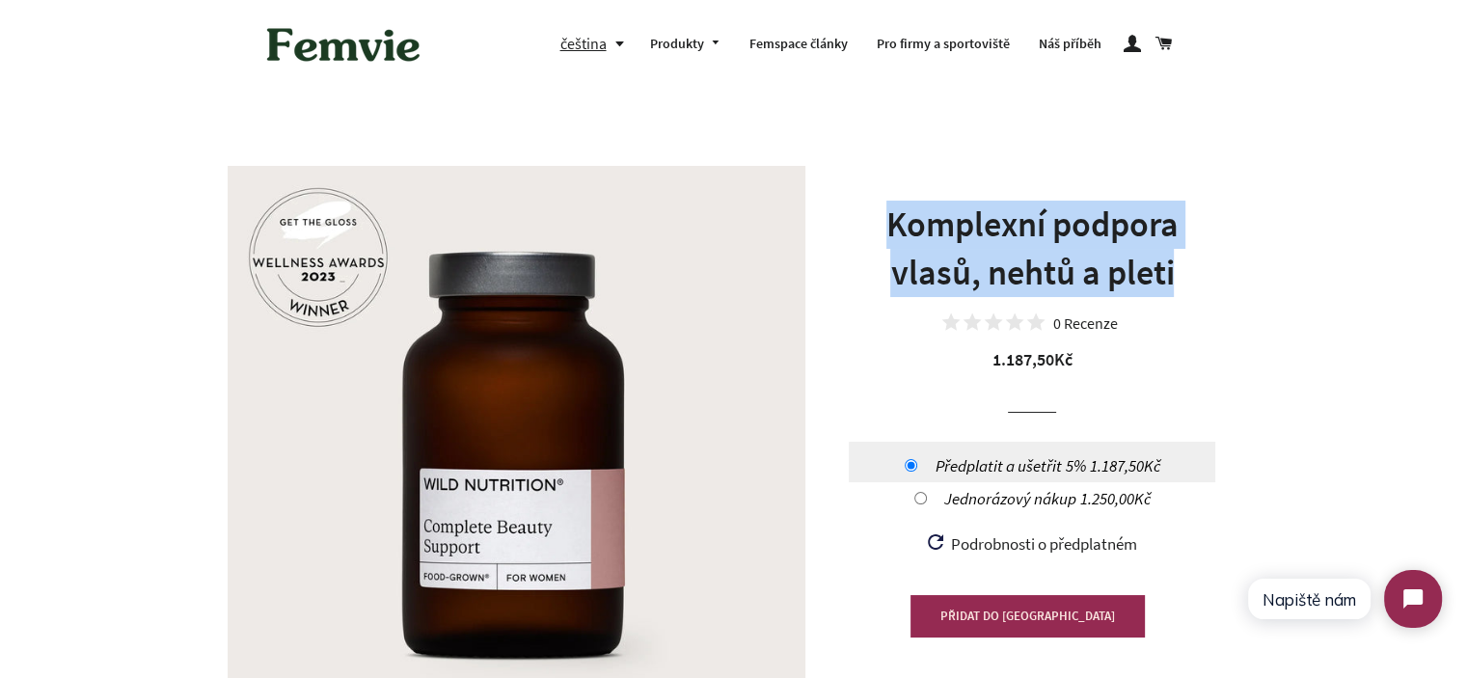
click at [928, 234] on h1 "Komplexní podpora vlasů, nehtů a pleti" at bounding box center [1032, 249] width 366 height 97
click at [1057, 251] on h1 "Komplexní podpora vlasů, nehtů a pleti" at bounding box center [1032, 249] width 366 height 97
click at [1132, 270] on h1 "Komplexní podpora vlasů, nehtů a pleti" at bounding box center [1032, 249] width 366 height 97
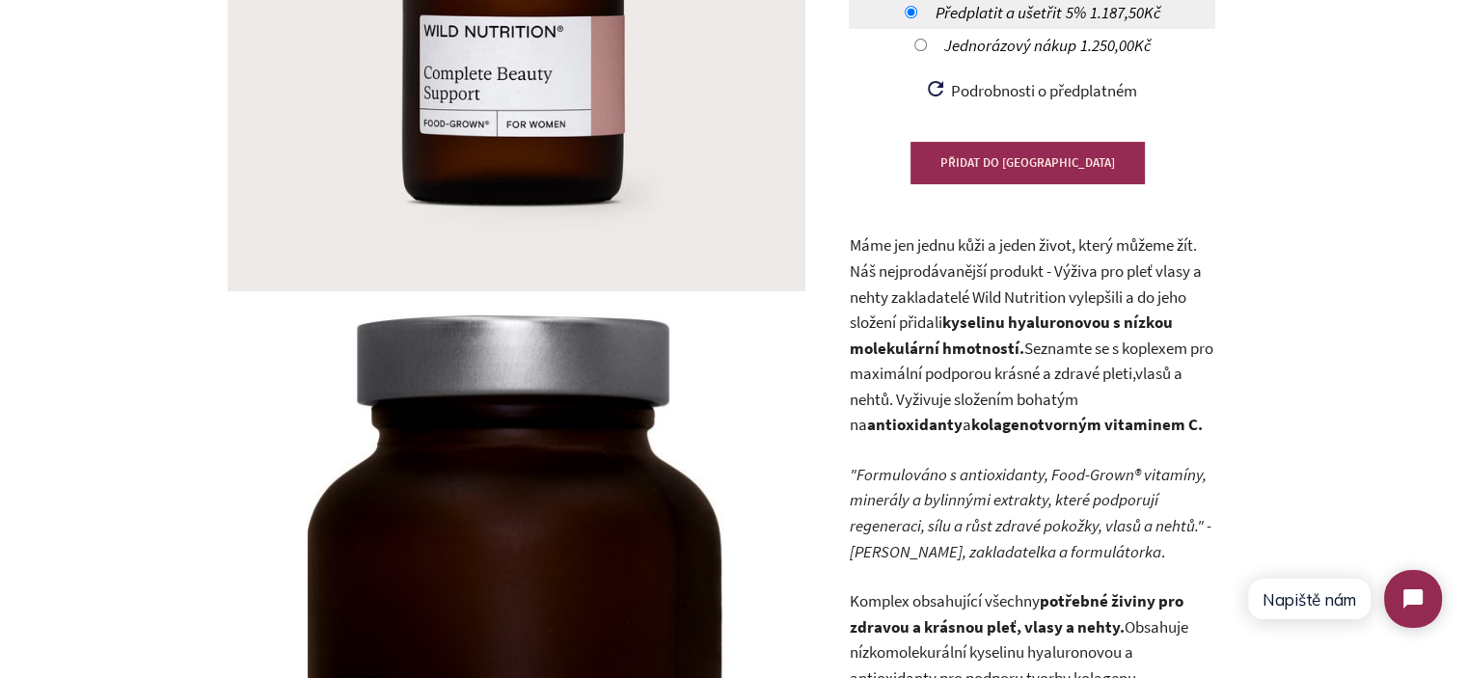
scroll to position [482, 0]
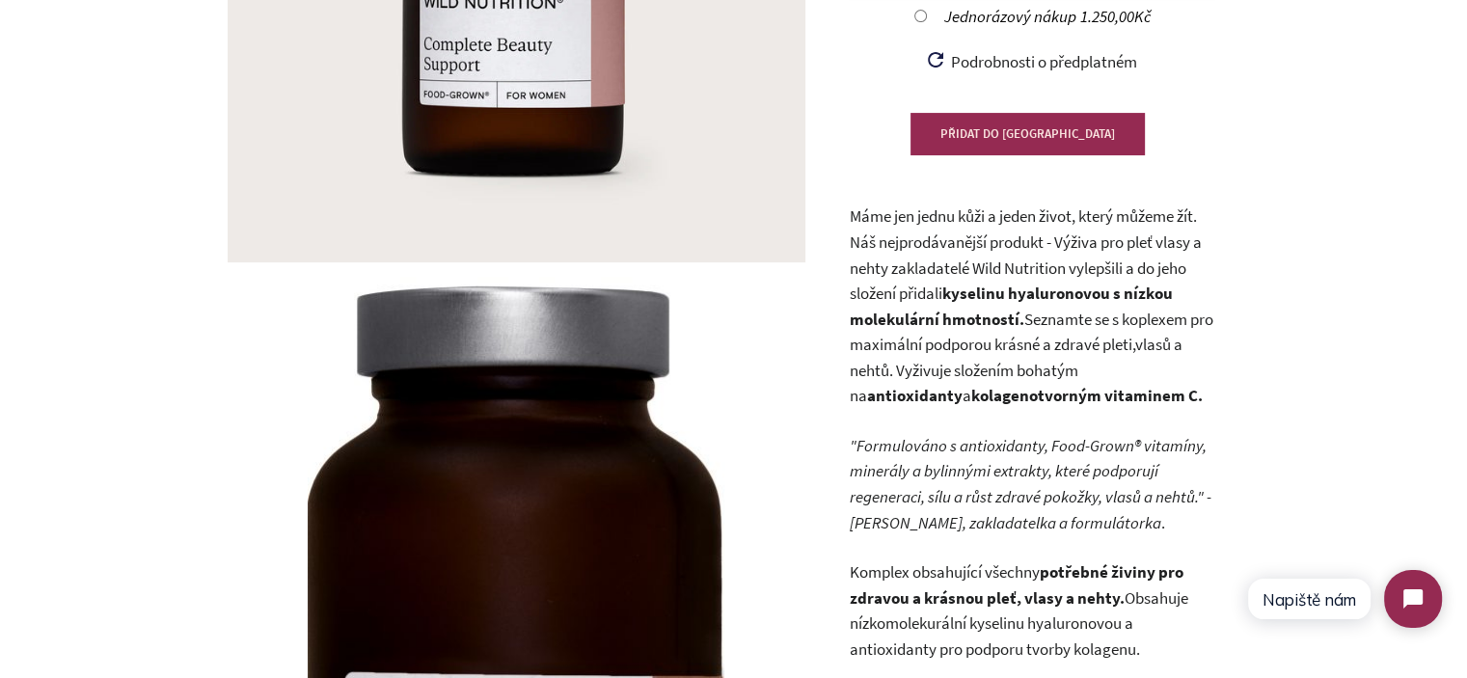
click at [876, 294] on p "Máme jen jednu kůži a jeden život, který můžeme žít. Náš nejprodávanější produk…" at bounding box center [1032, 305] width 366 height 205
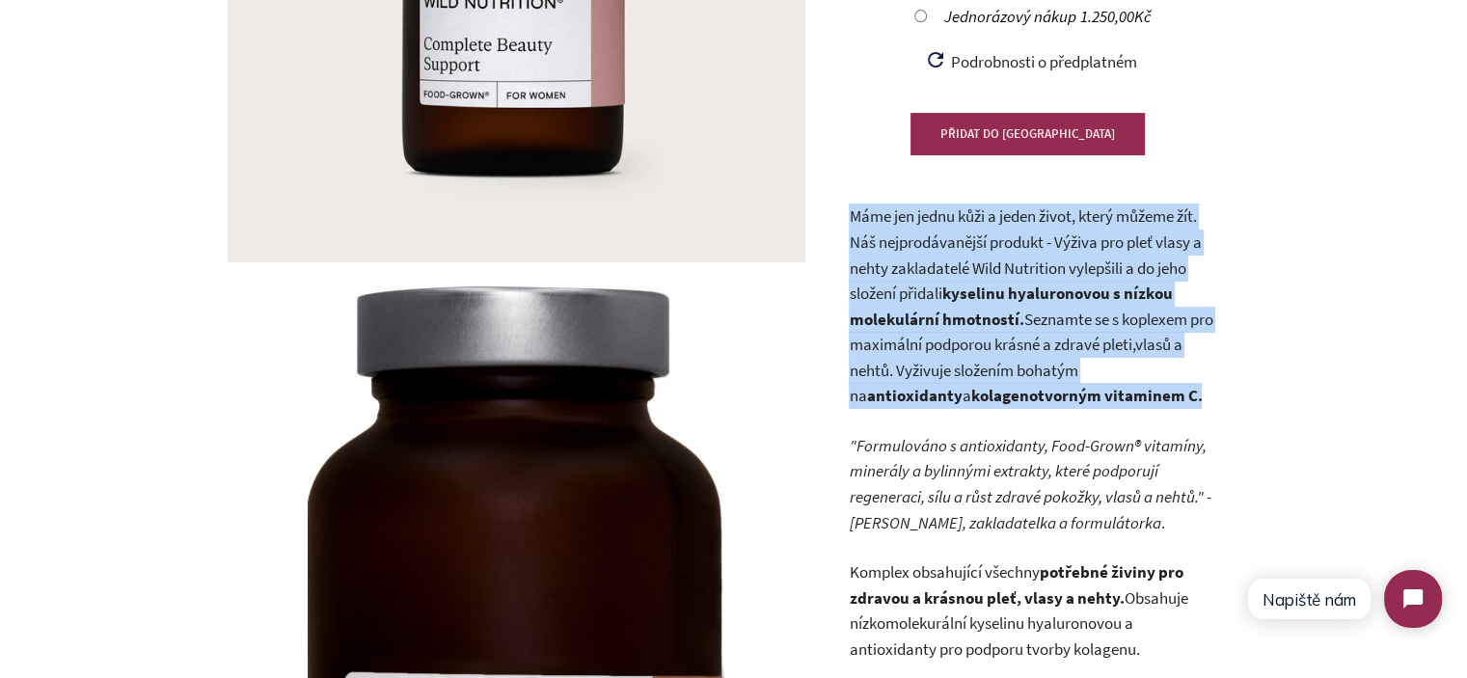
click at [876, 294] on p "Máme jen jednu kůži a jeden život, který můžeme žít. Náš nejprodávanější produk…" at bounding box center [1032, 305] width 366 height 205
click at [930, 283] on p "Máme jen jednu kůži a jeden život, který můžeme žít. Náš nejprodávanější produk…" at bounding box center [1032, 305] width 366 height 205
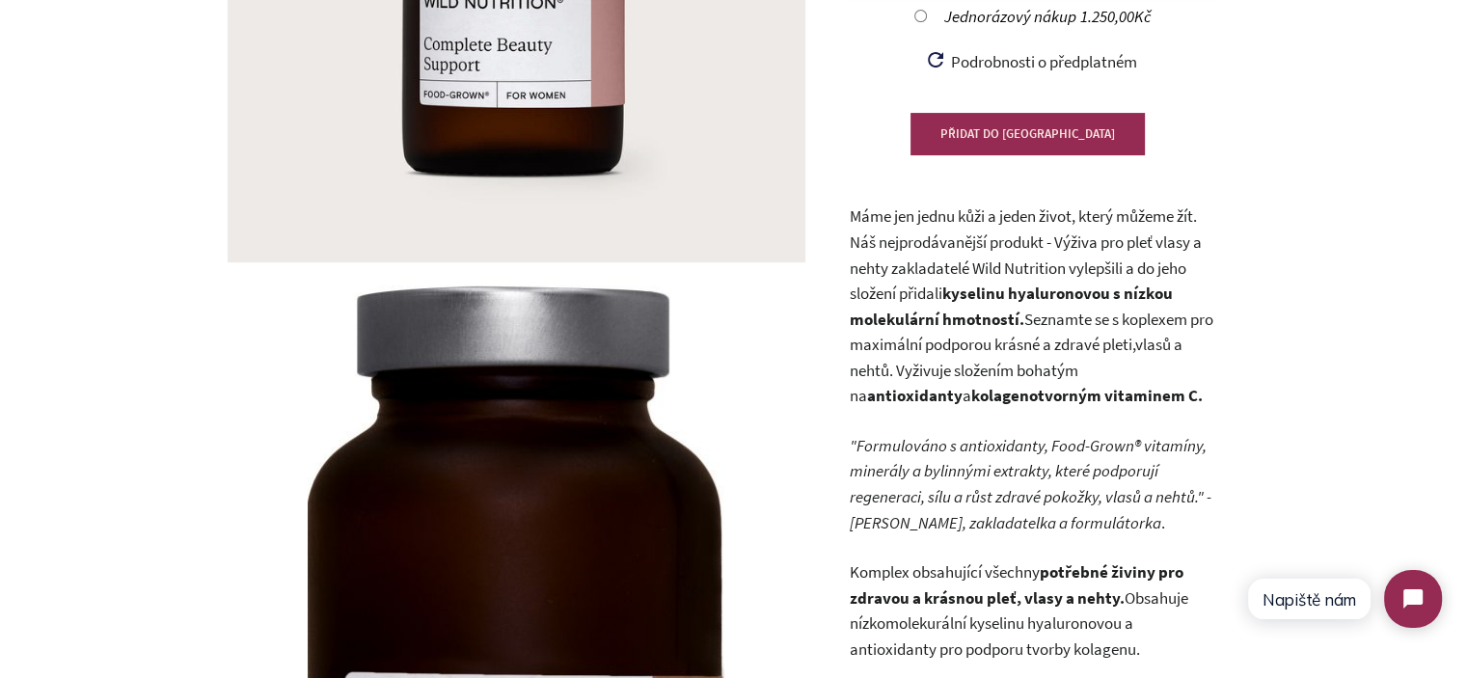
click at [975, 276] on p "Máme jen jednu kůži a jeden život, který můžeme žít. Náš nejprodávanější produk…" at bounding box center [1032, 305] width 366 height 205
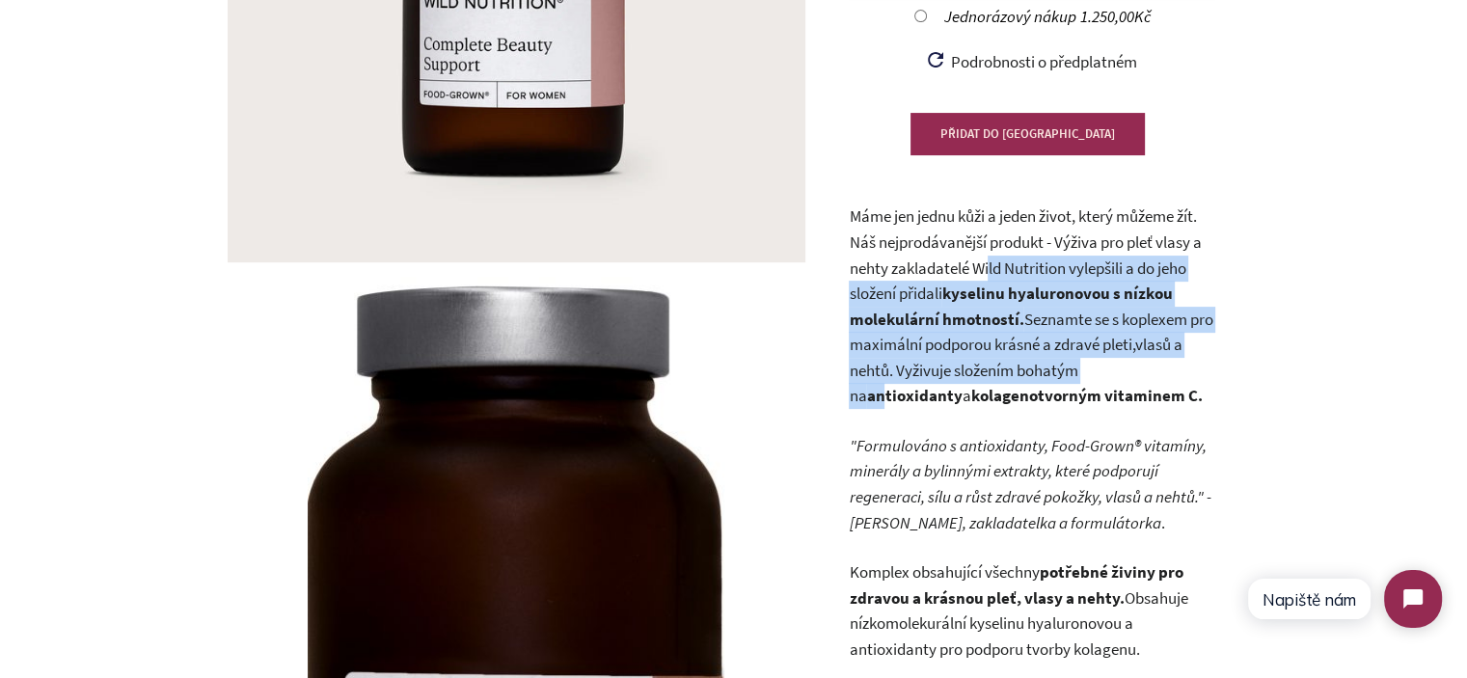
drag, startPoint x: 988, startPoint y: 271, endPoint x: 1123, endPoint y: 363, distance: 163.2
click at [1119, 362] on p "Máme jen jednu kůži a jeden život, který můžeme žít. Náš nejprodávanější produk…" at bounding box center [1032, 305] width 366 height 205
click at [961, 385] on strong "antioxidanty" at bounding box center [913, 395] width 95 height 21
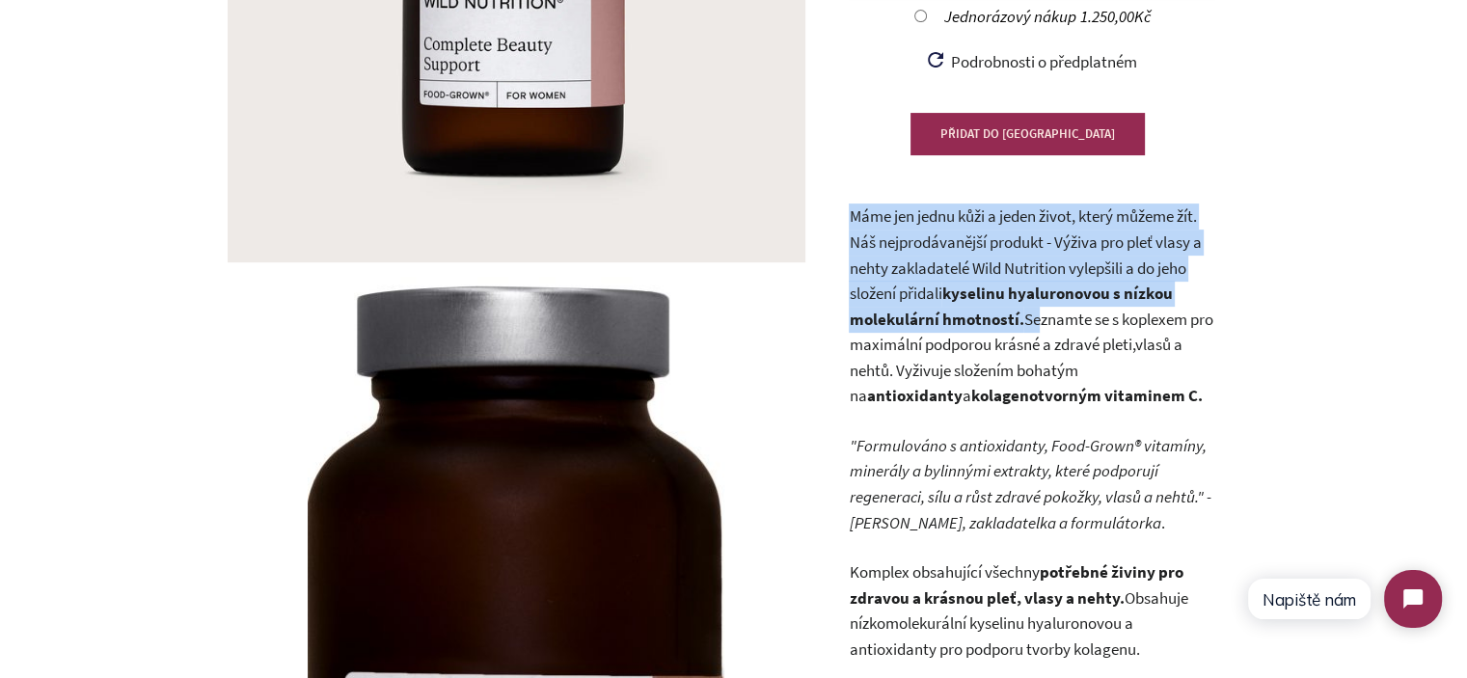
drag, startPoint x: 845, startPoint y: 212, endPoint x: 1026, endPoint y: 307, distance: 204.5
click at [1023, 307] on p "Máme jen jednu kůži a jeden život, který můžeme žít. Náš nejprodávanější produk…" at bounding box center [1032, 305] width 366 height 205
drag, startPoint x: 1016, startPoint y: 305, endPoint x: 837, endPoint y: 217, distance: 199.7
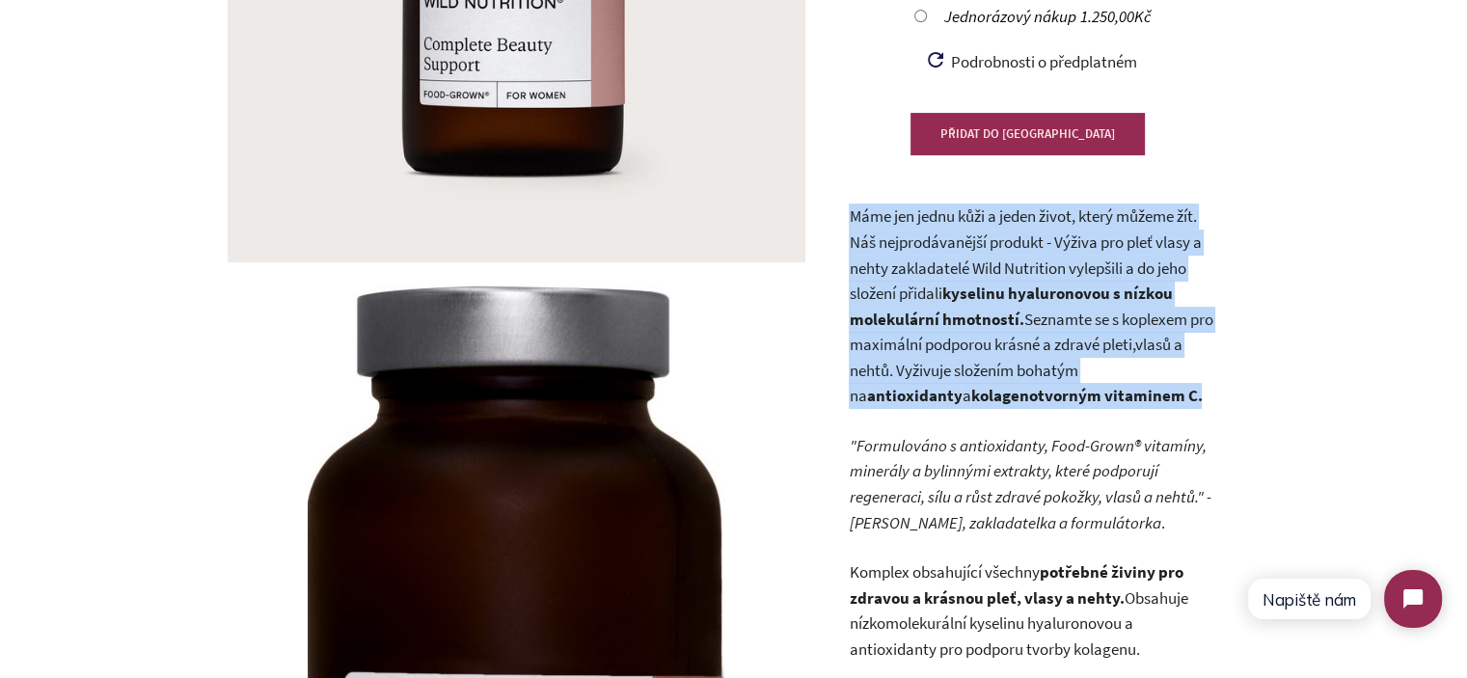
drag, startPoint x: 837, startPoint y: 217, endPoint x: 1144, endPoint y: 404, distance: 359.2
click at [1143, 404] on p "Máme jen jednu kůži a jeden život, který můžeme žít. Náš nejprodávanější produk…" at bounding box center [1032, 305] width 366 height 205
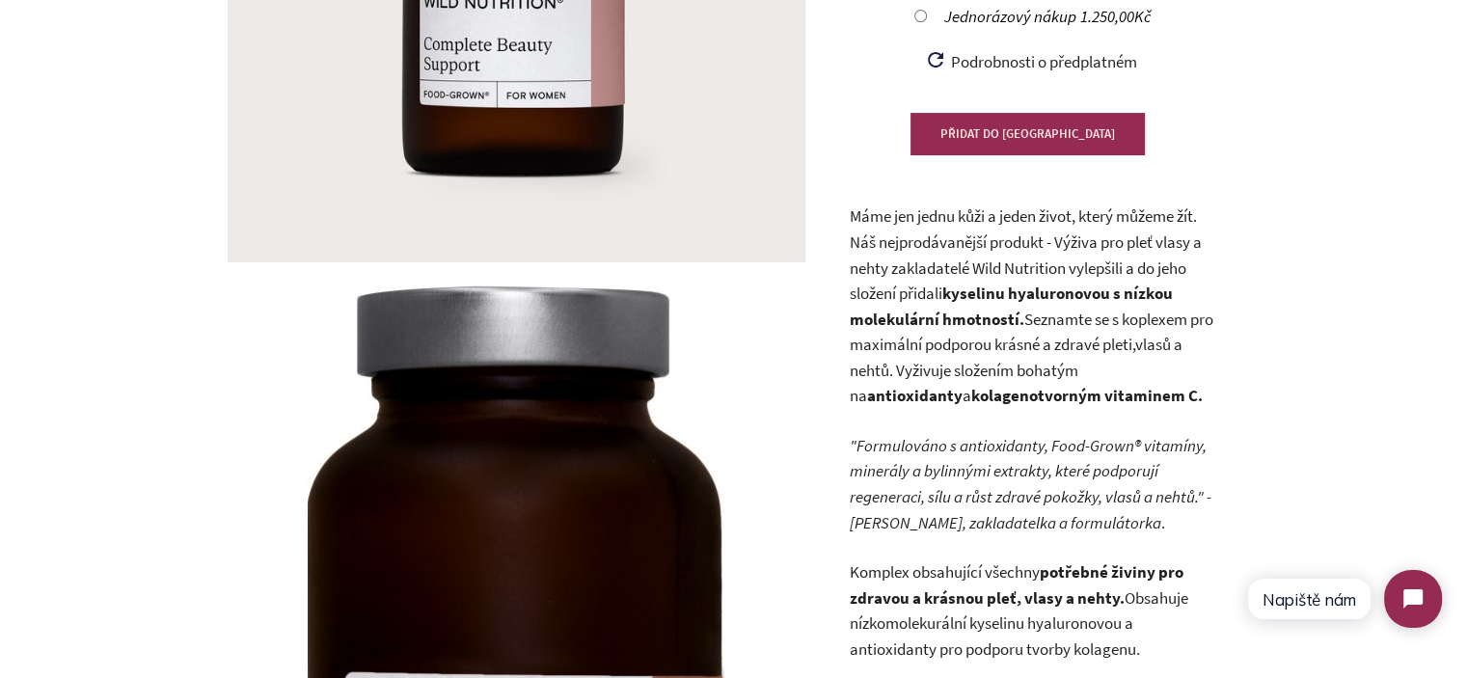
click at [1061, 338] on p "Máme jen jednu kůži a jeden život, který můžeme žít. Náš nejprodávanější produk…" at bounding box center [1032, 305] width 366 height 205
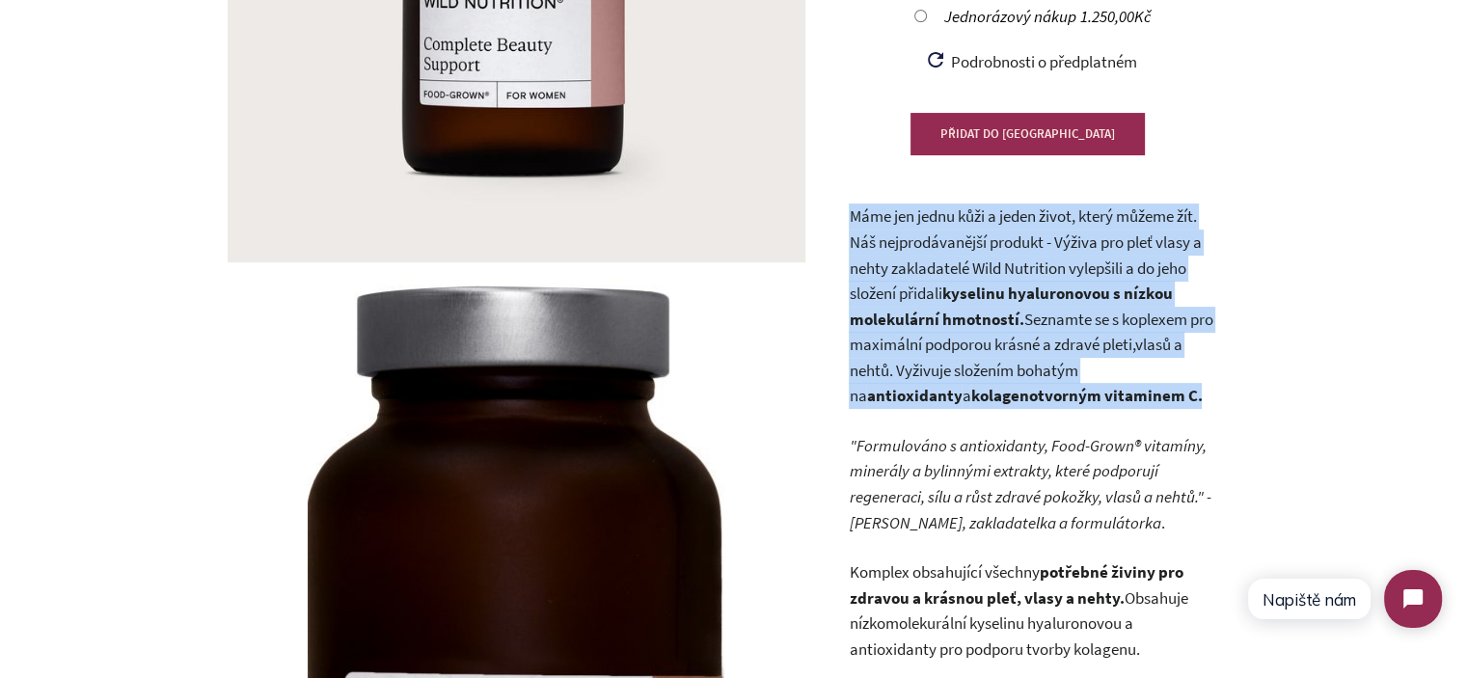
click at [1061, 338] on p "Máme jen jednu kůži a jeden život, který můžeme žít. Náš nejprodávanější produk…" at bounding box center [1032, 305] width 366 height 205
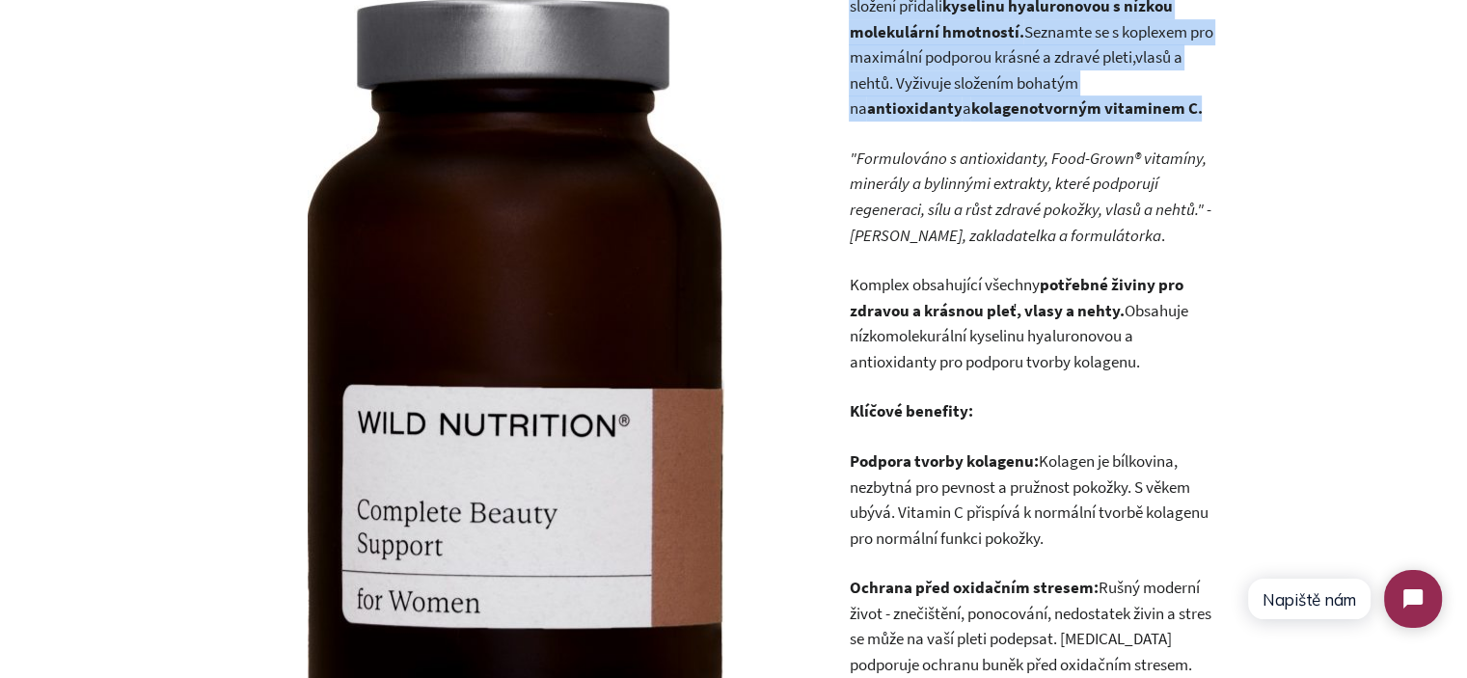
scroll to position [771, 0]
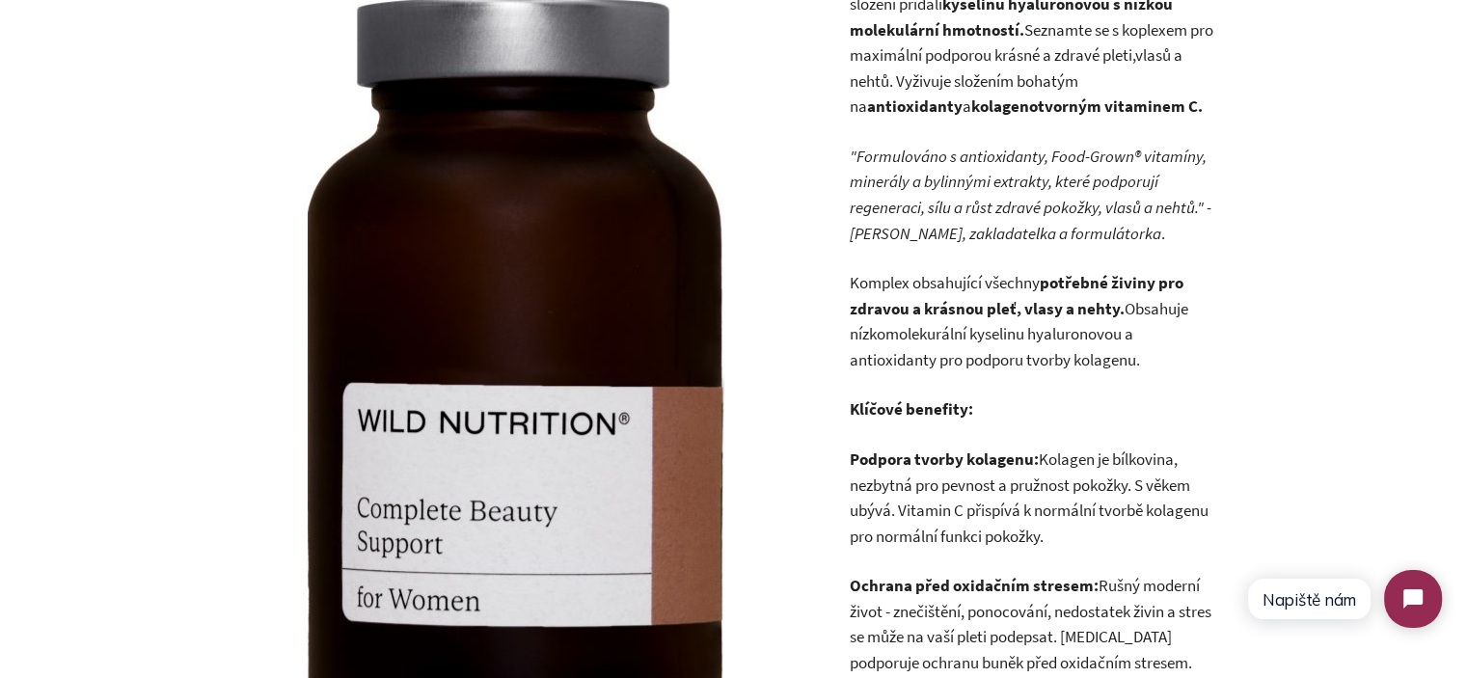
click at [922, 322] on p "Komplex obsahující všechny potřebné živiny pro zdravou a krásnou pleť, vlasy a …" at bounding box center [1032, 321] width 366 height 102
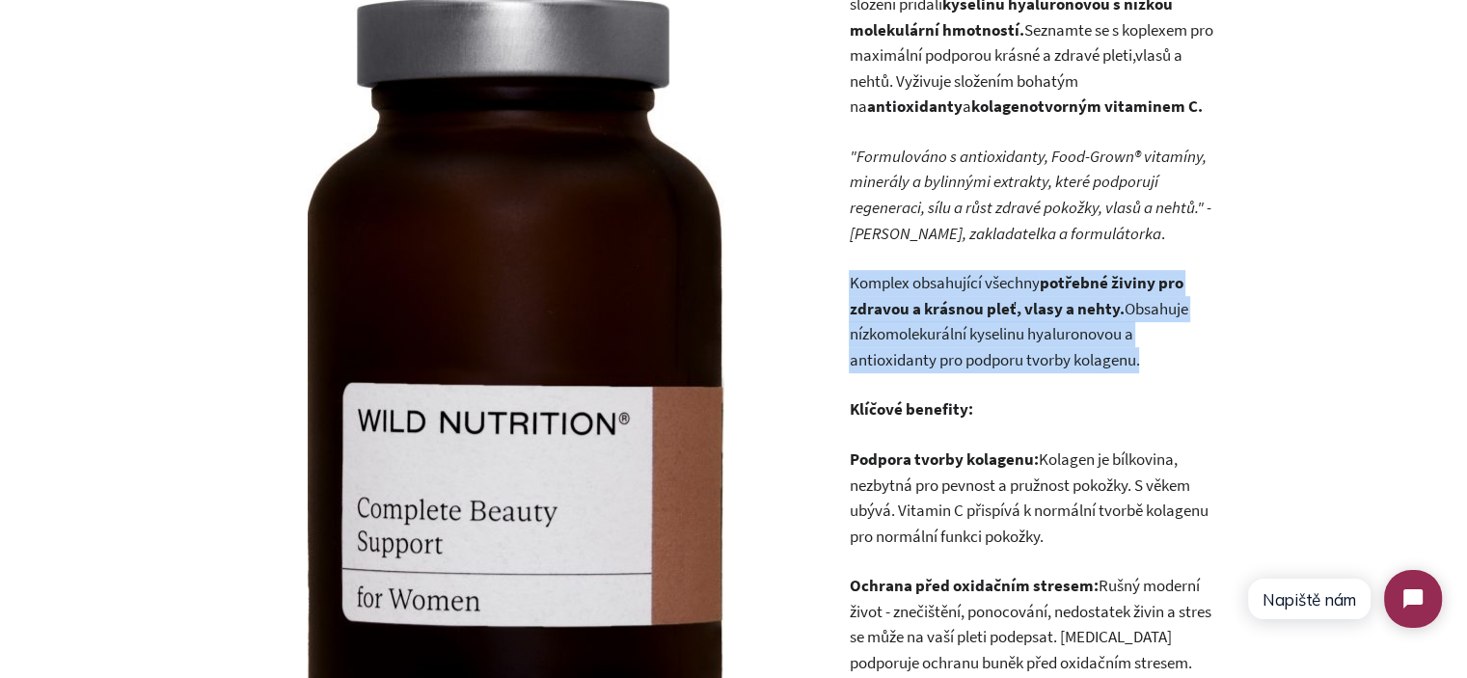
click at [922, 322] on p "Komplex obsahující všechny potřebné živiny pro zdravou a krásnou pleť, vlasy a …" at bounding box center [1032, 321] width 366 height 102
click at [1207, 322] on p "Komplex obsahující všechny potřebné živiny pro zdravou a krásnou pleť, vlasy a …" at bounding box center [1032, 321] width 366 height 102
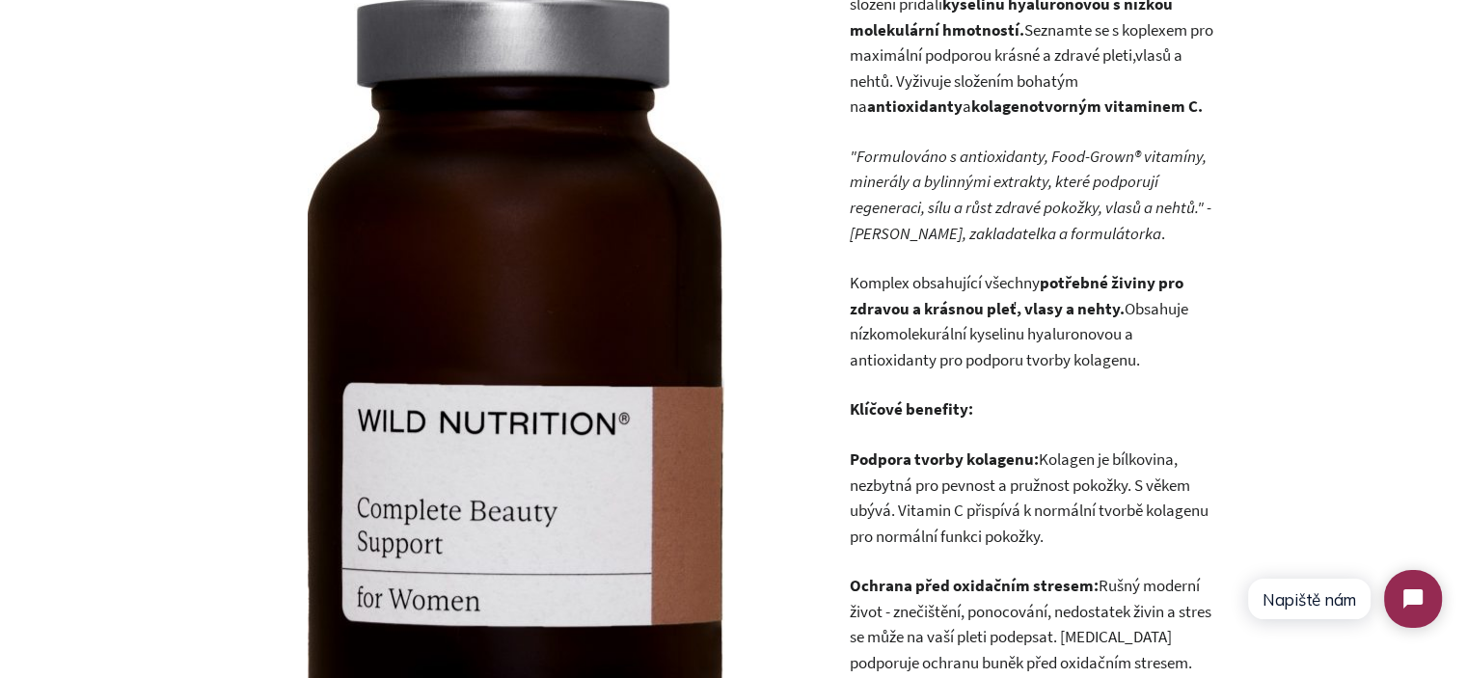
drag, startPoint x: 1173, startPoint y: 365, endPoint x: 846, endPoint y: 279, distance: 338.2
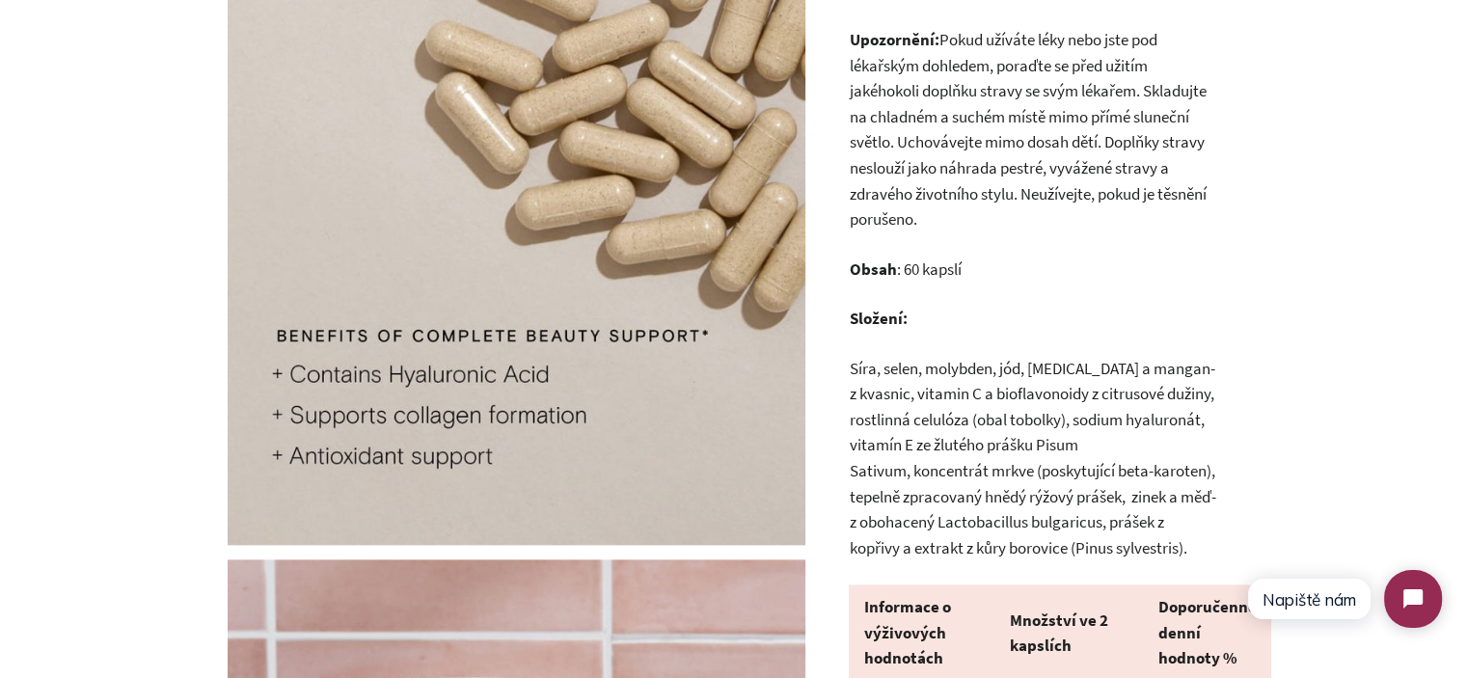
scroll to position [1884, 0]
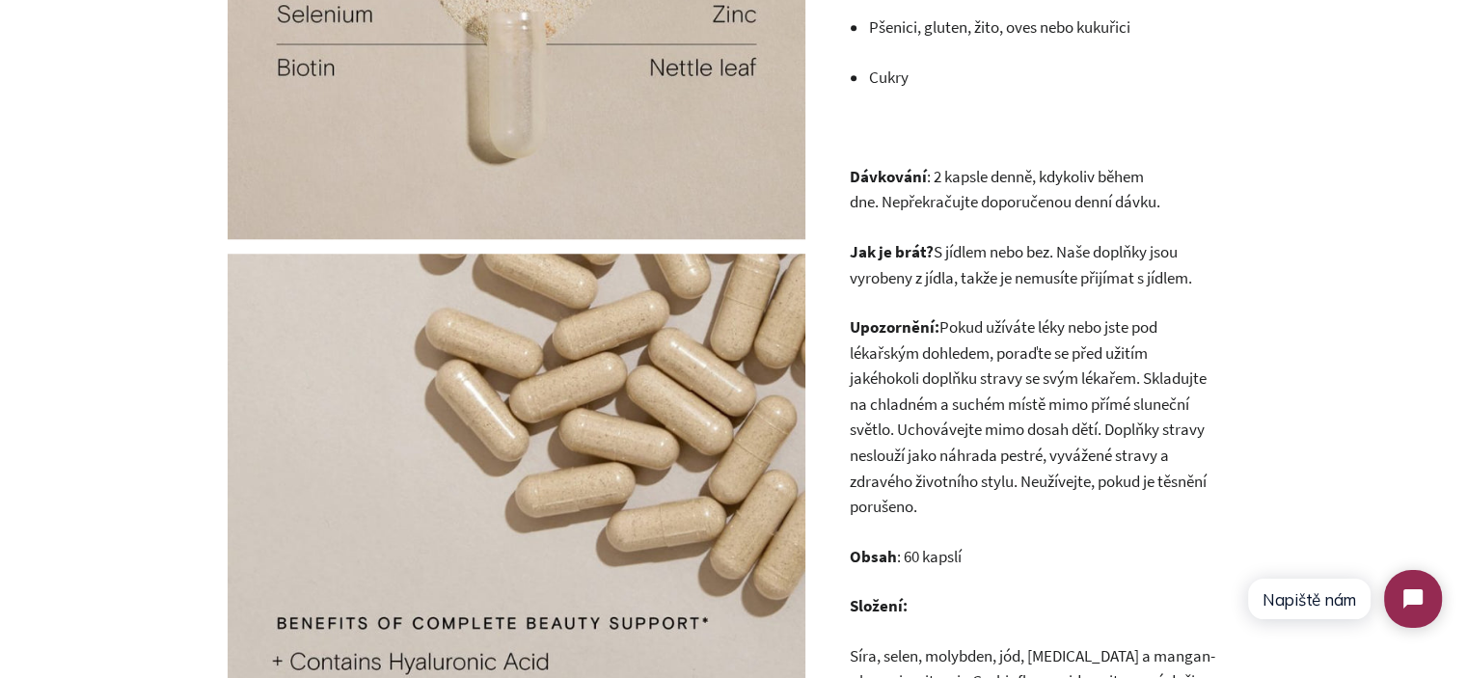
click at [981, 499] on p "Upozornění: Pokud užíváte léky nebo jste pod lékařským dohledem, poraďte se pře…" at bounding box center [1032, 416] width 366 height 205
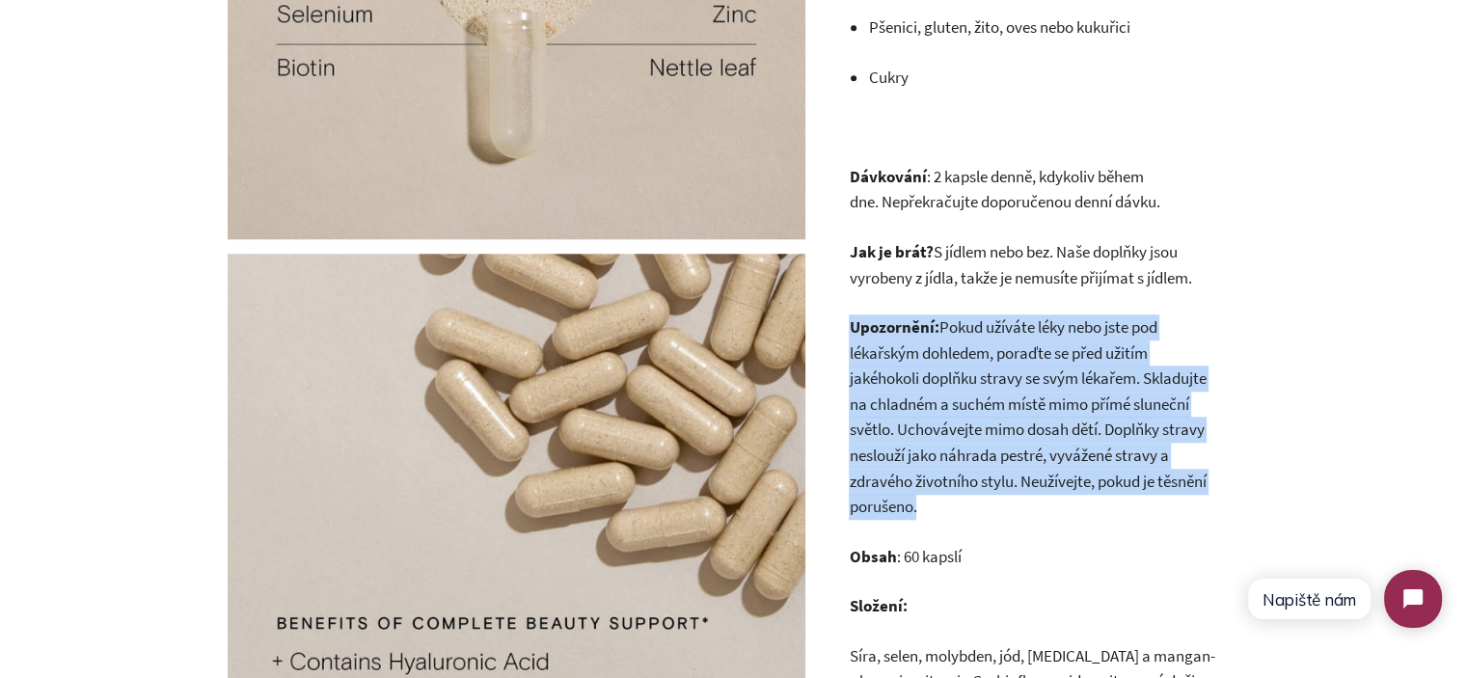
click at [981, 499] on p "Upozornění: Pokud užíváte léky nebo jste pod lékařským dohledem, poraďte se pře…" at bounding box center [1032, 416] width 366 height 205
click at [1061, 497] on p "Upozornění: Pokud užíváte léky nebo jste pod lékařským dohledem, poraďte se pře…" at bounding box center [1032, 416] width 366 height 205
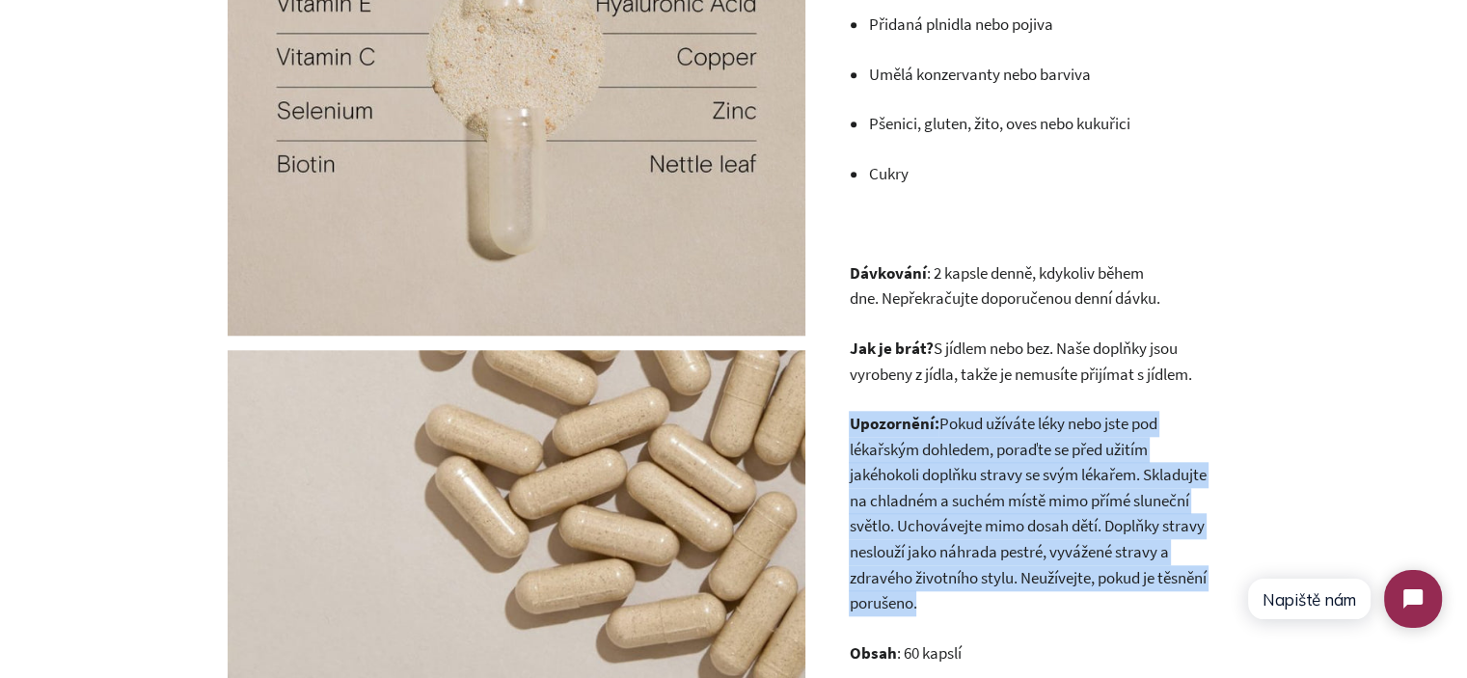
click at [988, 390] on div "Máme jen jednu kůži a jeden život, který můžeme žít. Náš nejprodávanější produk…" at bounding box center [1032, 625] width 366 height 3454
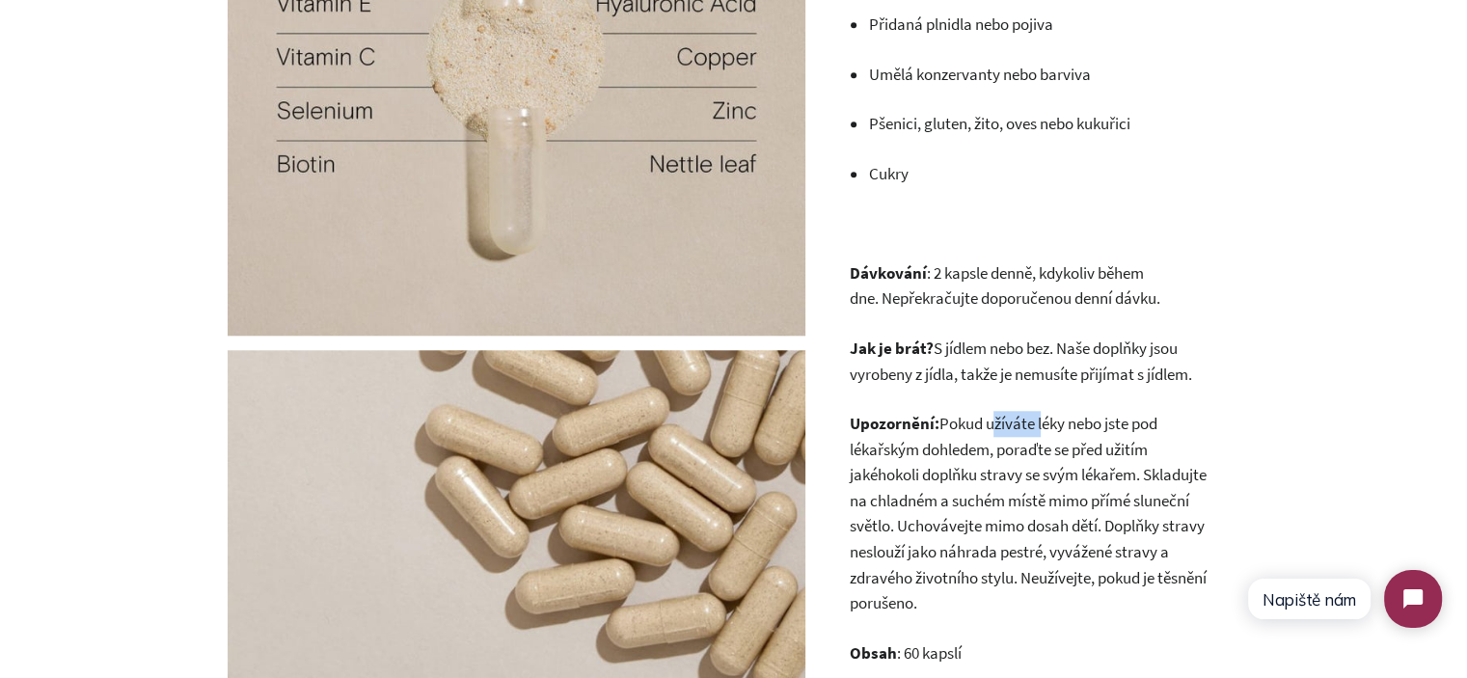
click at [988, 390] on div "Máme jen jednu kůži a jeden život, který můžeme žít. Náš nejprodávanější produk…" at bounding box center [1032, 625] width 366 height 3454
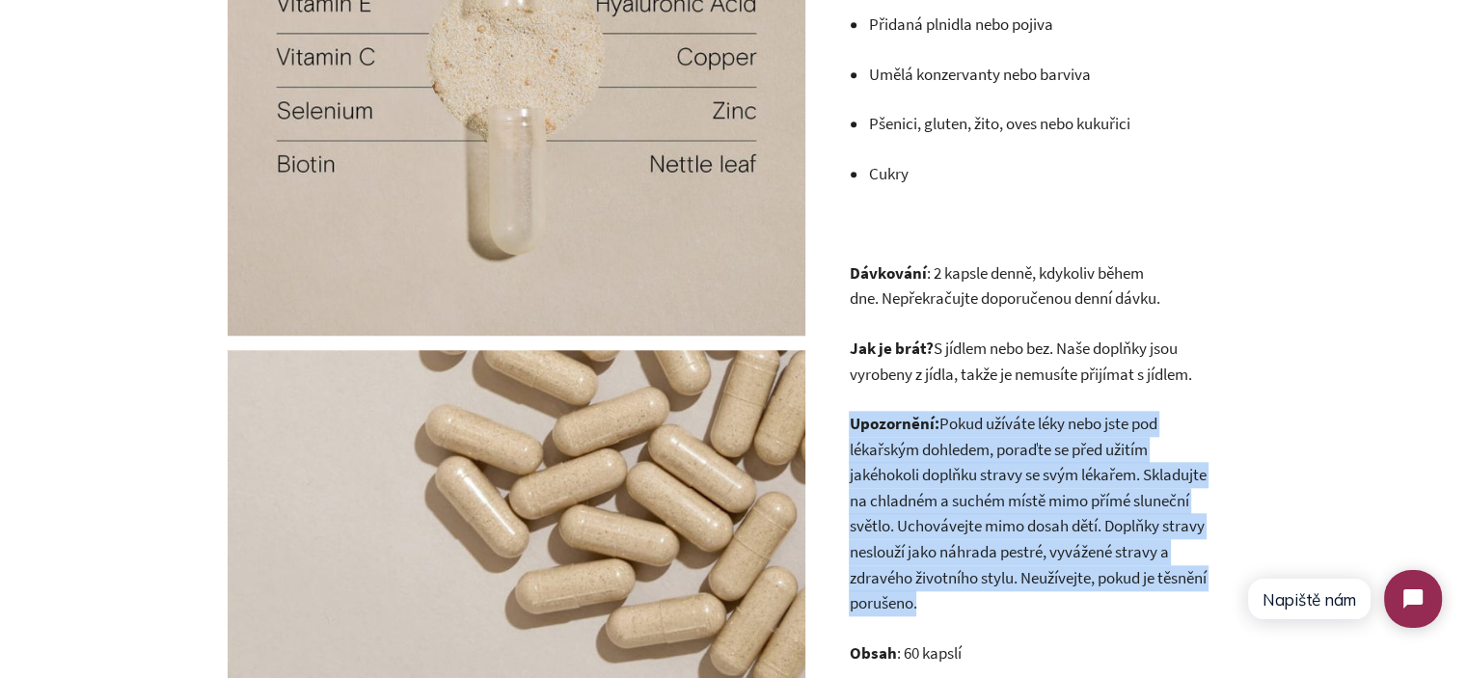
click at [988, 390] on div "Máme jen jednu kůži a jeden život, který můžeme žít. Náš nejprodávanější produk…" at bounding box center [1032, 625] width 366 height 3454
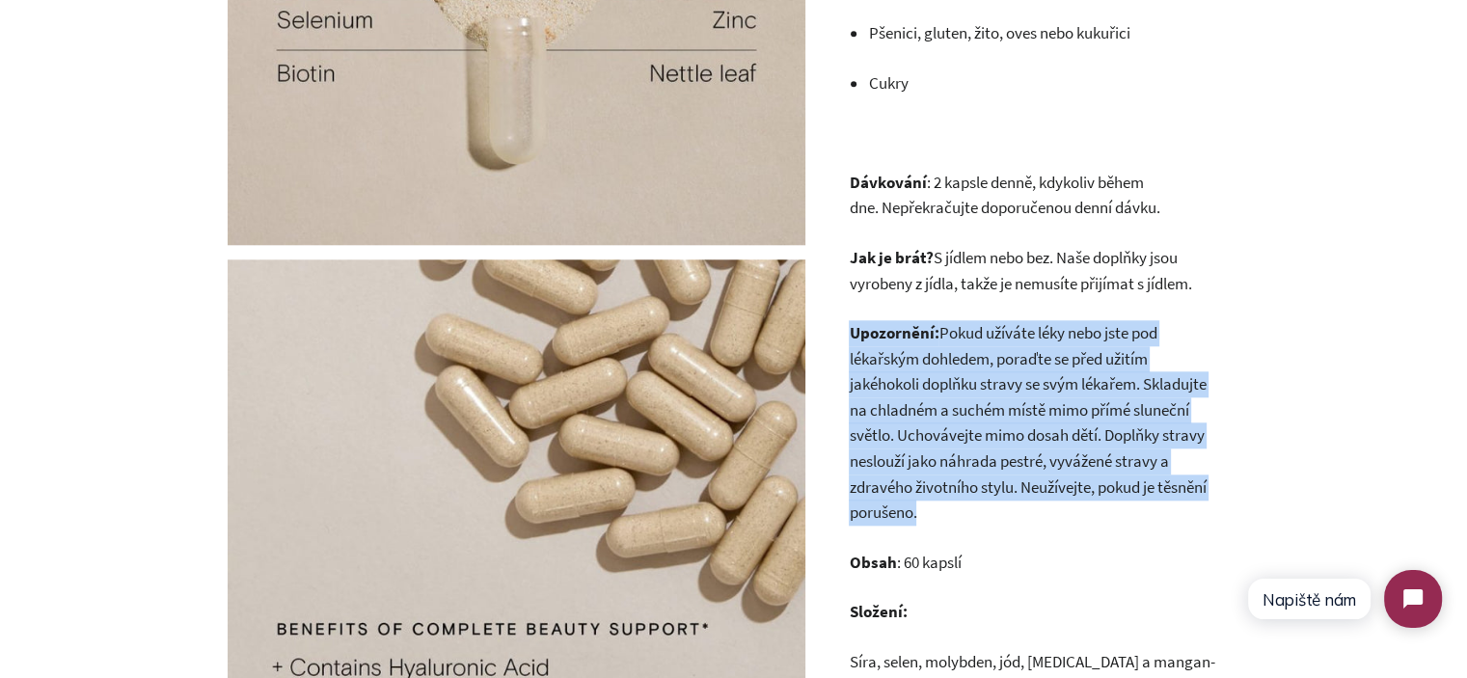
scroll to position [2174, 0]
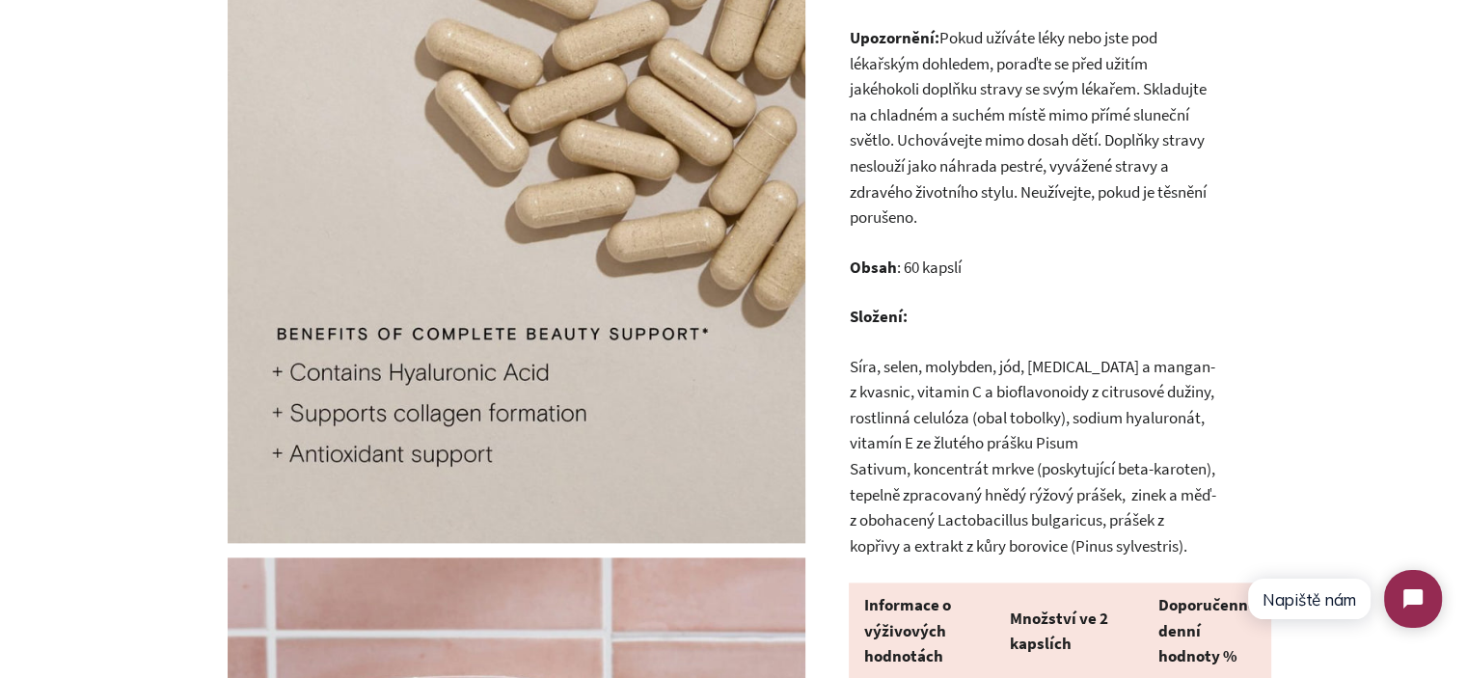
click at [1053, 376] on p "Síra, selen, molybden, jód, biotin a mangan-z kvasnic, vitamin C a bioflavonoid…" at bounding box center [1032, 456] width 366 height 205
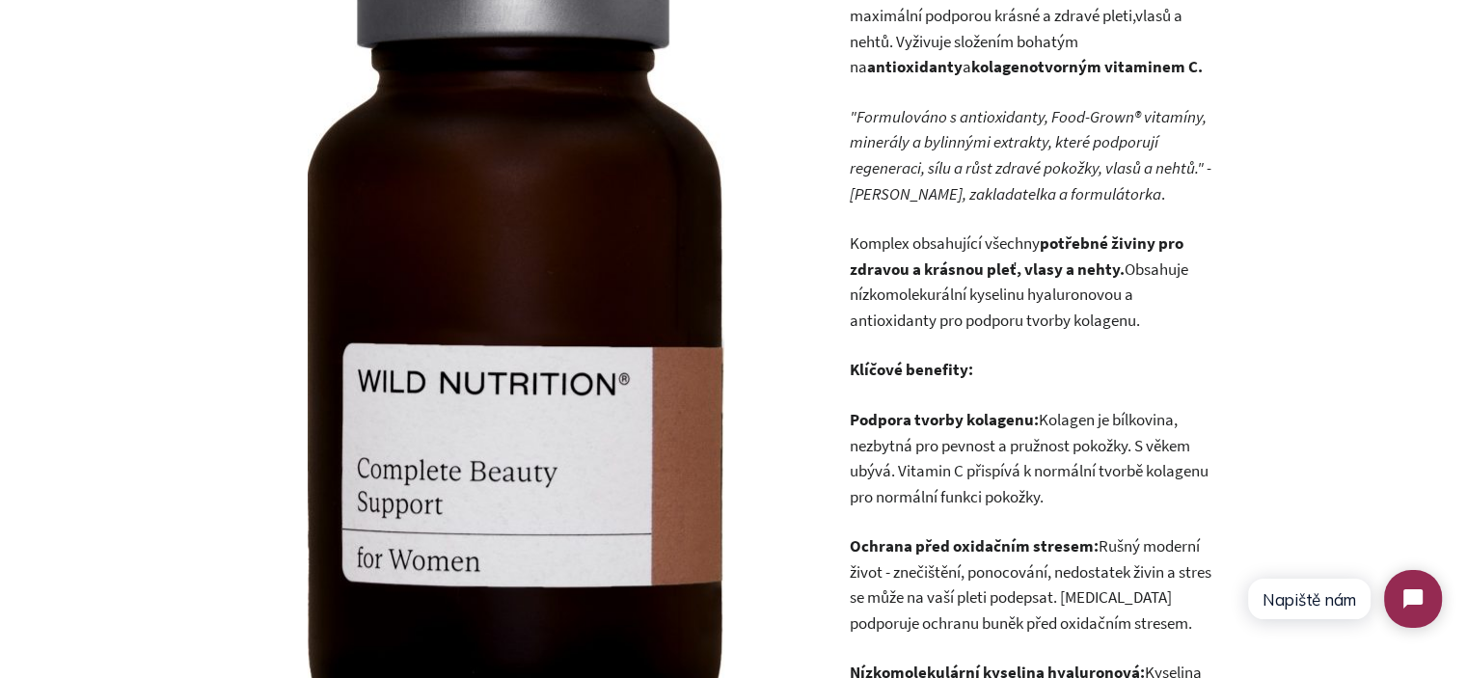
scroll to position [779, 0]
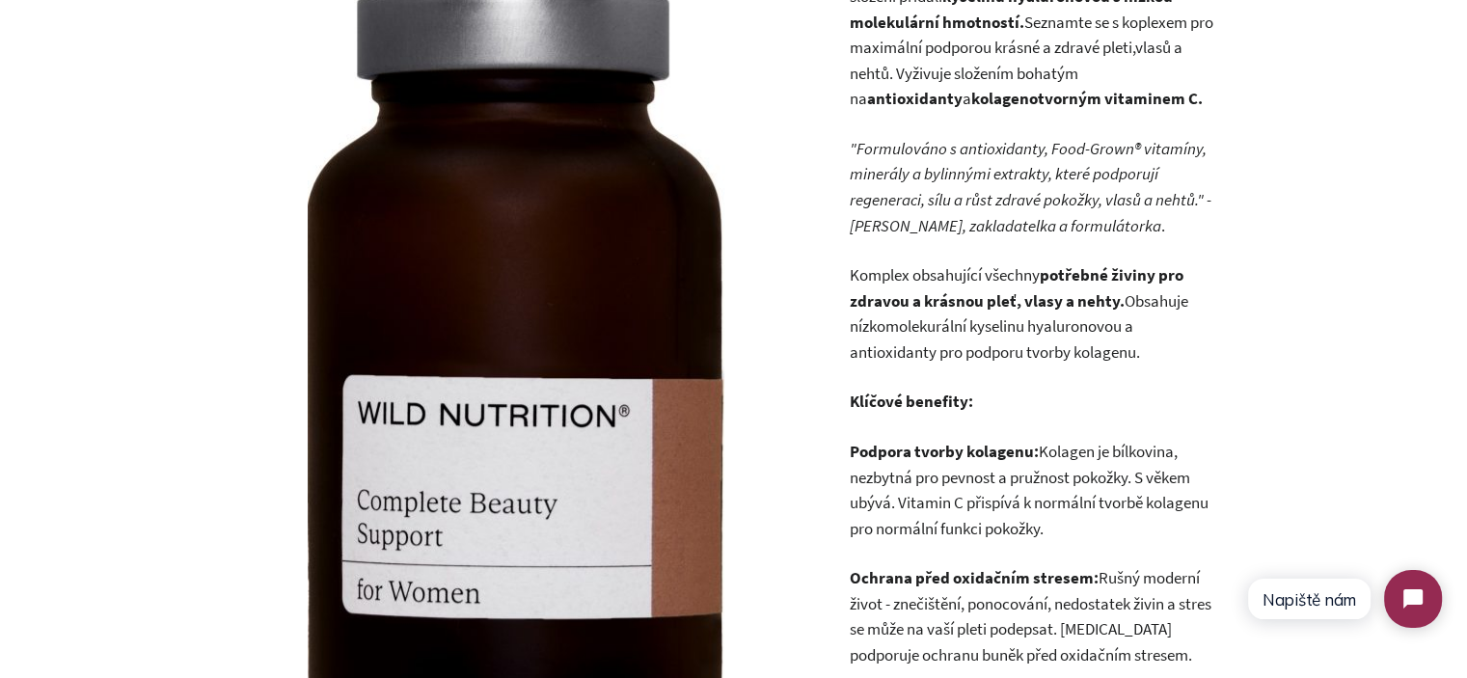
click at [1031, 313] on p "Komplex obsahující všechny potřebné živiny pro zdravou a krásnou pleť, vlasy a …" at bounding box center [1032, 313] width 366 height 102
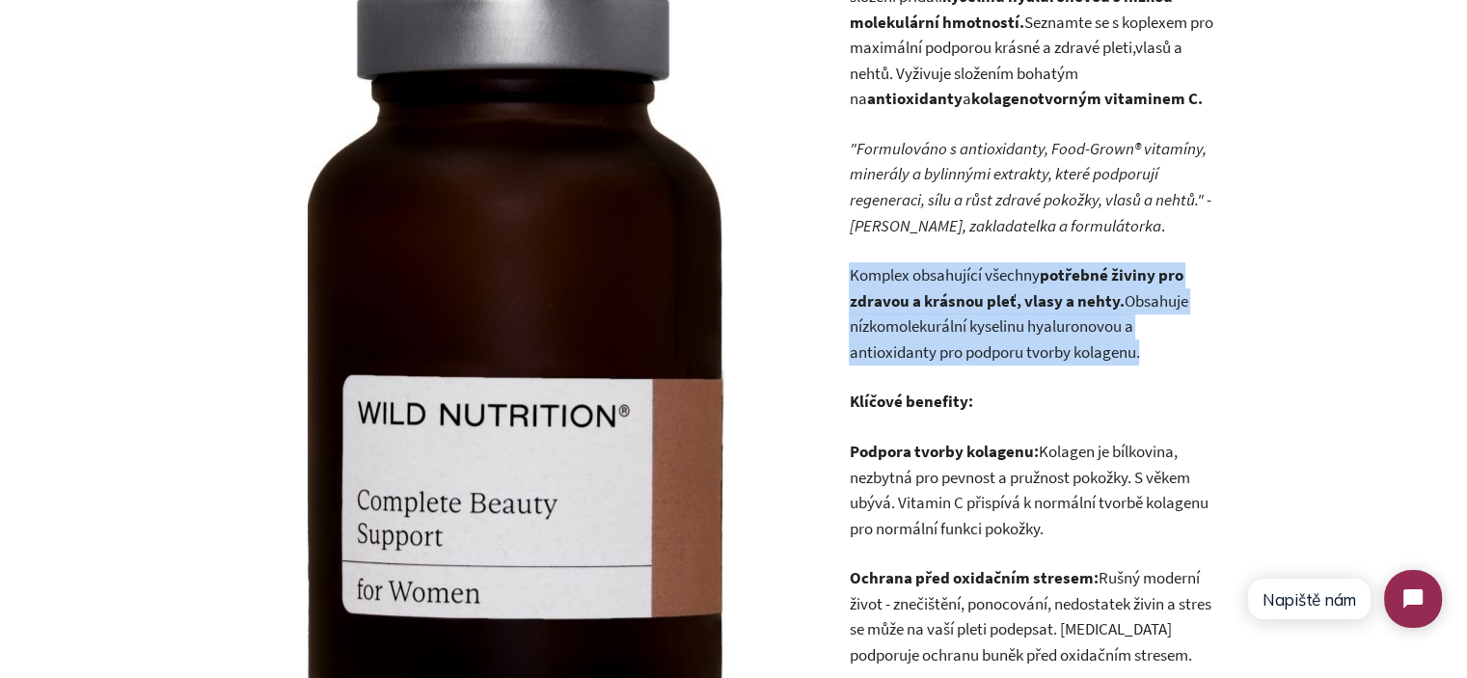
click at [1031, 313] on p "Komplex obsahující všechny potřebné živiny pro zdravou a krásnou pleť, vlasy a …" at bounding box center [1032, 313] width 366 height 102
click at [1109, 337] on p "Komplex obsahující všechny potřebné živiny pro zdravou a krásnou pleť, vlasy a …" at bounding box center [1032, 313] width 366 height 102
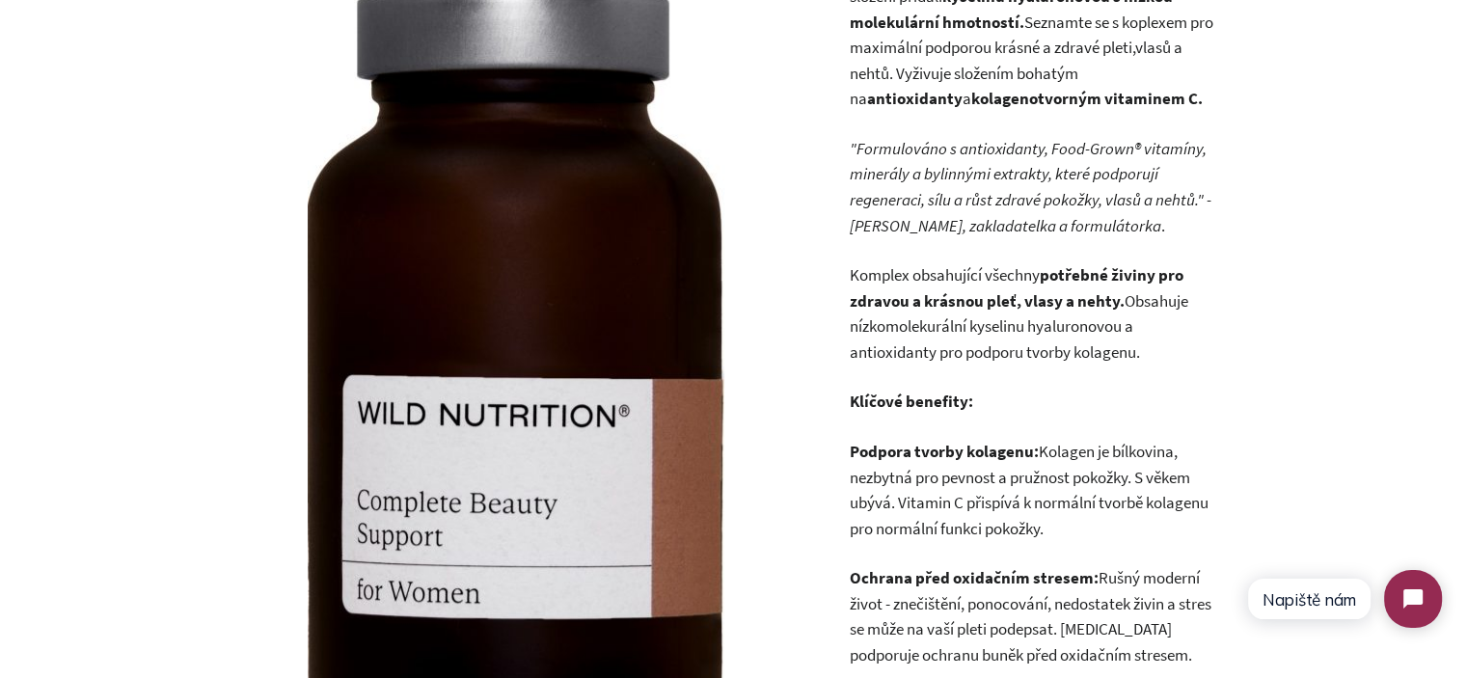
click at [1170, 358] on p "Komplex obsahující všechny potřebné živiny pro zdravou a krásnou pleť, vlasy a …" at bounding box center [1032, 313] width 366 height 102
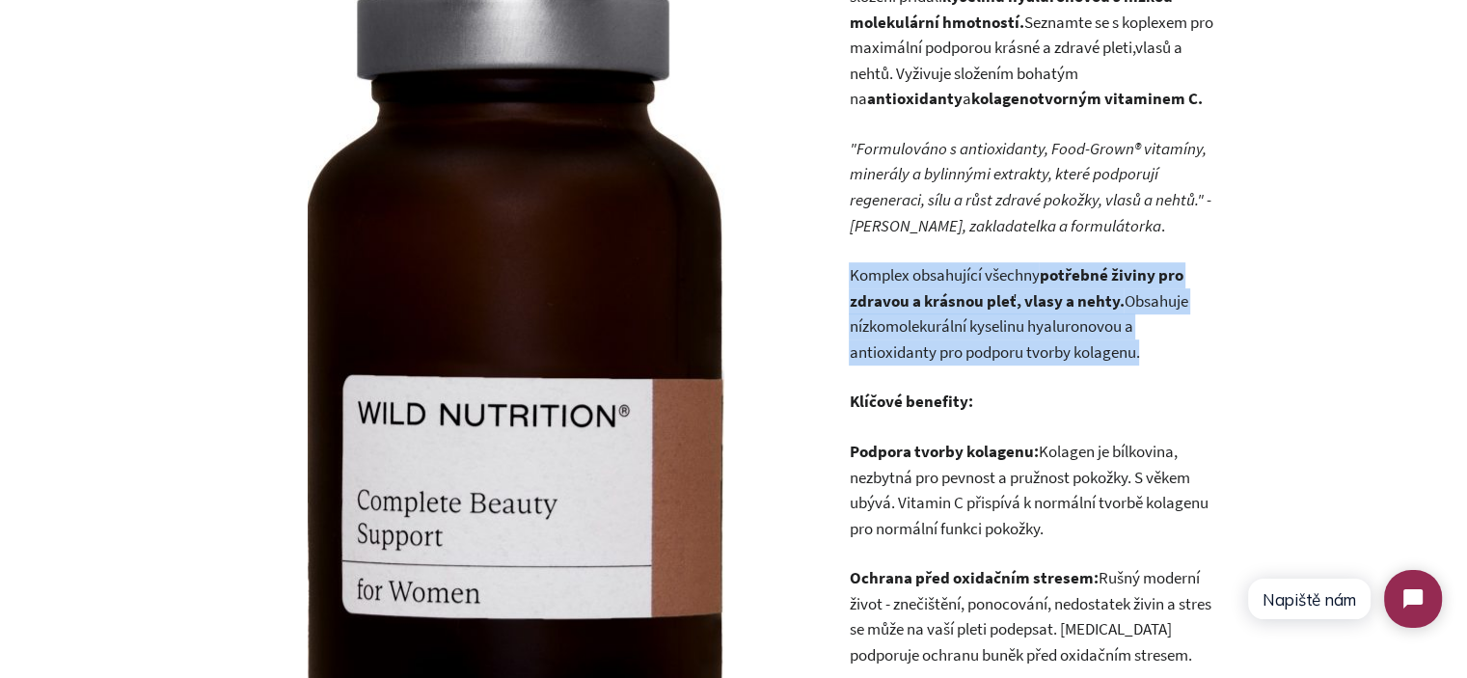
drag, startPoint x: 1170, startPoint y: 358, endPoint x: 825, endPoint y: 277, distance: 354.6
click at [1037, 304] on strong "potřebné živiny pro zdravou a krásnou pleť, vlasy a nehty." at bounding box center [1016, 287] width 334 height 47
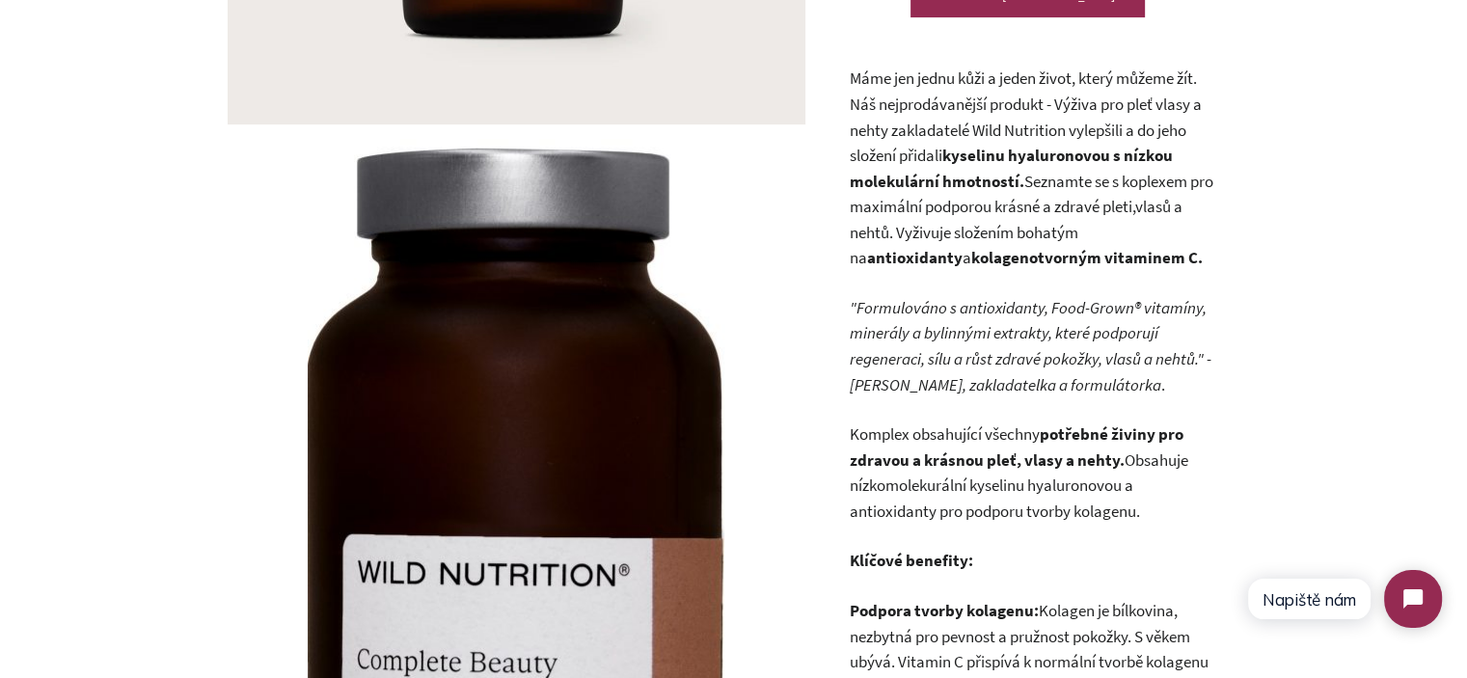
scroll to position [586, 0]
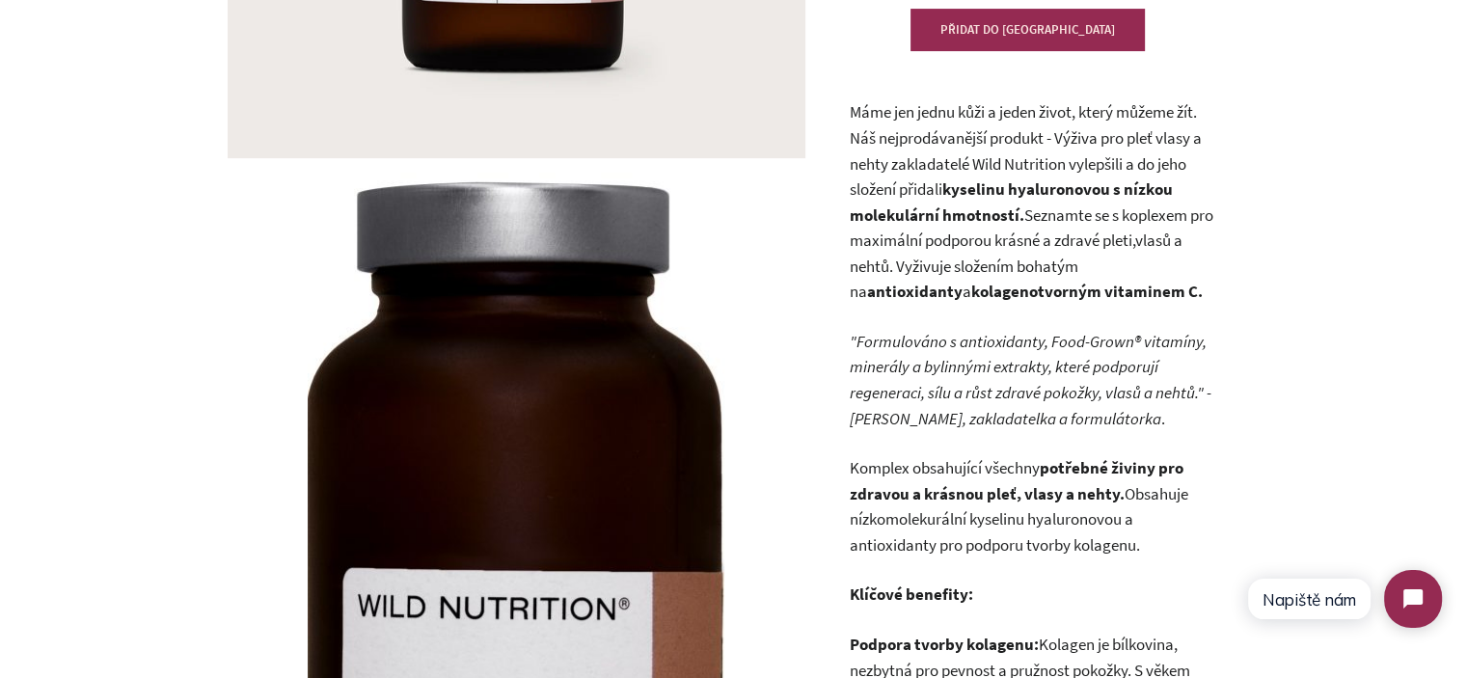
click at [944, 258] on p "Máme jen jednu kůži a jeden život, který můžeme žít. Náš nejprodávanější produk…" at bounding box center [1032, 201] width 366 height 205
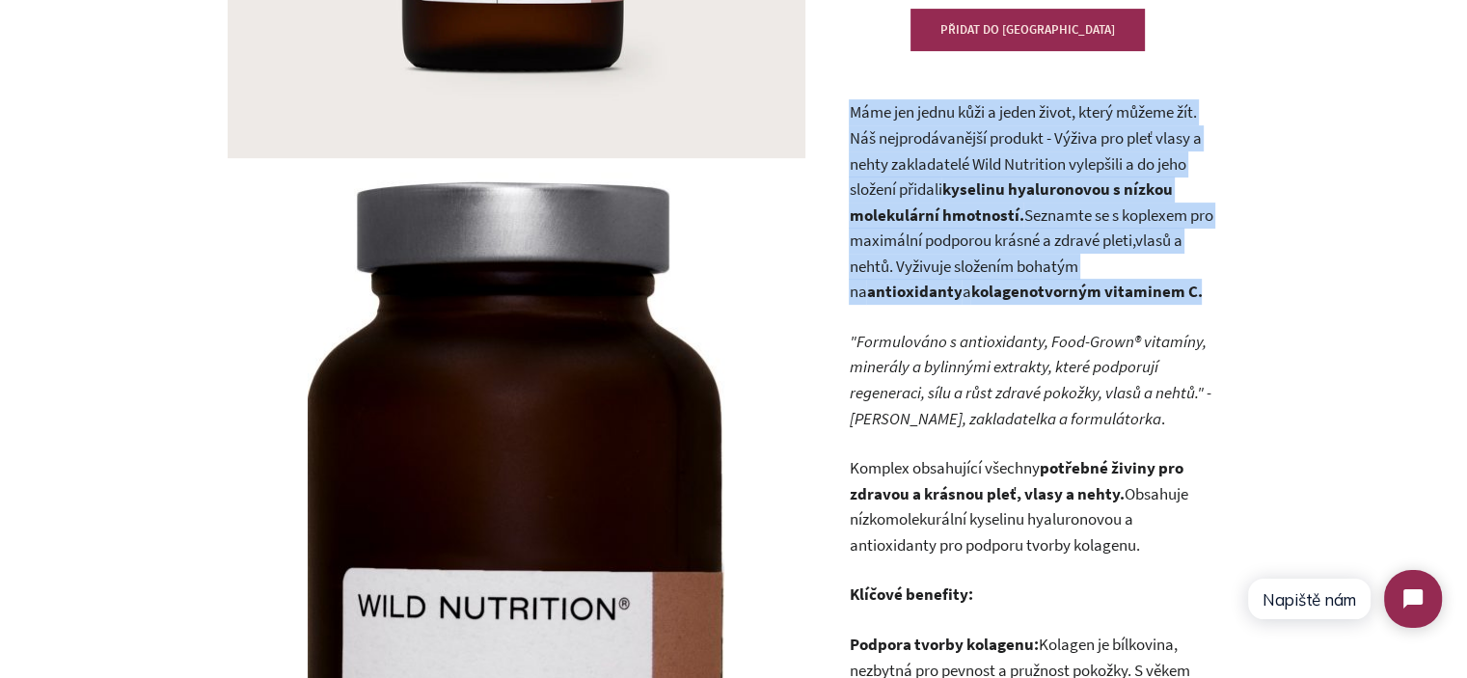
click at [944, 258] on p "Máme jen jednu kůži a jeden život, který můžeme žít. Náš nejprodávanější produk…" at bounding box center [1032, 201] width 366 height 205
click at [961, 281] on strong "antioxidanty" at bounding box center [913, 291] width 95 height 21
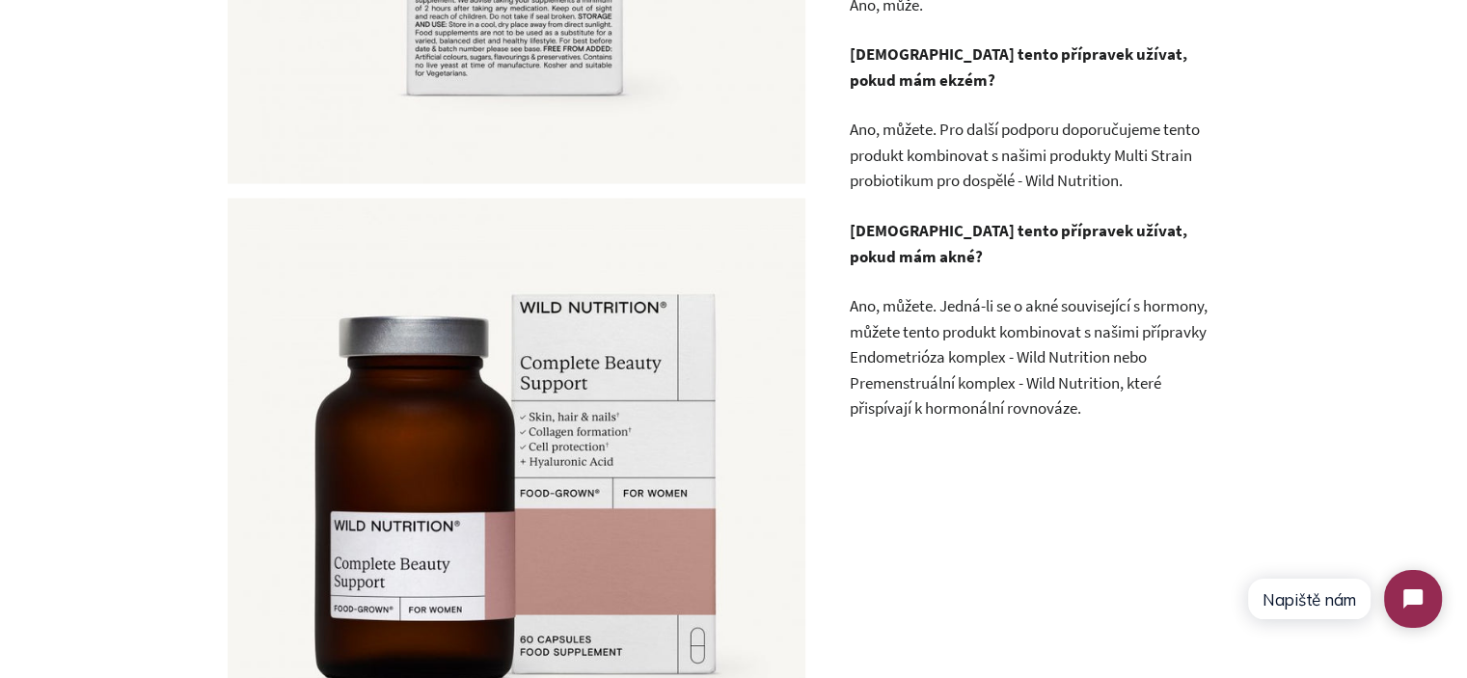
scroll to position [3668, 0]
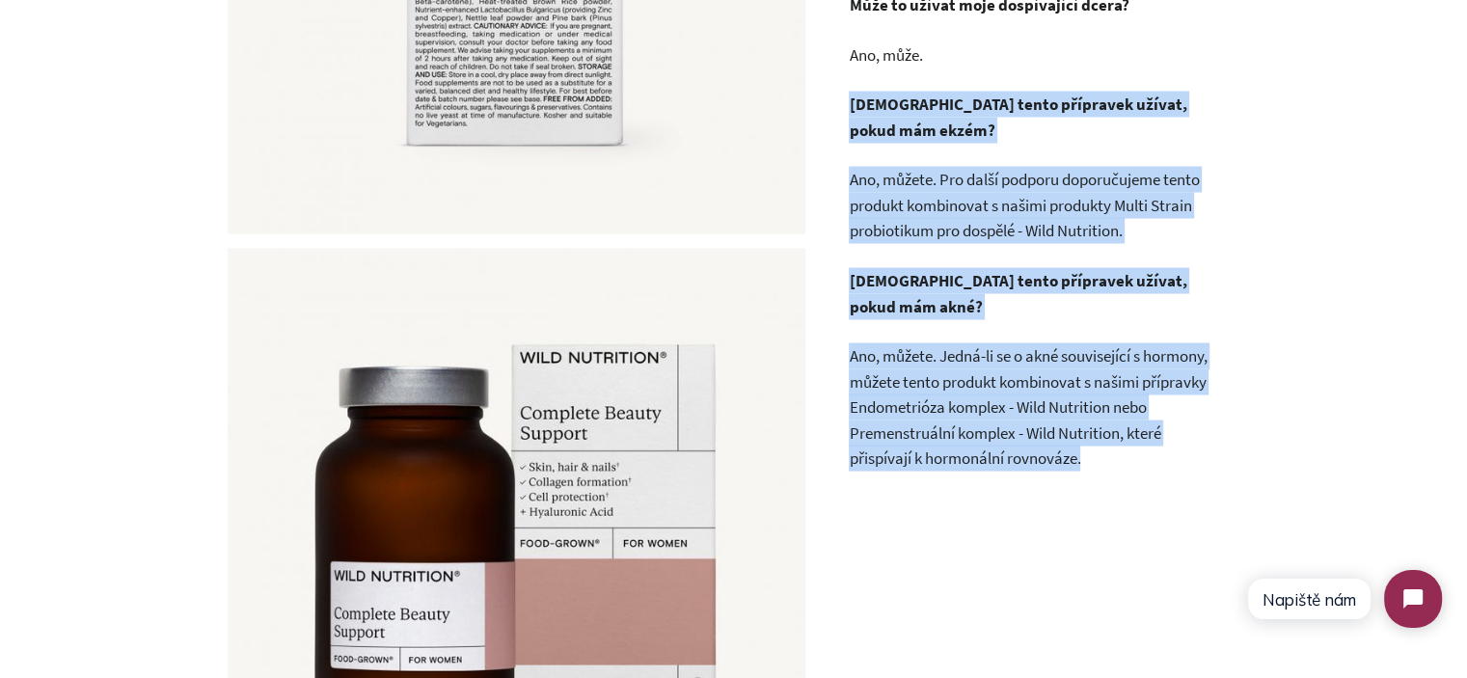
drag, startPoint x: 1103, startPoint y: 463, endPoint x: 880, endPoint y: 209, distance: 338.2
copy div "Mohu tento přípravek užívat, pokud mám ekzém? Ano, můžete. Pro další podporu do…"
click at [1187, 216] on p "Ano, můžete. Pro další podporu doporučujeme tento produkt kombinovat s našimi p…" at bounding box center [1032, 205] width 366 height 77
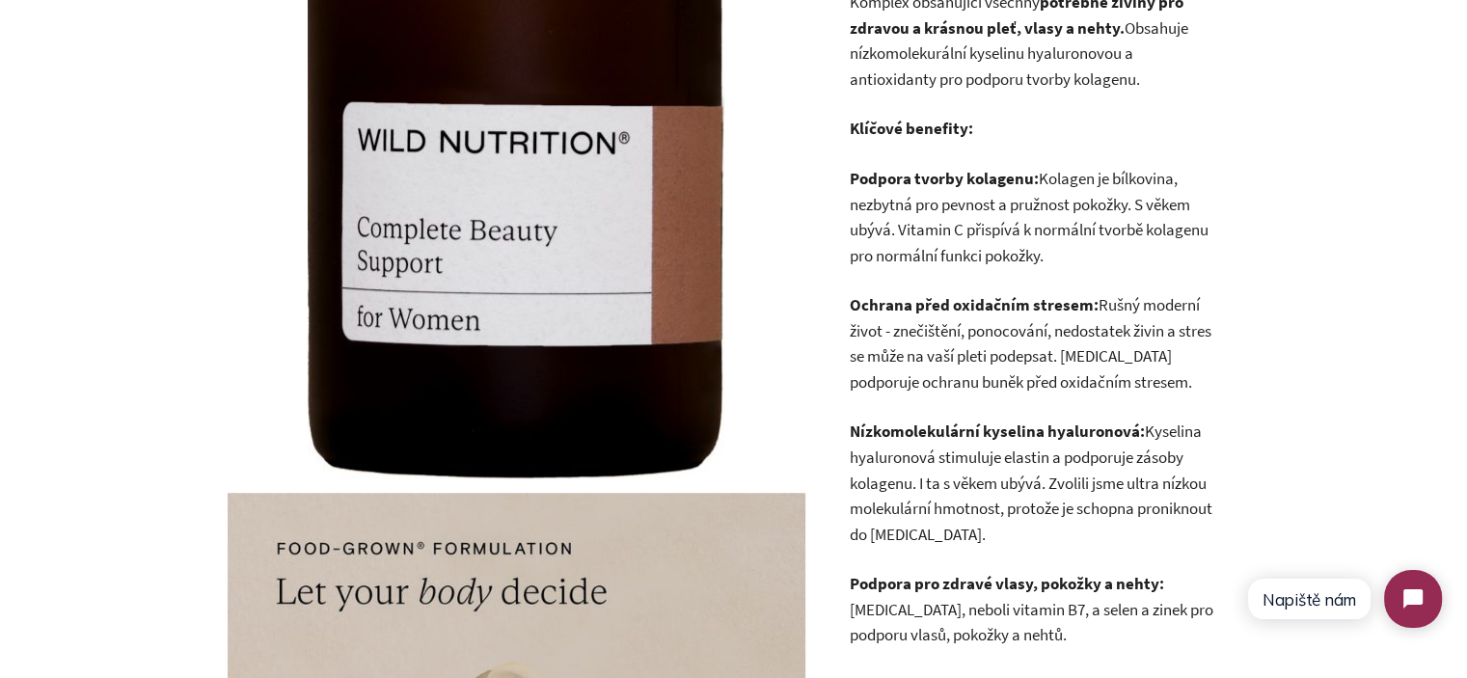
scroll to position [0, 0]
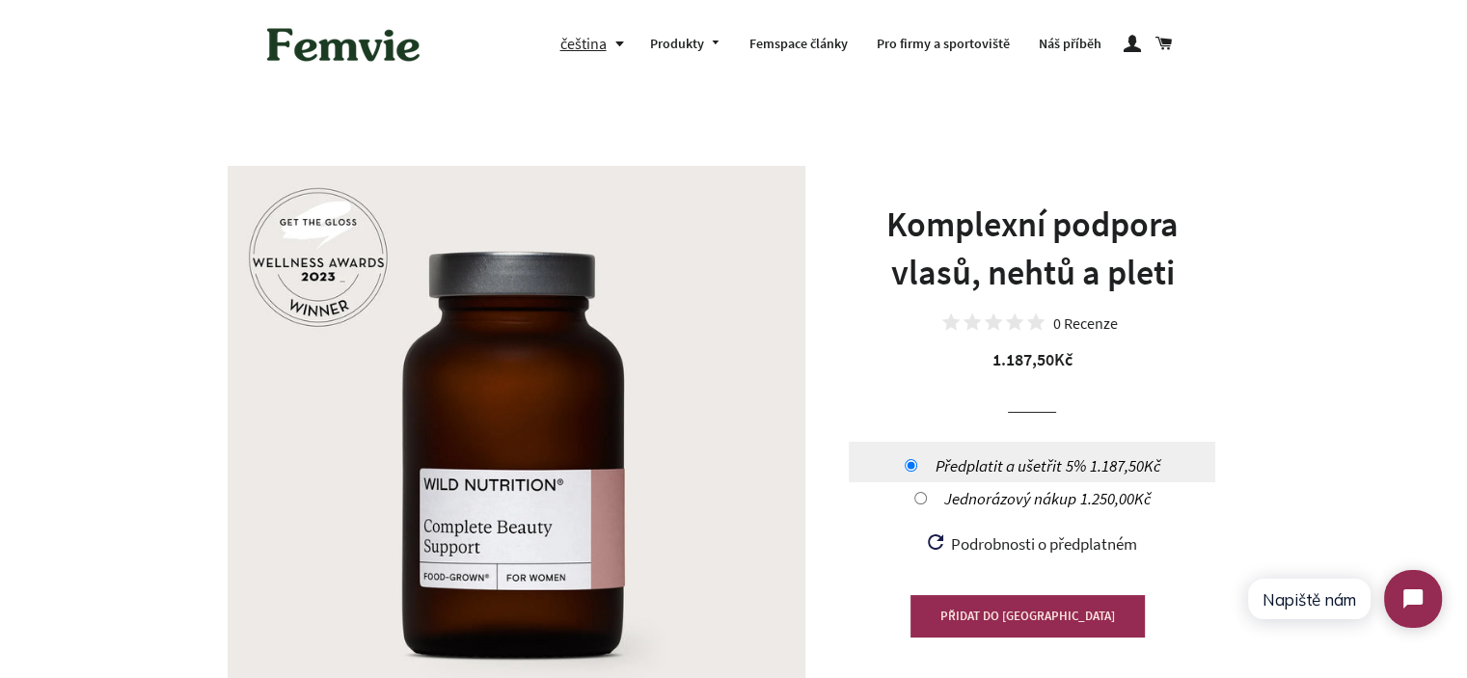
click at [972, 235] on h1 "Komplexní podpora vlasů, nehtů a pleti" at bounding box center [1032, 249] width 366 height 97
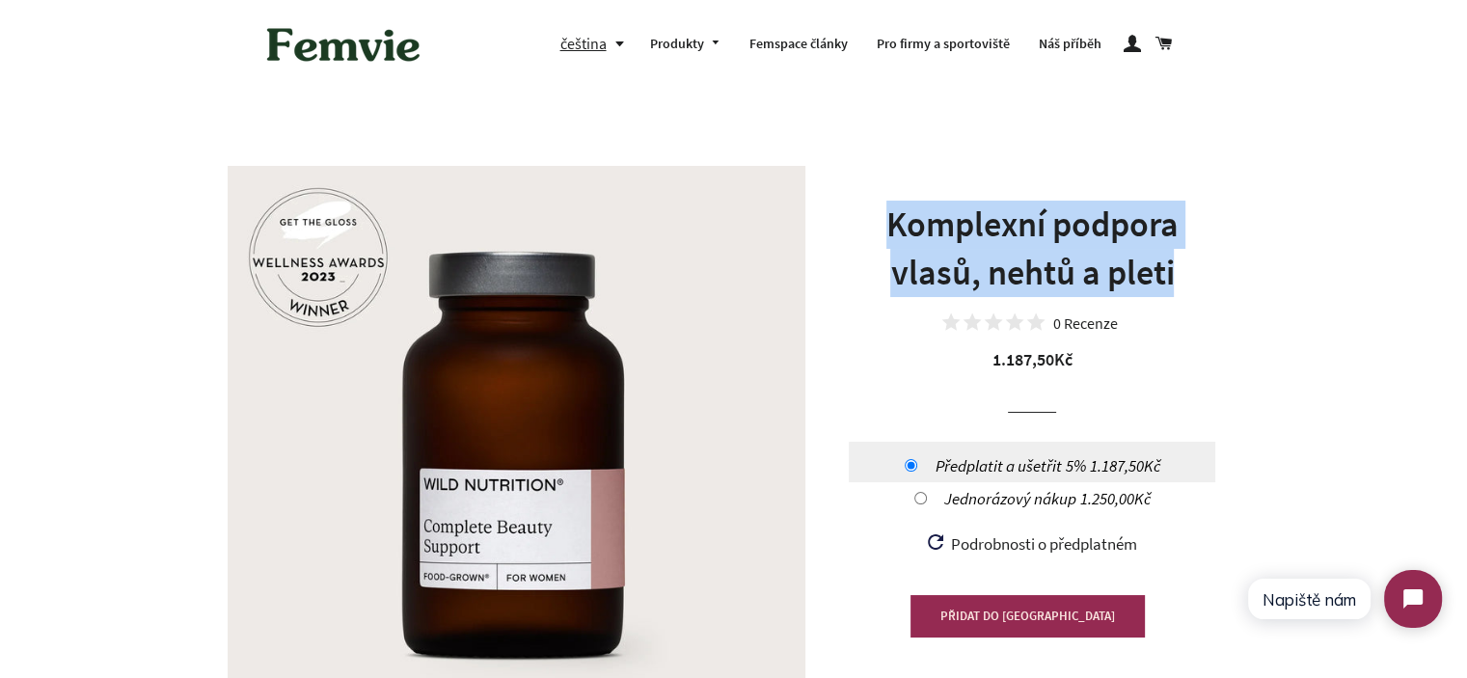
click at [972, 235] on h1 "Komplexní podpora vlasů, nehtů a pleti" at bounding box center [1032, 249] width 366 height 97
copy h1 "Komplexní podpora vlasů, nehtů a pleti"
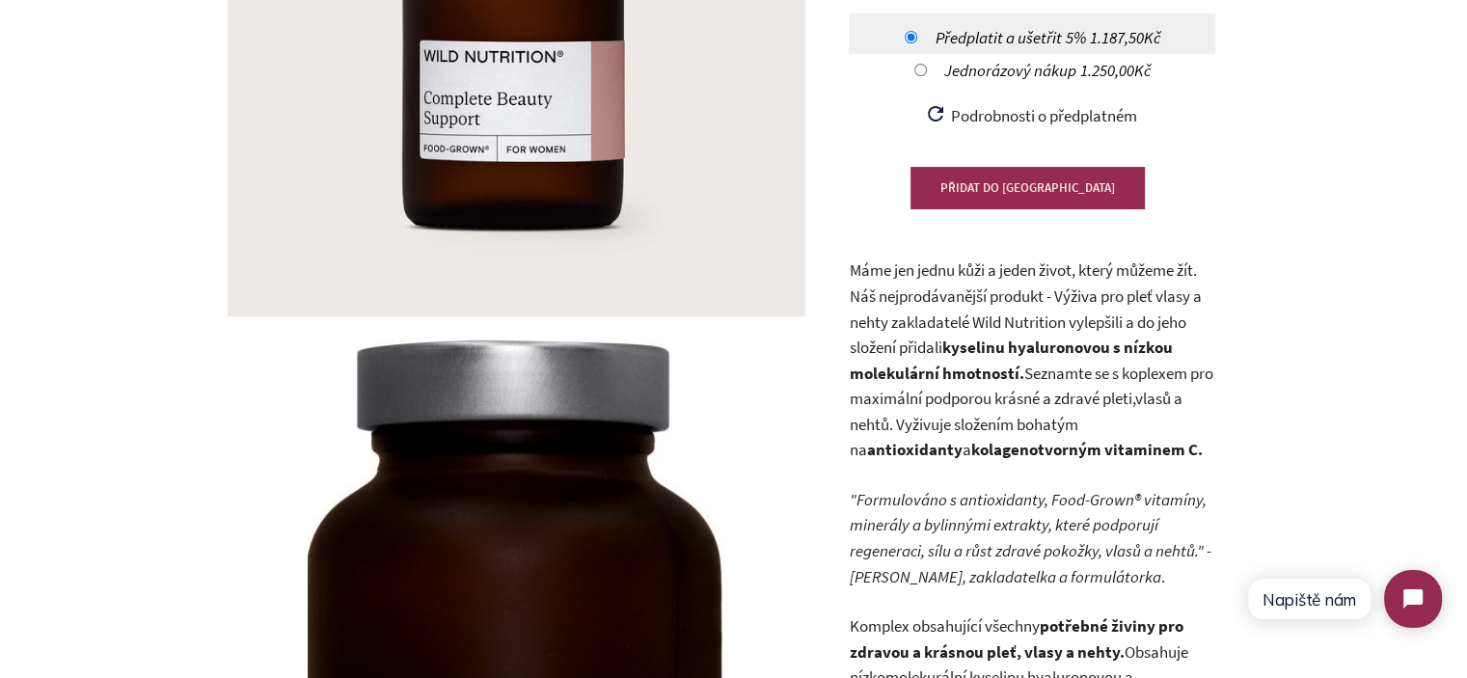
scroll to position [482, 0]
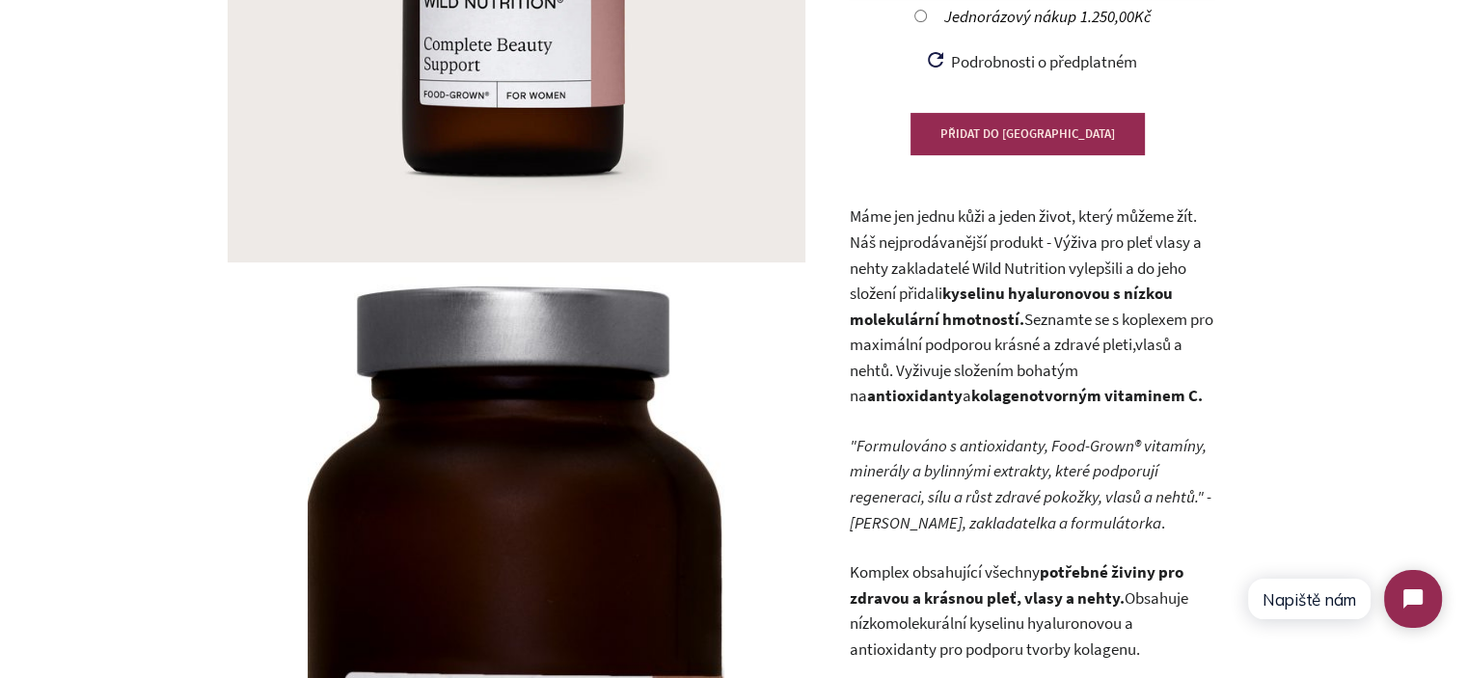
click at [1078, 219] on p "Máme jen jednu kůži a jeden život, který můžeme žít. Náš nejprodávanější produk…" at bounding box center [1032, 305] width 366 height 205
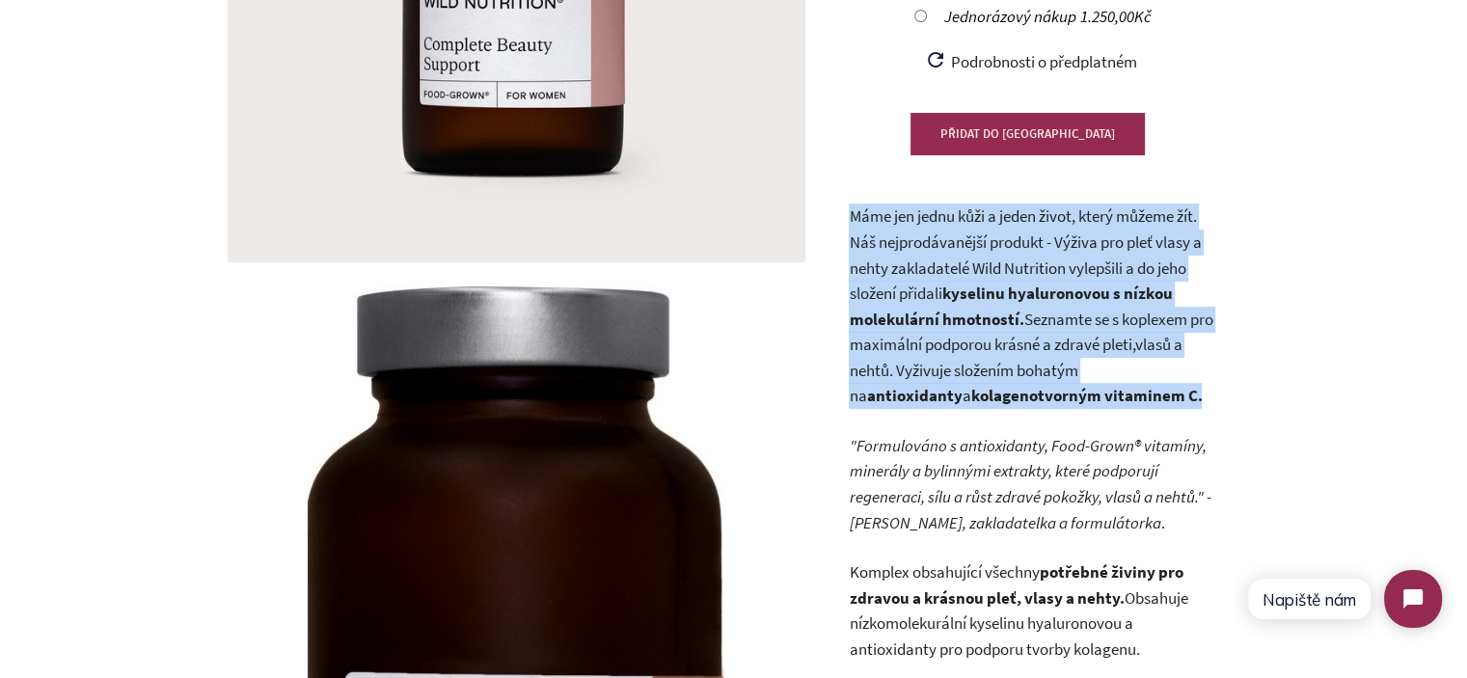
drag, startPoint x: 1078, startPoint y: 219, endPoint x: 1126, endPoint y: 287, distance: 83.7
click at [1123, 284] on p "Máme jen jednu kůži a jeden život, který můžeme žít. Náš nejprodávanější produk…" at bounding box center [1032, 305] width 366 height 205
click at [1143, 302] on strong "kyselinu hyaluronovou s nízkou molekulární hmotností." at bounding box center [1010, 306] width 323 height 47
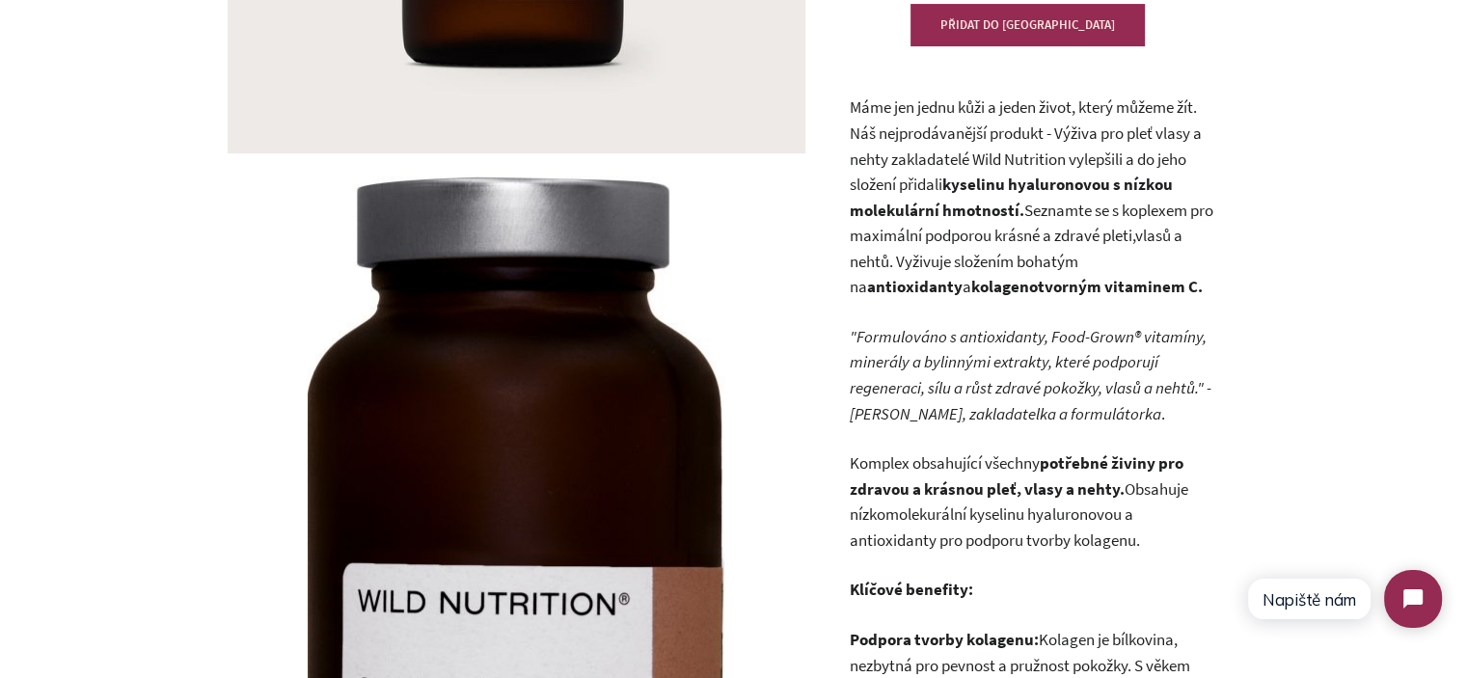
scroll to position [771, 0]
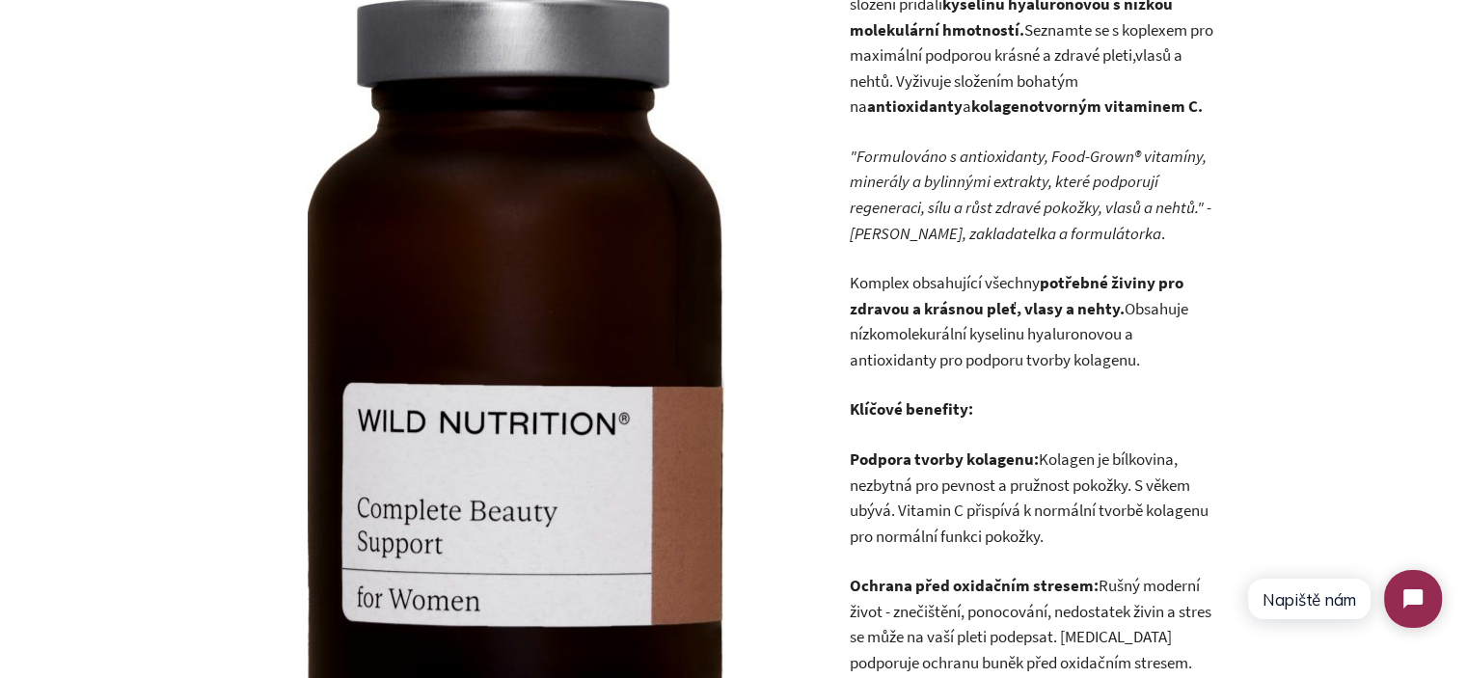
click at [1014, 277] on p "Komplex obsahující všechny potřebné živiny pro zdravou a krásnou pleť, vlasy a …" at bounding box center [1032, 321] width 366 height 102
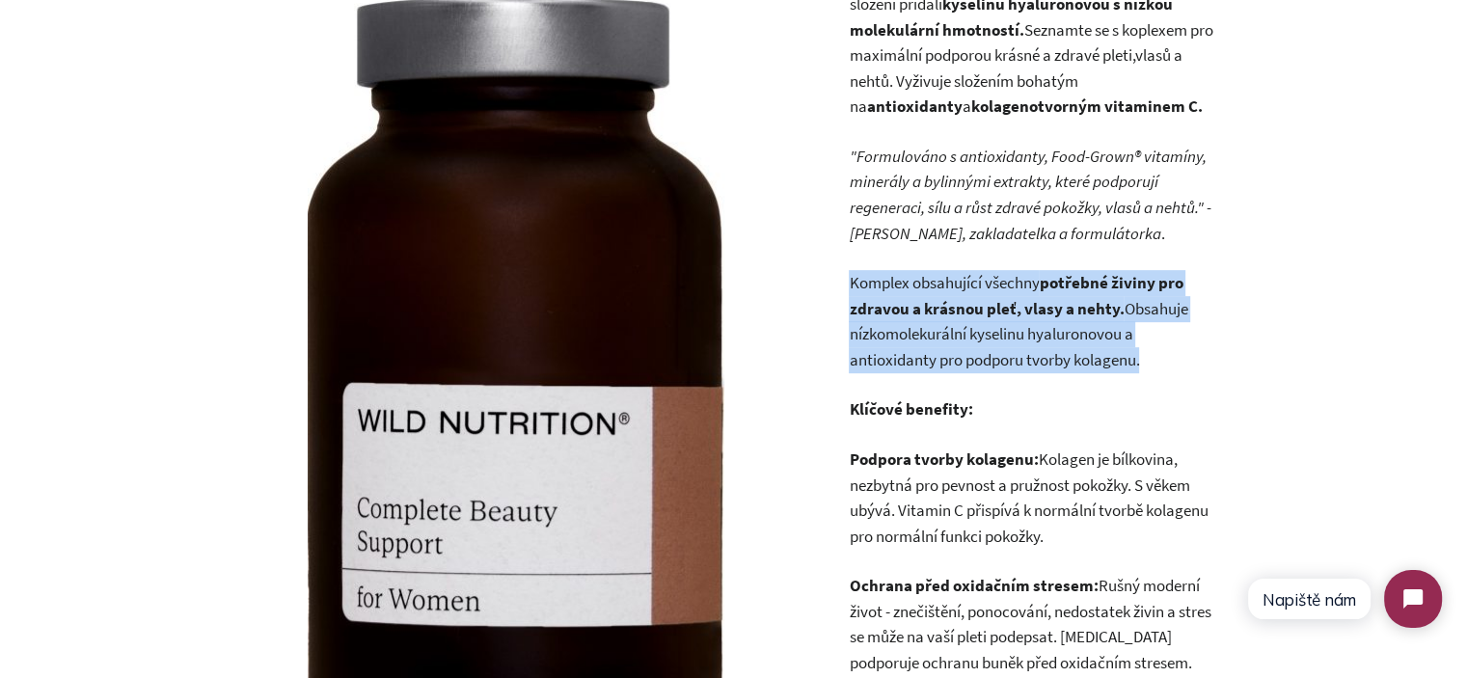
drag, startPoint x: 1014, startPoint y: 277, endPoint x: 1172, endPoint y: 340, distance: 170.5
click at [1156, 337] on p "Komplex obsahující všechny potřebné živiny pro zdravou a krásnou pleť, vlasy a …" at bounding box center [1032, 321] width 366 height 102
drag, startPoint x: 1172, startPoint y: 340, endPoint x: 1193, endPoint y: 346, distance: 22.0
click at [1173, 340] on p "Komplex obsahující všechny potřebné živiny pro zdravou a krásnou pleť, vlasy a …" at bounding box center [1032, 321] width 366 height 102
click at [1211, 354] on p "Komplex obsahující všechny potřebné živiny pro zdravou a krásnou pleť, vlasy a …" at bounding box center [1032, 321] width 366 height 102
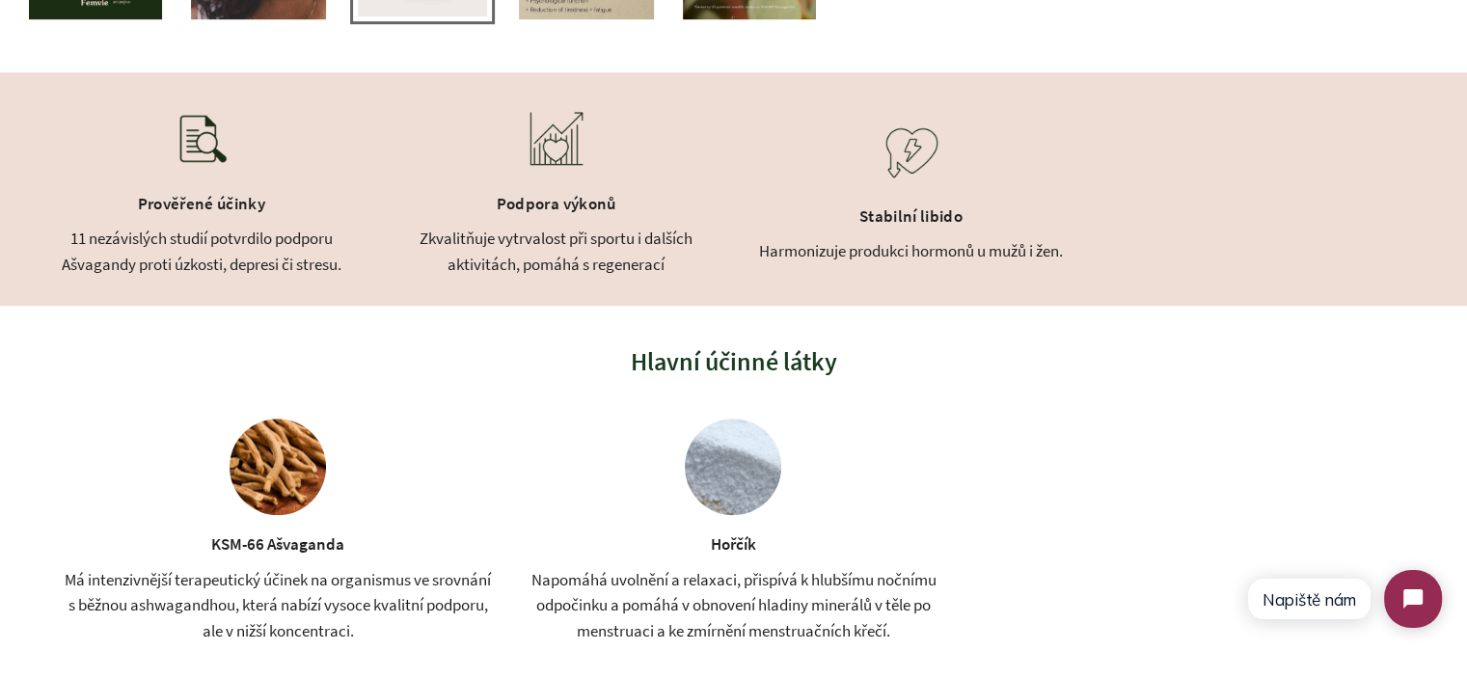
scroll to position [1447, 0]
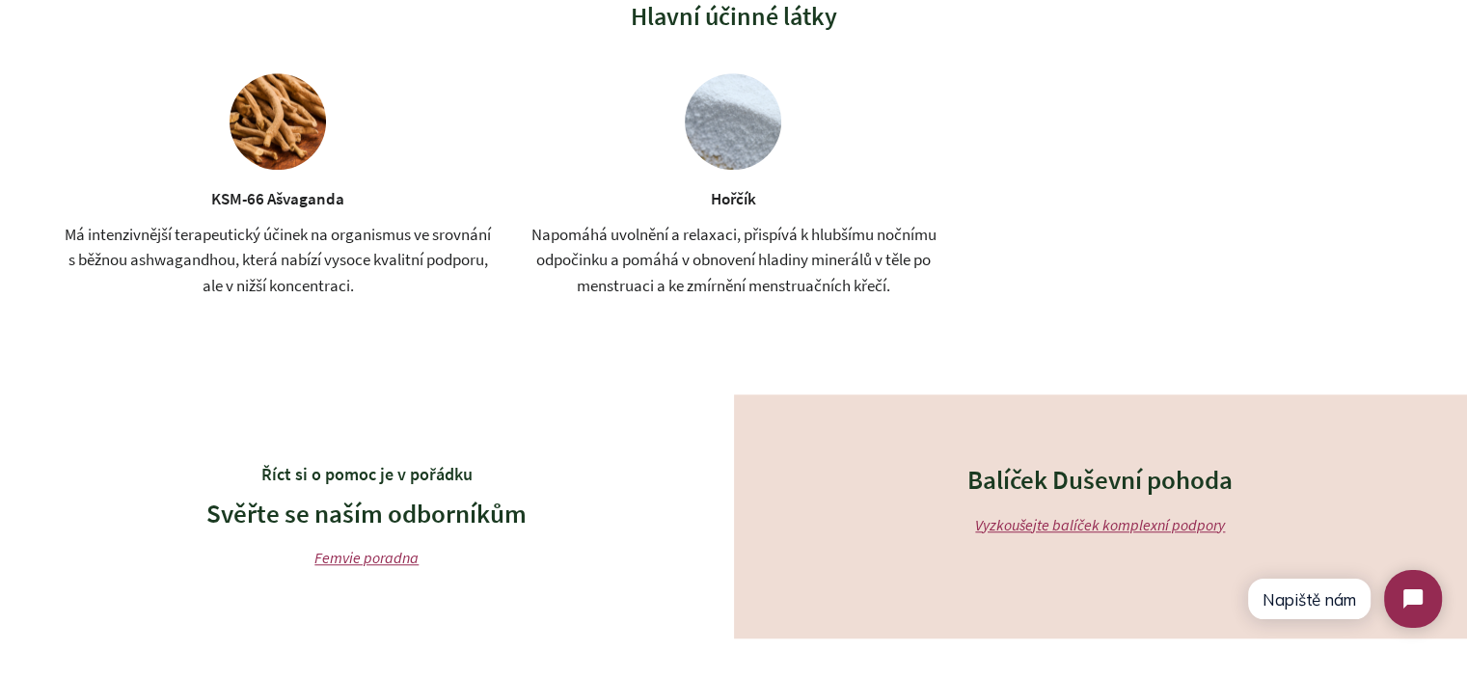
click at [413, 282] on div "Má intenzivnější terapeutický účinek na organismus ve srovnání s běžnou ashwaga…" at bounding box center [278, 260] width 440 height 77
click at [413, 281] on div "Má intenzivnější terapeutický účinek na organismus ve srovnání s běžnou ashwaga…" at bounding box center [278, 260] width 440 height 77
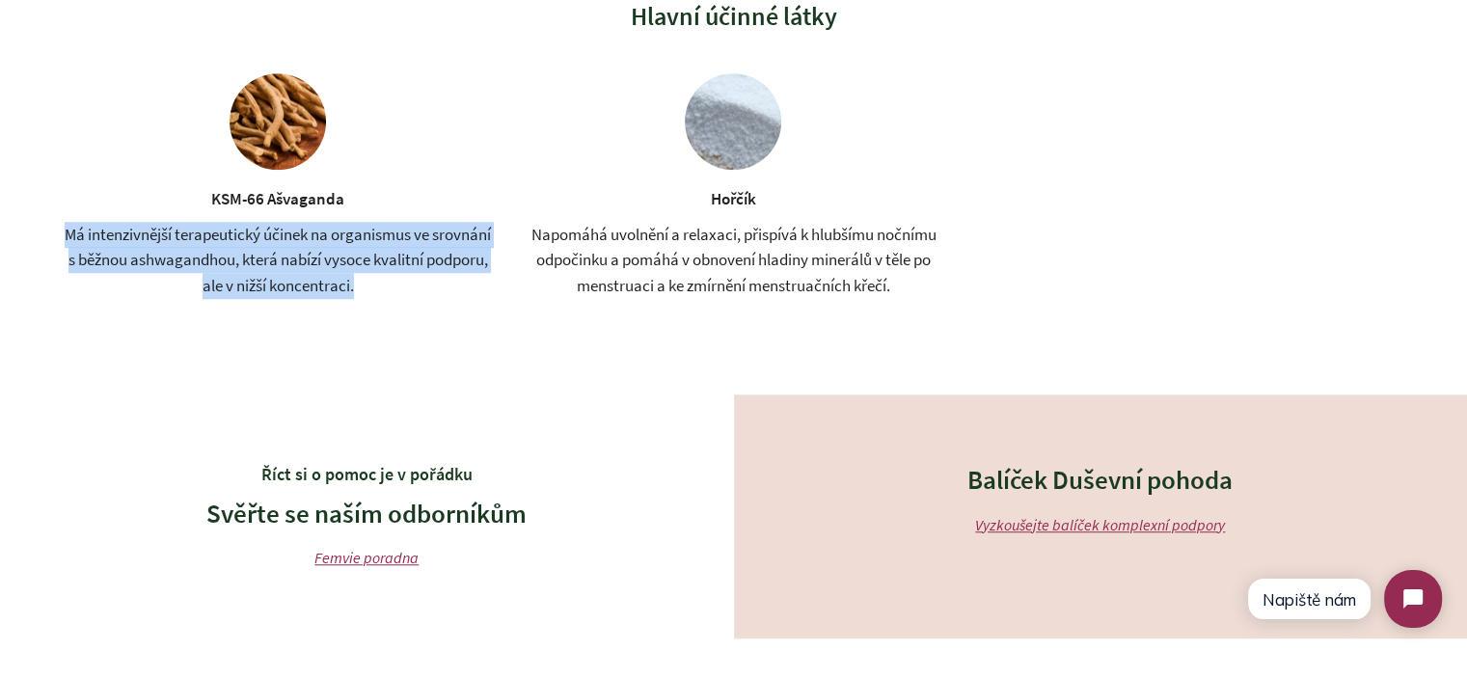
click at [413, 281] on div "Má intenzivnější terapeutický účinek na organismus ve srovnání s běžnou ashwaga…" at bounding box center [278, 260] width 440 height 77
click at [468, 293] on div "Má intenzivnější terapeutický účinek na organismus ve srovnání s běžnou ashwaga…" at bounding box center [278, 260] width 440 height 77
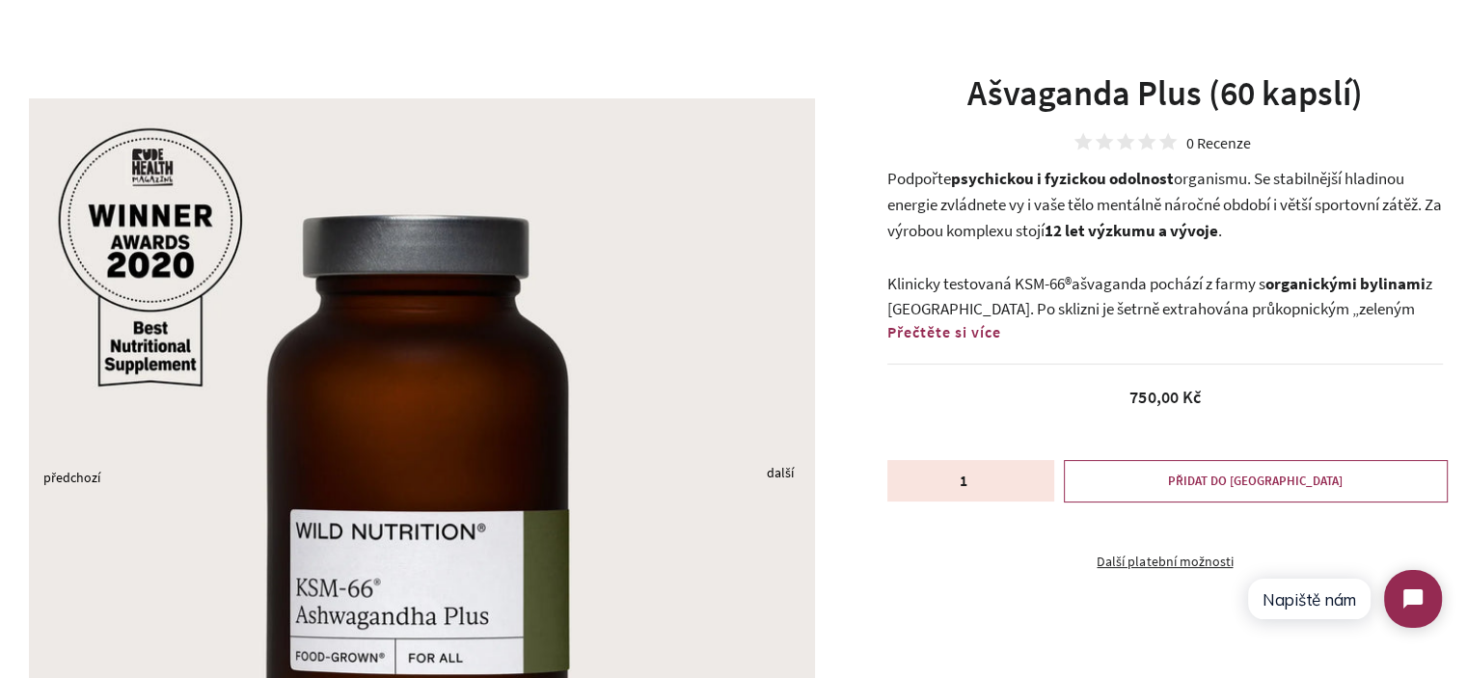
scroll to position [0, 0]
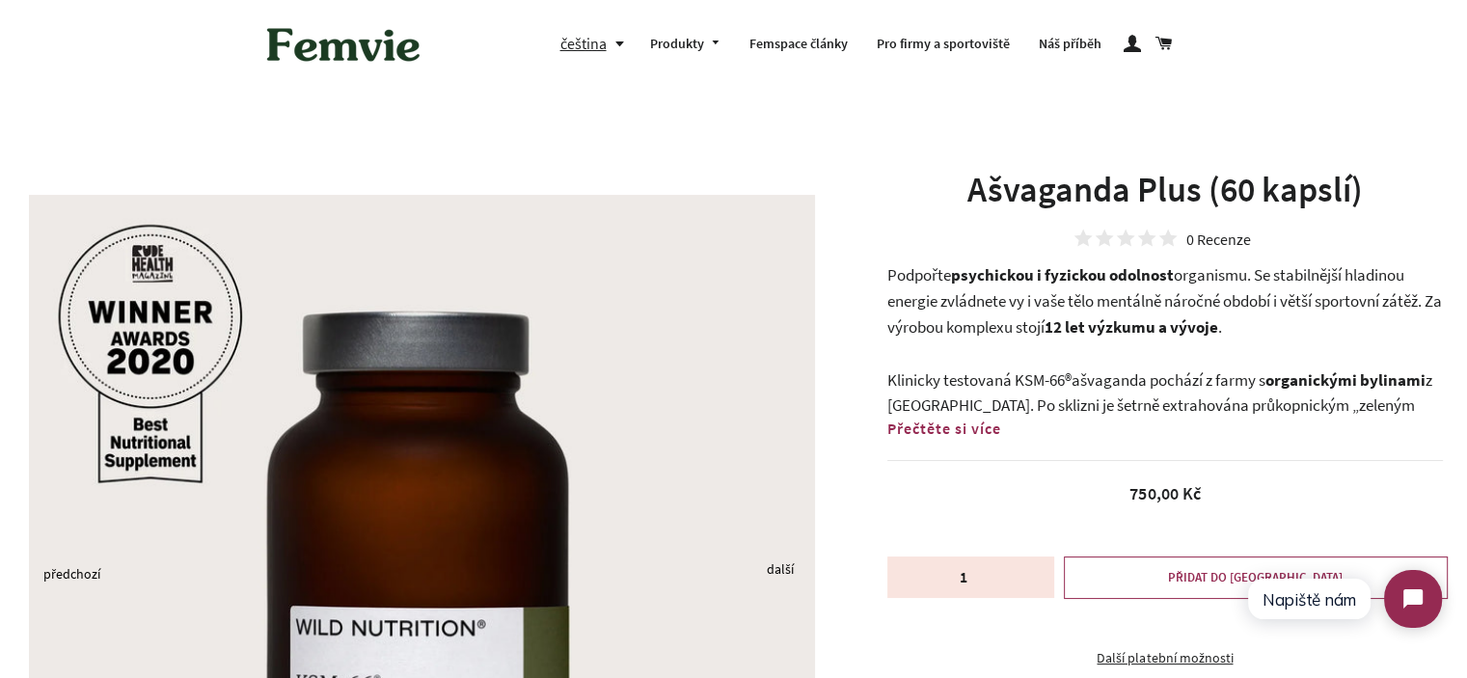
click at [1089, 402] on span "z jižní Indie. Po sklizni je šetrně extrahována průkopnickým „zeleným extrakční…" at bounding box center [1164, 418] width 555 height 98
click at [1089, 403] on span "z jižní Indie. Po sklizni je šetrně extrahována průkopnickým „zeleným extrakční…" at bounding box center [1164, 418] width 555 height 98
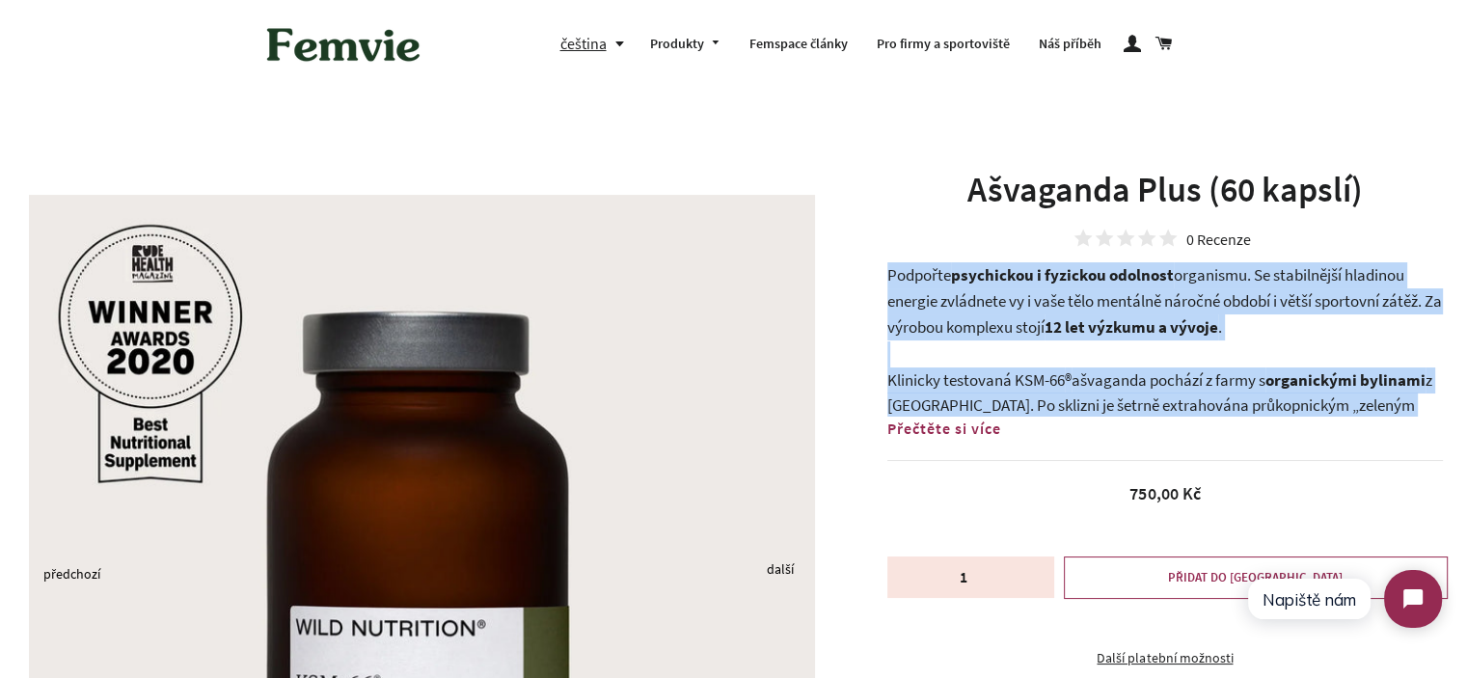
drag, startPoint x: 1089, startPoint y: 403, endPoint x: 899, endPoint y: 296, distance: 218.1
click at [899, 296] on div "Podpořte psychickou i fyzickou odolnost organismu. Se stabilnější hladinou ener…" at bounding box center [1164, 339] width 555 height 154
click at [898, 296] on span "organismu. Se stabilnější hladinou energie zvládnete vy i vaše tělo mentálně ná…" at bounding box center [1164, 300] width 555 height 72
drag, startPoint x: 898, startPoint y: 296, endPoint x: 999, endPoint y: 389, distance: 137.2
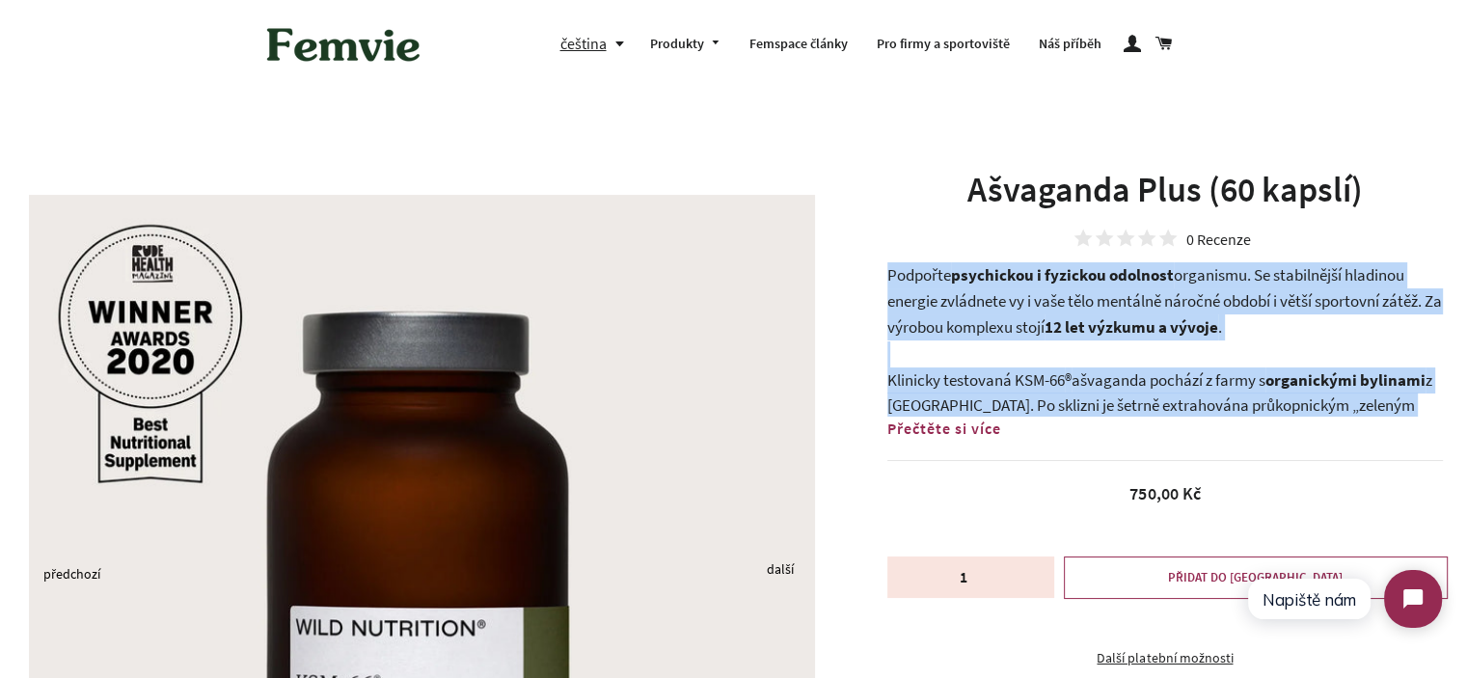
click at [991, 378] on div "Podpořte psychickou i fyzickou odolnost organismu. Se stabilnější hladinou ener…" at bounding box center [1164, 339] width 555 height 154
click at [999, 389] on span "Klinicky testovaná KSM-66" at bounding box center [975, 379] width 177 height 21
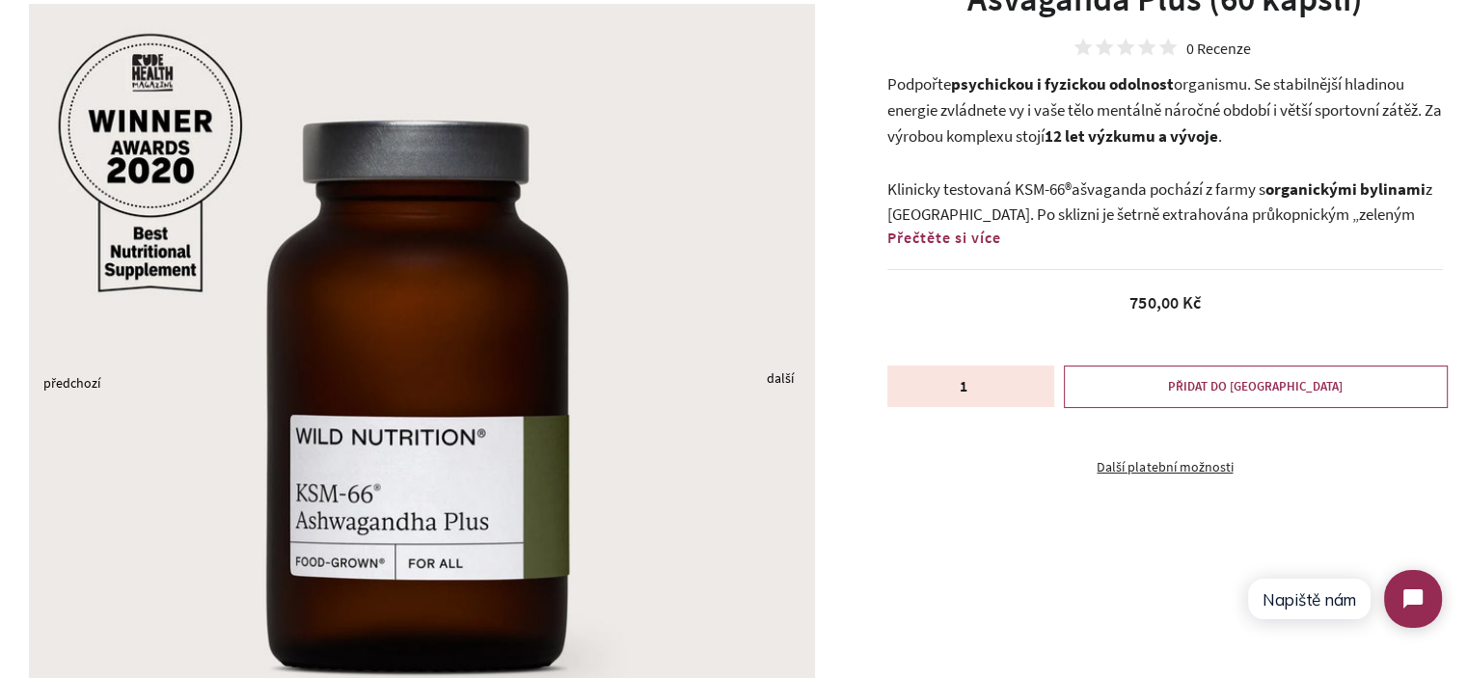
scroll to position [193, 0]
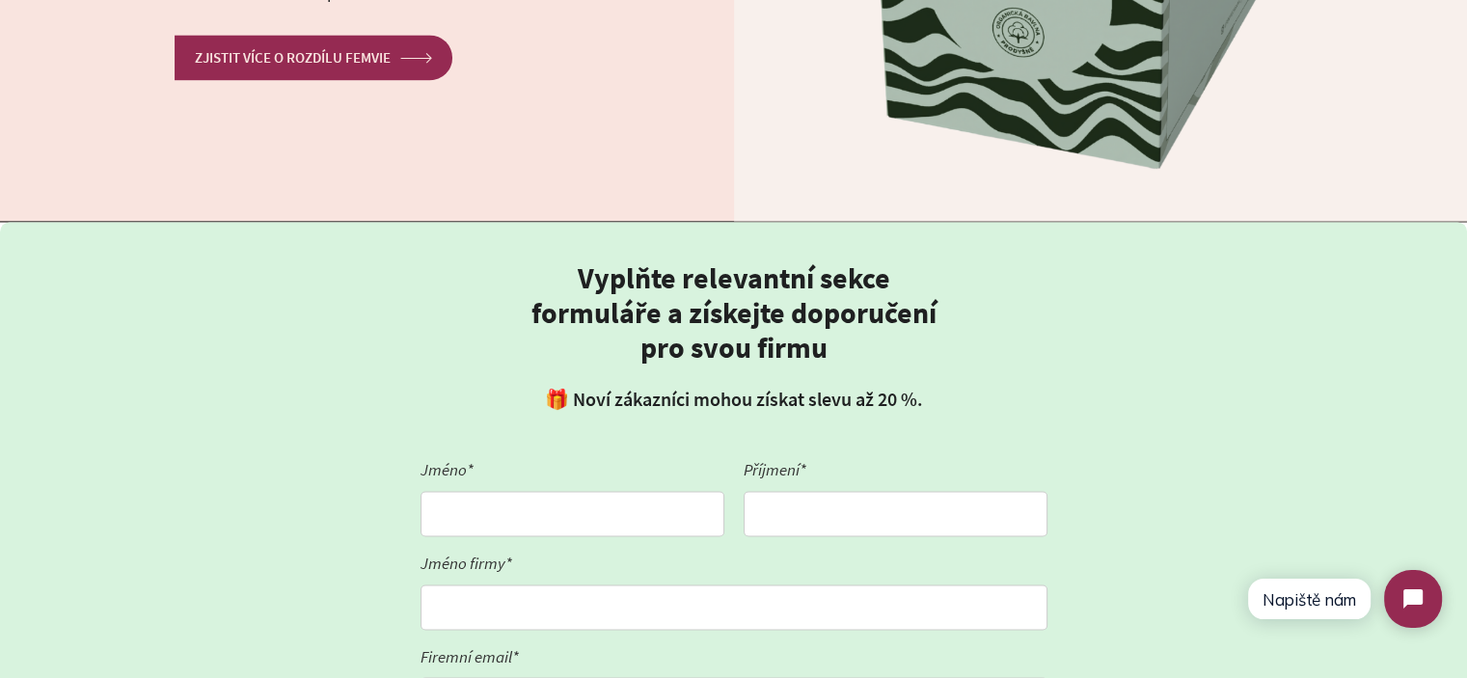
scroll to position [2990, 0]
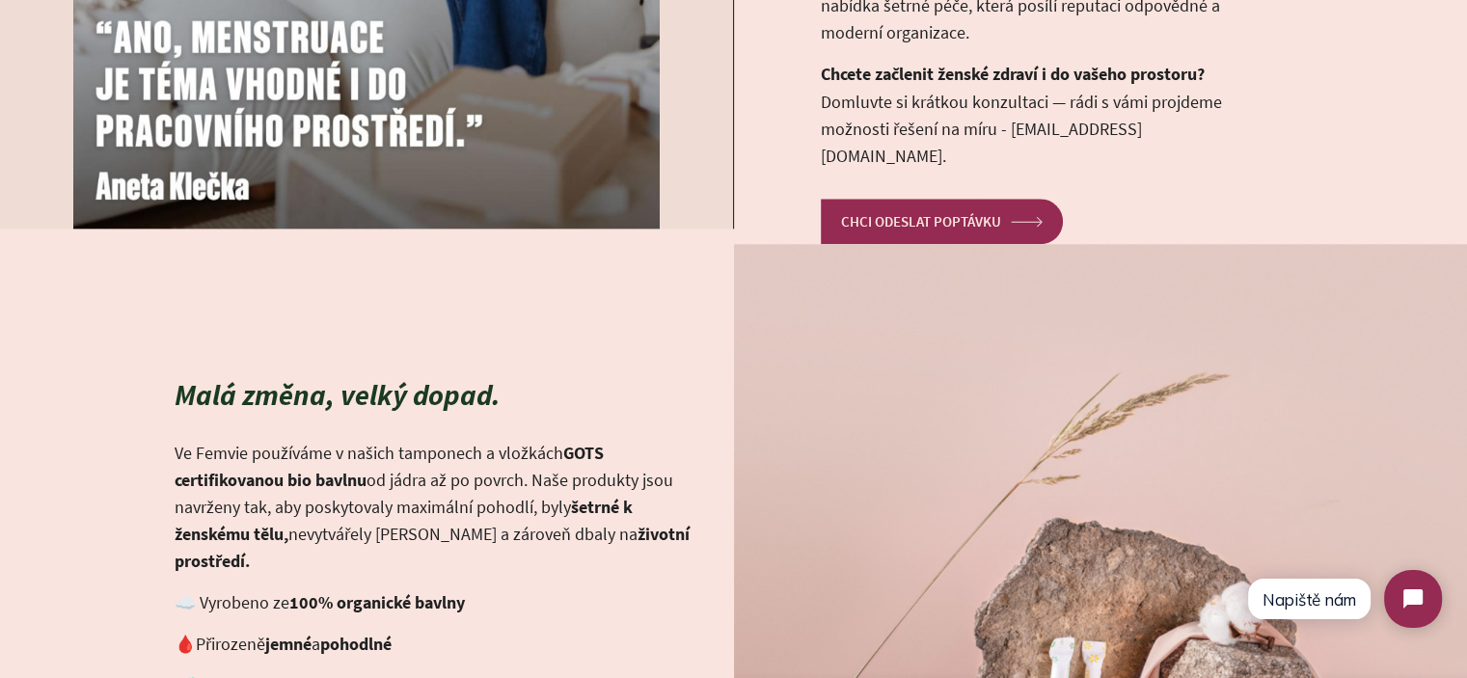
scroll to position [2218, 0]
